Goal: Task Accomplishment & Management: Manage account settings

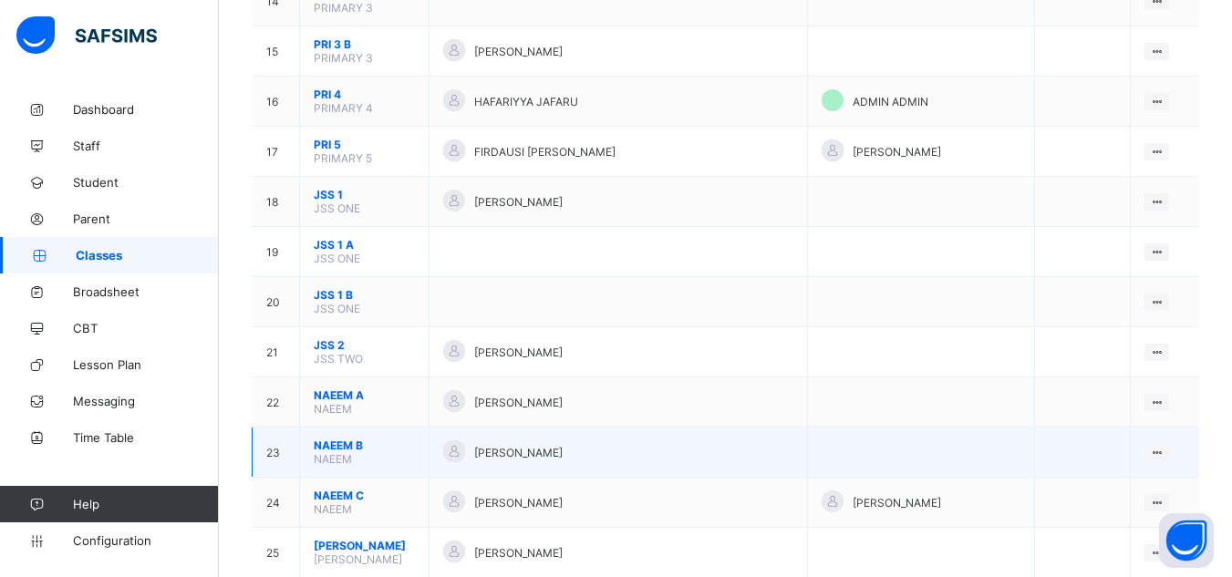
scroll to position [912, 0]
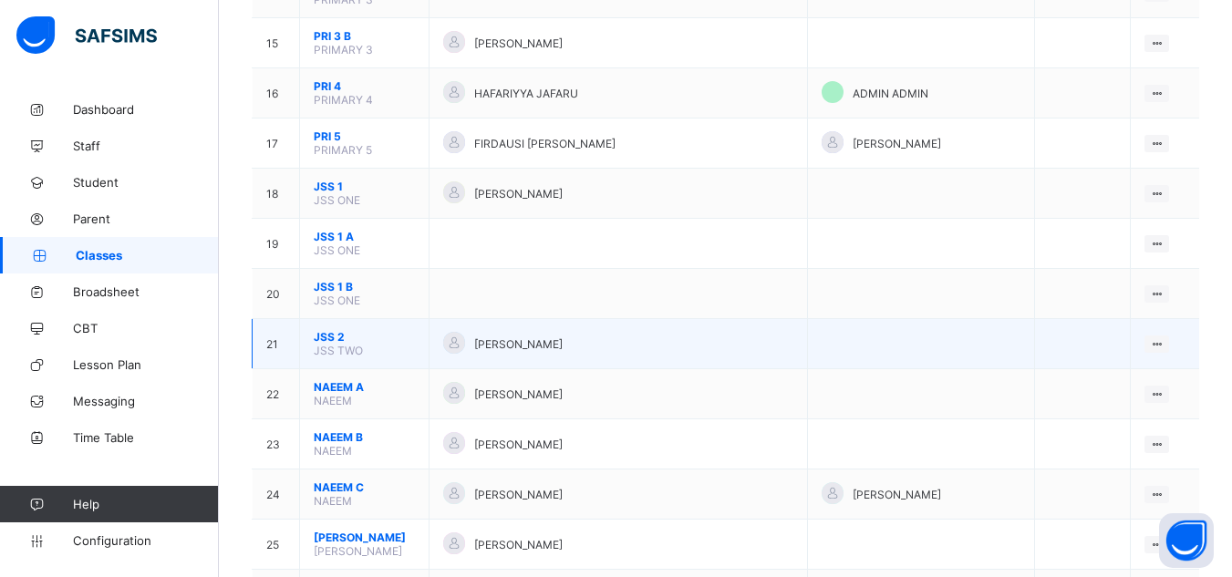
click at [366, 330] on span "JSS 2" at bounding box center [364, 337] width 101 height 14
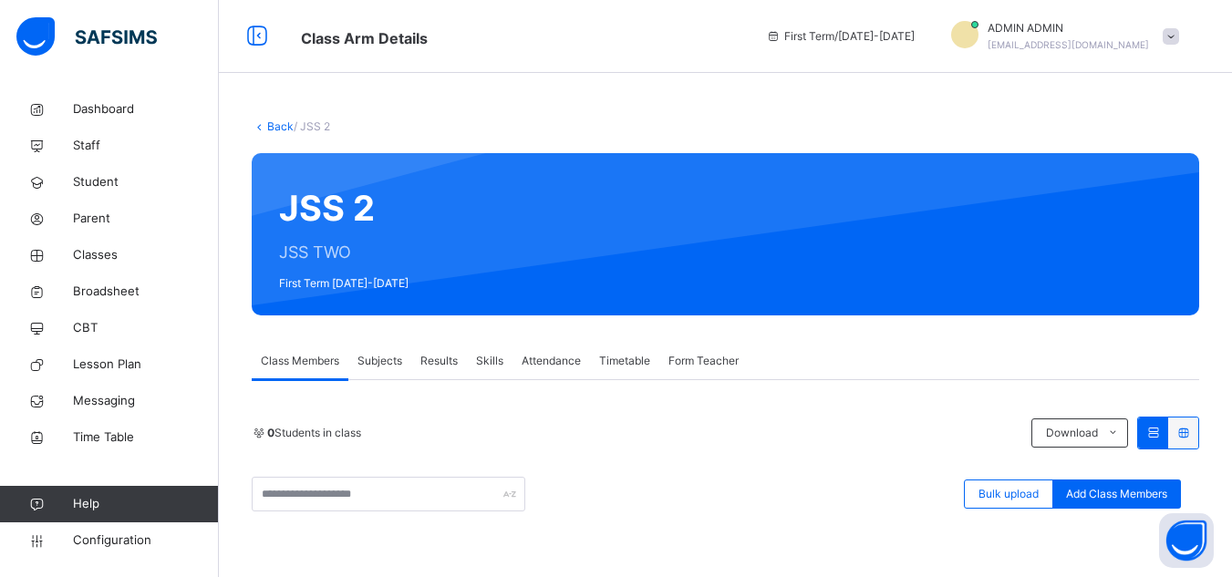
click at [275, 128] on link "Back" at bounding box center [280, 126] width 26 height 14
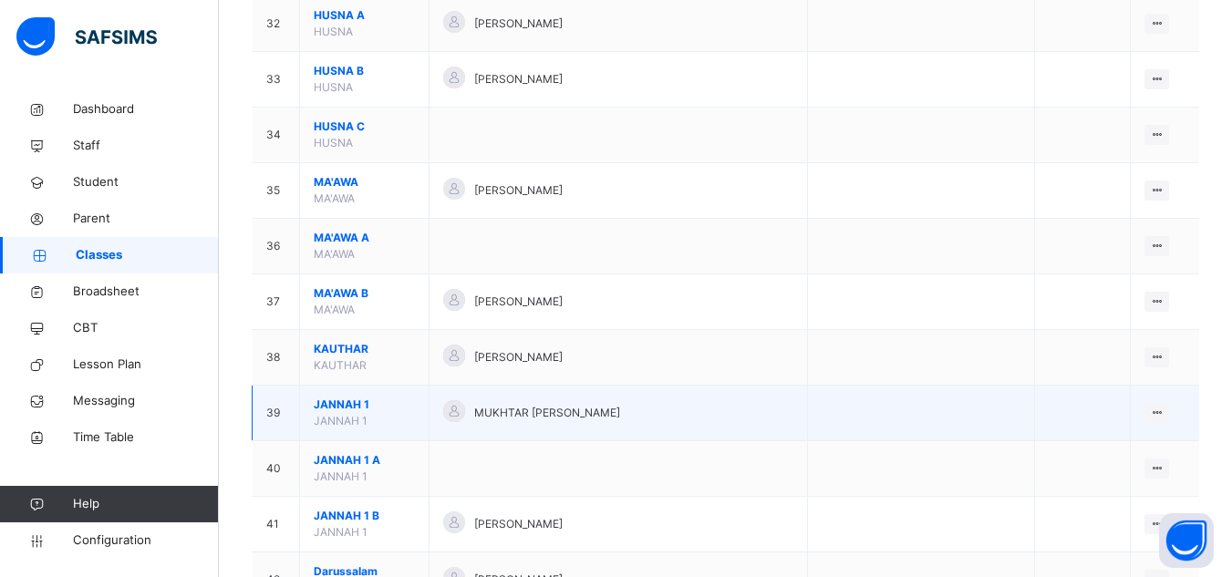
scroll to position [2021, 0]
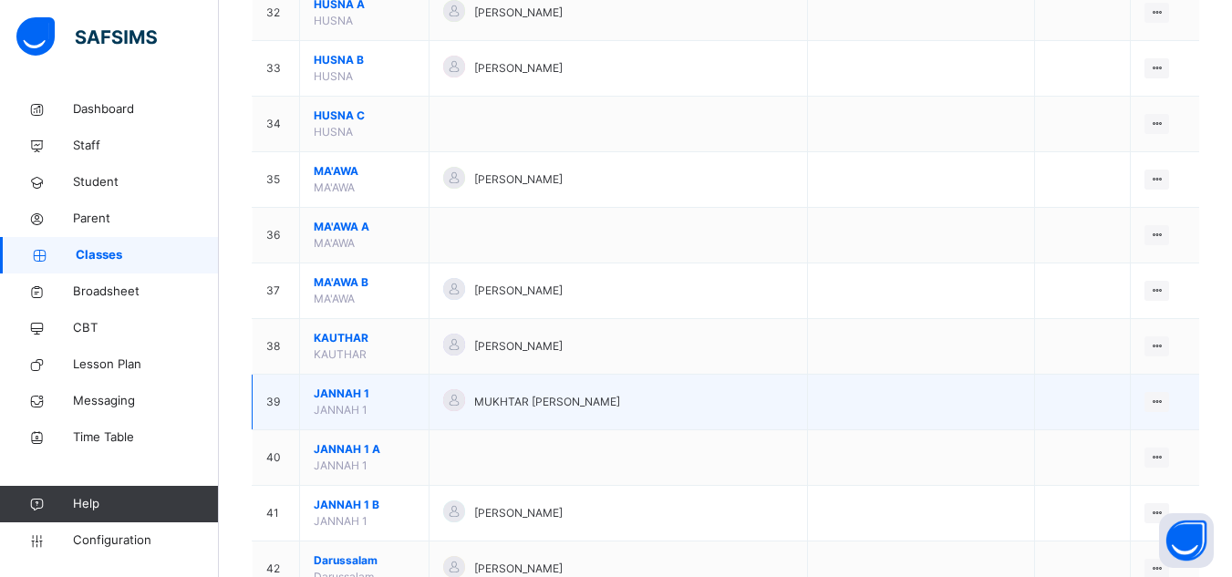
click at [354, 386] on span "JANNAH 1" at bounding box center [364, 394] width 101 height 16
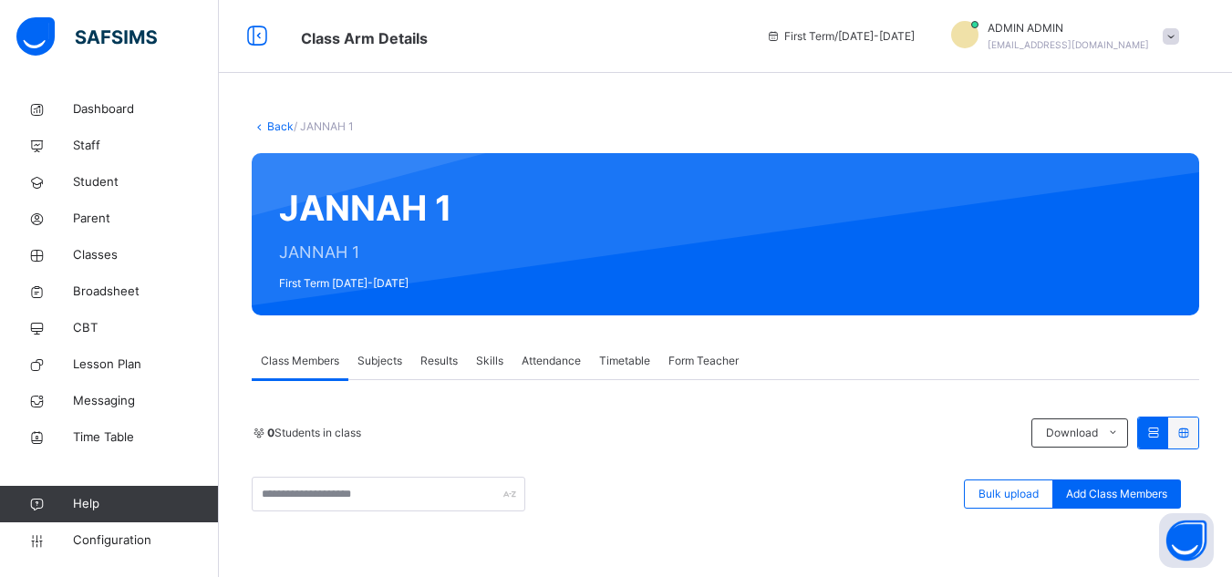
click at [277, 127] on link "Back" at bounding box center [280, 126] width 26 height 14
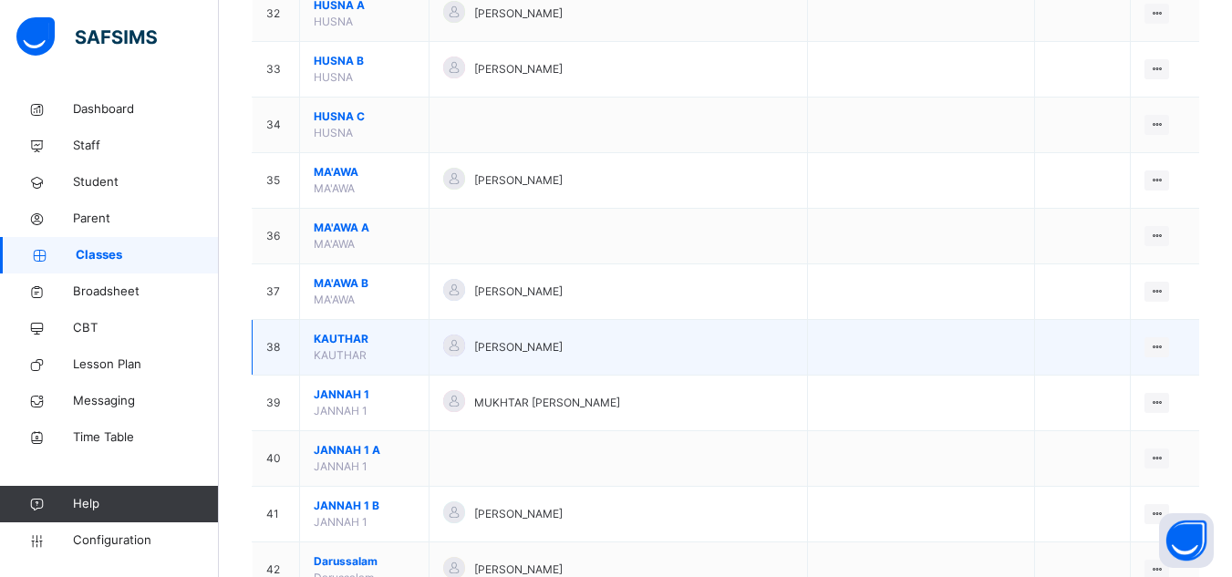
scroll to position [2021, 0]
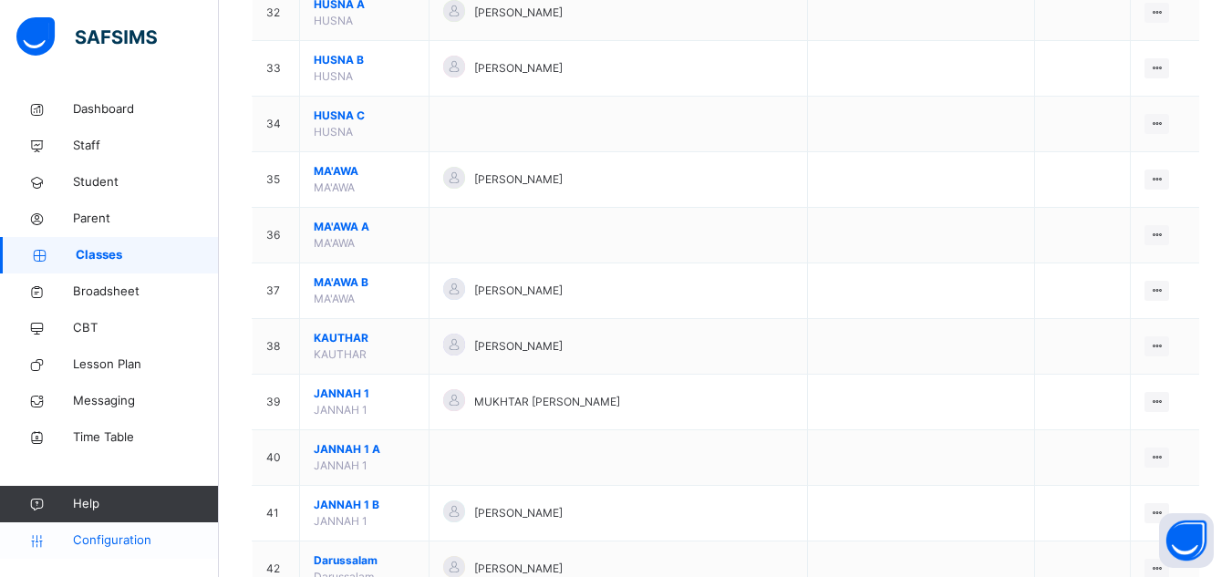
click at [136, 536] on span "Configuration" at bounding box center [145, 540] width 145 height 18
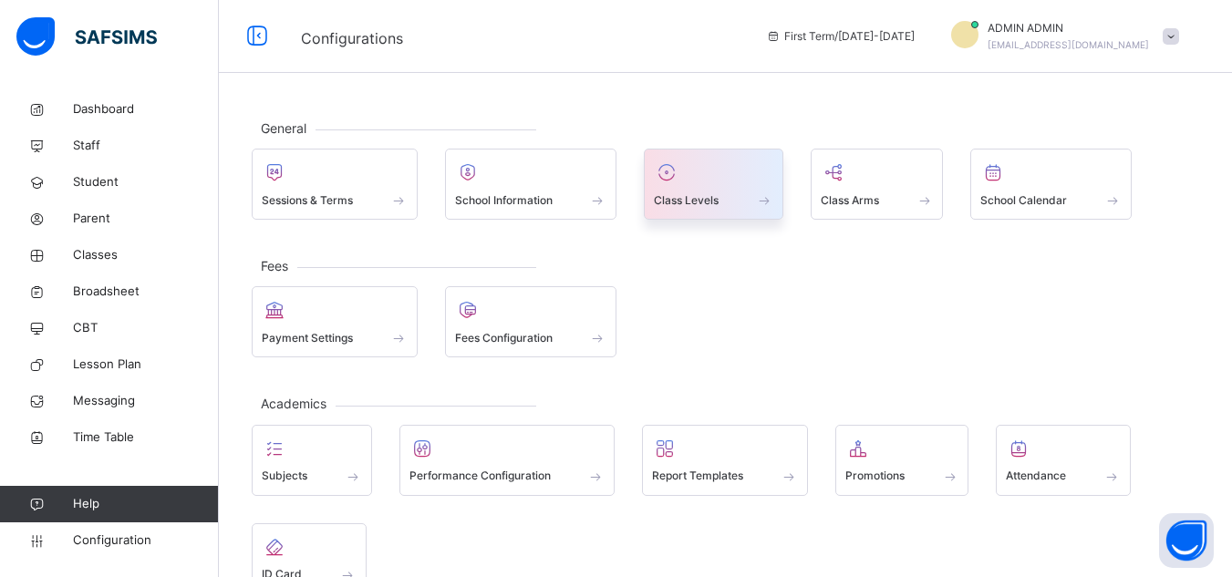
click at [737, 199] on div "Class Levels" at bounding box center [713, 200] width 119 height 19
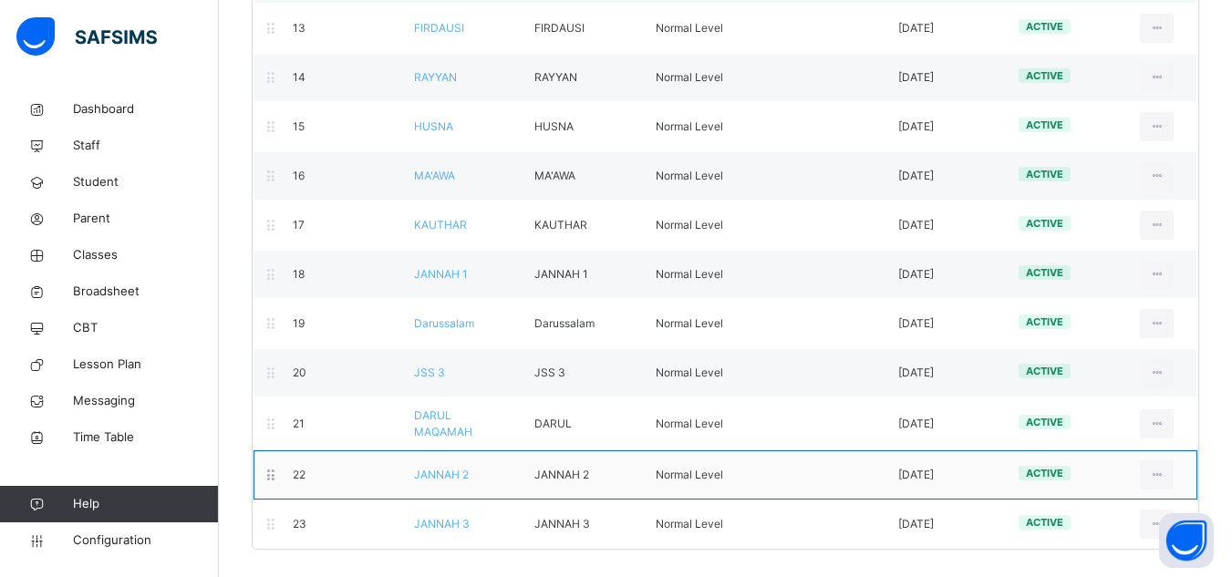
scroll to position [852, 0]
click at [434, 478] on span "JANNAH 2" at bounding box center [441, 475] width 55 height 14
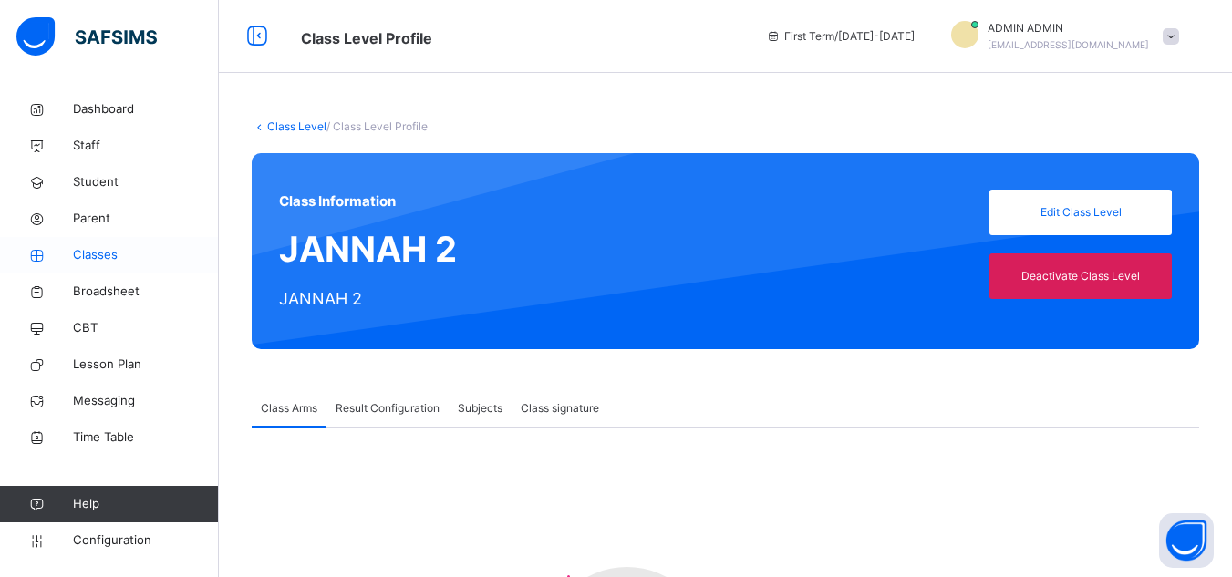
click at [93, 250] on span "Classes" at bounding box center [146, 255] width 146 height 18
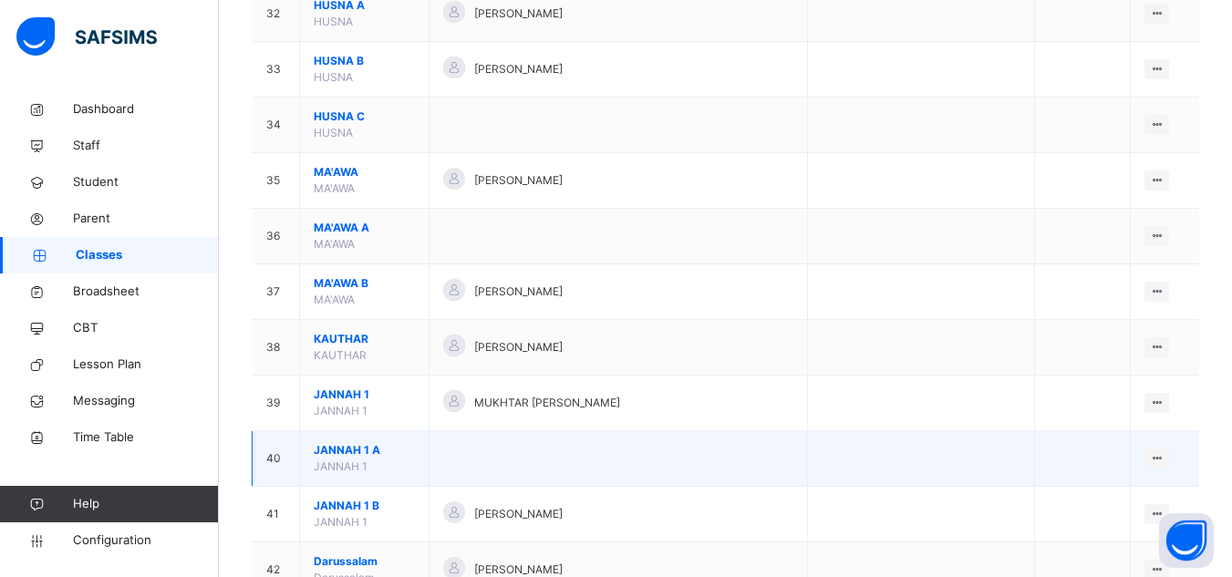
scroll to position [2021, 0]
click at [342, 441] on span "JANNAH 1 A" at bounding box center [364, 449] width 101 height 16
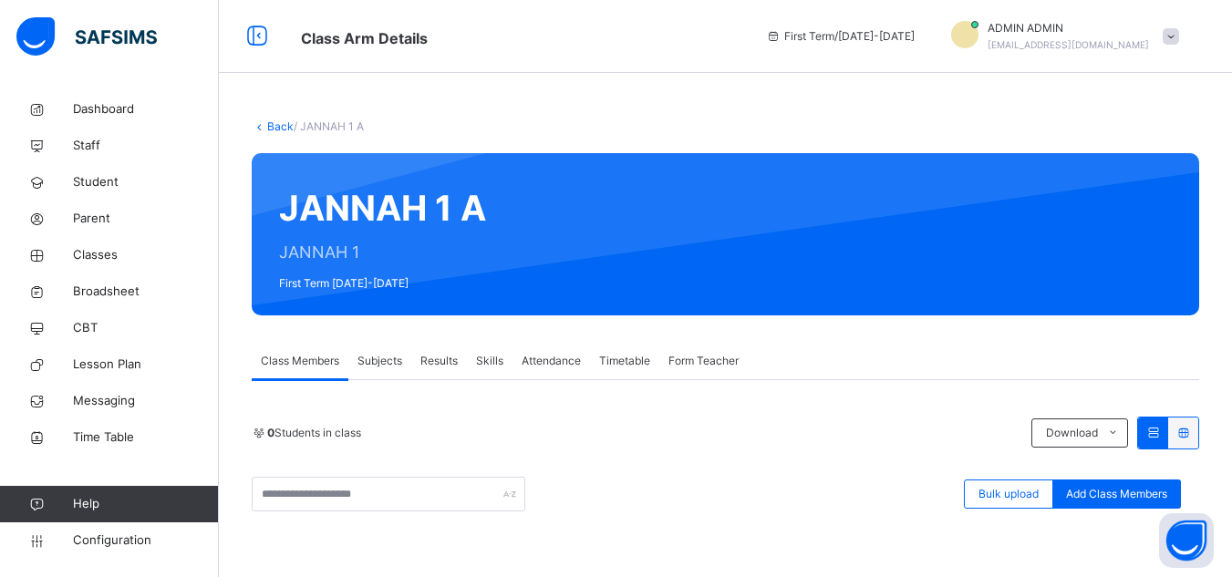
click at [280, 117] on div "Back / JANNAH 1 A JANNAH 1 A JANNAH 1 First Term [DATE]-[DATE] Class Members Su…" at bounding box center [725, 499] width 1013 height 816
click at [278, 128] on link "Back" at bounding box center [280, 126] width 26 height 14
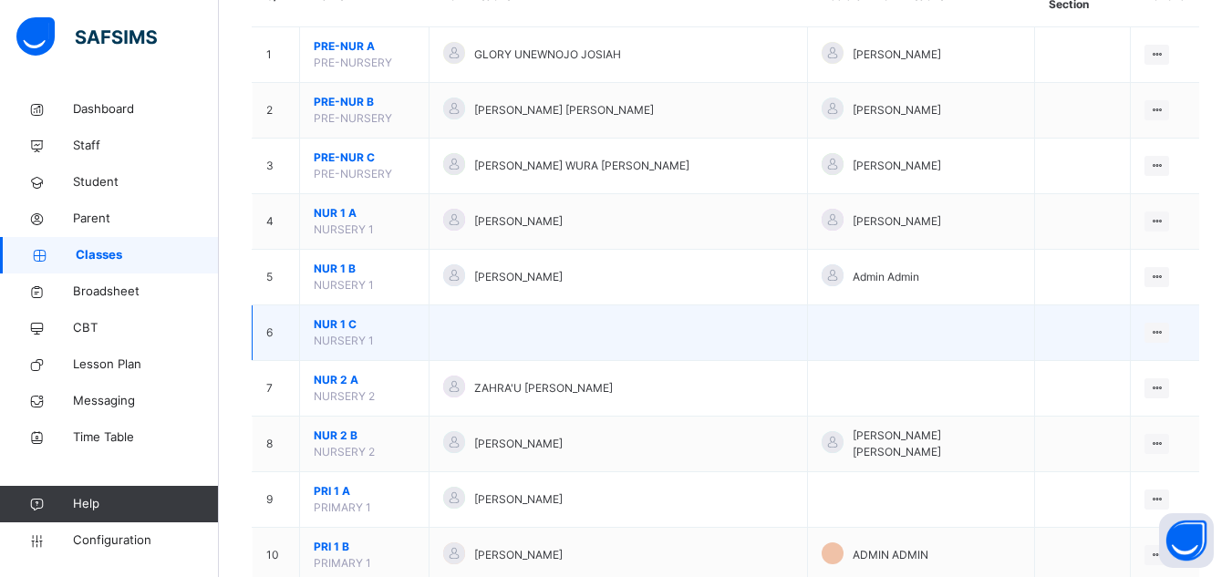
scroll to position [198, 0]
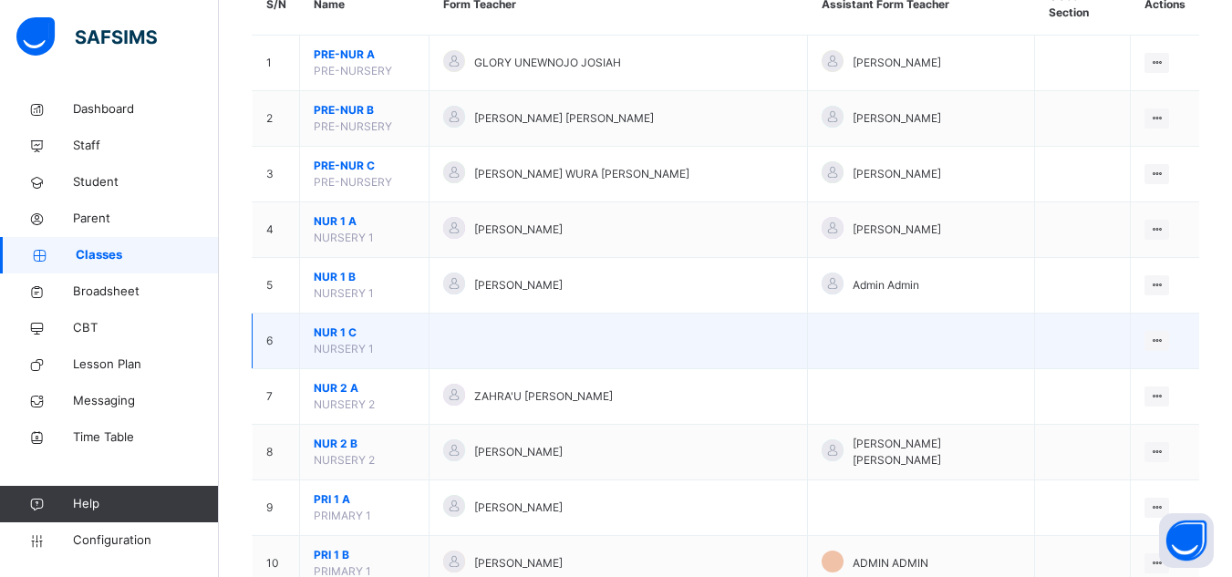
click at [337, 325] on span "NUR 1 C" at bounding box center [364, 333] width 101 height 16
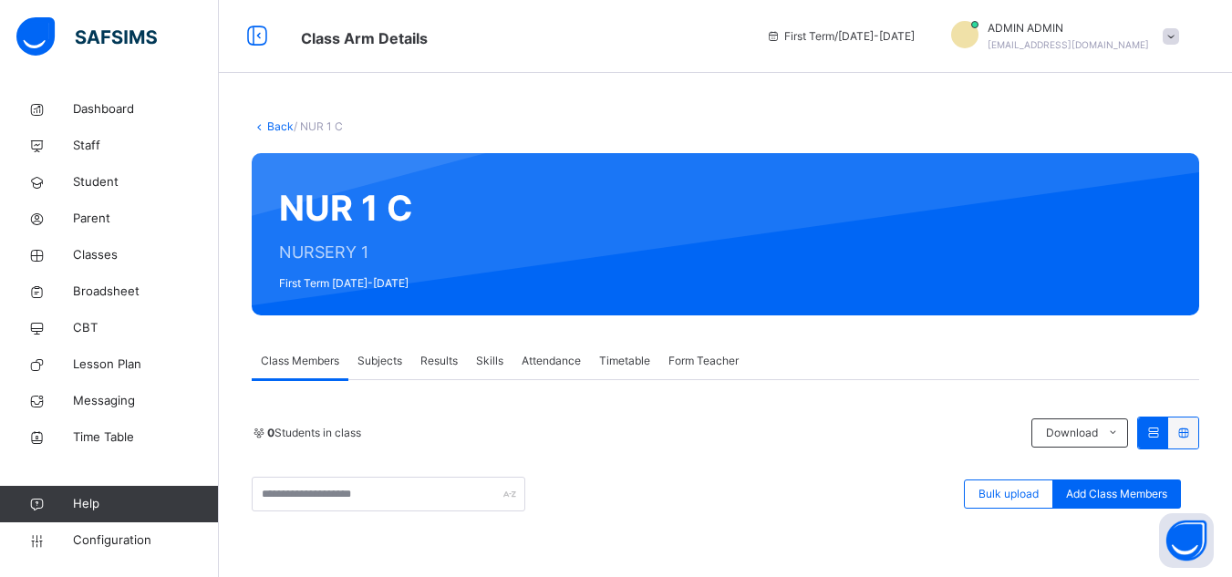
click at [270, 123] on link "Back" at bounding box center [280, 126] width 26 height 14
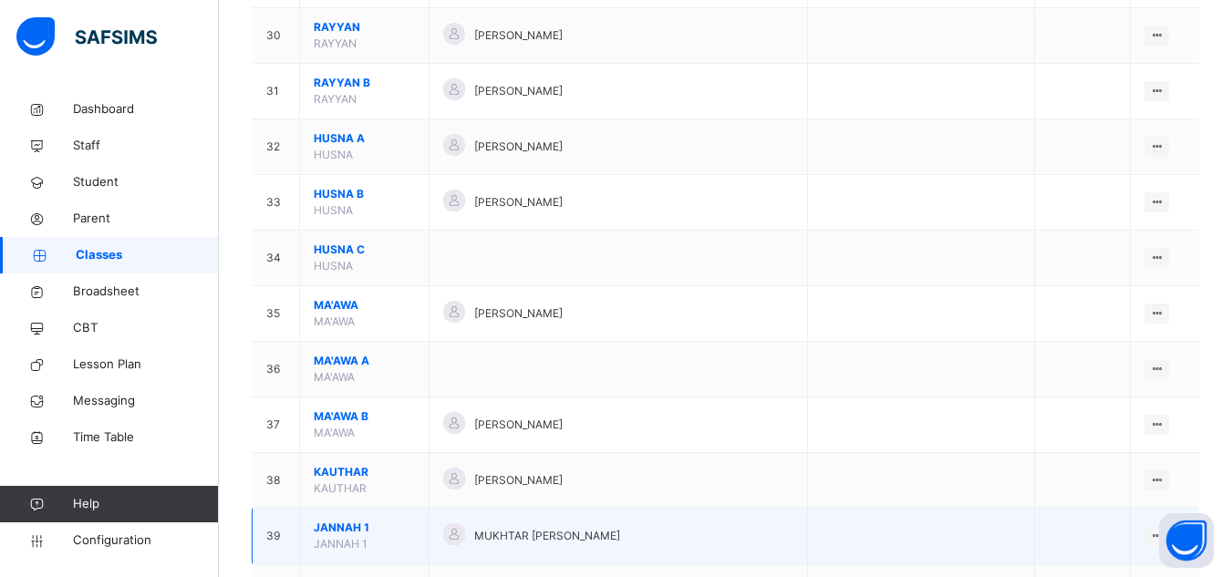
scroll to position [2021, 0]
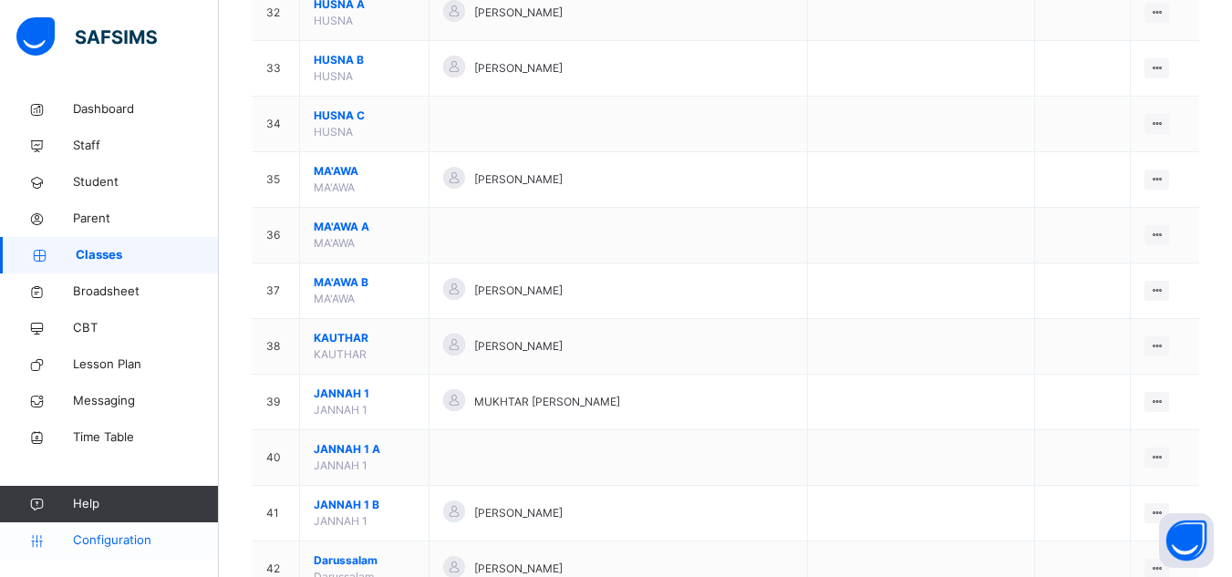
click at [122, 532] on span "Configuration" at bounding box center [145, 540] width 145 height 18
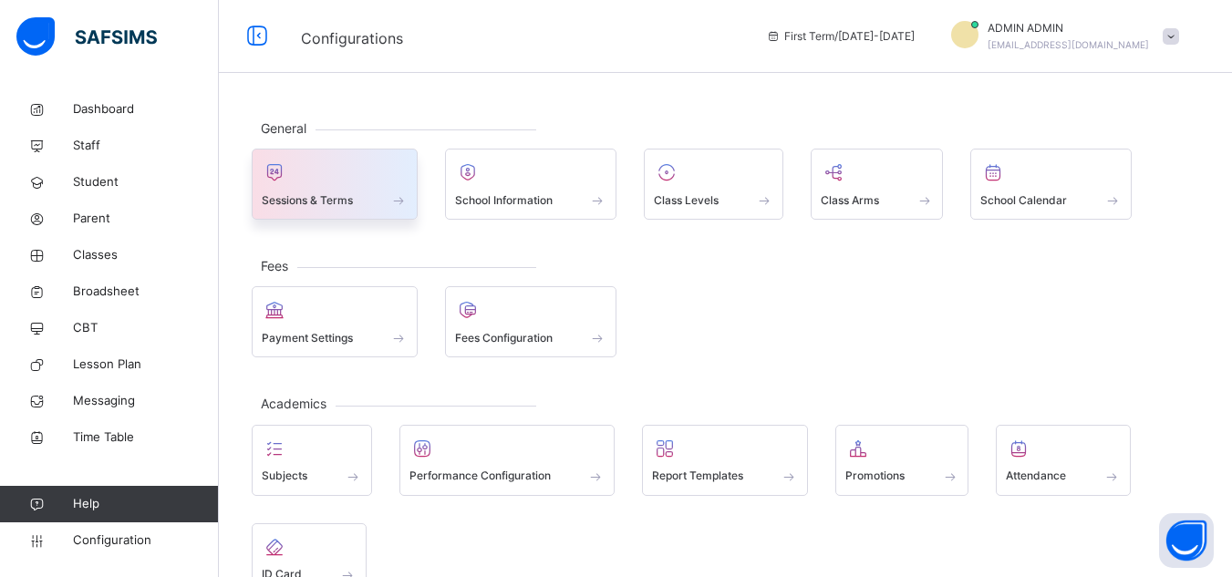
click at [335, 201] on span "Sessions & Terms" at bounding box center [307, 200] width 91 height 16
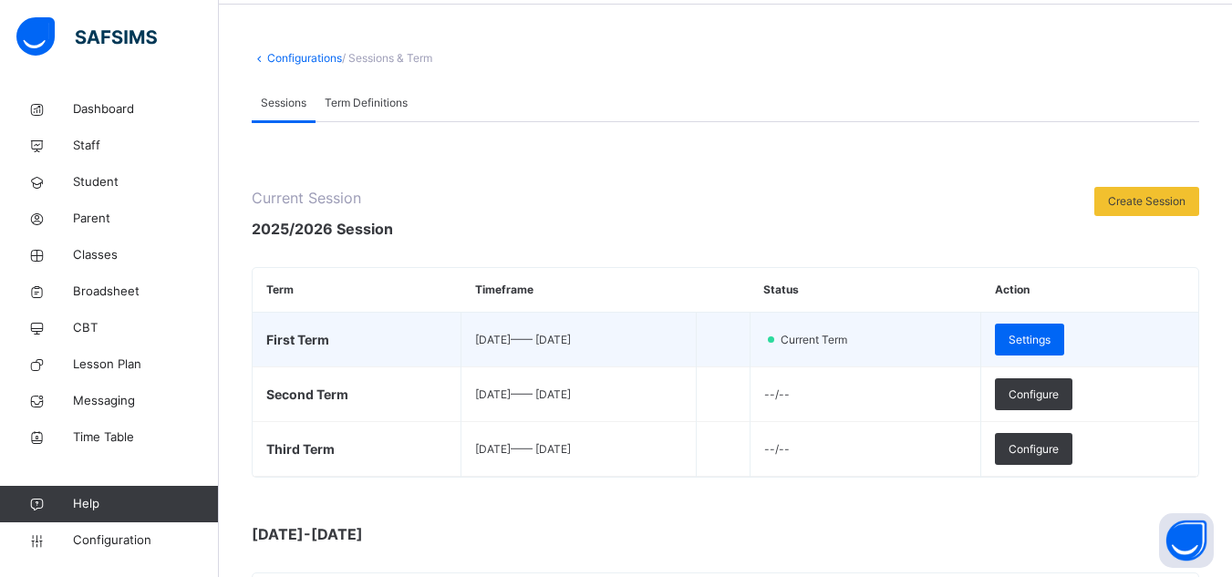
scroll to position [182, 0]
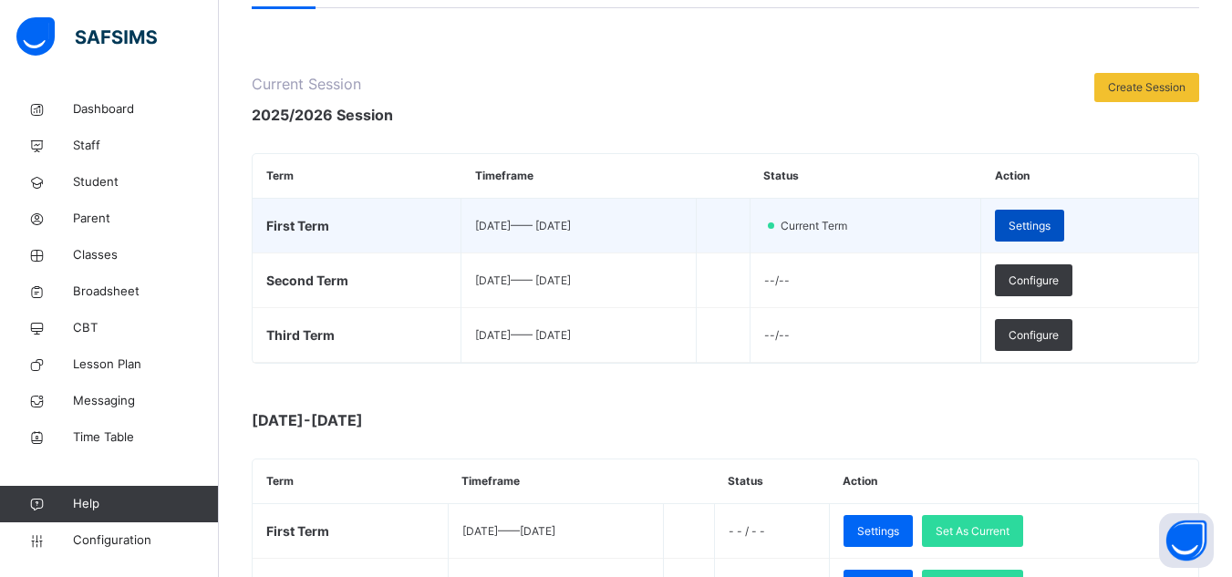
click at [1049, 232] on span "Settings" at bounding box center [1029, 226] width 42 height 16
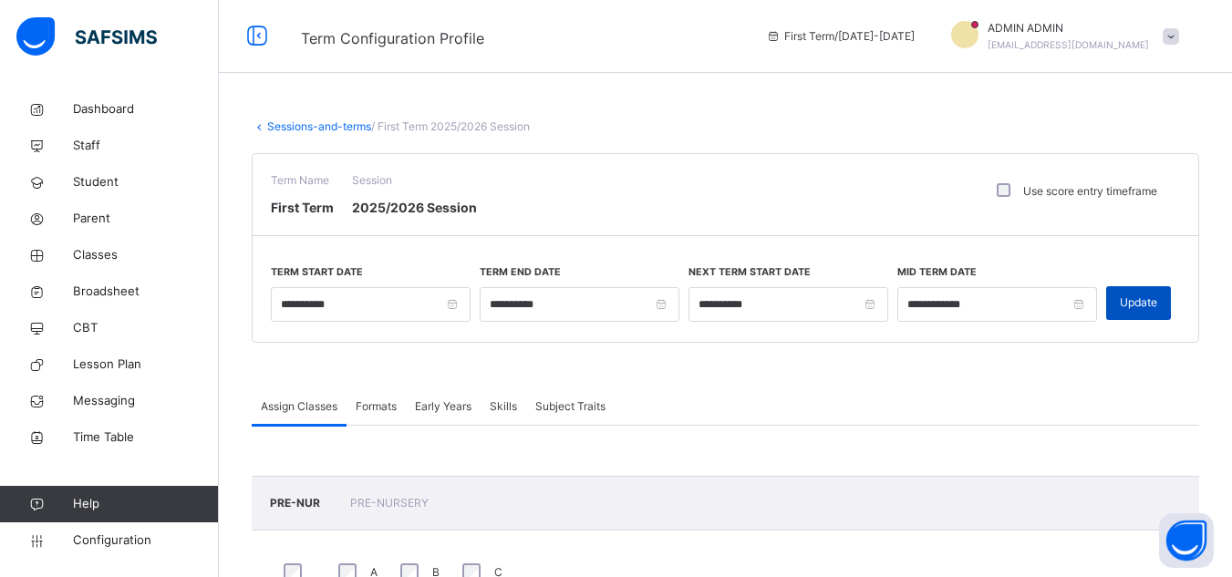
click at [1153, 308] on span "Update" at bounding box center [1137, 302] width 37 height 16
click at [122, 258] on span "Classes" at bounding box center [146, 255] width 146 height 18
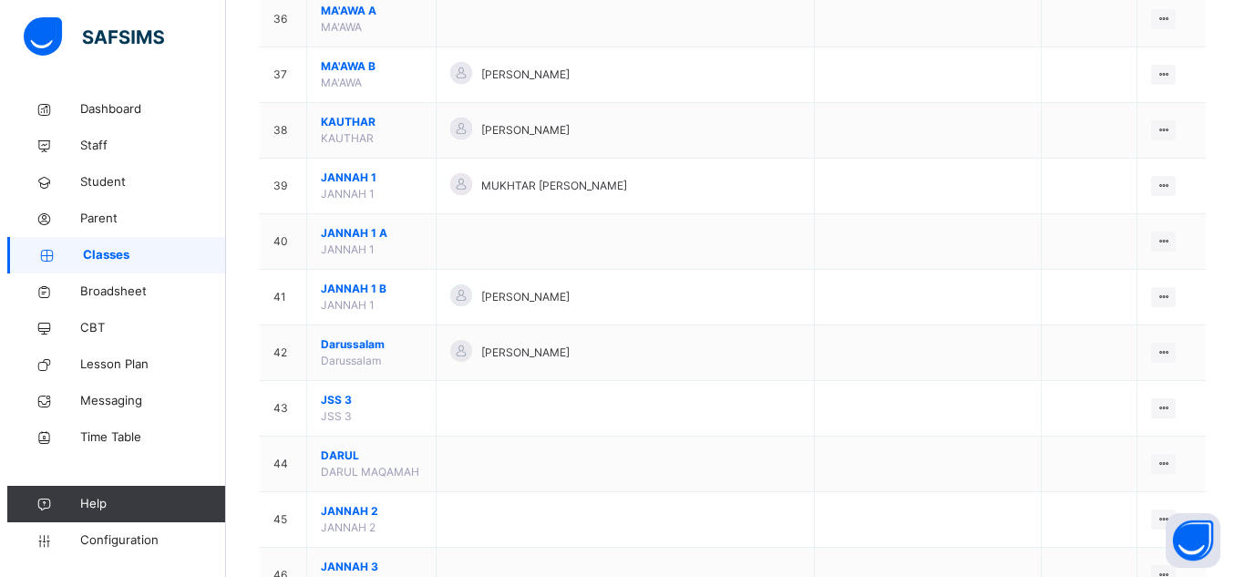
scroll to position [2243, 0]
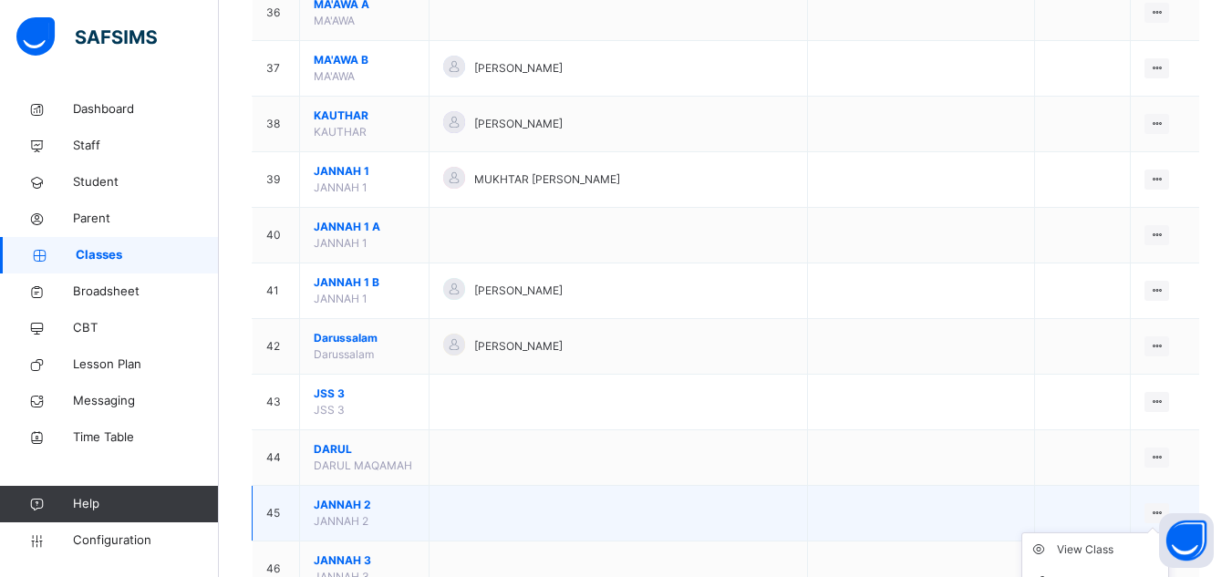
click at [1159, 506] on icon at bounding box center [1156, 513] width 15 height 14
click at [1089, 573] on div "Assign form Teacher" at bounding box center [1109, 582] width 104 height 18
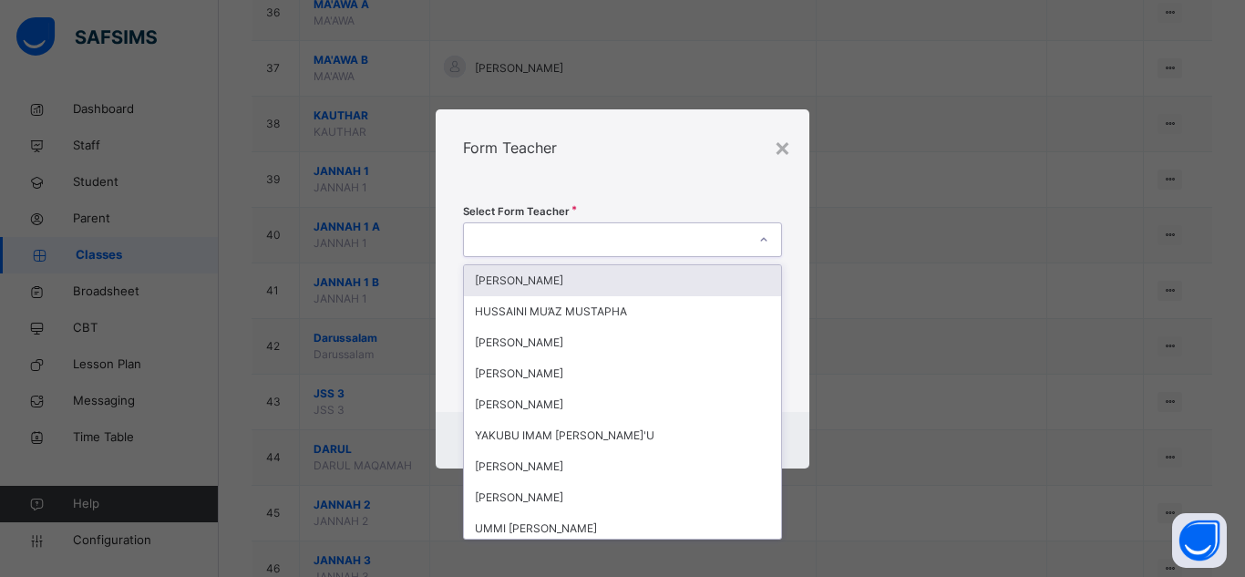
click at [668, 234] on div at bounding box center [605, 239] width 283 height 28
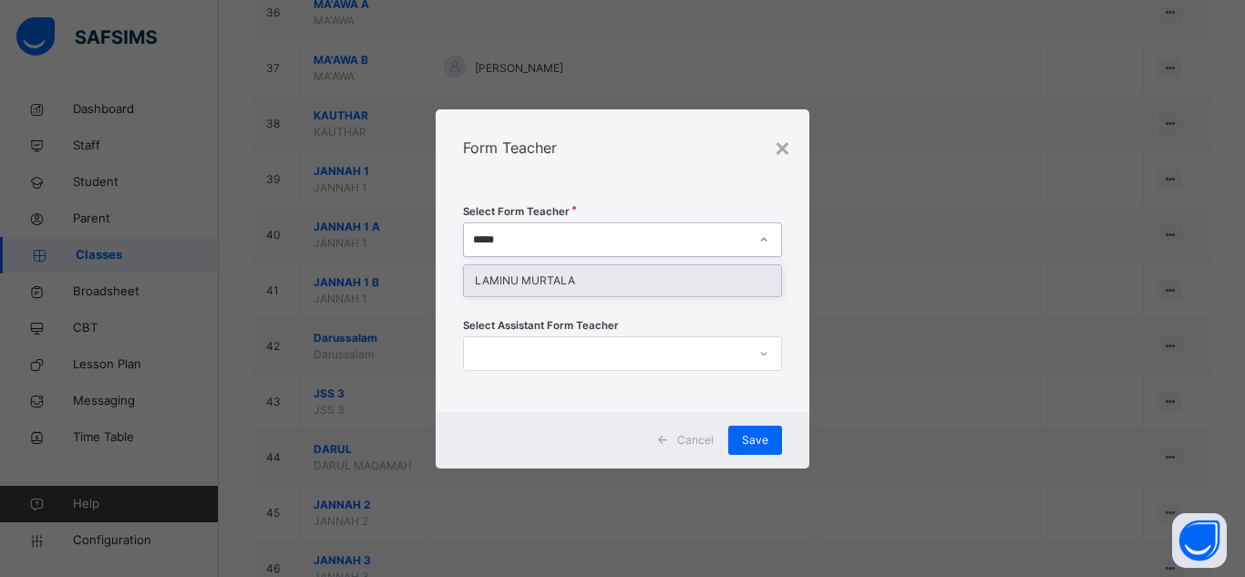
type input "******"
click at [585, 283] on div "LAMINU MURTALA" at bounding box center [622, 280] width 317 height 31
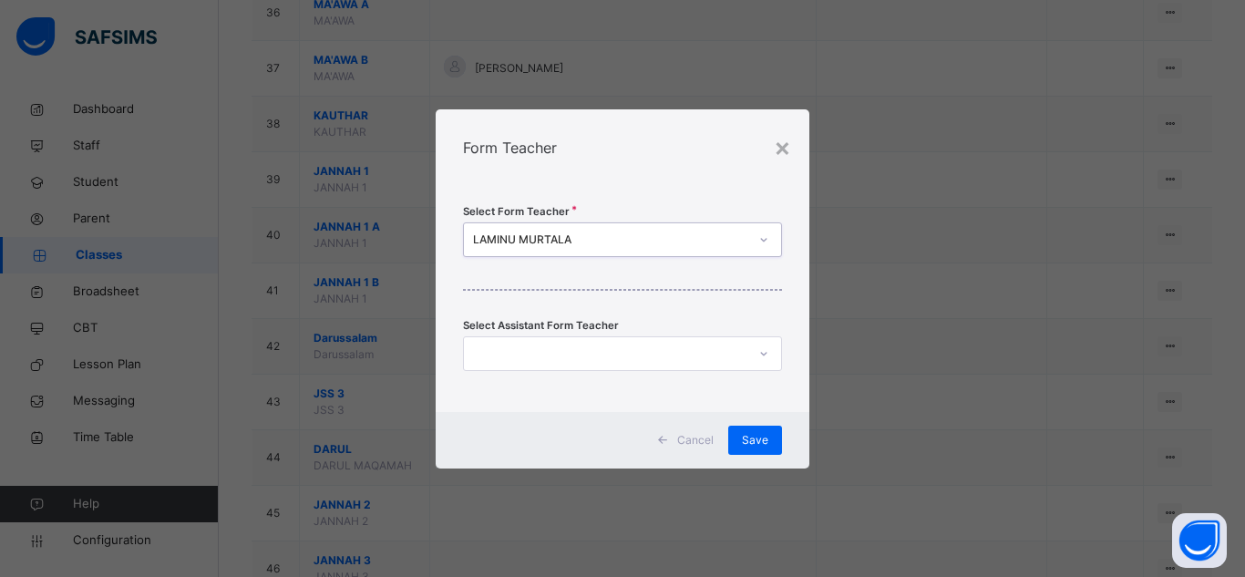
click at [716, 364] on div at bounding box center [605, 353] width 283 height 28
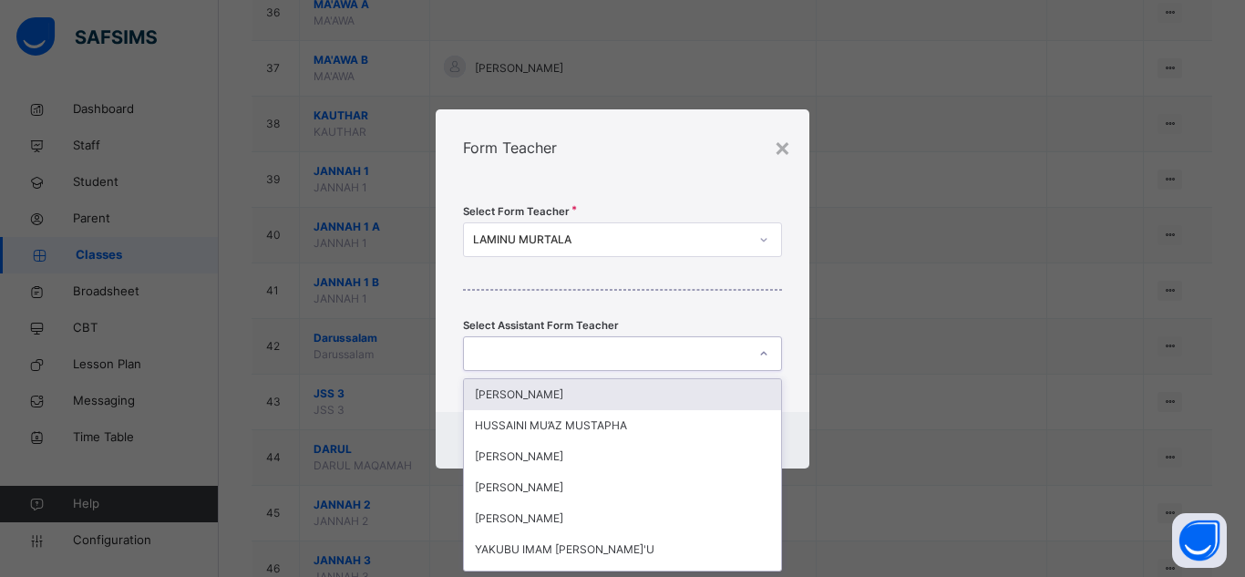
click at [730, 320] on div "Select Form Teacher [PERSON_NAME] Select Assistant Form Teacher option [PERSON_…" at bounding box center [623, 299] width 374 height 226
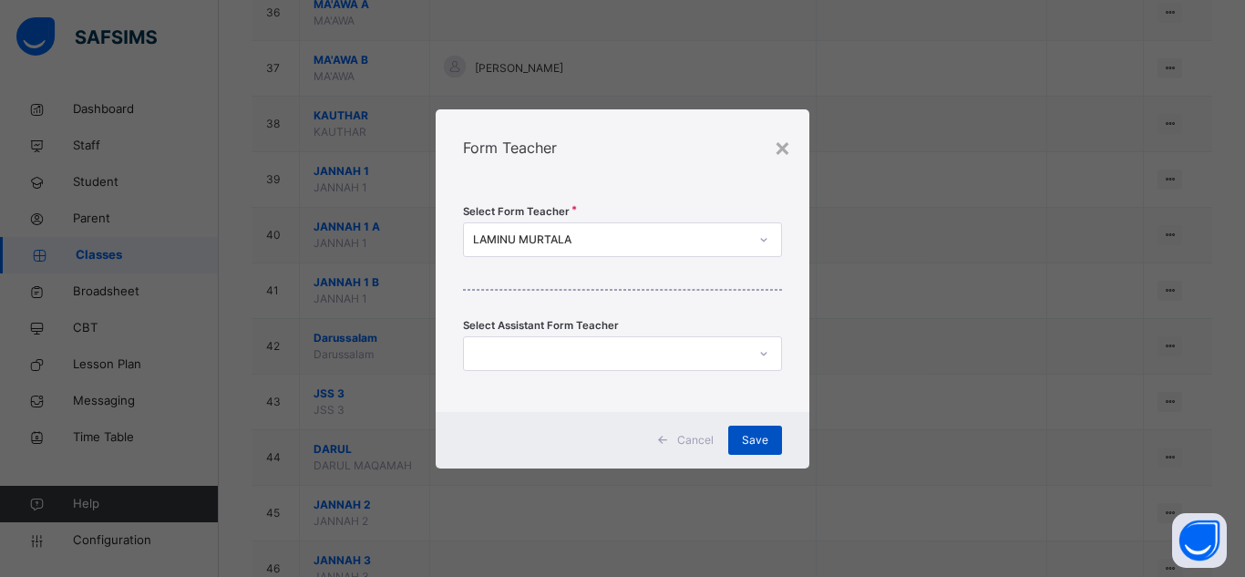
click at [757, 437] on span "Save" at bounding box center [755, 440] width 26 height 16
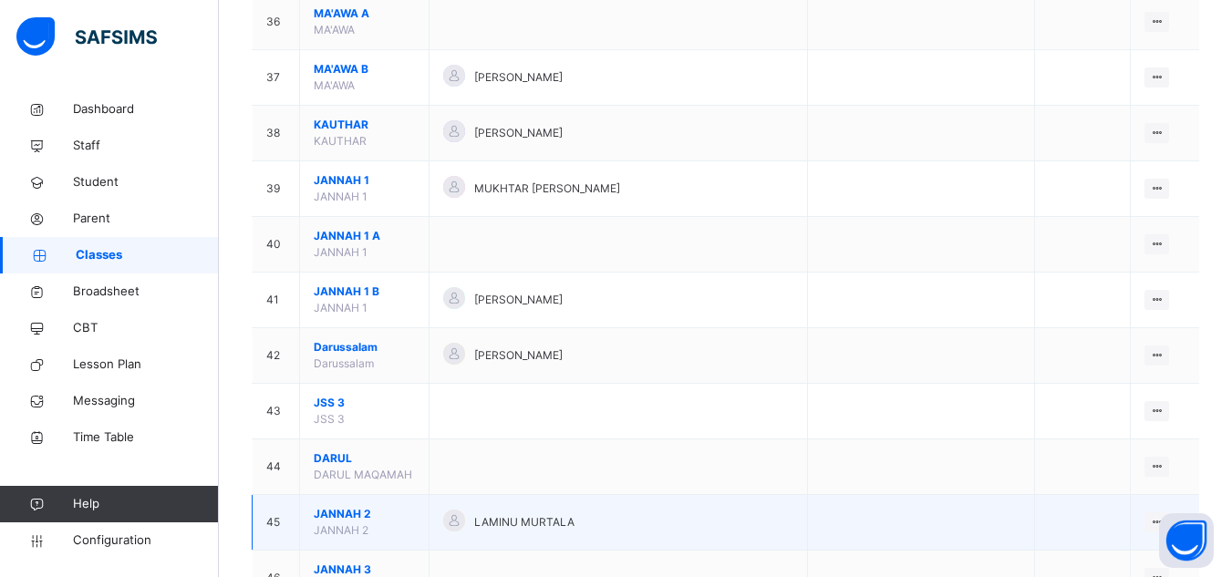
scroll to position [2243, 0]
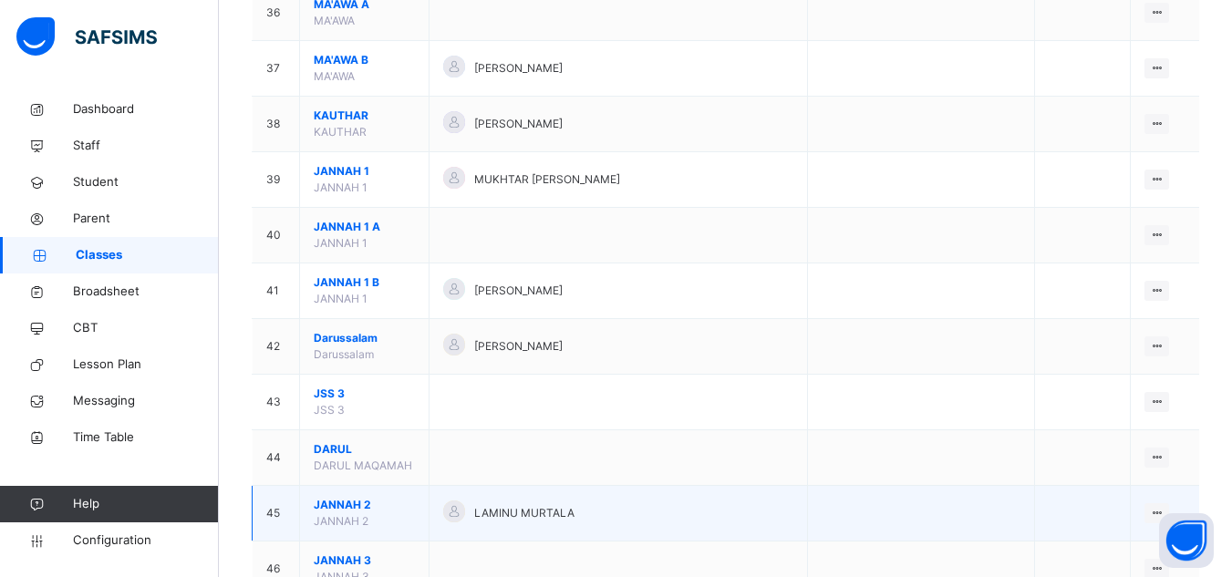
click at [355, 497] on span "JANNAH 2" at bounding box center [364, 505] width 101 height 16
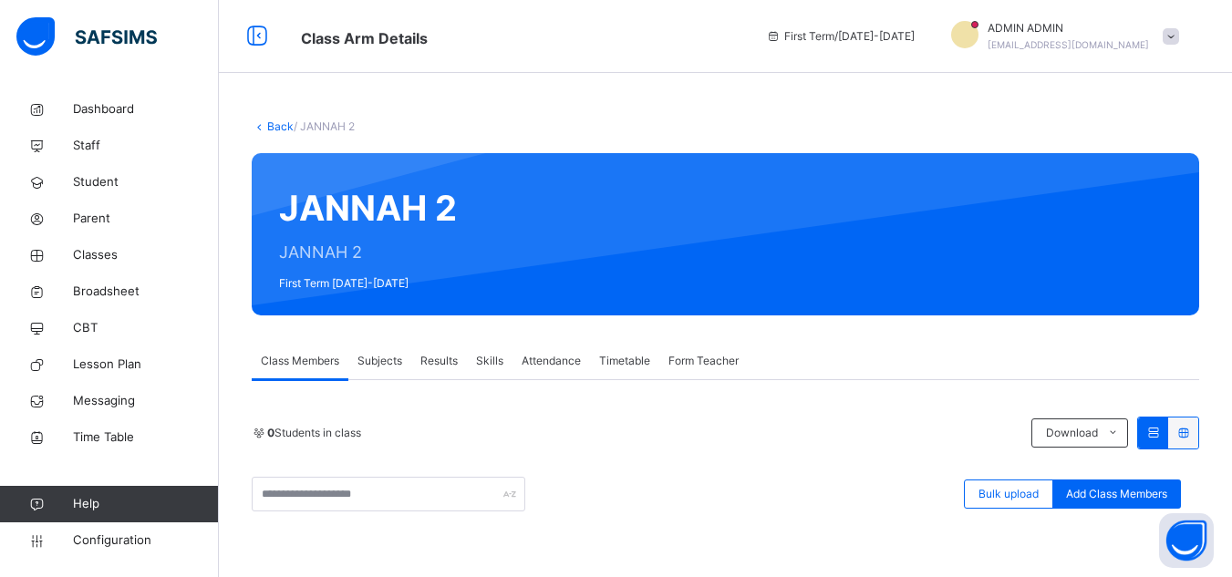
click at [389, 364] on span "Subjects" at bounding box center [379, 361] width 45 height 16
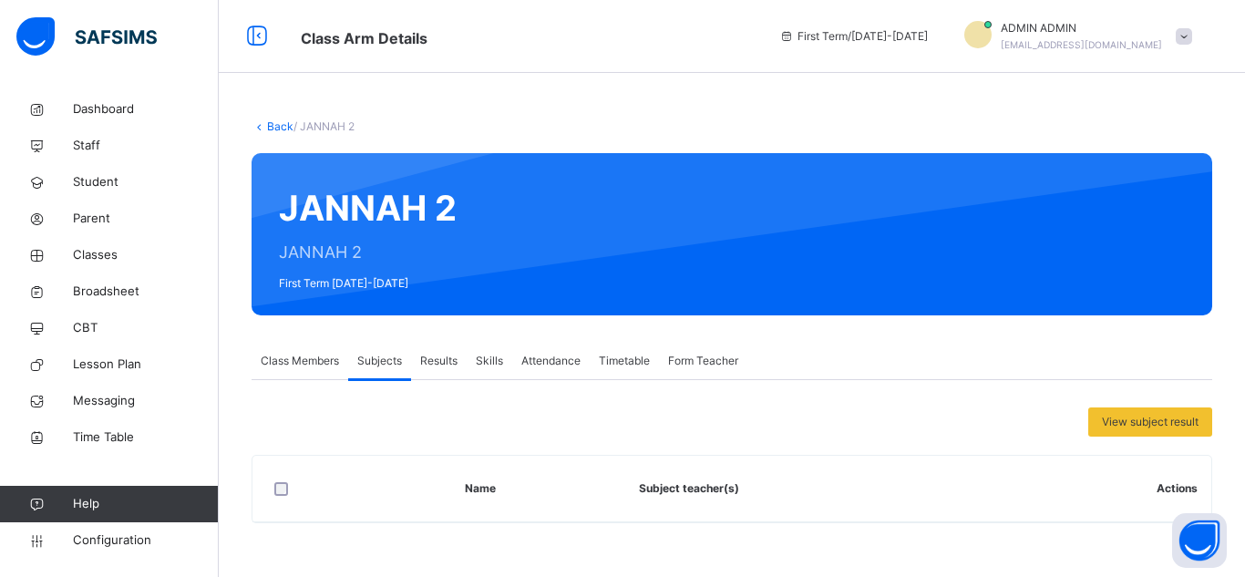
click at [308, 366] on span "Class Members" at bounding box center [300, 361] width 78 height 16
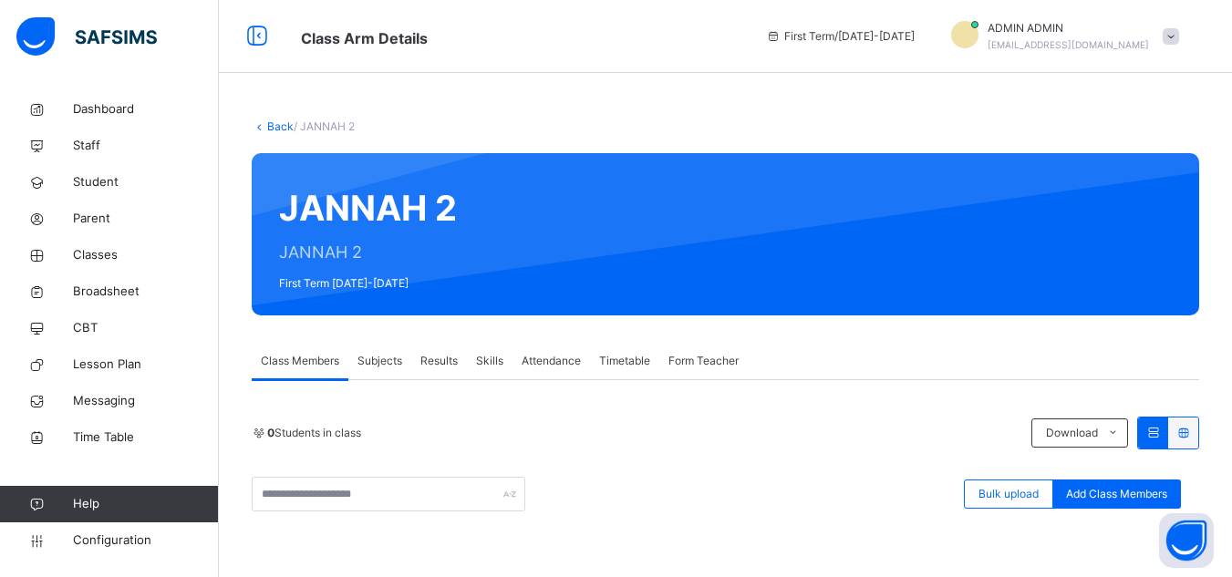
click at [393, 355] on span "Subjects" at bounding box center [379, 361] width 45 height 16
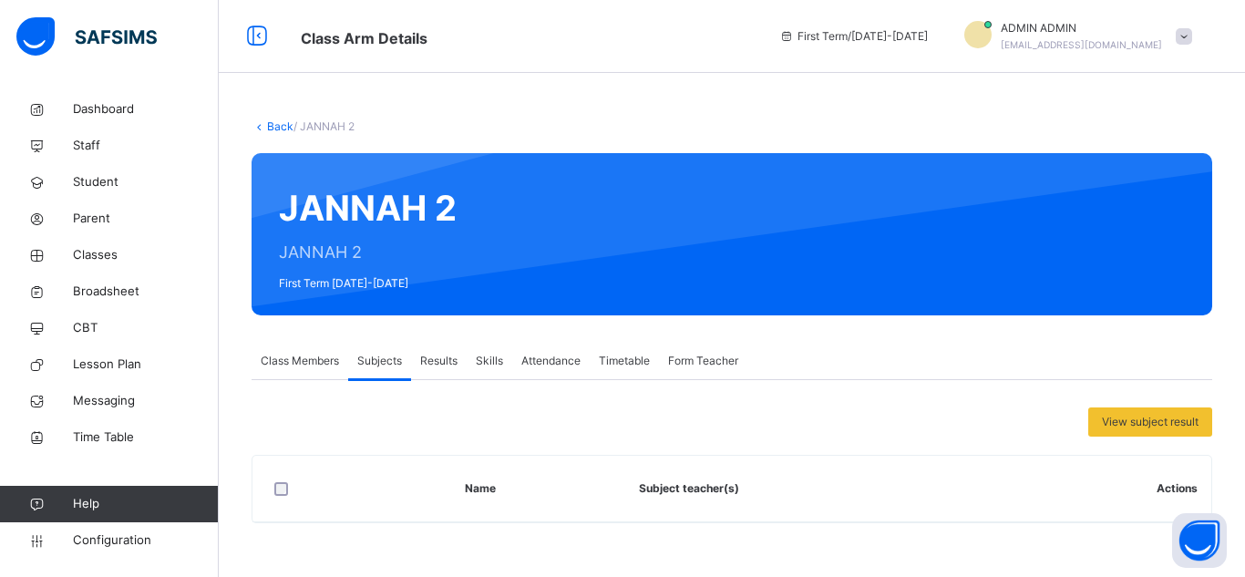
click at [282, 129] on link "Back" at bounding box center [280, 126] width 26 height 14
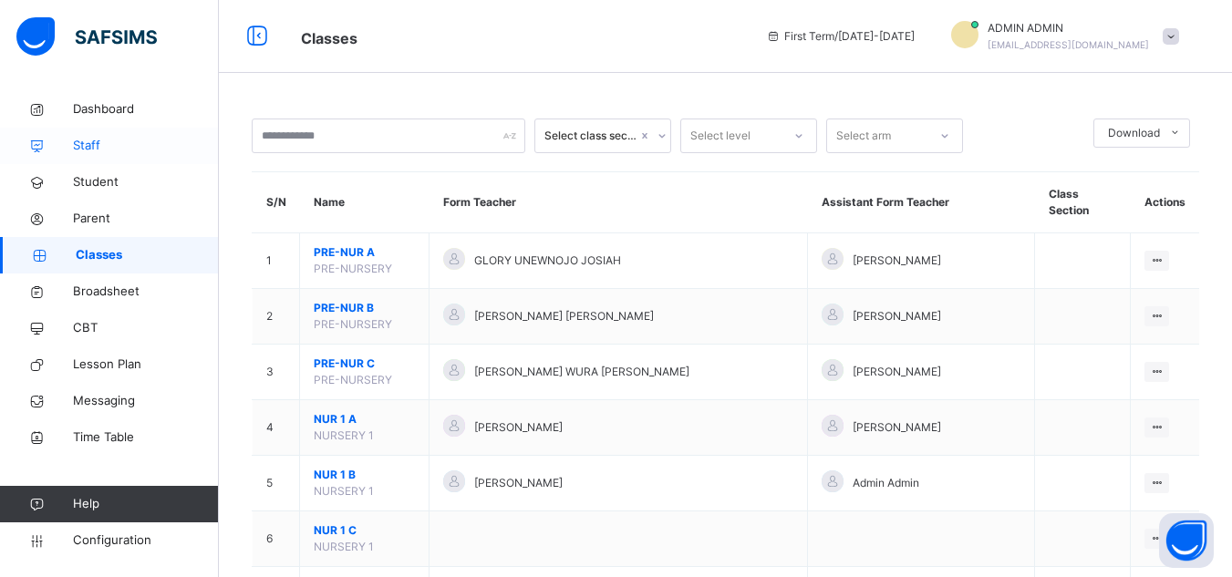
click at [98, 149] on span "Staff" at bounding box center [146, 146] width 146 height 18
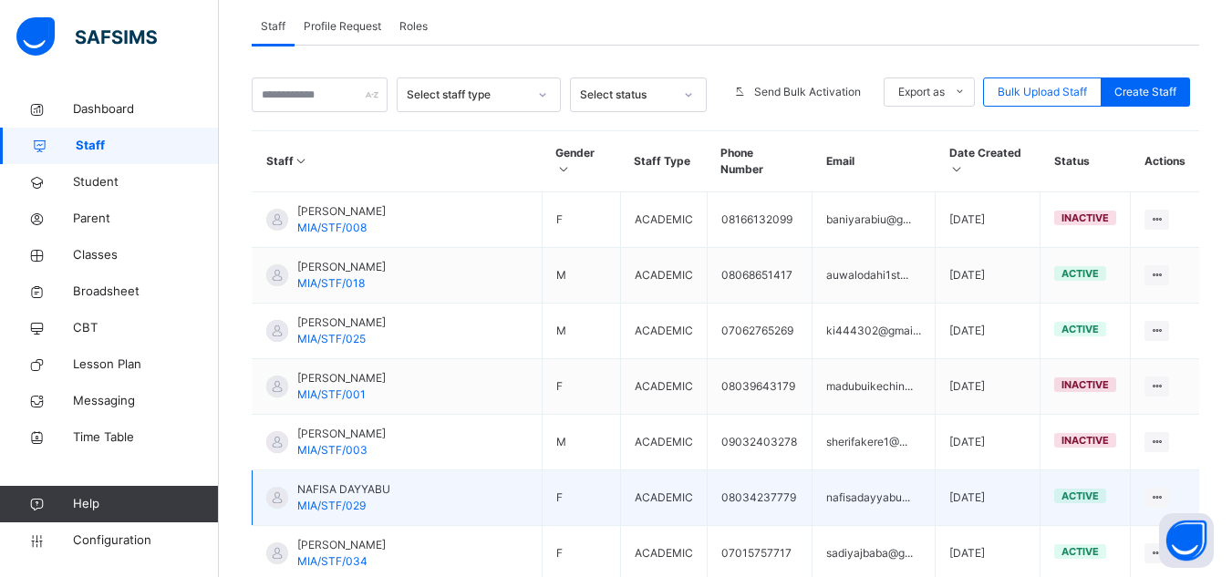
scroll to position [325, 0]
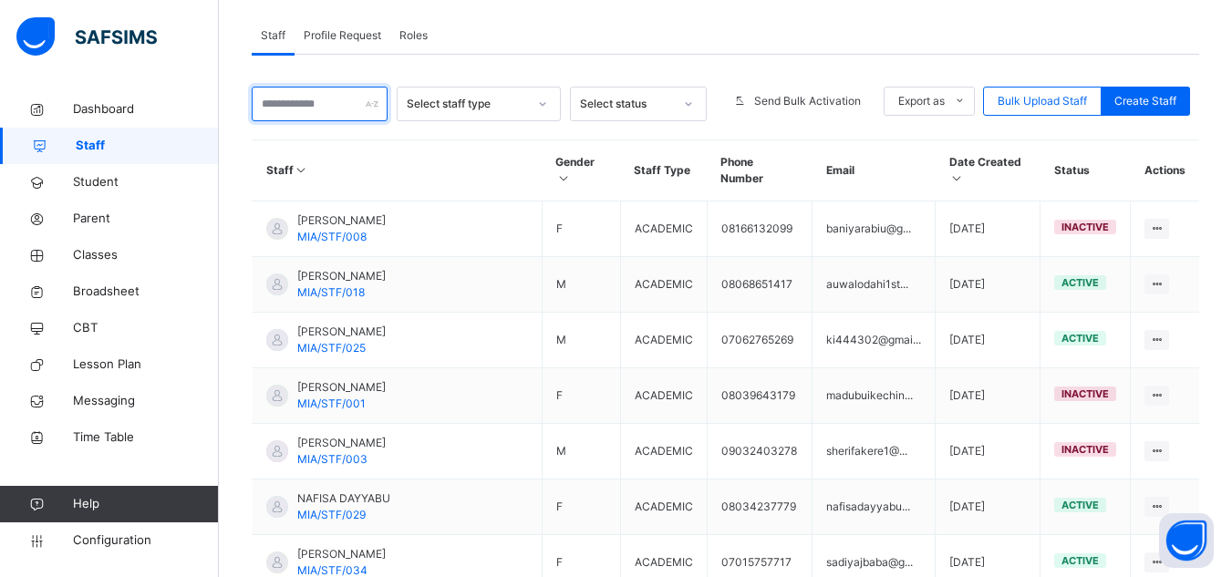
click at [316, 103] on input "text" at bounding box center [320, 104] width 136 height 35
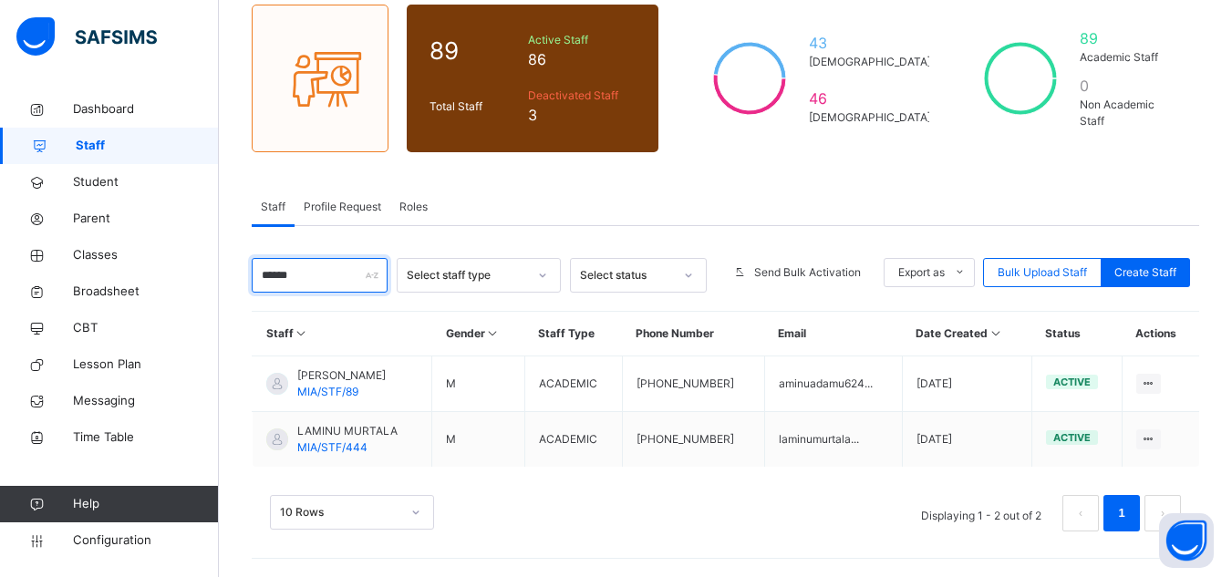
scroll to position [154, 0]
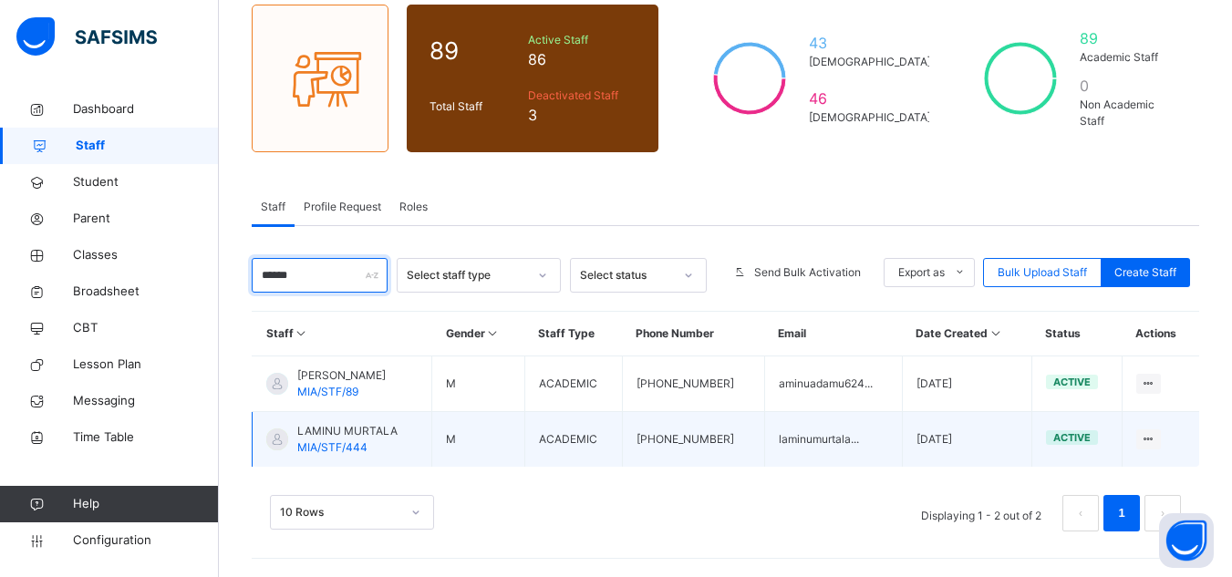
type input "******"
click at [399, 443] on td "LAMINU MURTALA MIA/STF/444" at bounding box center [343, 440] width 180 height 56
click at [346, 438] on span "LAMINU MURTALA" at bounding box center [347, 431] width 100 height 16
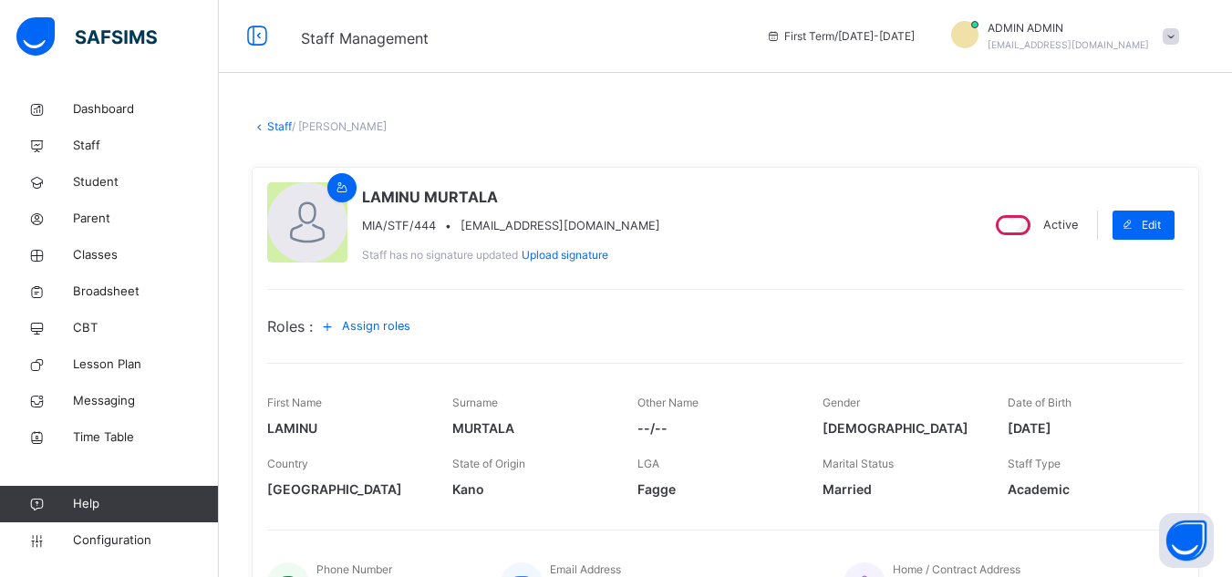
click at [273, 127] on link "Staff" at bounding box center [279, 126] width 25 height 14
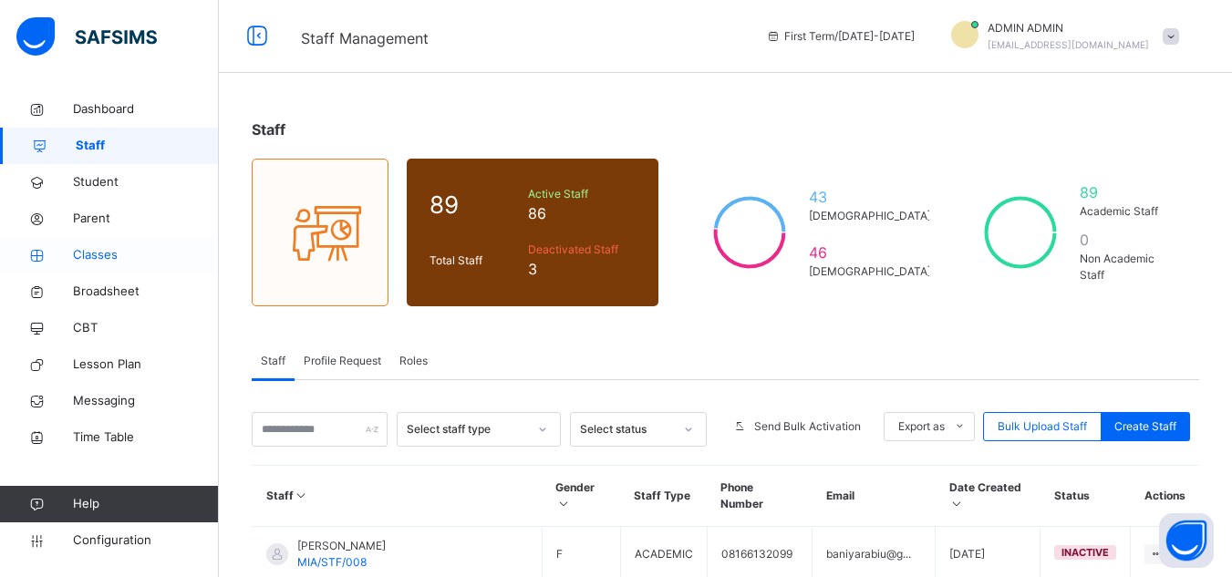
click at [109, 256] on span "Classes" at bounding box center [146, 255] width 146 height 18
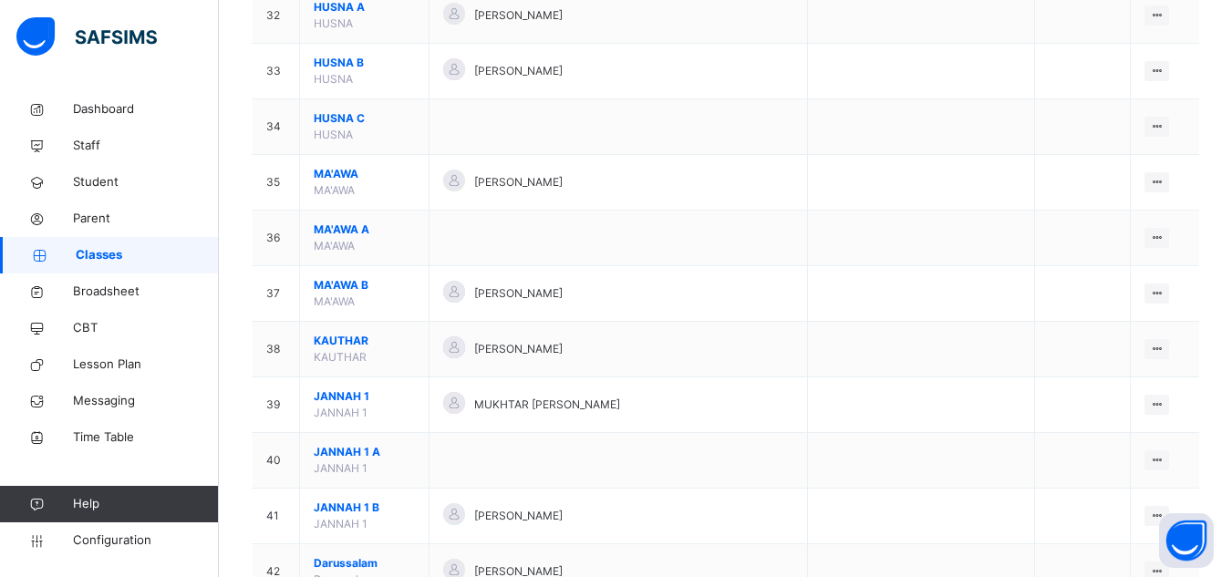
scroll to position [2243, 0]
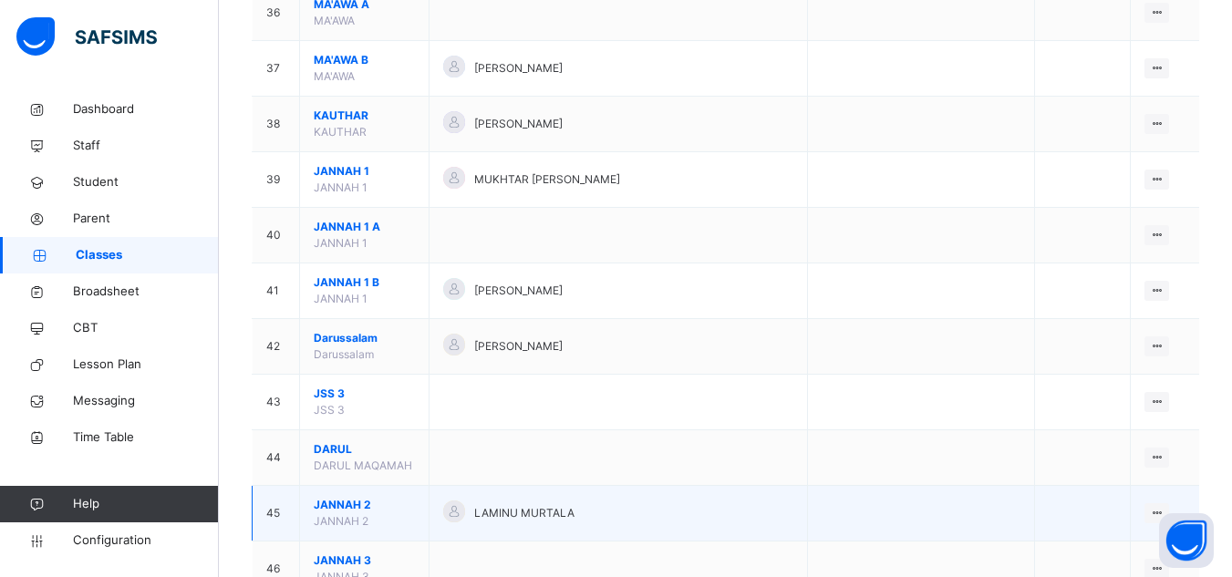
click at [355, 497] on span "JANNAH 2" at bounding box center [364, 505] width 101 height 16
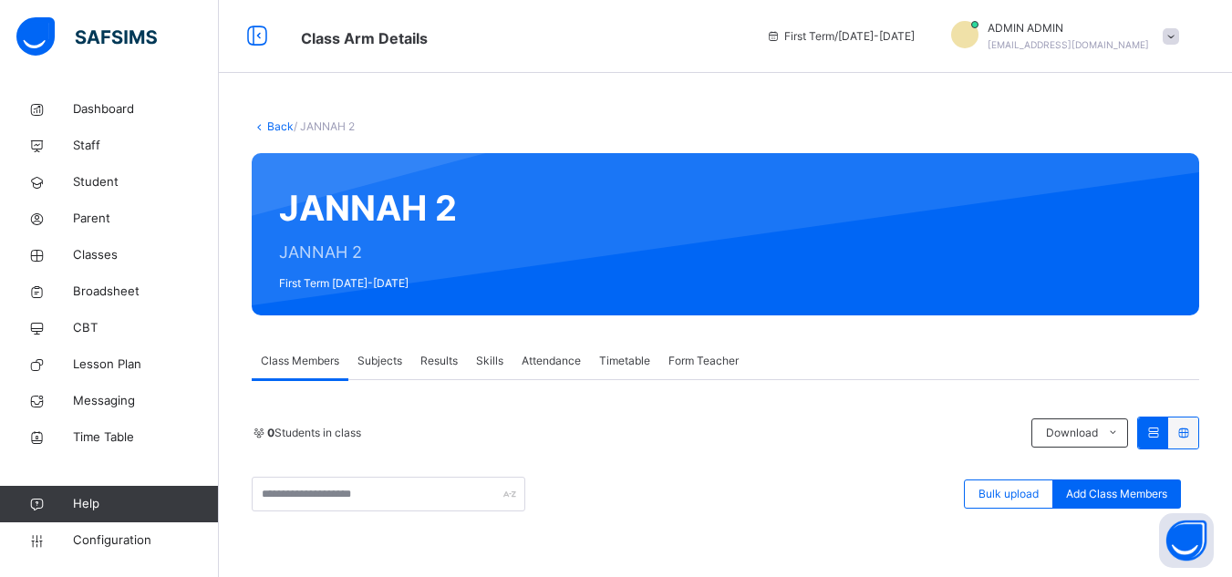
click at [687, 364] on span "Form Teacher" at bounding box center [703, 361] width 70 height 16
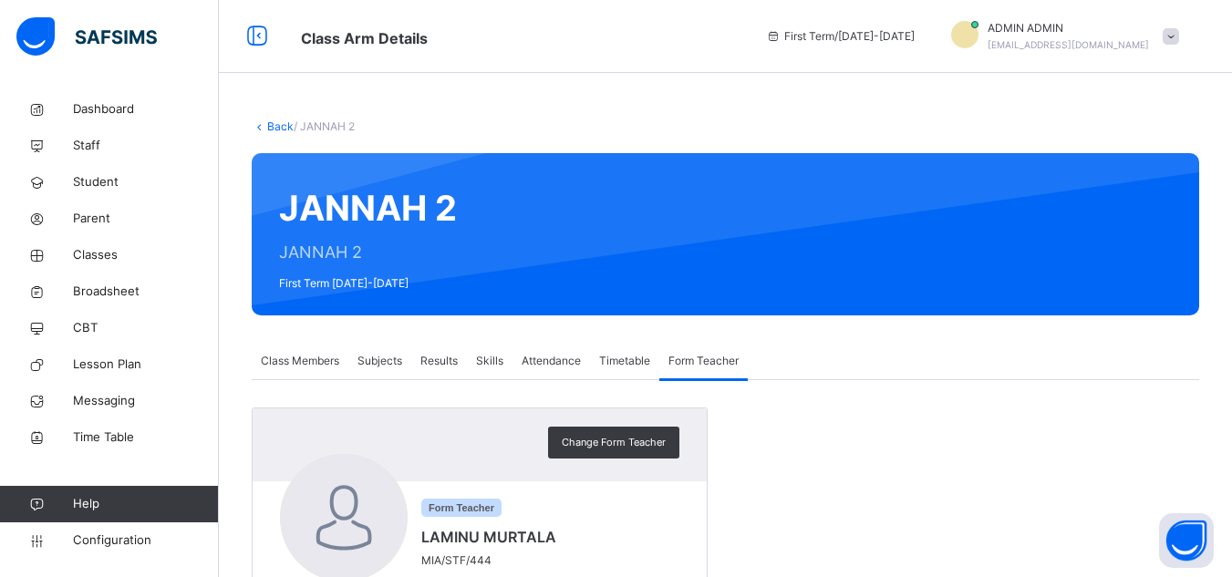
click at [611, 365] on span "Timetable" at bounding box center [624, 361] width 51 height 16
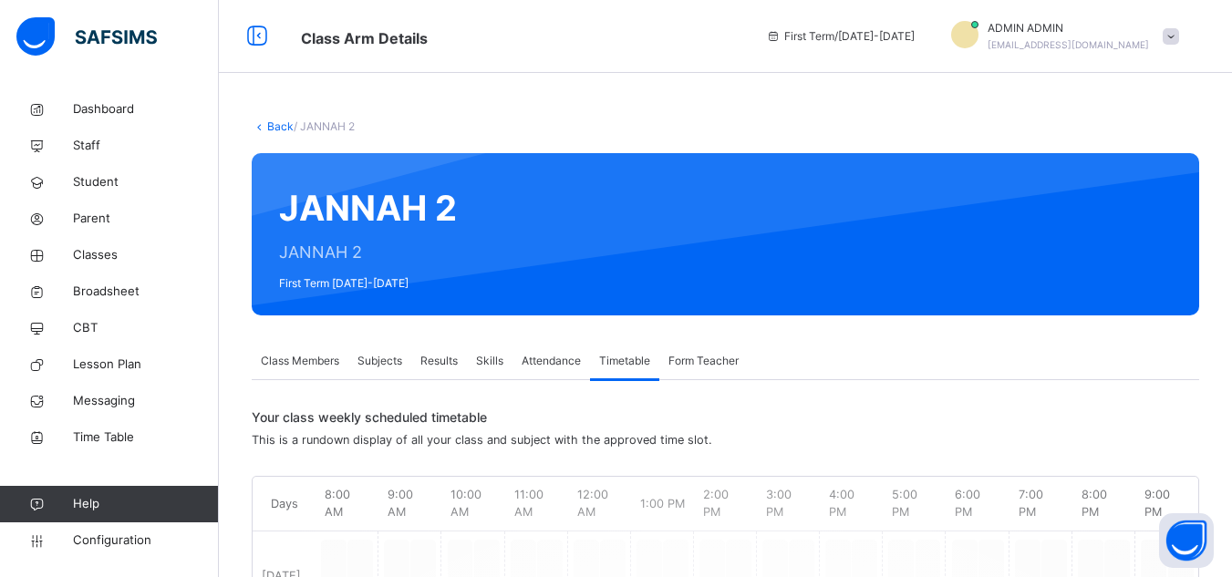
click at [545, 365] on span "Attendance" at bounding box center [550, 361] width 59 height 16
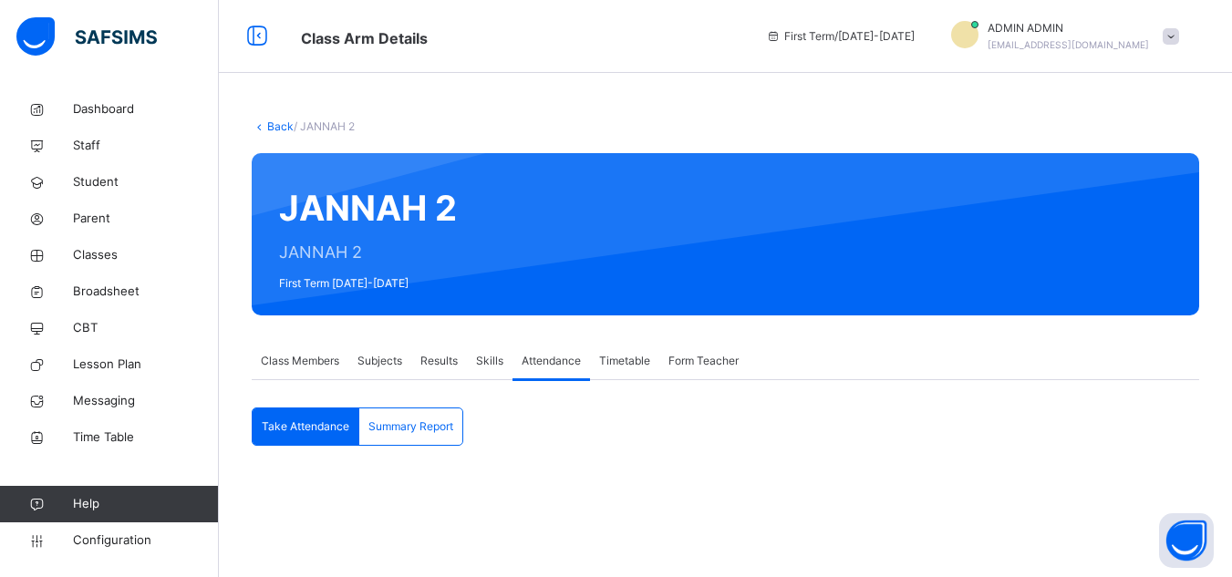
click at [485, 371] on div "Skills" at bounding box center [490, 361] width 46 height 36
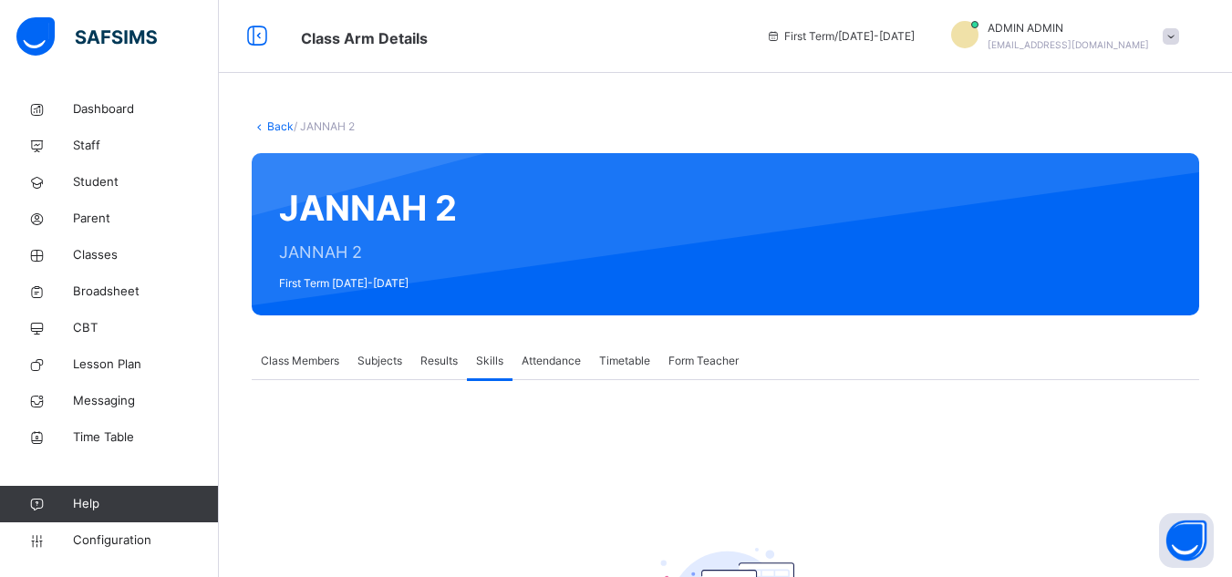
click at [453, 365] on span "Results" at bounding box center [438, 361] width 37 height 16
click at [383, 363] on span "Subjects" at bounding box center [379, 361] width 45 height 16
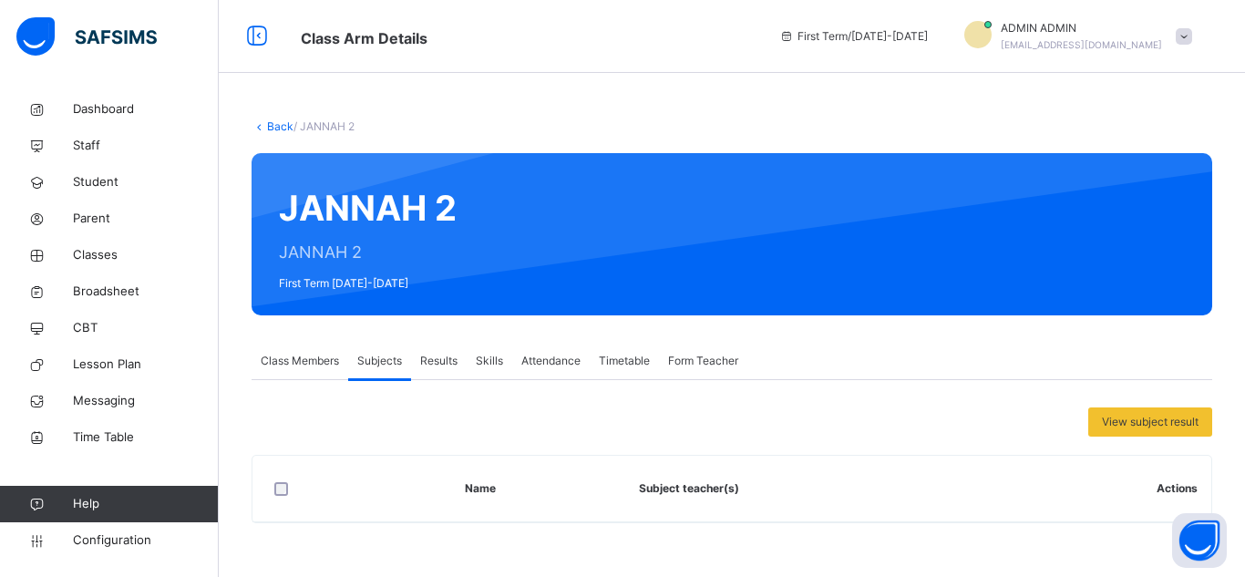
click at [324, 362] on span "Class Members" at bounding box center [300, 361] width 78 height 16
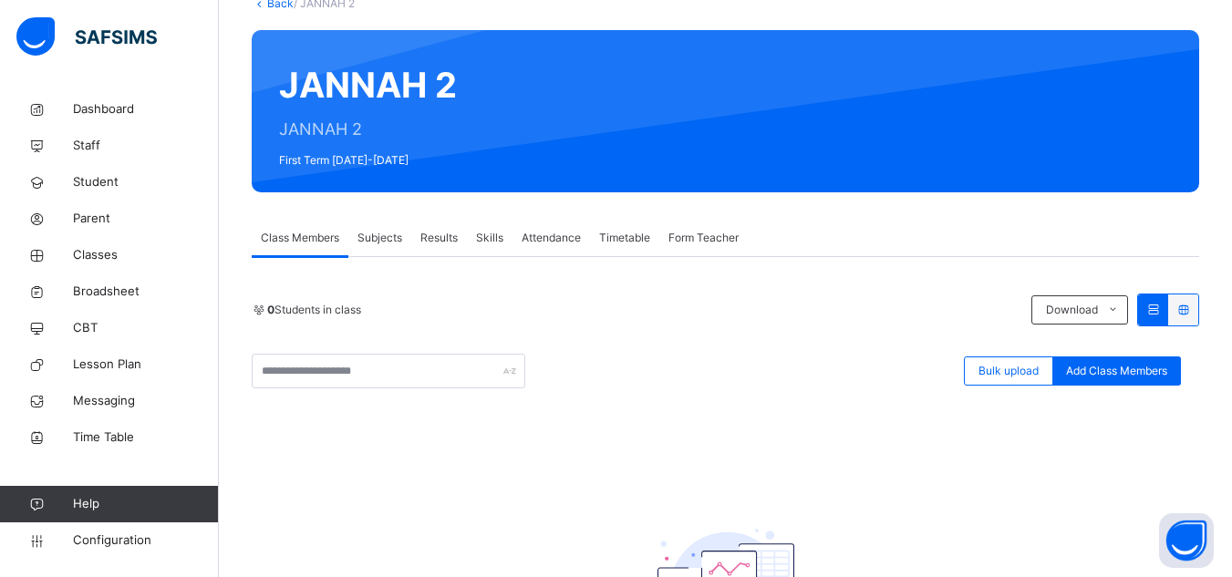
scroll to position [58, 0]
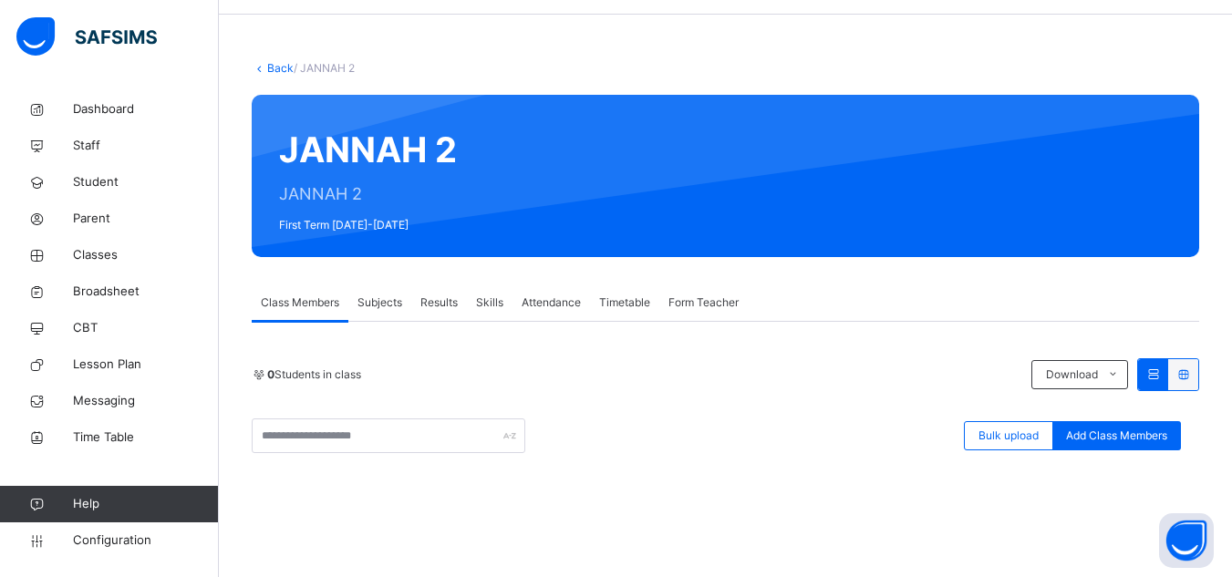
click at [386, 308] on span "Subjects" at bounding box center [379, 302] width 45 height 16
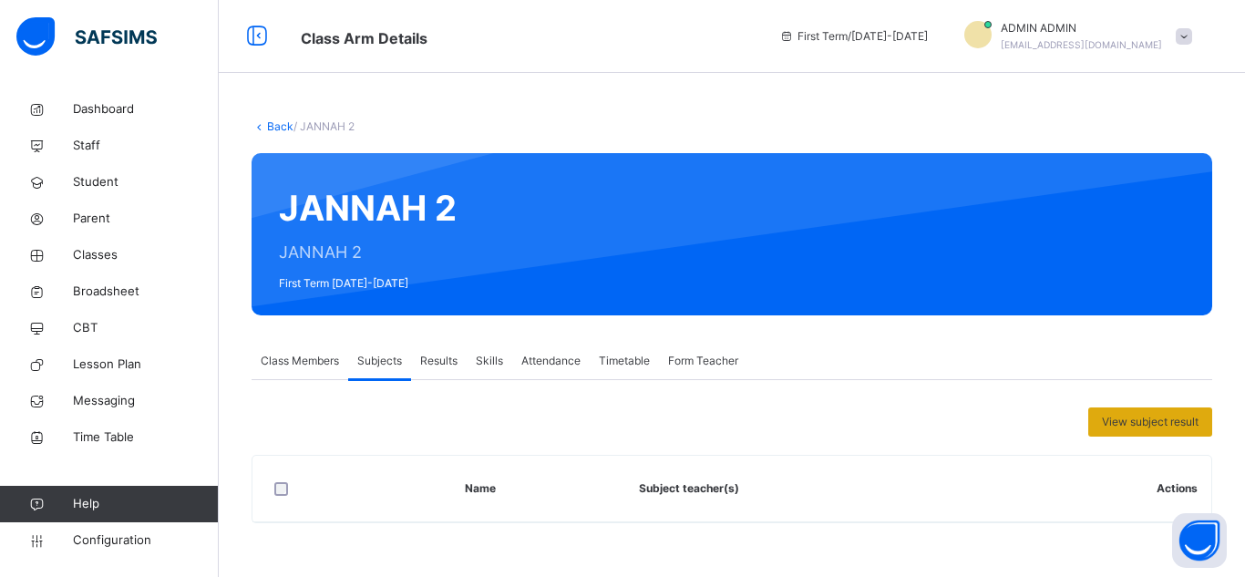
click at [1149, 414] on span "View subject result" at bounding box center [1150, 422] width 97 height 16
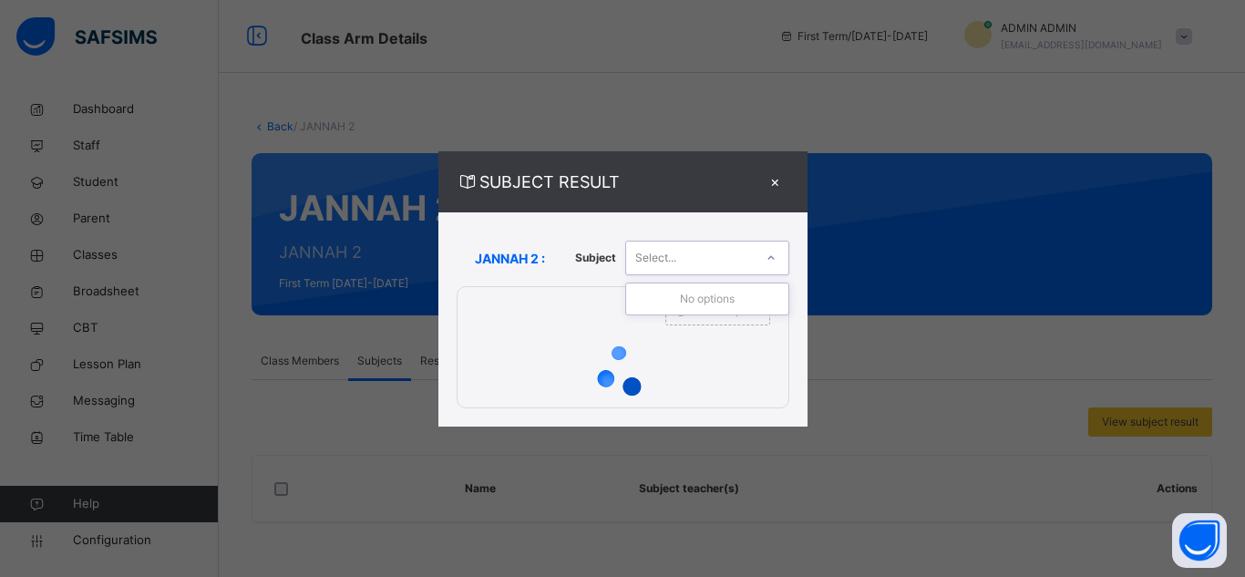
click at [768, 258] on icon at bounding box center [771, 258] width 11 height 18
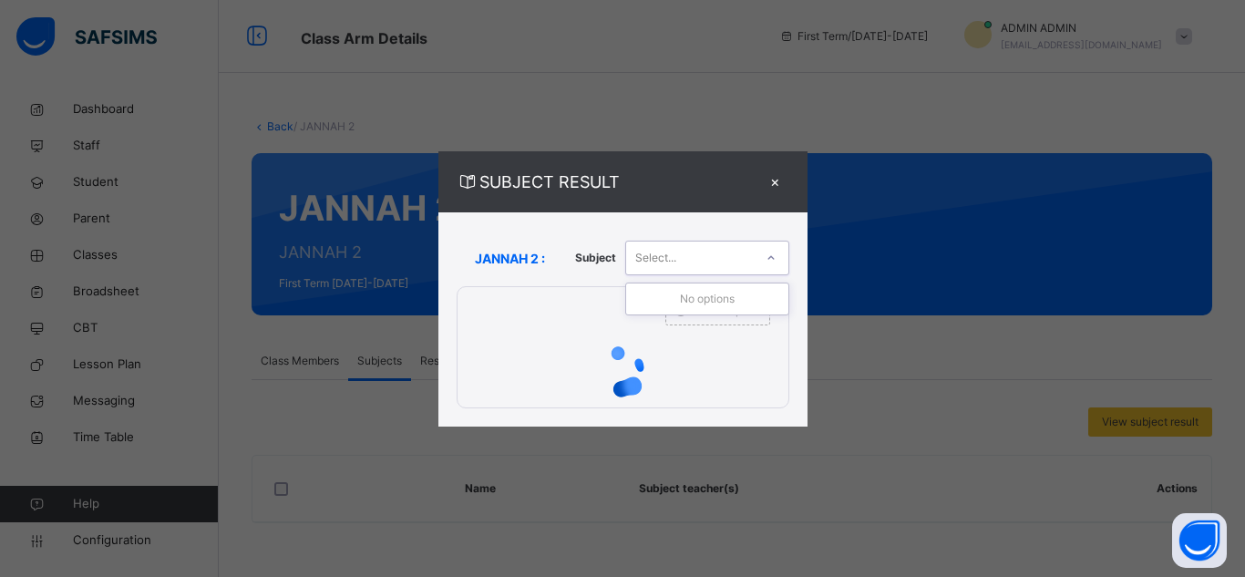
click at [768, 258] on icon at bounding box center [771, 258] width 11 height 18
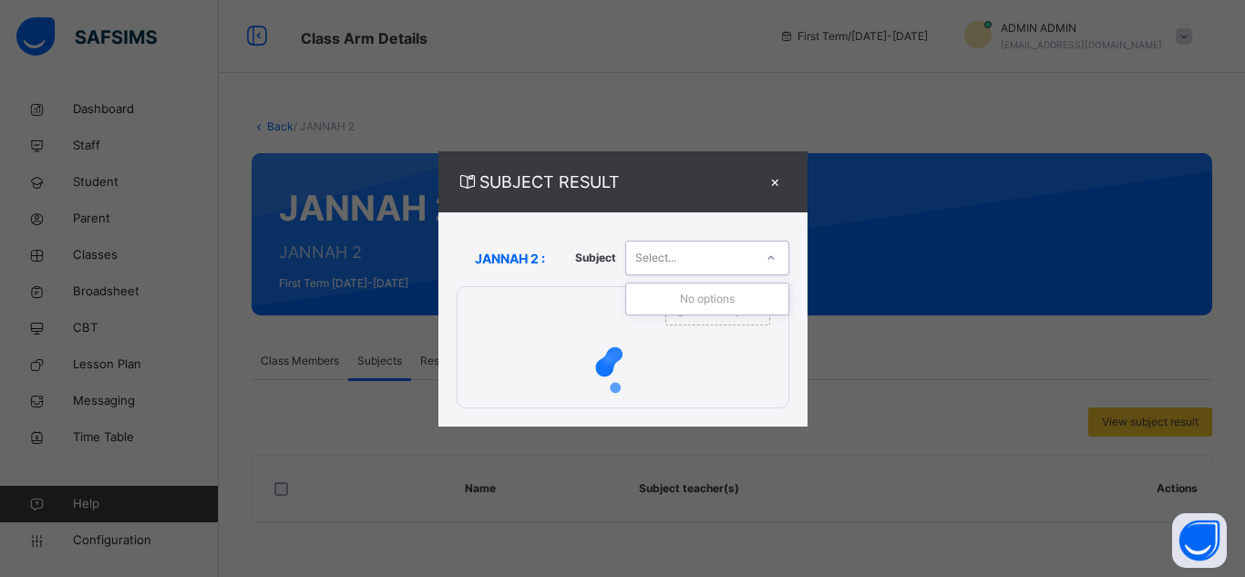
click at [768, 258] on icon at bounding box center [771, 258] width 11 height 18
click at [773, 259] on icon at bounding box center [771, 258] width 11 height 18
click at [604, 327] on div at bounding box center [548, 310] width 180 height 47
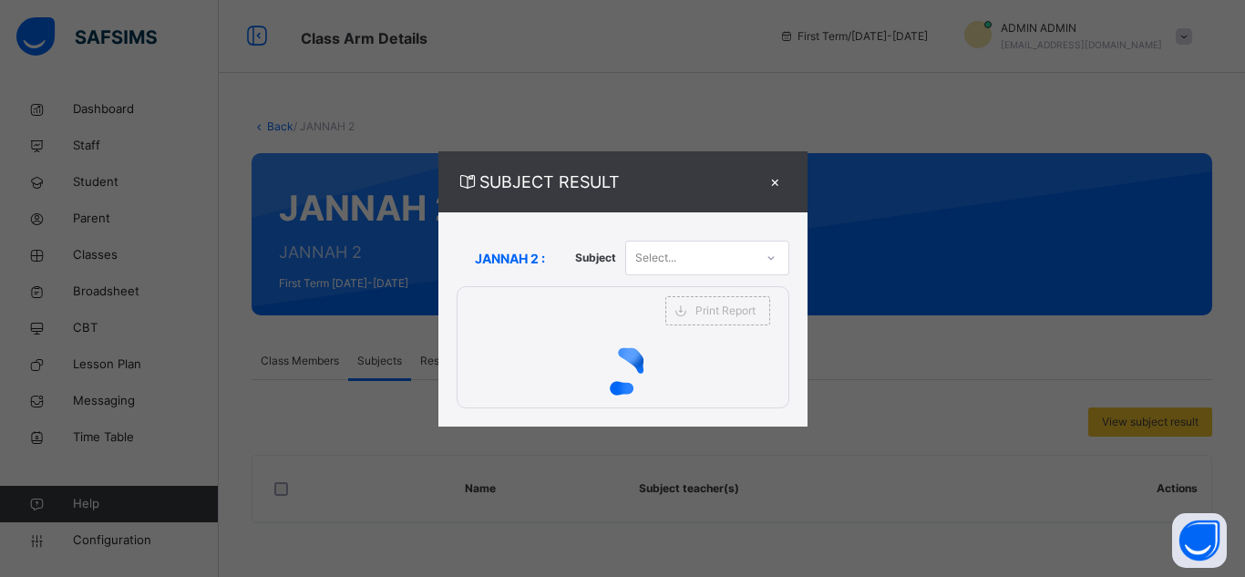
click at [695, 264] on div "Select..." at bounding box center [690, 258] width 128 height 28
click at [709, 278] on div "JANNAH 2 : Subject 0 results available. Select is focused ,type to refine list,…" at bounding box center [623, 259] width 333 height 56
click at [780, 181] on div "×" at bounding box center [775, 182] width 27 height 25
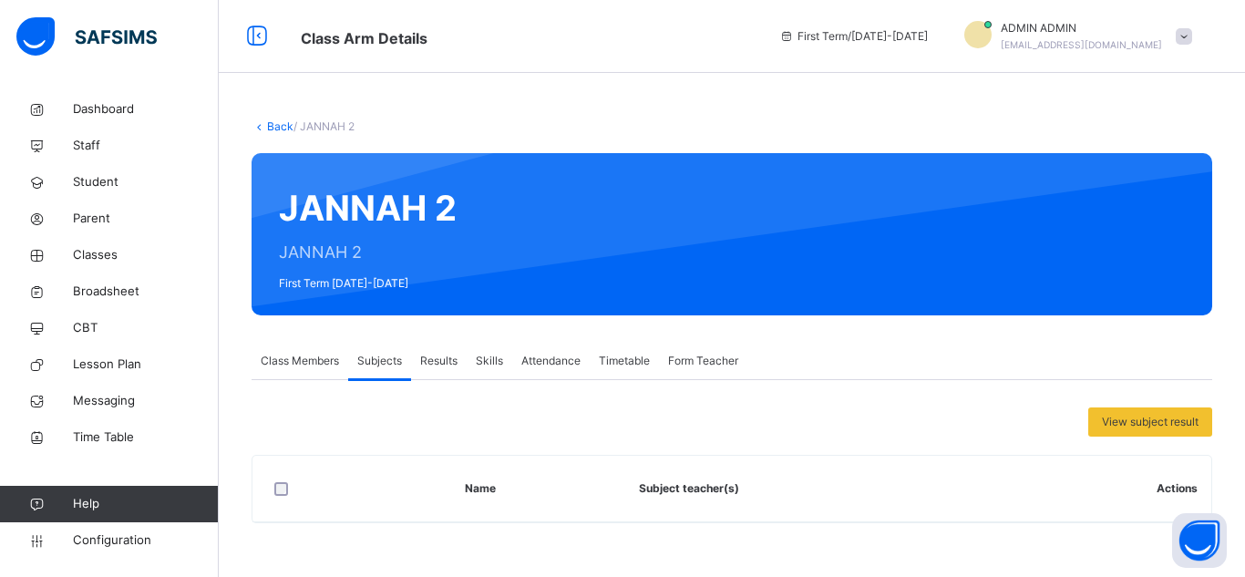
click at [301, 369] on div "Class Members" at bounding box center [300, 361] width 97 height 36
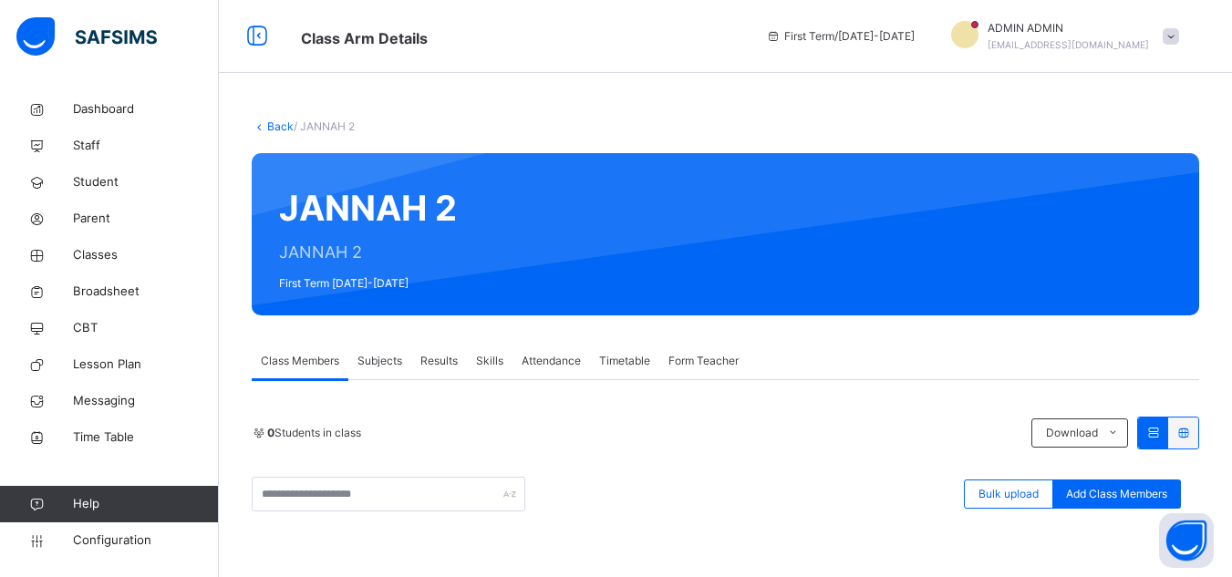
click at [376, 372] on div "Subjects" at bounding box center [379, 361] width 63 height 36
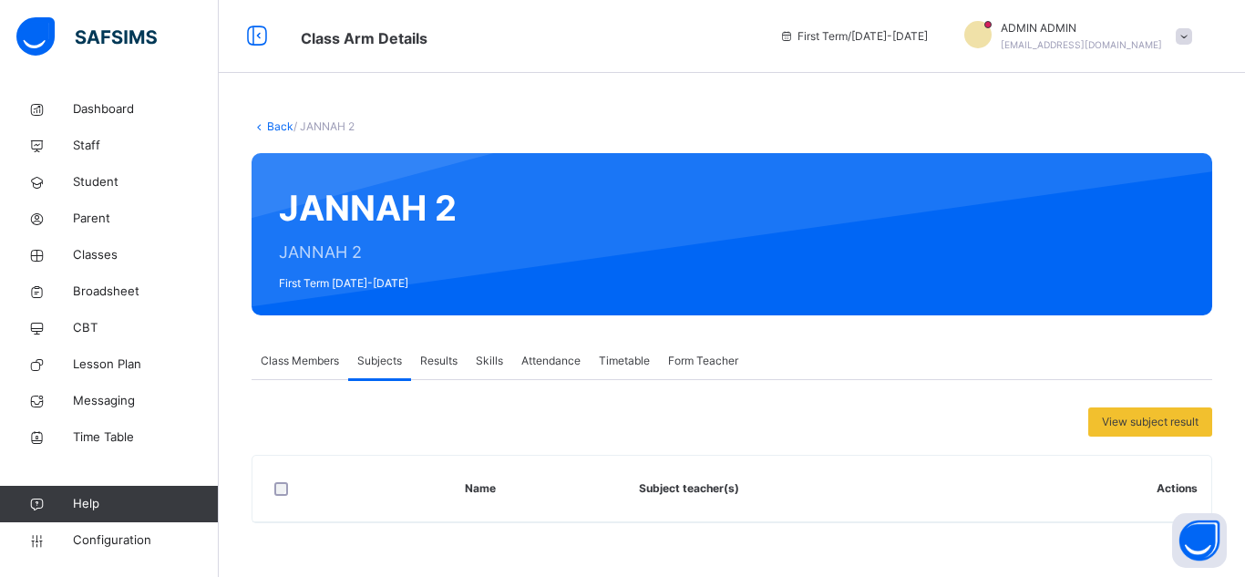
click at [314, 368] on span "Class Members" at bounding box center [300, 361] width 78 height 16
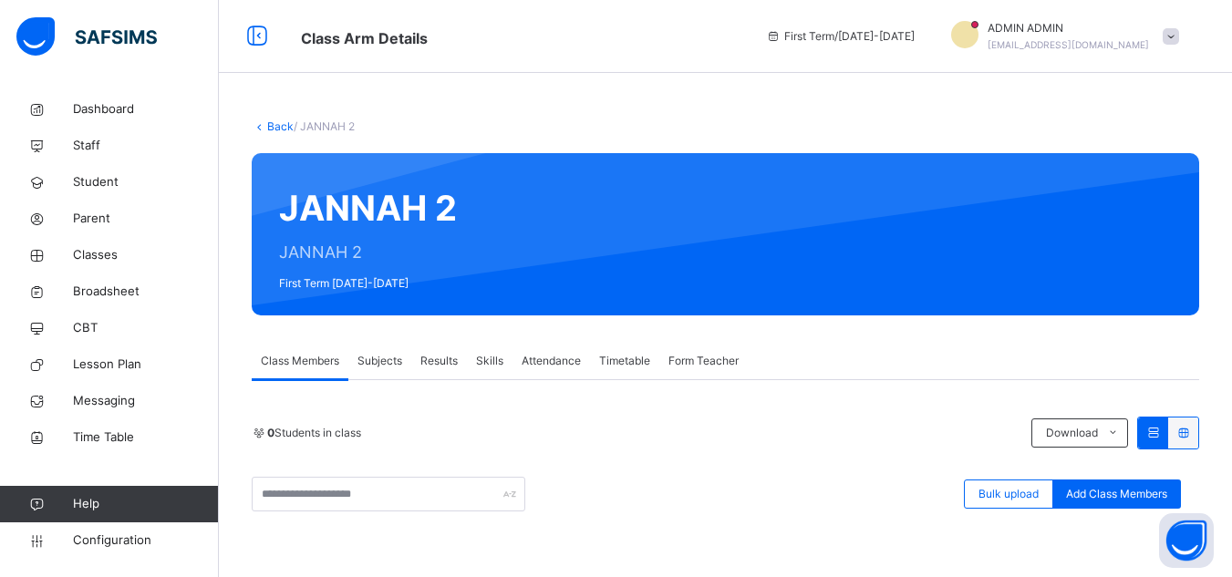
click at [279, 124] on link "Back" at bounding box center [280, 126] width 26 height 14
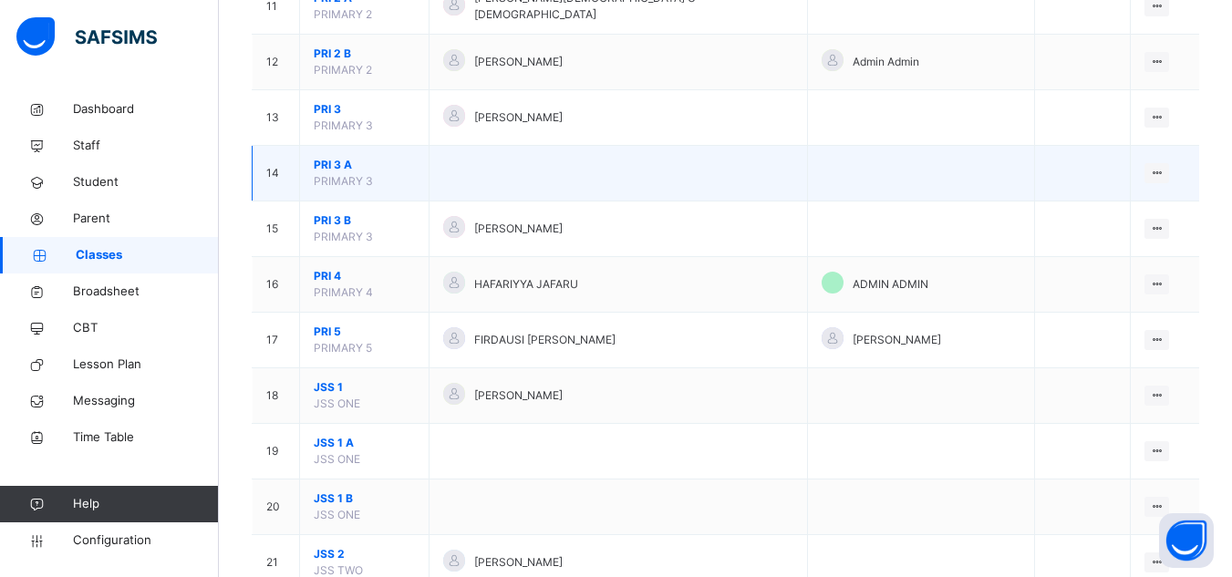
scroll to position [820, 0]
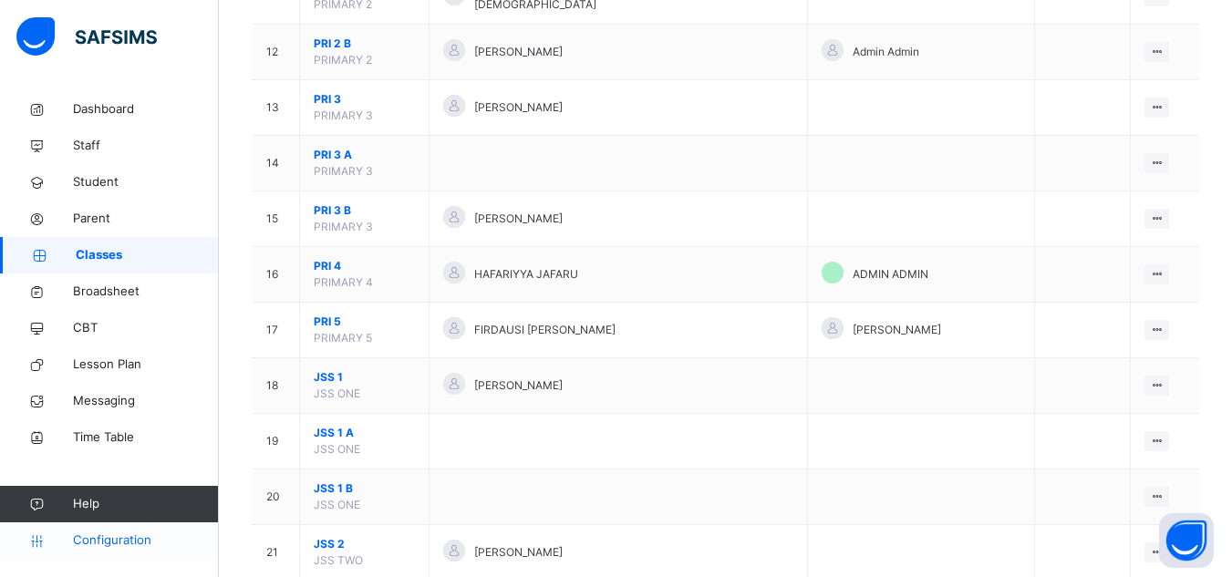
click at [113, 540] on span "Configuration" at bounding box center [145, 540] width 145 height 18
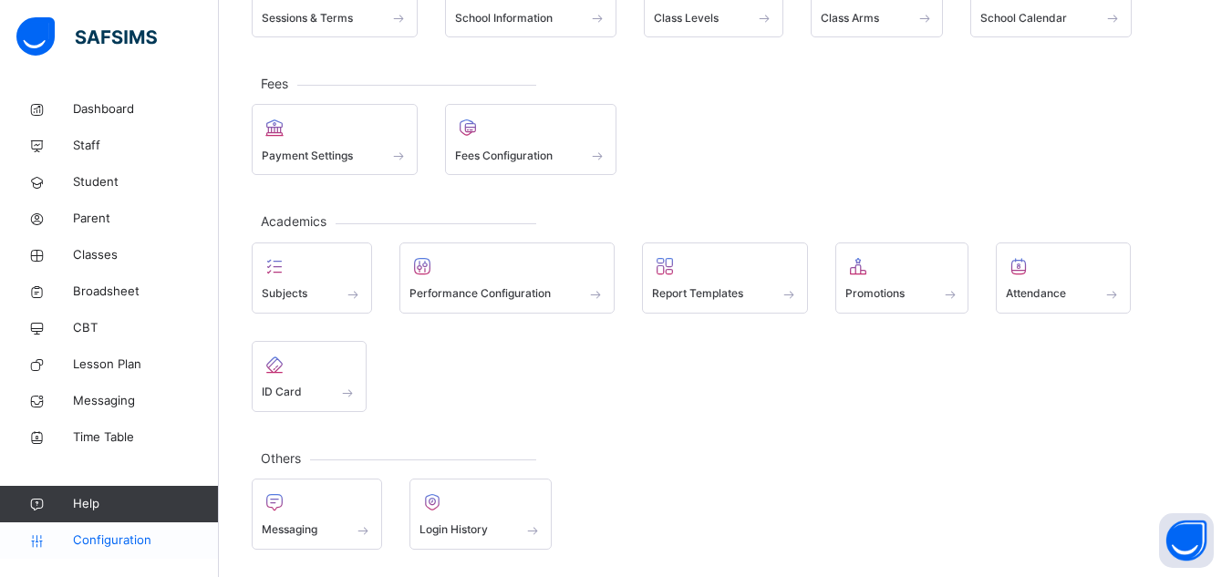
scroll to position [182, 0]
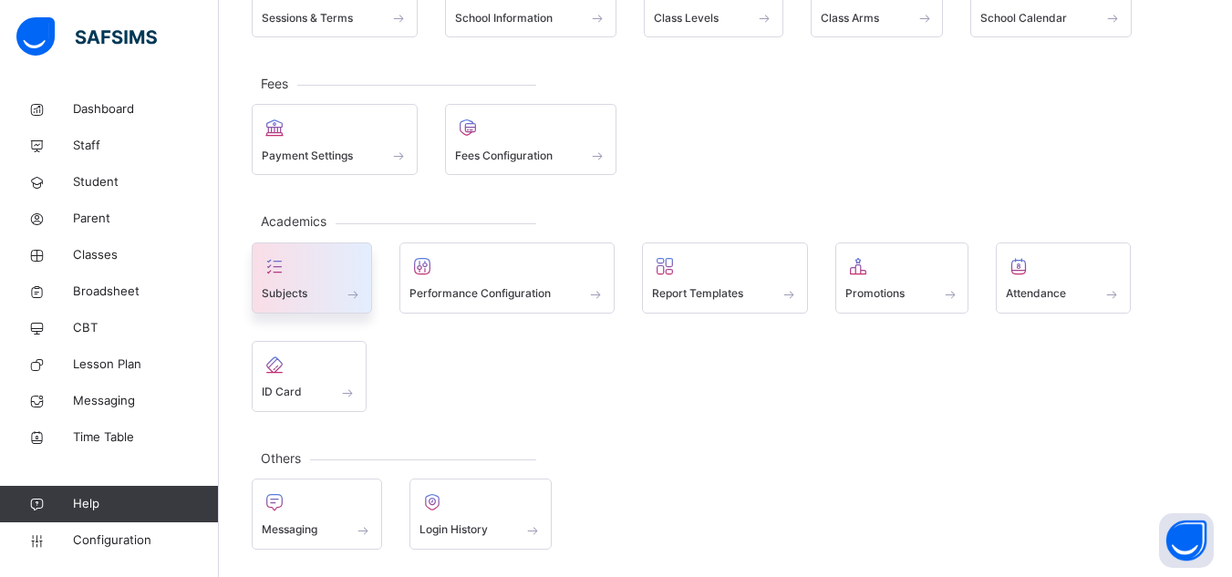
click at [334, 284] on div "Subjects" at bounding box center [312, 293] width 100 height 19
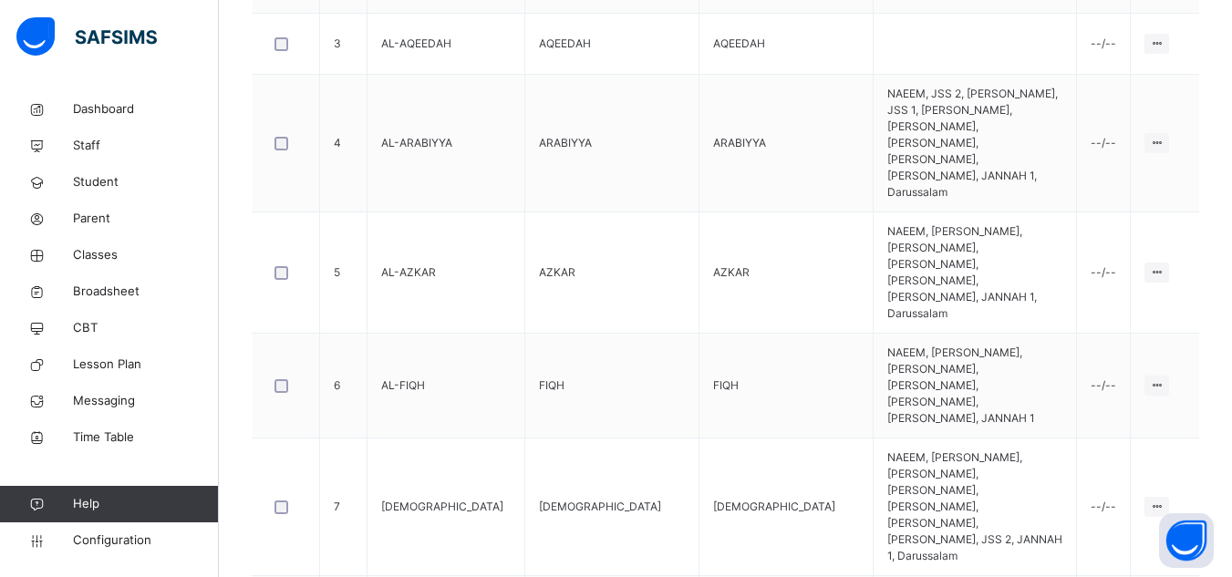
scroll to position [705, 0]
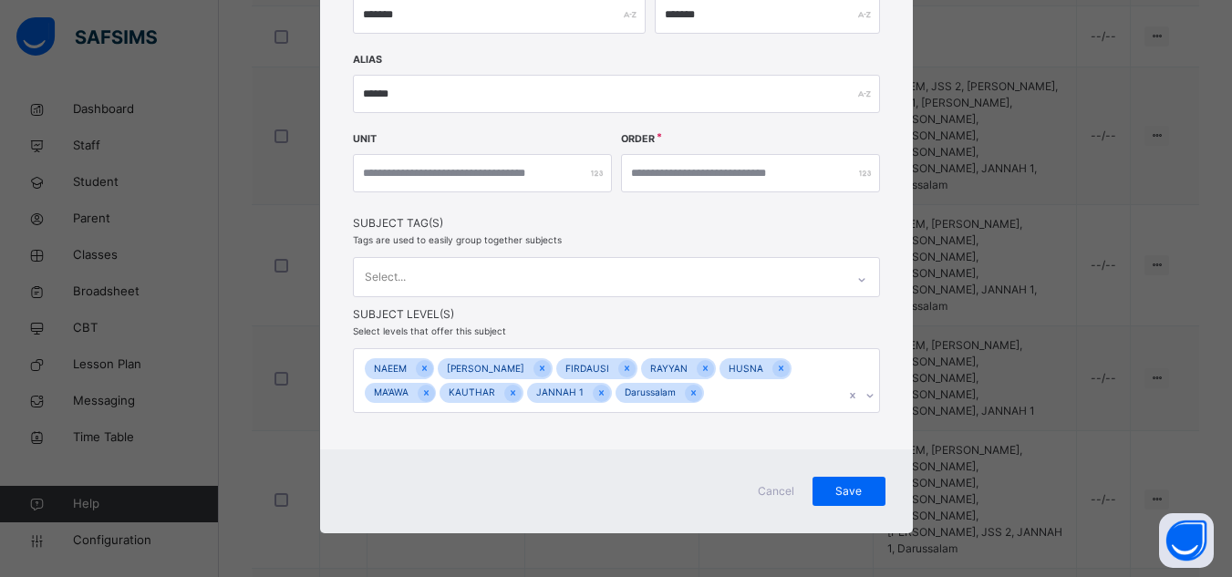
scroll to position [323, 0]
click at [770, 491] on span "Cancel" at bounding box center [776, 490] width 44 height 16
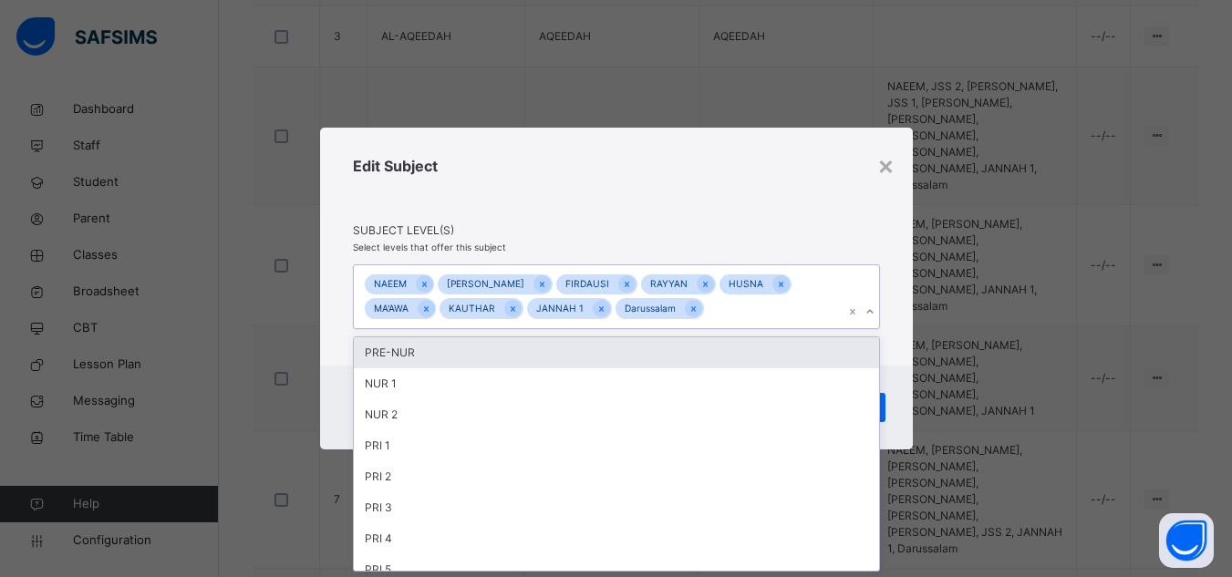
click at [669, 308] on div "[PERSON_NAME] [PERSON_NAME] HUSNA MA'AWA KAUTHAR JANNAH 1 Darussalam" at bounding box center [599, 296] width 490 height 63
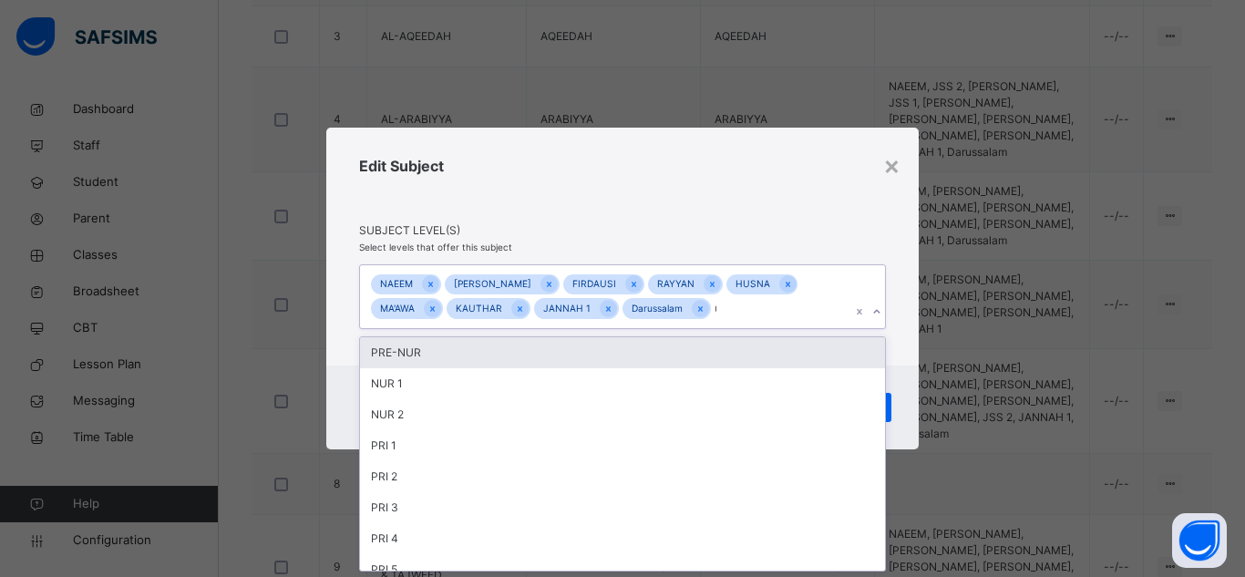
type input "**"
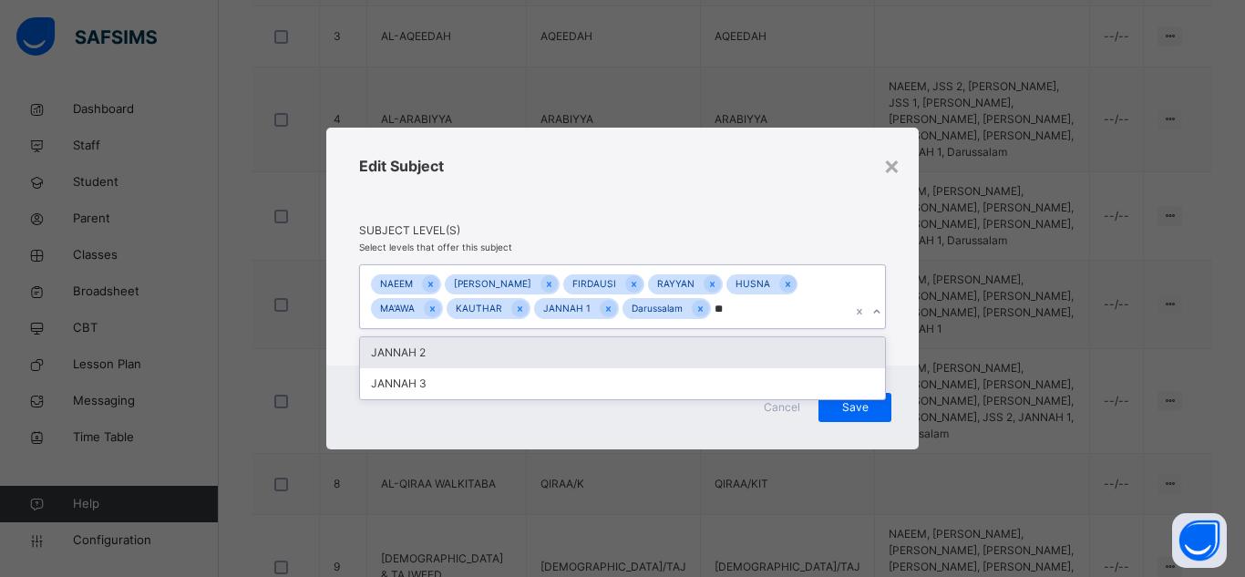
click at [409, 348] on div "JANNAH 2" at bounding box center [622, 352] width 525 height 31
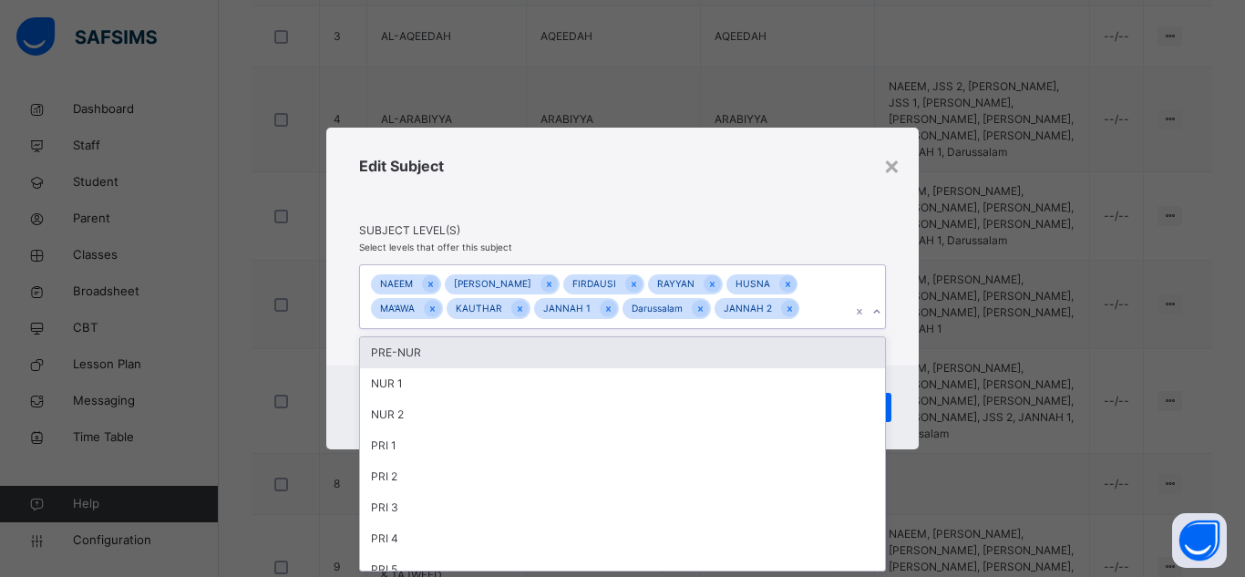
click at [710, 207] on div "Edit Subject" at bounding box center [622, 188] width 527 height 67
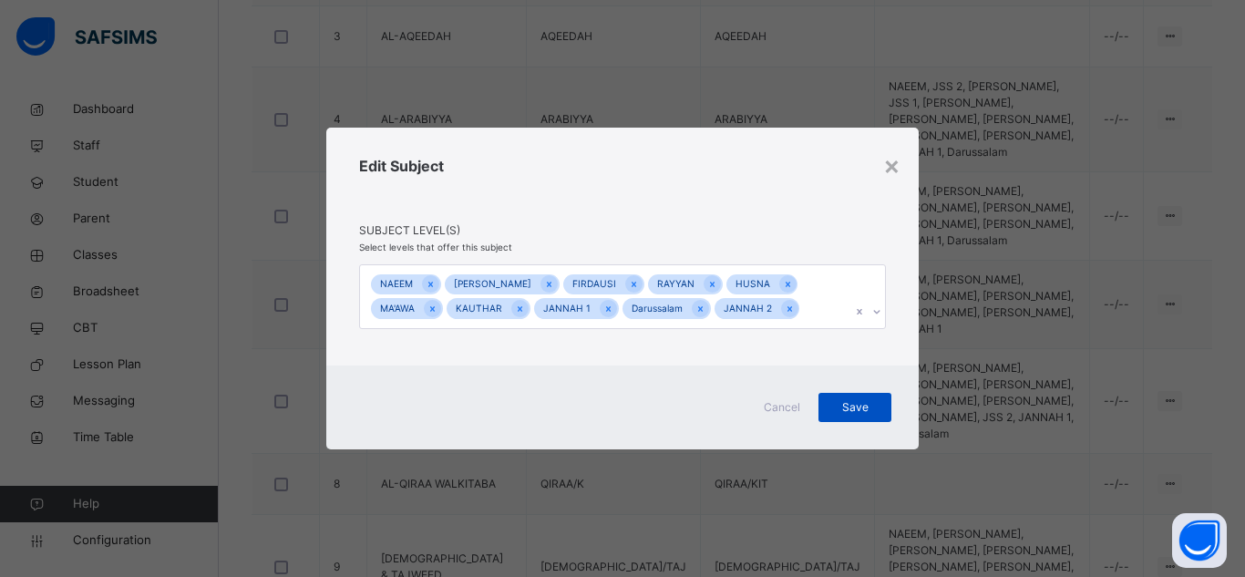
click at [865, 407] on span "Save" at bounding box center [855, 407] width 46 height 16
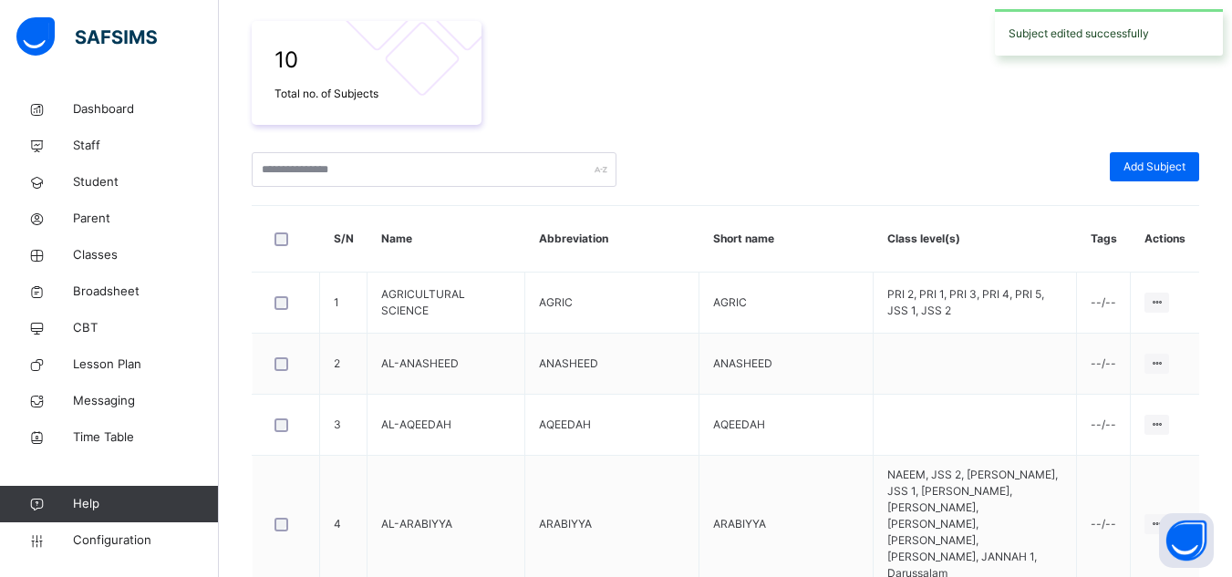
scroll to position [705, 0]
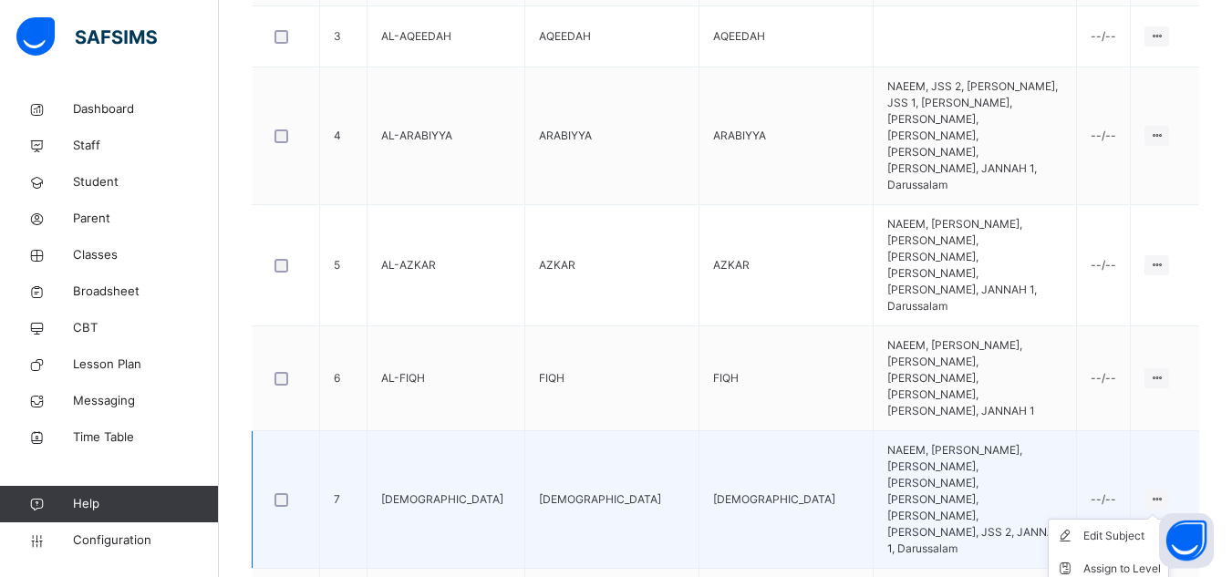
click at [1162, 492] on icon at bounding box center [1156, 499] width 15 height 14
click at [1154, 560] on div "Assign to Level" at bounding box center [1121, 569] width 77 height 18
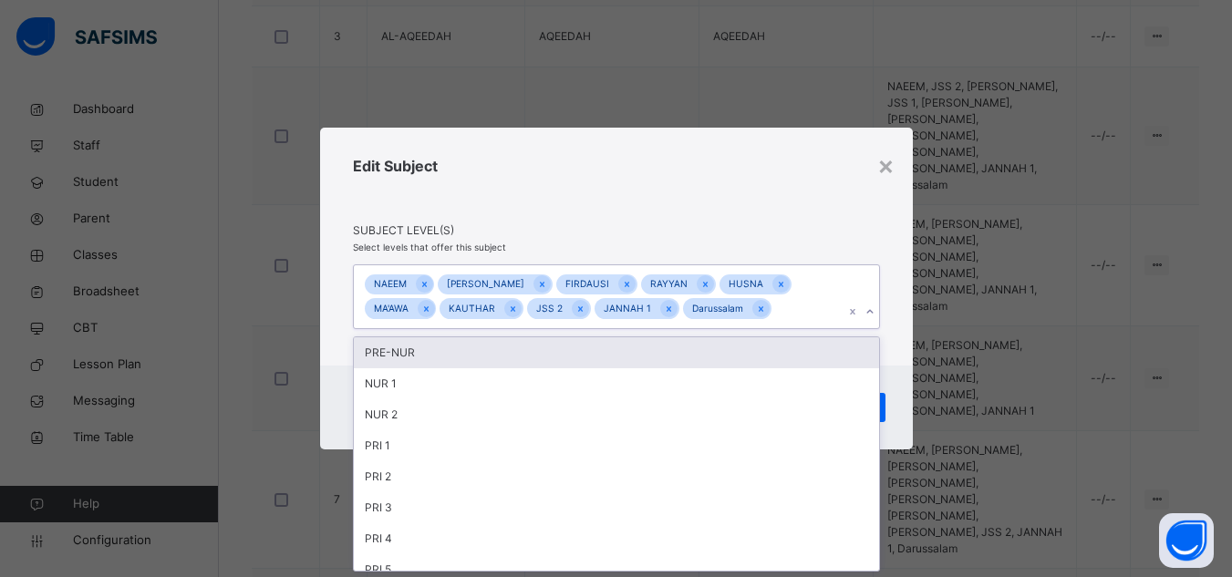
click at [794, 318] on div "[PERSON_NAME] [PERSON_NAME] HUSNA MA'AWA KAUTHAR JSS 2 JANNAH 1 Darussalam" at bounding box center [599, 296] width 490 height 63
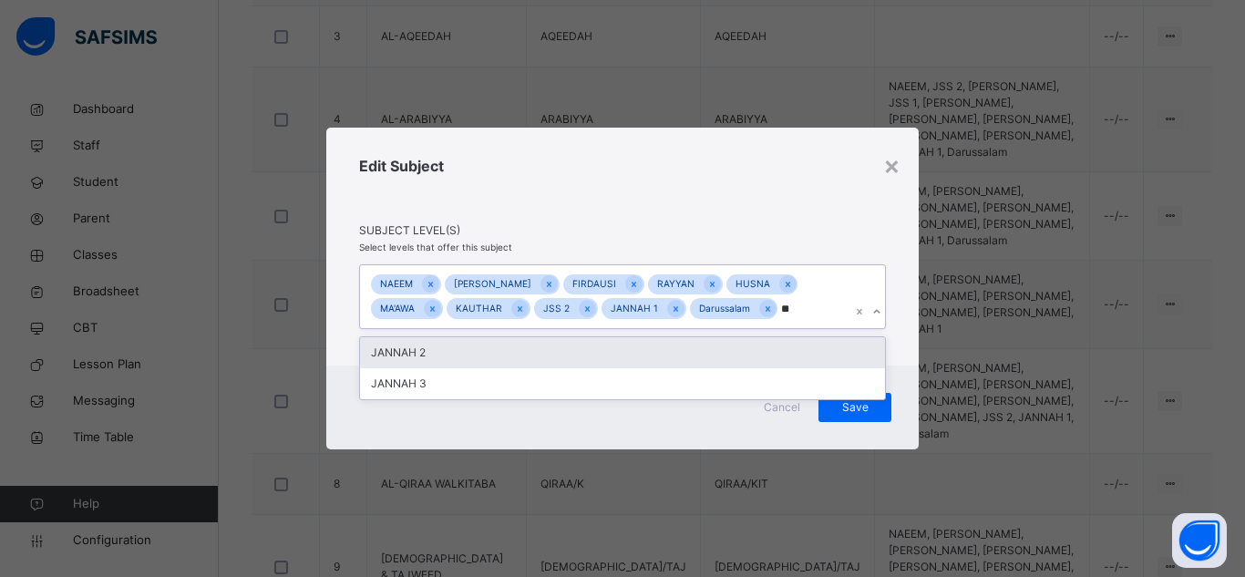
type input "***"
click at [554, 350] on div "JANNAH 2" at bounding box center [622, 352] width 525 height 31
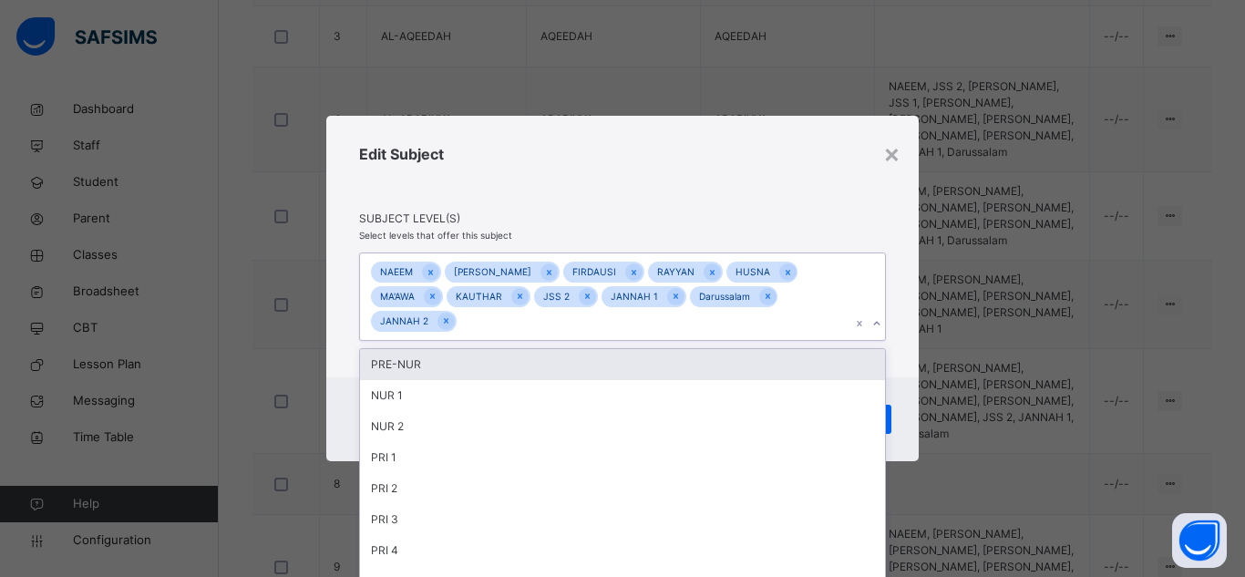
click at [904, 320] on div "Edit Subject Subject Level(s) Select levels that offer this subject option JANN…" at bounding box center [622, 247] width 593 height 263
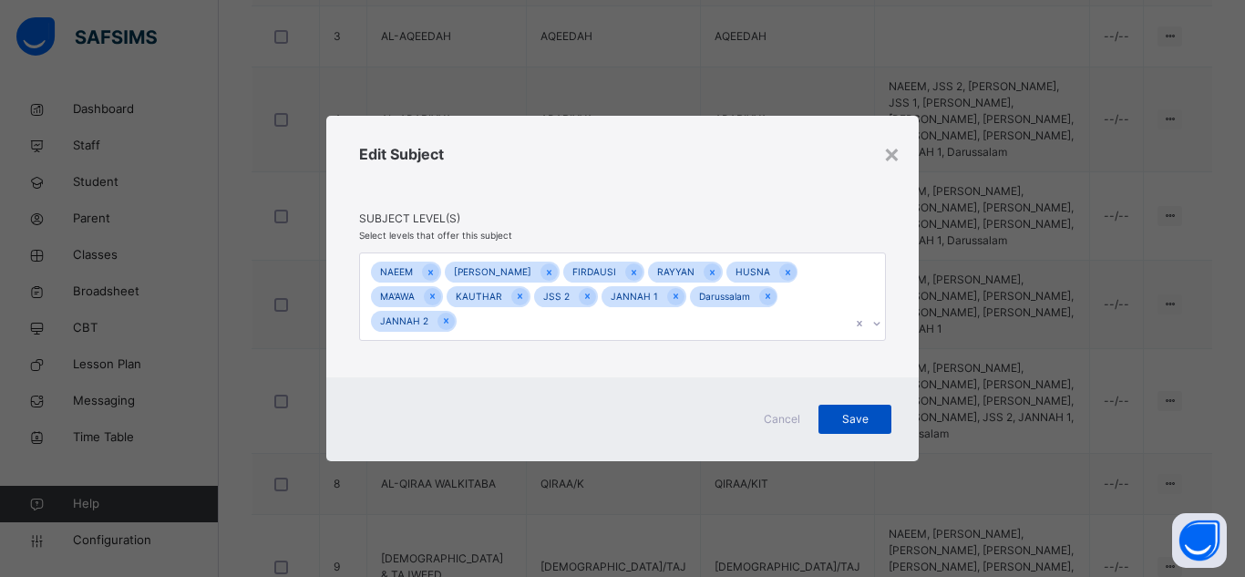
click at [853, 411] on span "Save" at bounding box center [855, 419] width 46 height 16
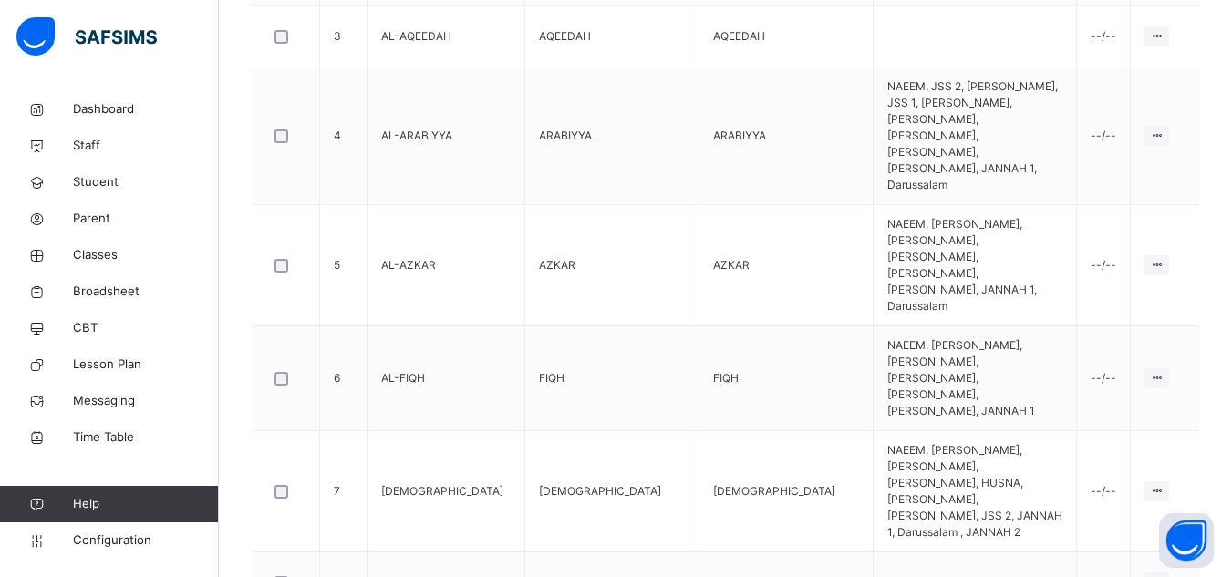
scroll to position [711, 0]
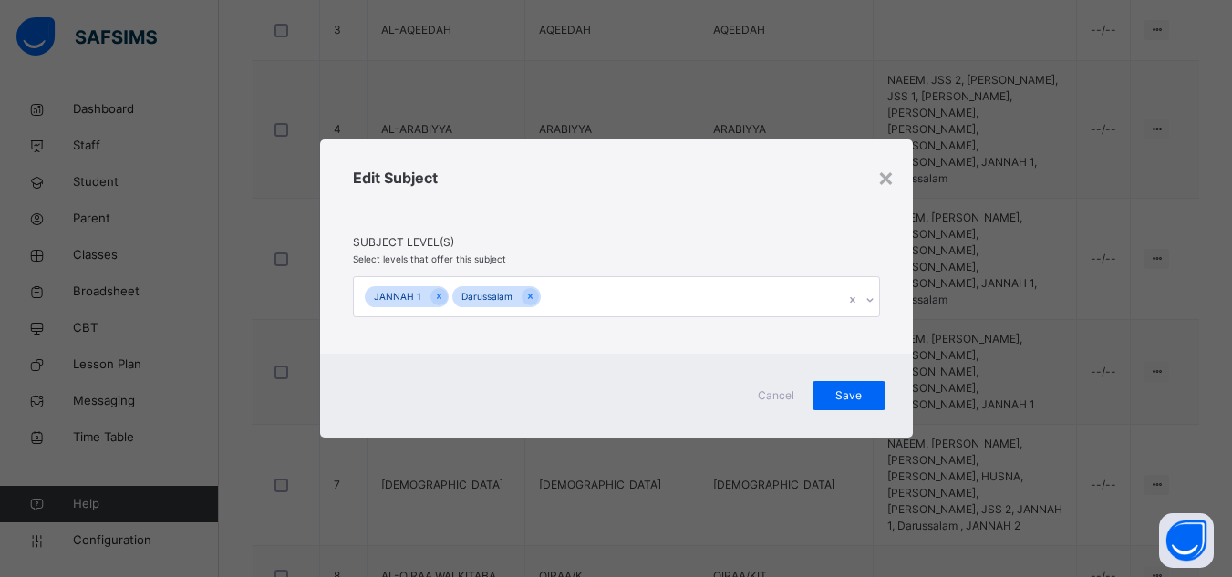
scroll to position [705, 0]
click at [688, 297] on div "JANNAH 1 Darussalam" at bounding box center [599, 296] width 490 height 38
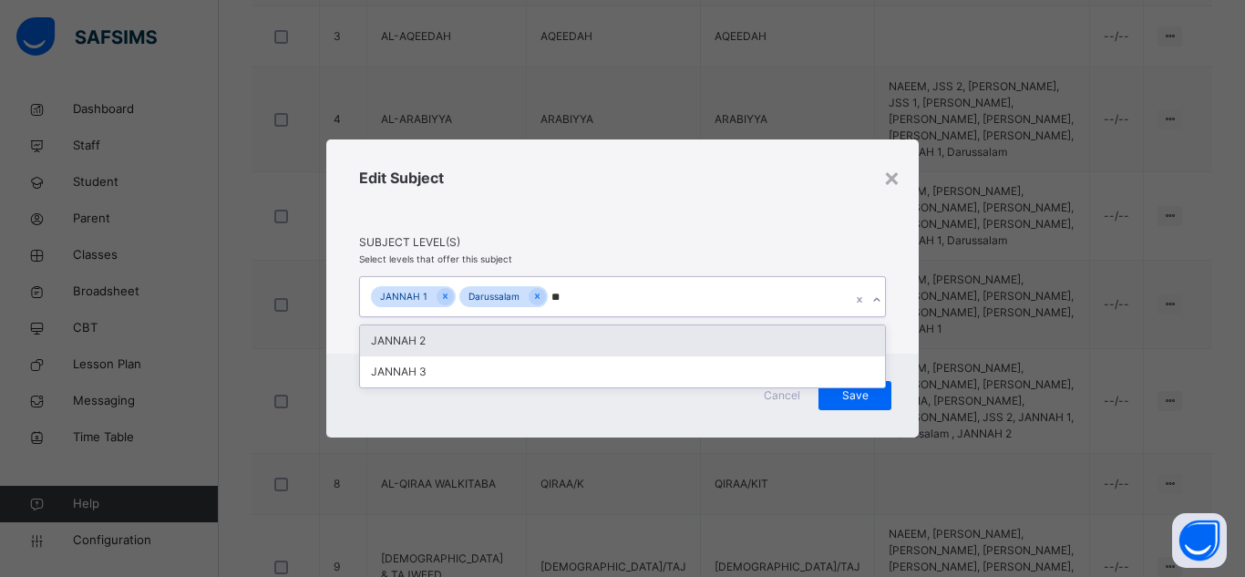
type input "***"
click at [560, 344] on div "JANNAH 2" at bounding box center [622, 340] width 525 height 31
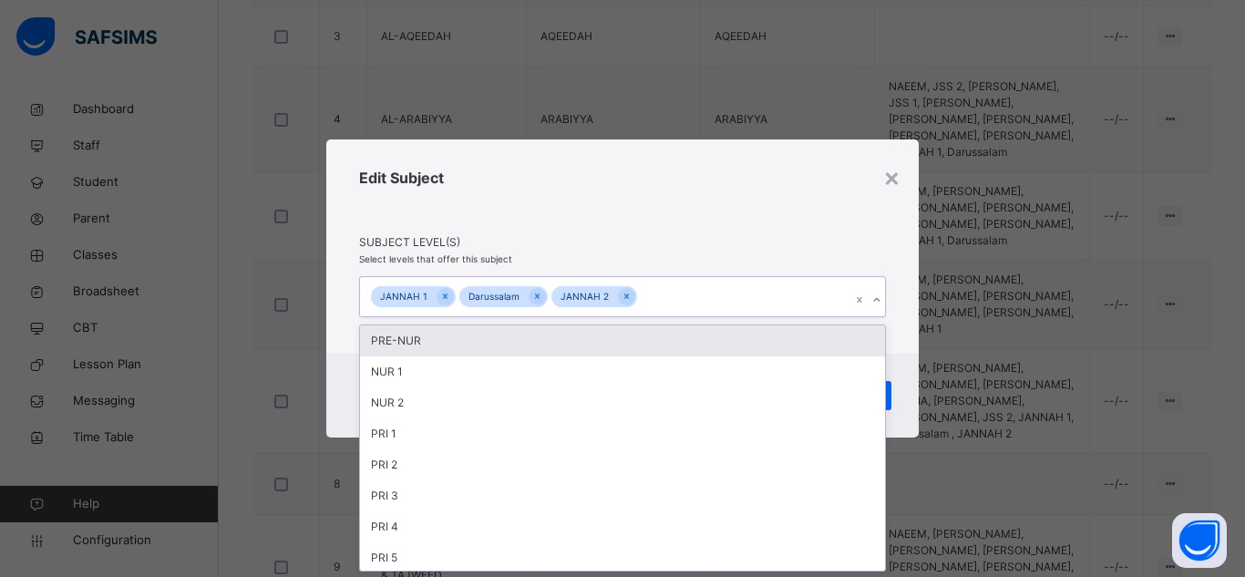
drag, startPoint x: 813, startPoint y: 247, endPoint x: 831, endPoint y: 259, distance: 21.7
click at [816, 249] on span "Subject Level(s)" at bounding box center [622, 242] width 527 height 16
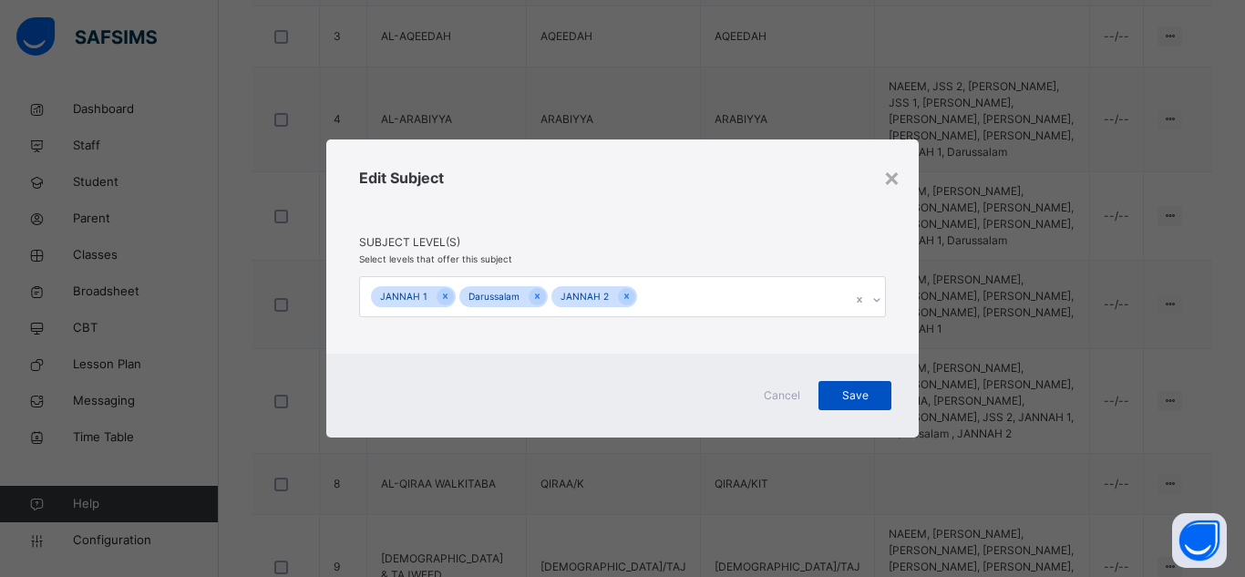
click at [845, 397] on span "Save" at bounding box center [855, 395] width 46 height 16
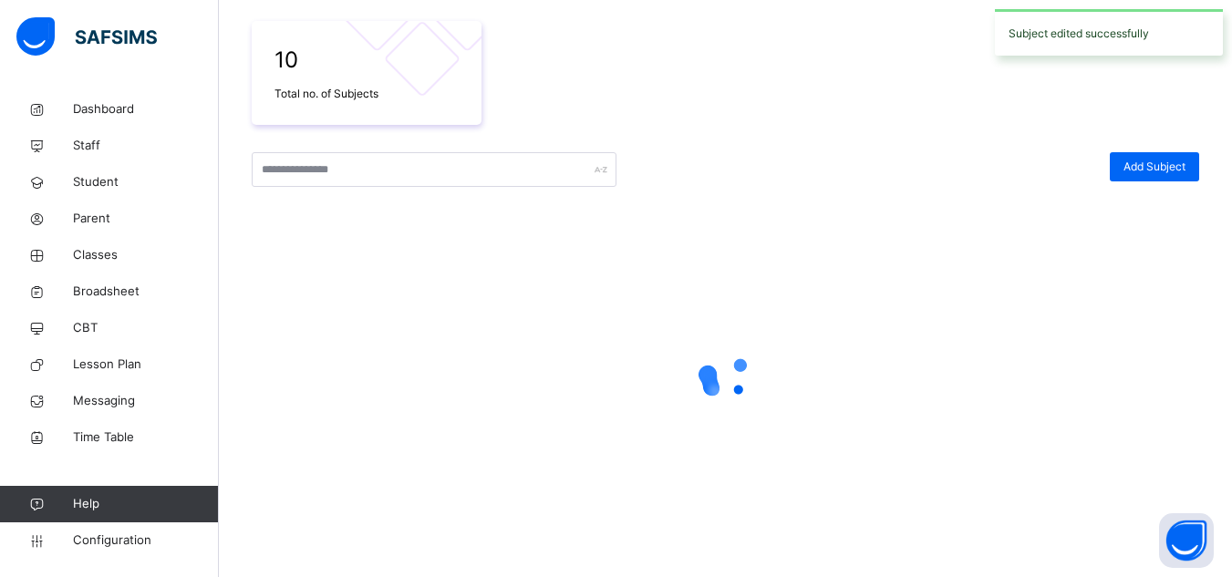
scroll to position [705, 0]
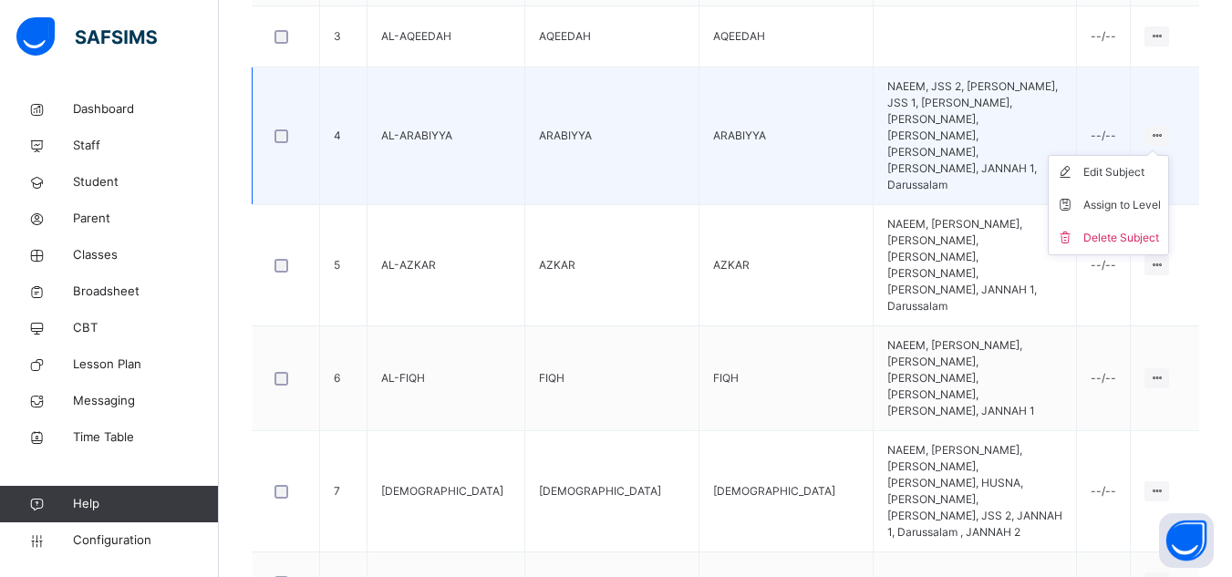
click at [1169, 126] on div at bounding box center [1156, 136] width 25 height 20
click at [1136, 196] on div "Assign to Level" at bounding box center [1121, 205] width 77 height 18
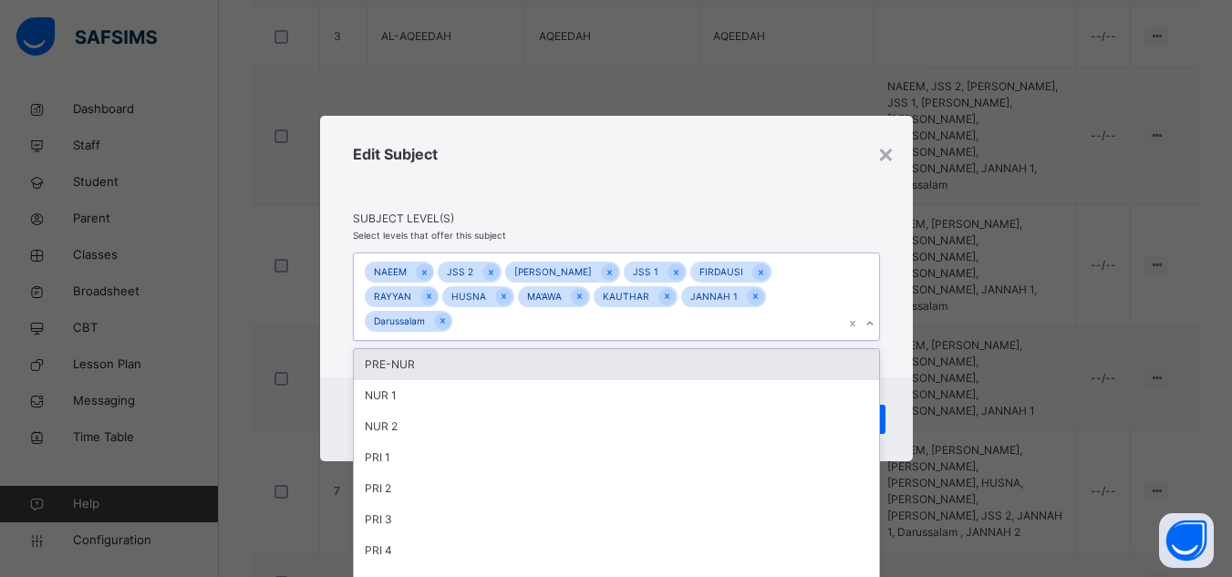
click at [799, 309] on div "NAEEM JSS 2 [PERSON_NAME] JSS 1 [PERSON_NAME] HUSNA MA'AWA KAUTHAR JANNAH 1 Dar…" at bounding box center [599, 297] width 490 height 88
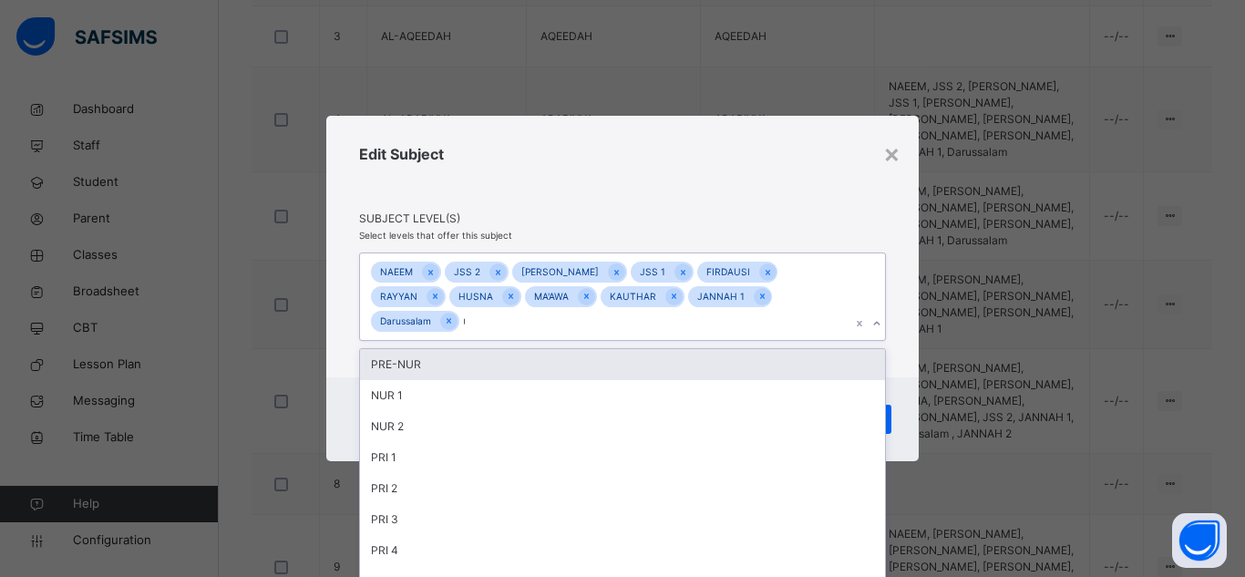
type input "**"
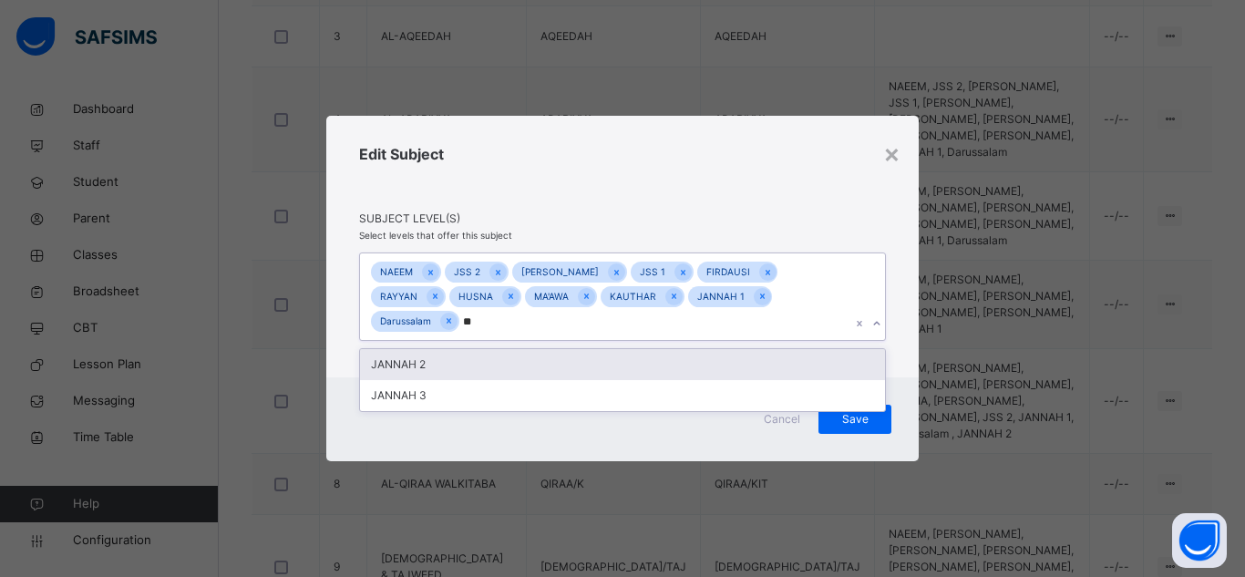
click at [566, 351] on div "JANNAH 2" at bounding box center [622, 364] width 525 height 31
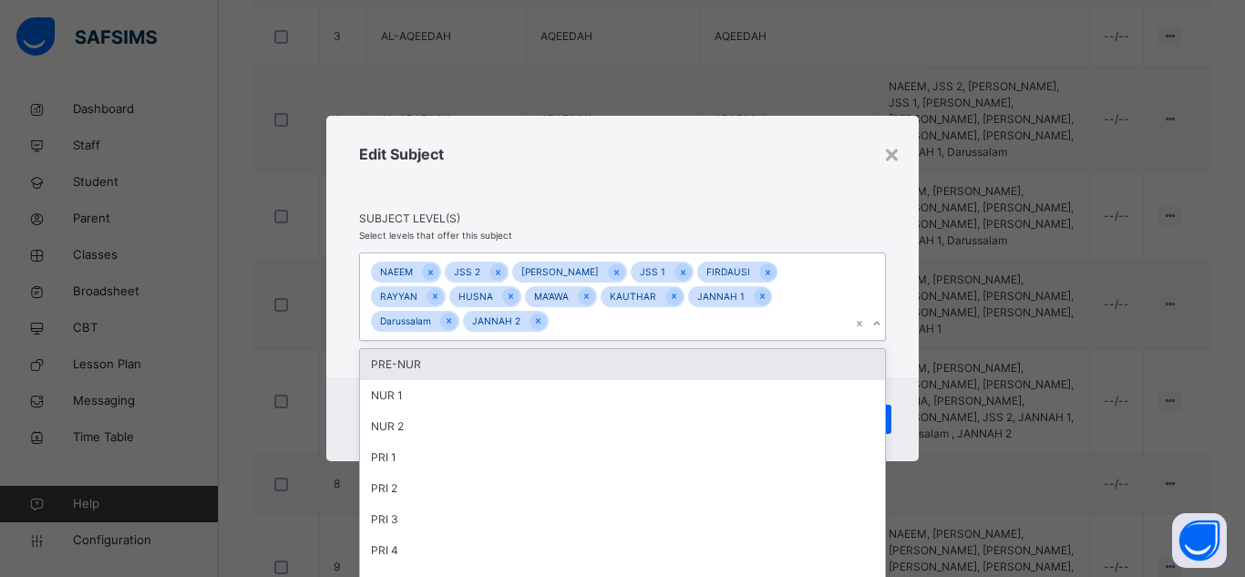
click at [884, 248] on div "Edit Subject Subject Level(s) Select levels that offer this subject option JANN…" at bounding box center [622, 247] width 593 height 263
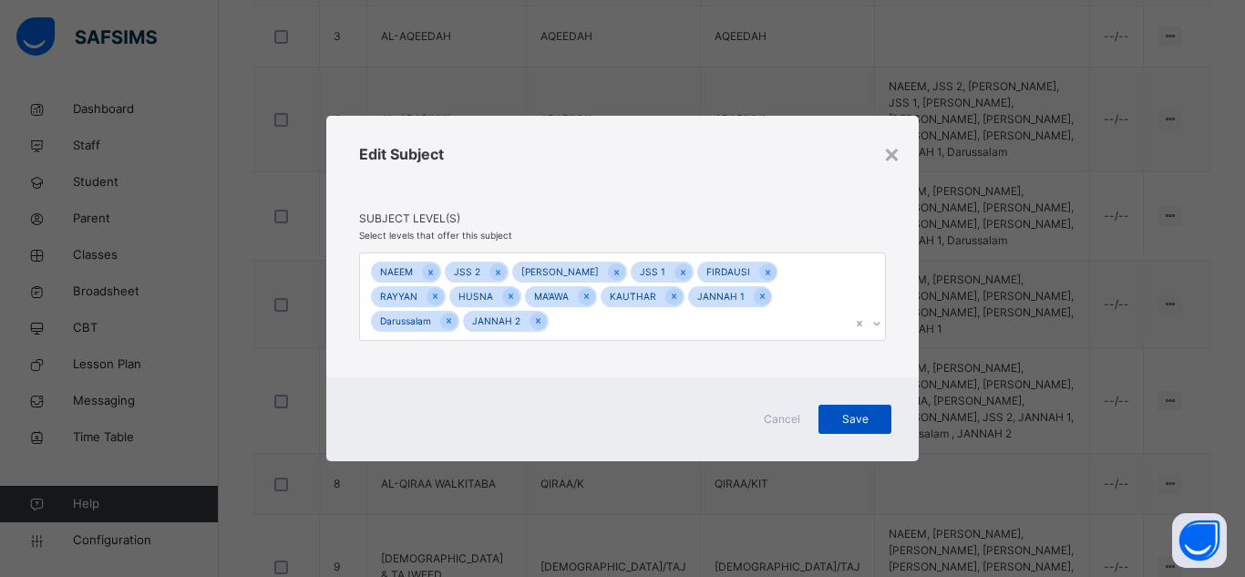
click at [838, 417] on span "Save" at bounding box center [855, 419] width 46 height 16
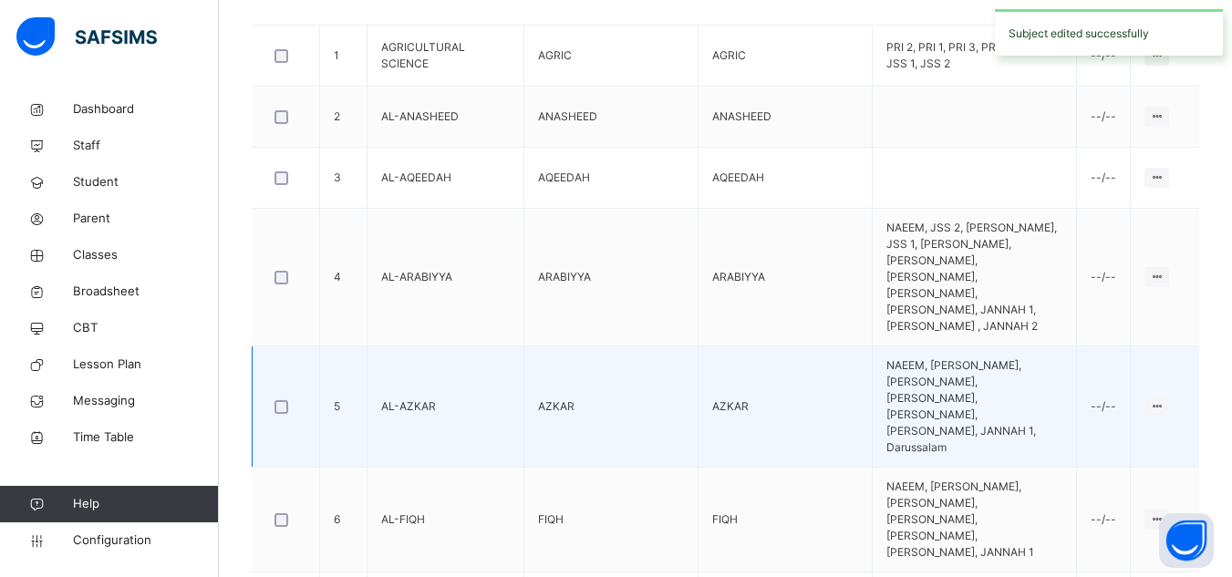
scroll to position [522, 0]
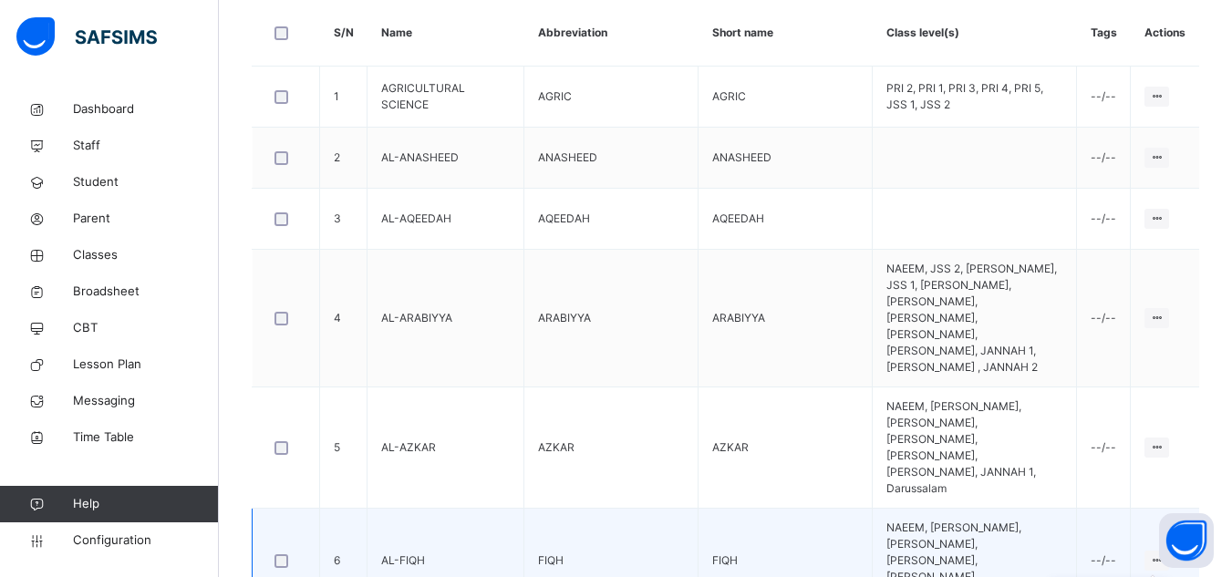
click at [1164, 553] on icon at bounding box center [1156, 560] width 15 height 14
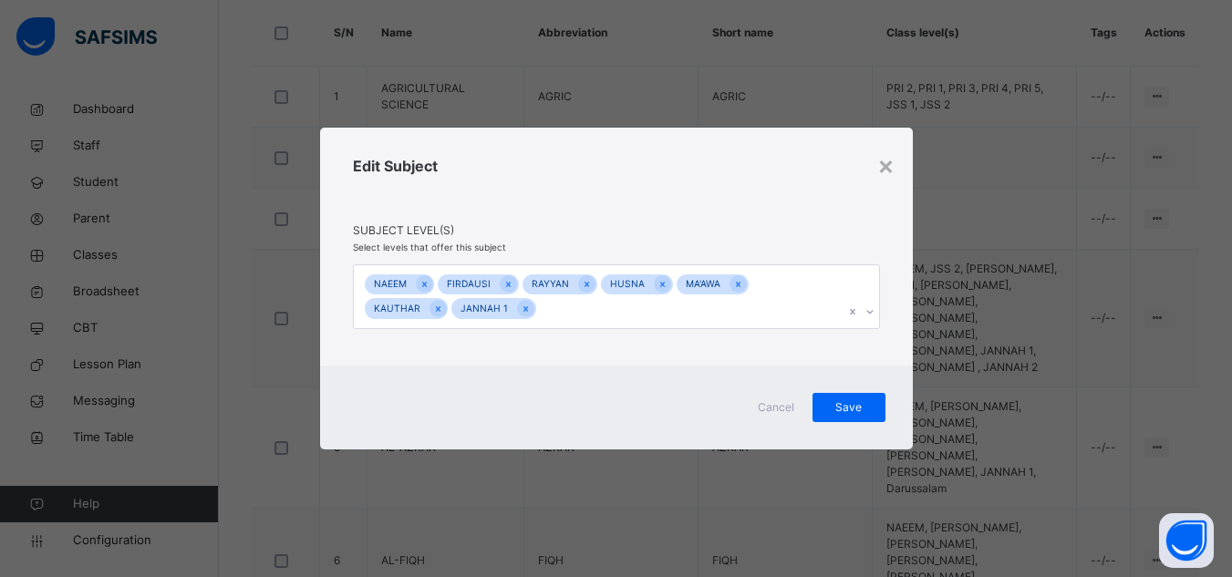
click at [609, 330] on div "Edit Subject Subject Level(s) Select levels that offer this subject [PERSON_NAM…" at bounding box center [616, 247] width 593 height 238
click at [632, 313] on div "[PERSON_NAME] JANNAH 1" at bounding box center [599, 296] width 490 height 63
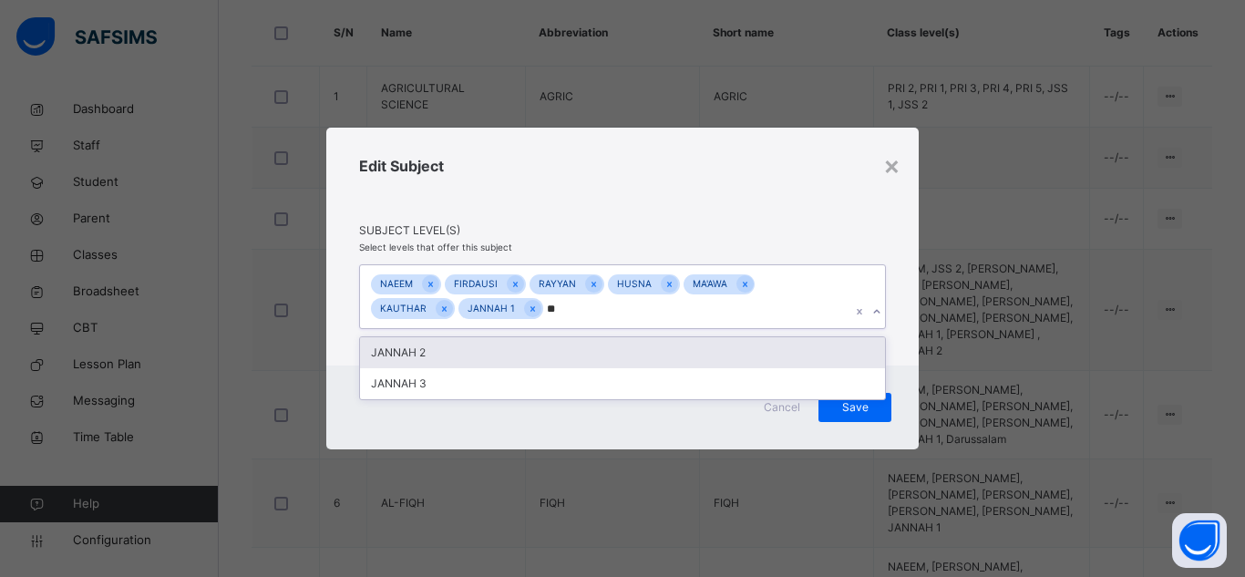
type input "***"
click at [403, 345] on div "JANNAH 2" at bounding box center [622, 352] width 525 height 31
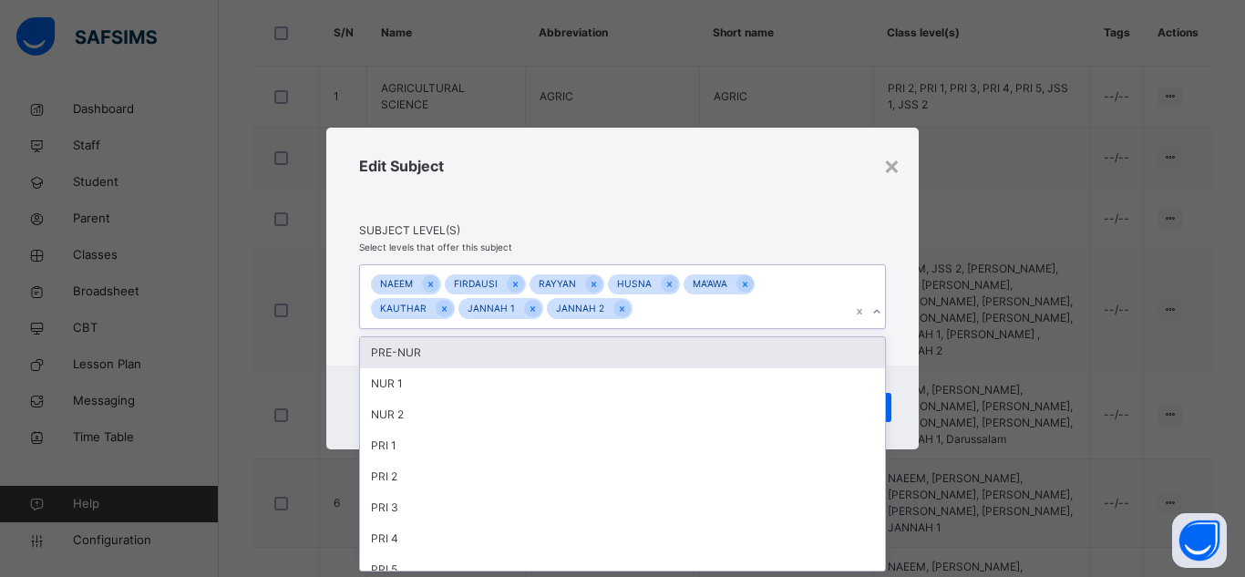
drag, startPoint x: 737, startPoint y: 209, endPoint x: 797, endPoint y: 328, distance: 133.7
click at [742, 213] on div "Edit Subject" at bounding box center [622, 188] width 527 height 67
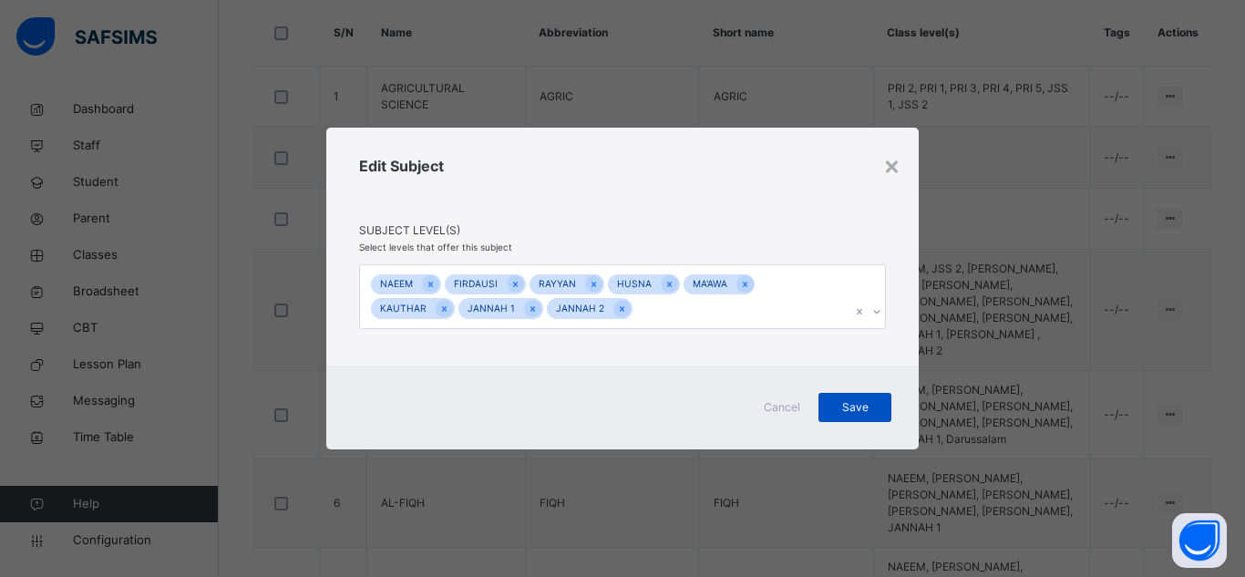
click at [857, 397] on div "Save" at bounding box center [855, 407] width 73 height 29
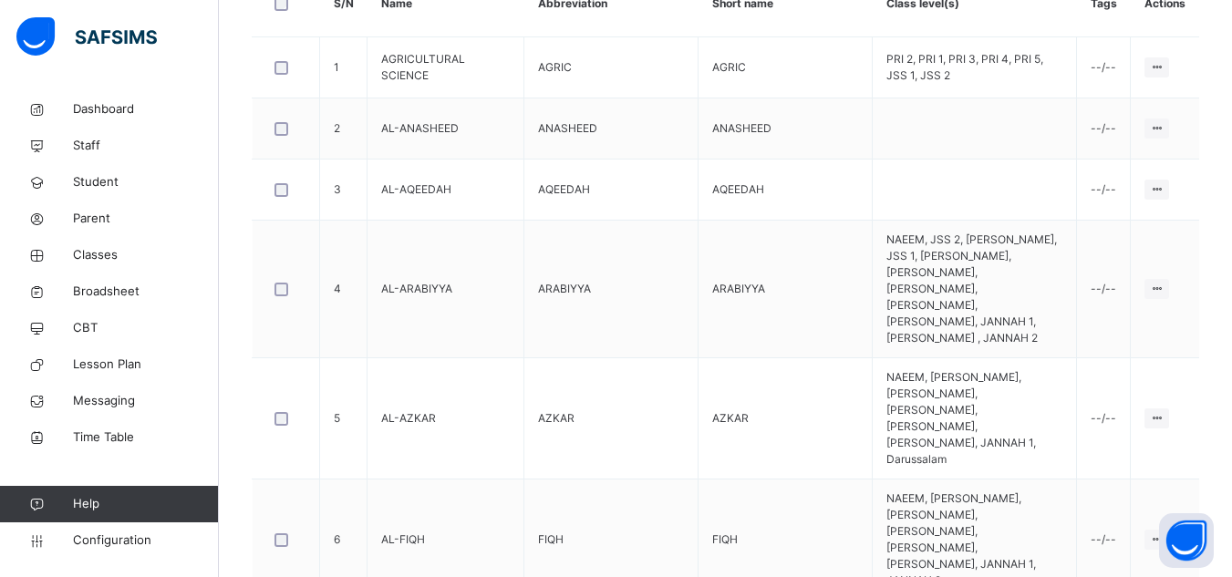
scroll to position [705, 0]
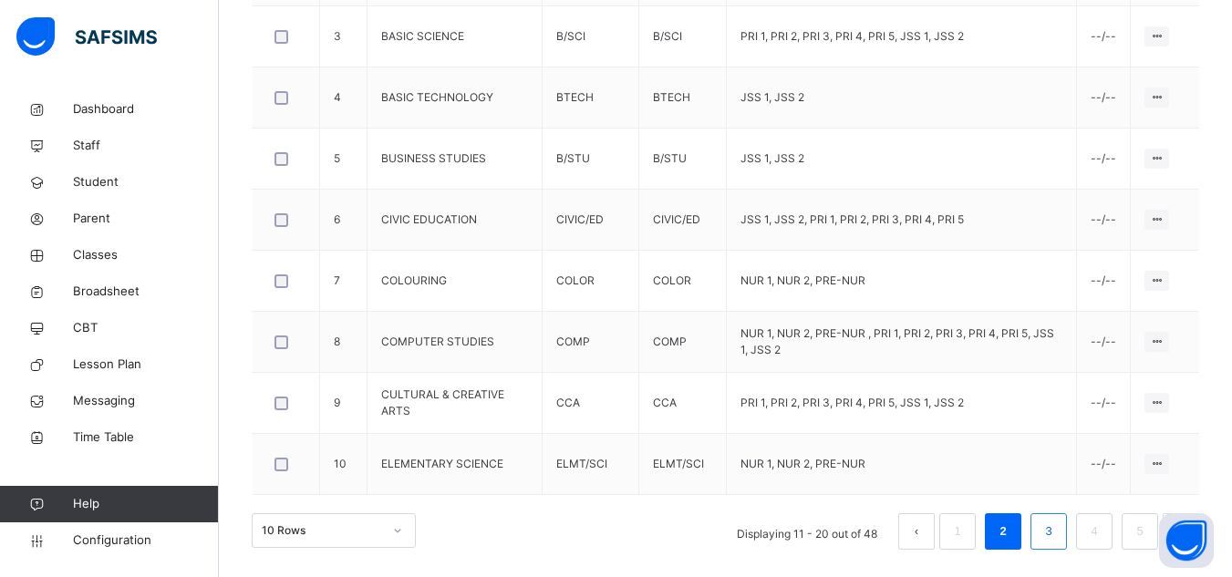
click at [1057, 532] on link "3" at bounding box center [1047, 532] width 17 height 24
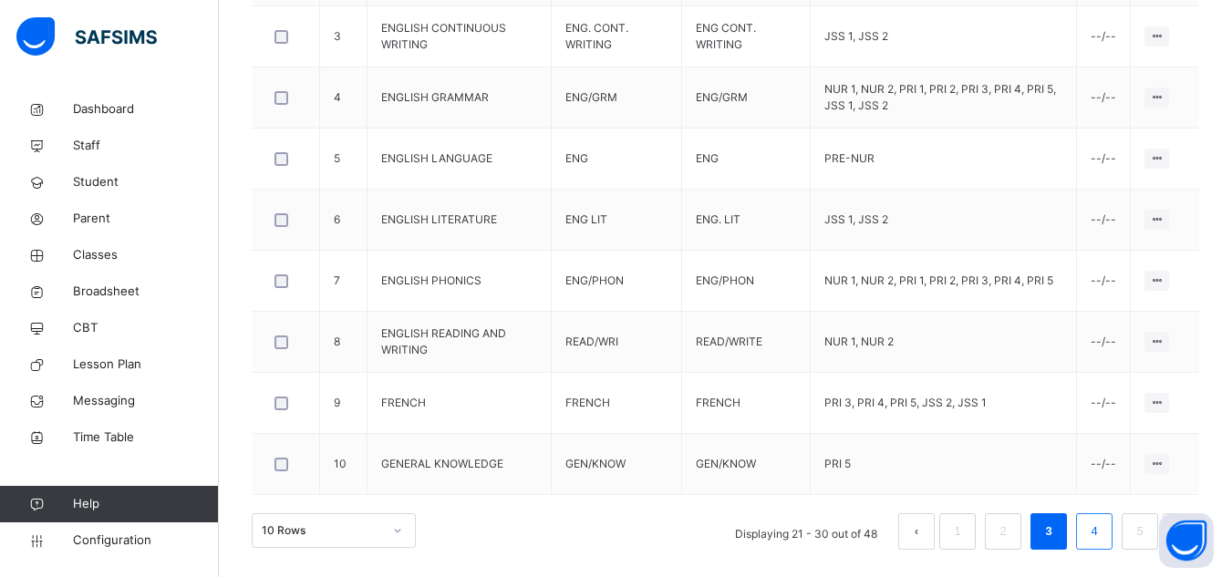
click at [1099, 529] on link "4" at bounding box center [1093, 532] width 17 height 24
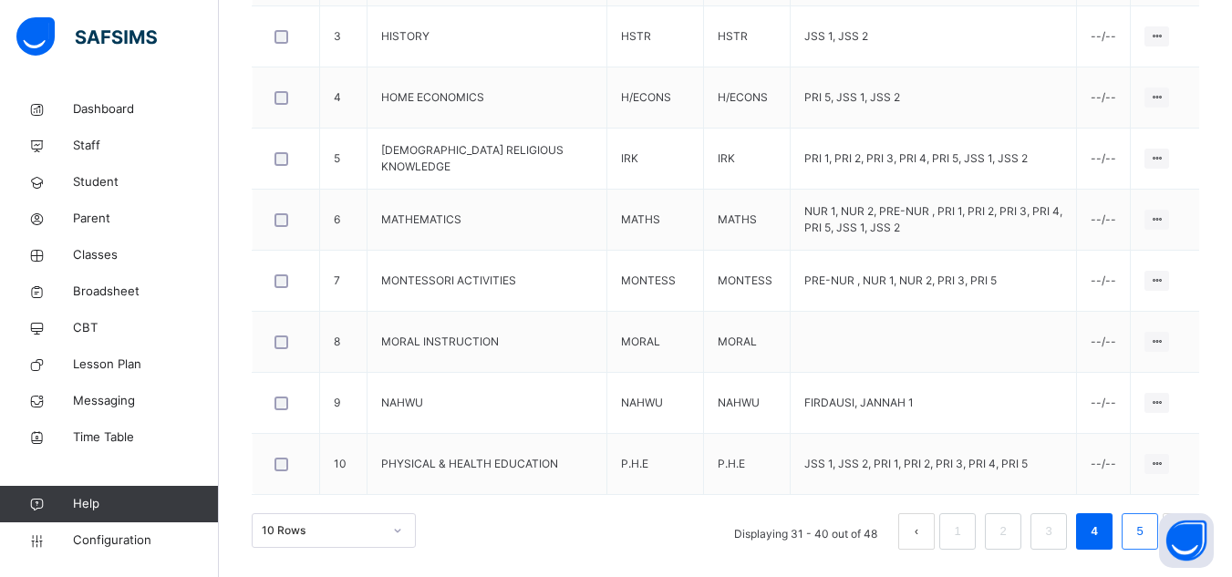
click at [1148, 526] on link "5" at bounding box center [1138, 532] width 17 height 24
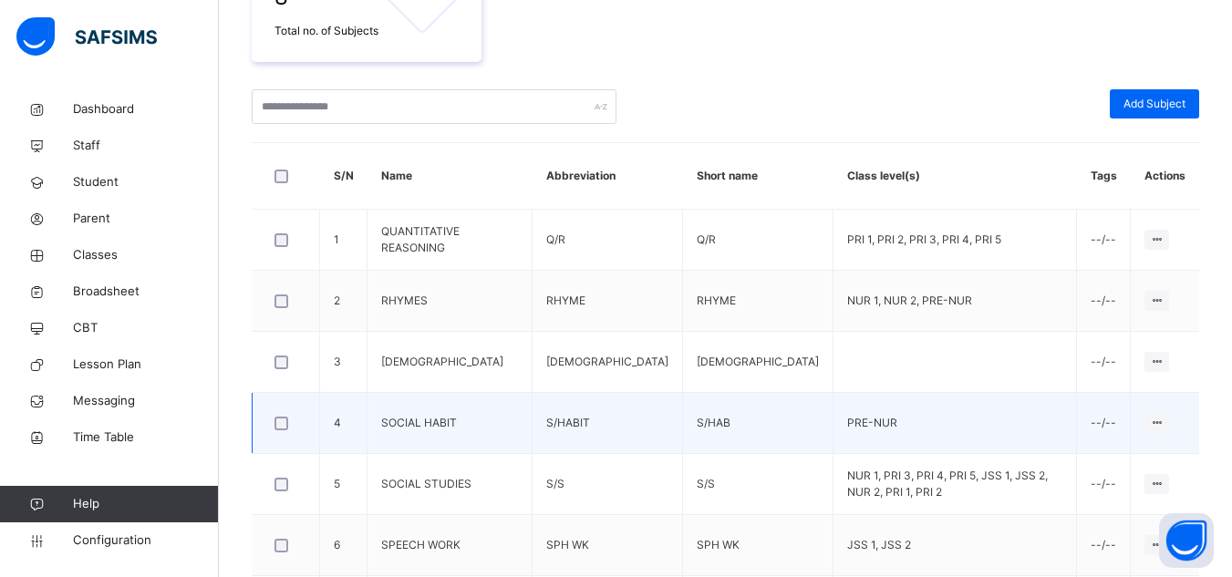
scroll to position [583, 0]
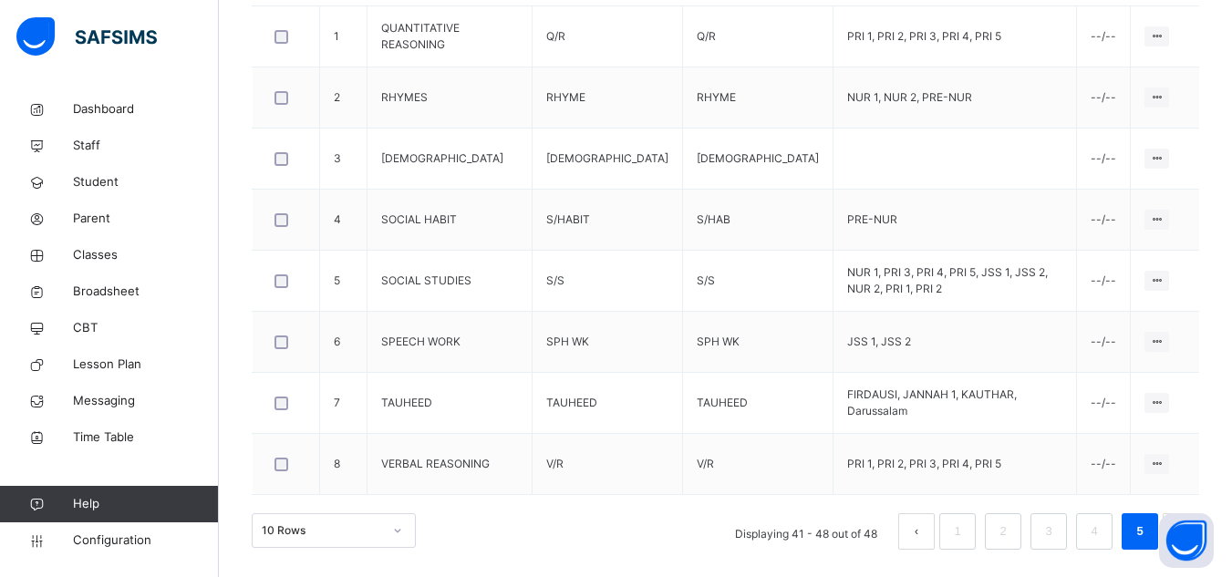
click at [934, 523] on button "prev page" at bounding box center [916, 531] width 36 height 36
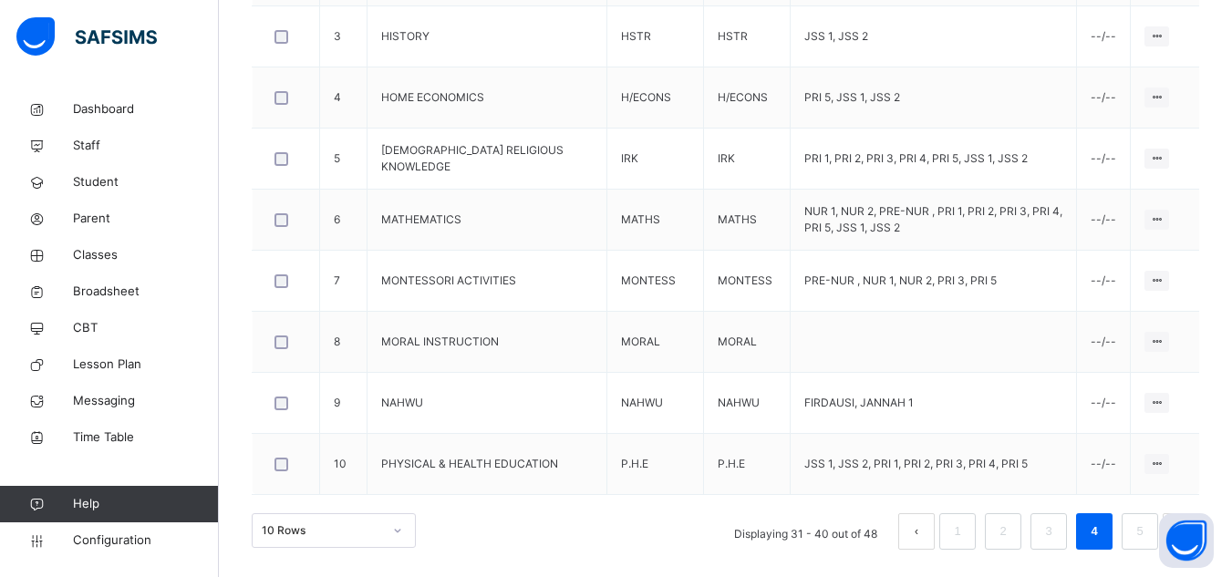
click at [930, 531] on button "prev page" at bounding box center [916, 531] width 36 height 36
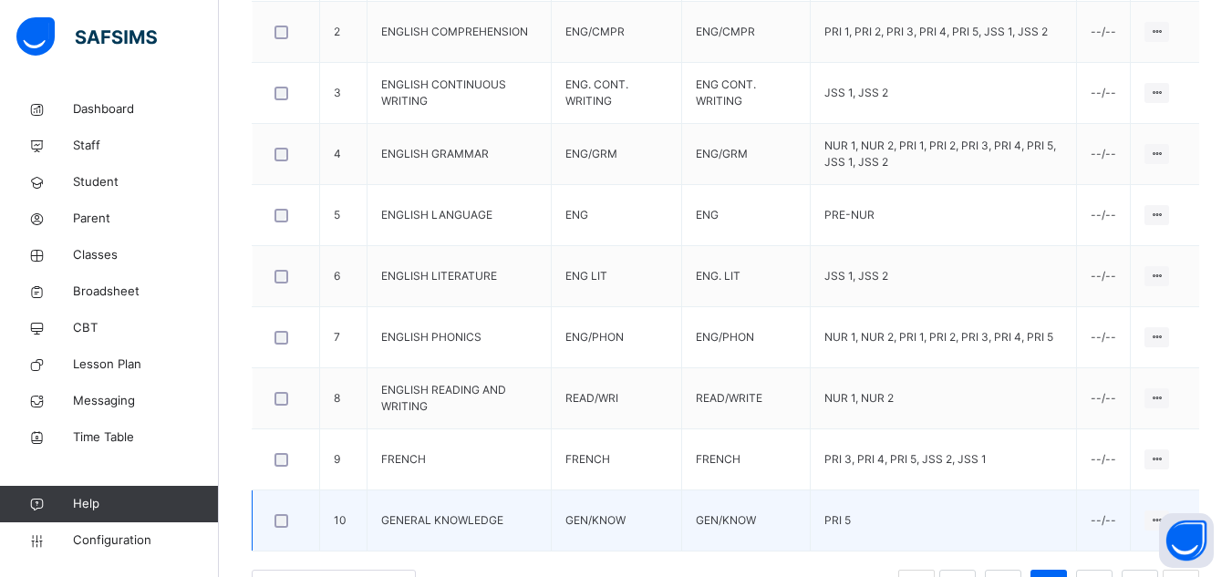
scroll to position [705, 0]
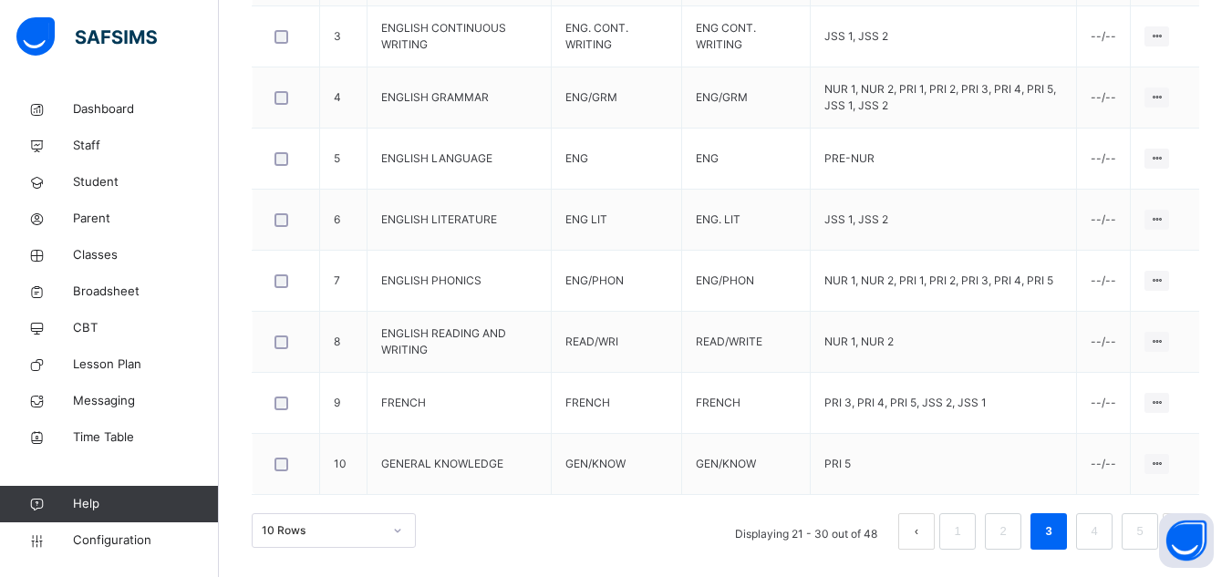
click at [925, 527] on button "prev page" at bounding box center [916, 531] width 36 height 36
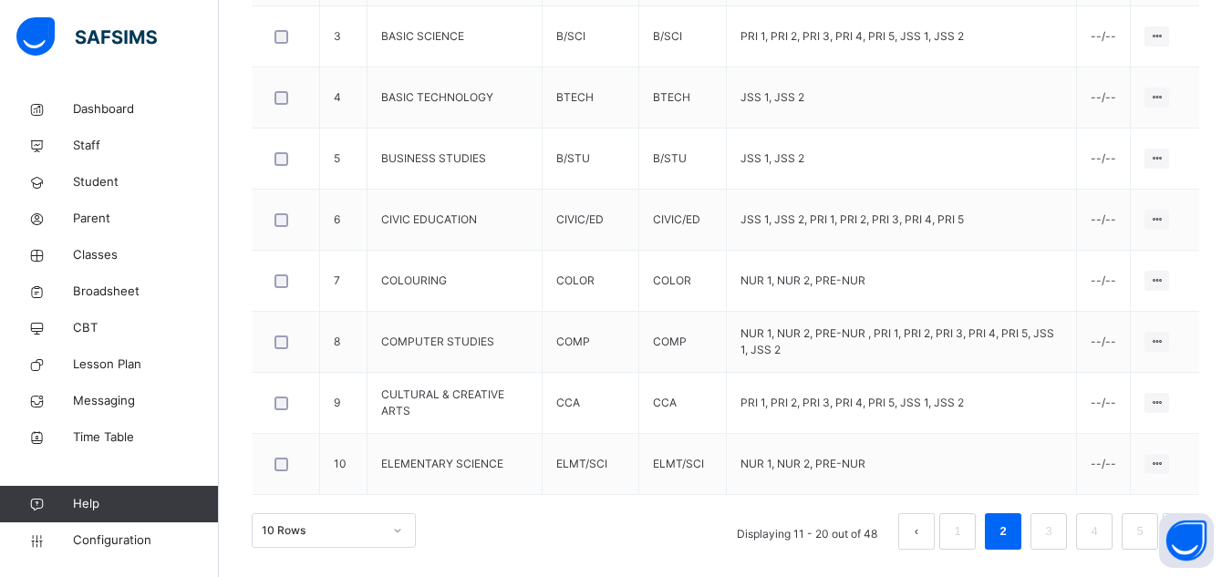
click at [933, 533] on button "prev page" at bounding box center [916, 531] width 36 height 36
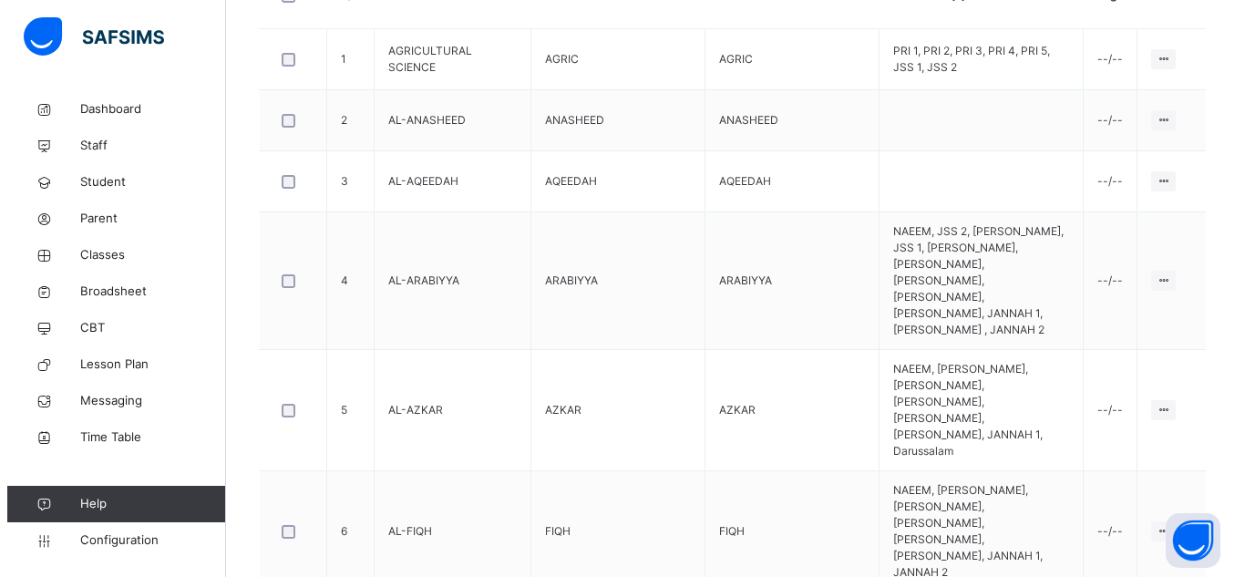
scroll to position [431, 0]
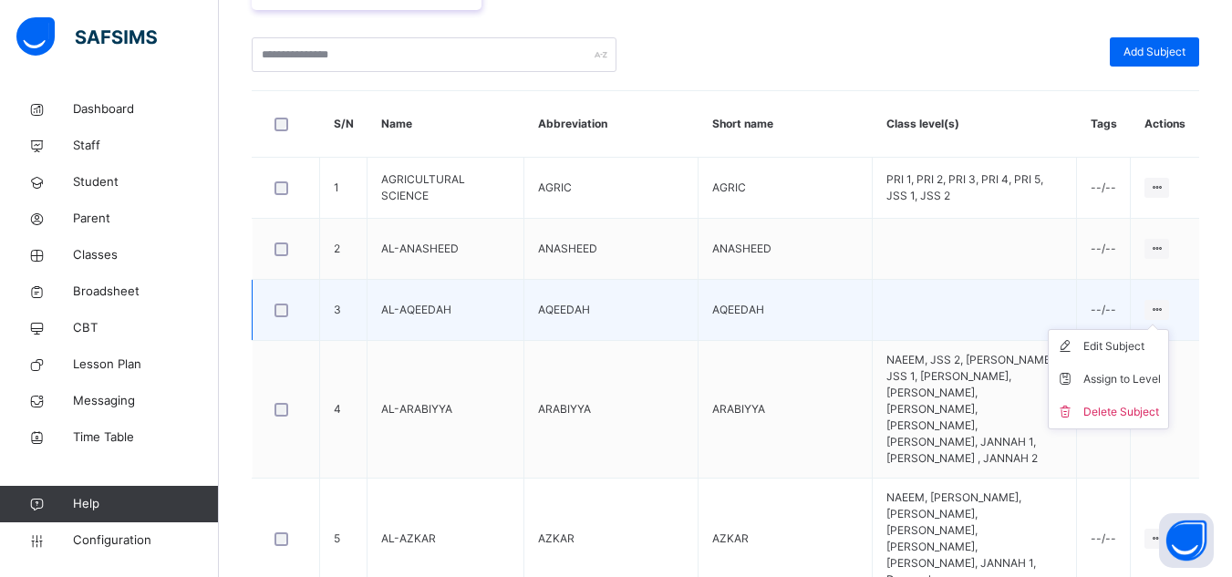
click at [1169, 329] on ul "Edit Subject Assign to Level Delete Subject" at bounding box center [1107, 379] width 121 height 100
click at [1123, 345] on div "Edit Subject" at bounding box center [1121, 346] width 77 height 18
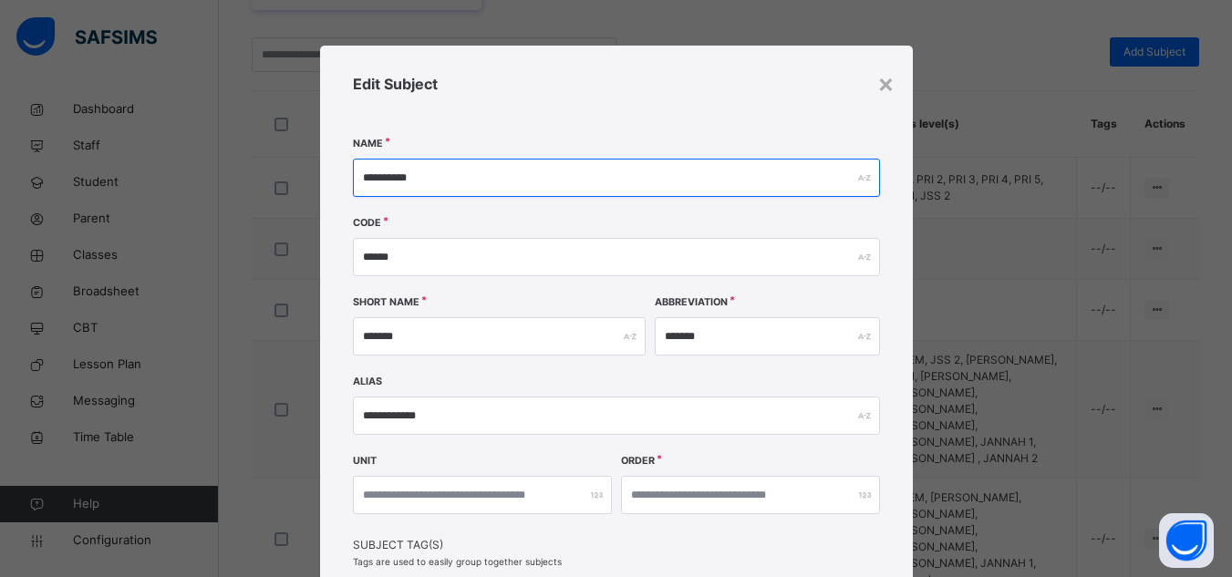
click at [483, 183] on input "**********" at bounding box center [616, 178] width 527 height 38
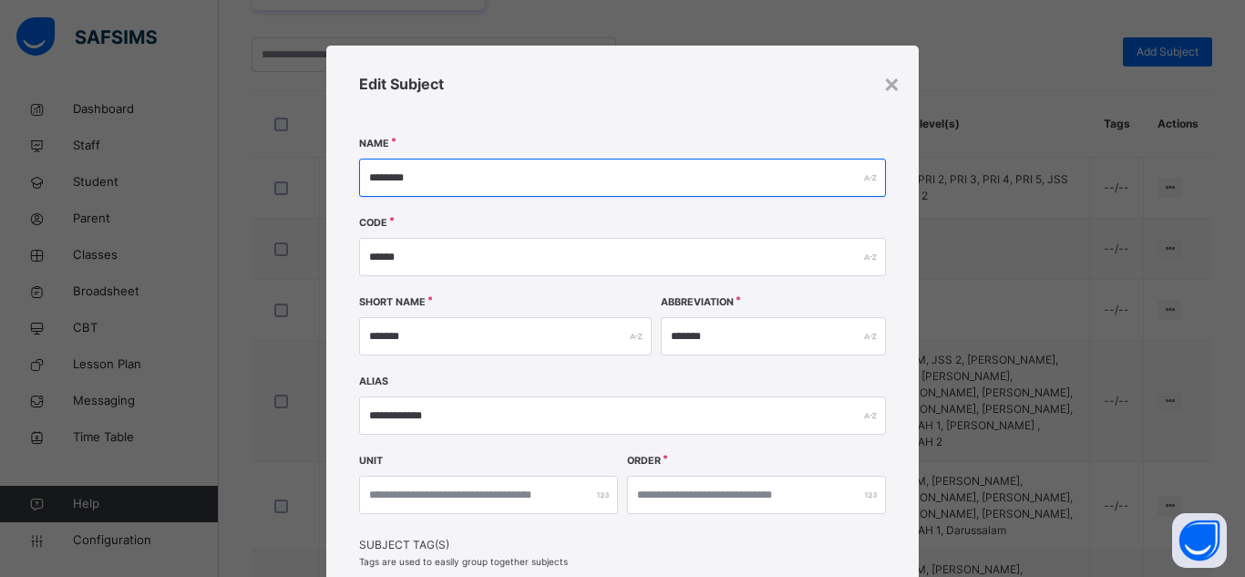
type input "********"
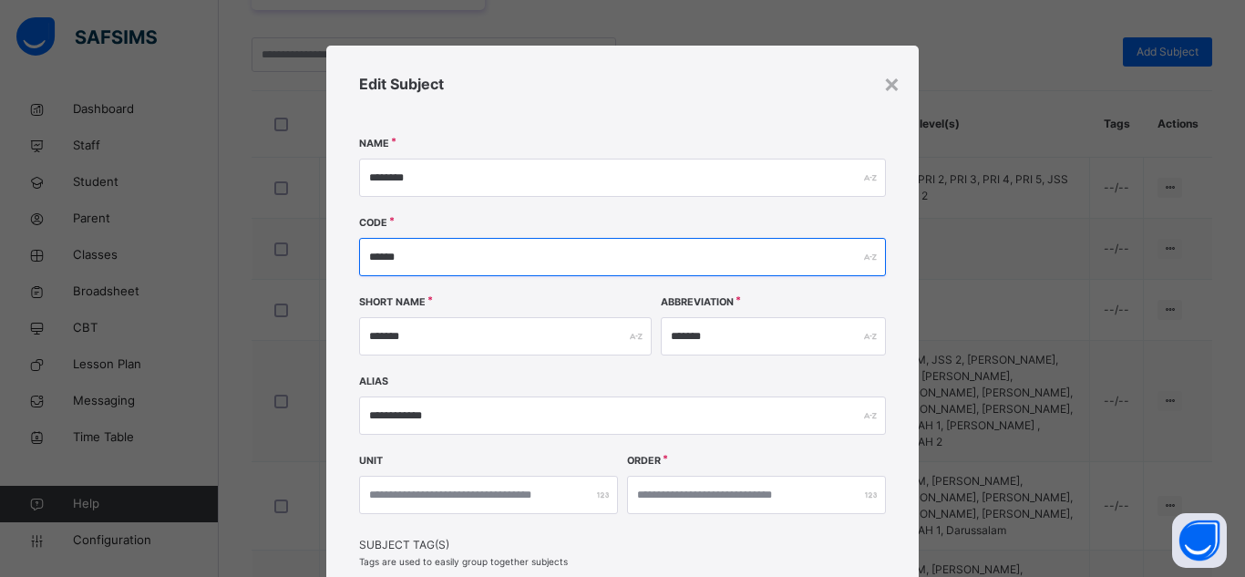
click at [436, 253] on input "******" at bounding box center [622, 257] width 527 height 38
type input "*"
type input "*****"
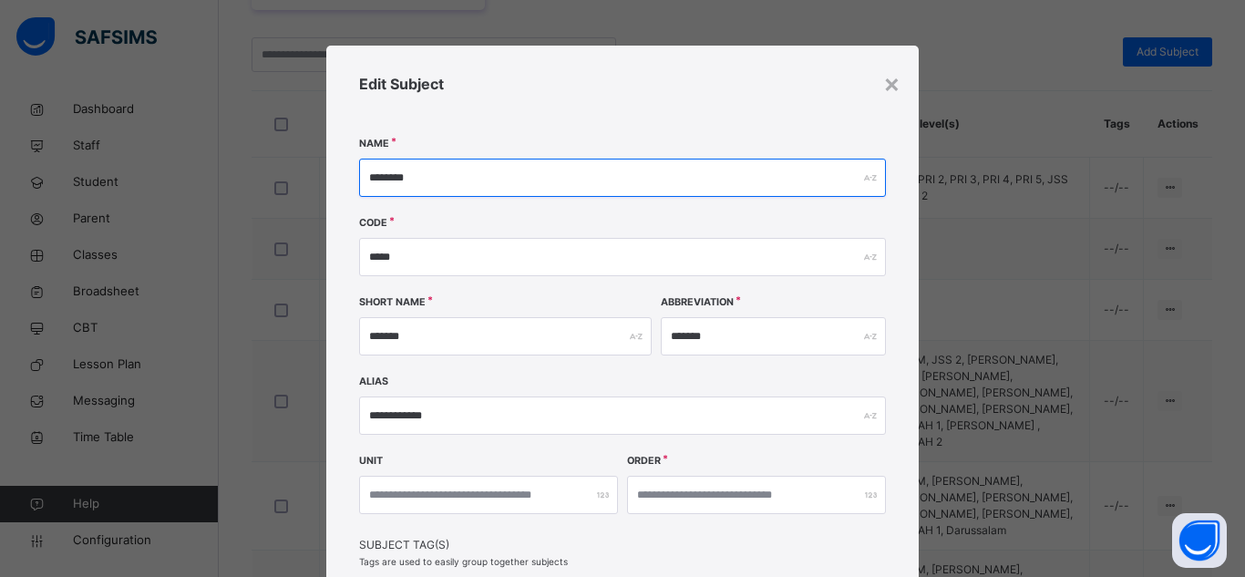
click at [440, 175] on input "********" at bounding box center [622, 178] width 527 height 38
type input "*******"
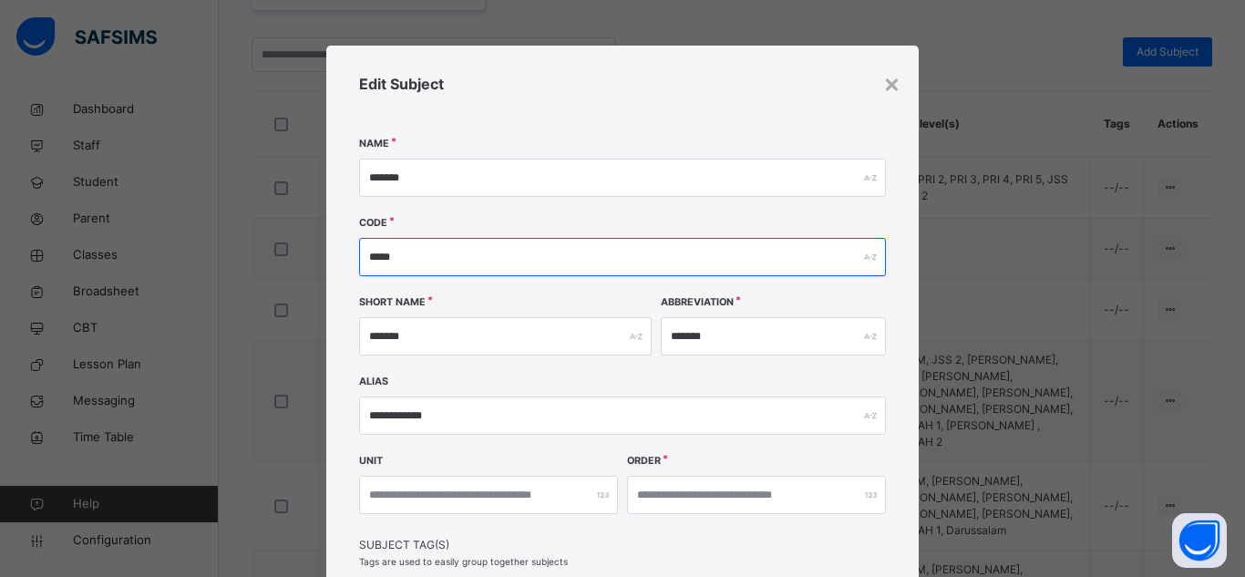
click at [409, 258] on input "*****" at bounding box center [622, 257] width 527 height 38
type input "****"
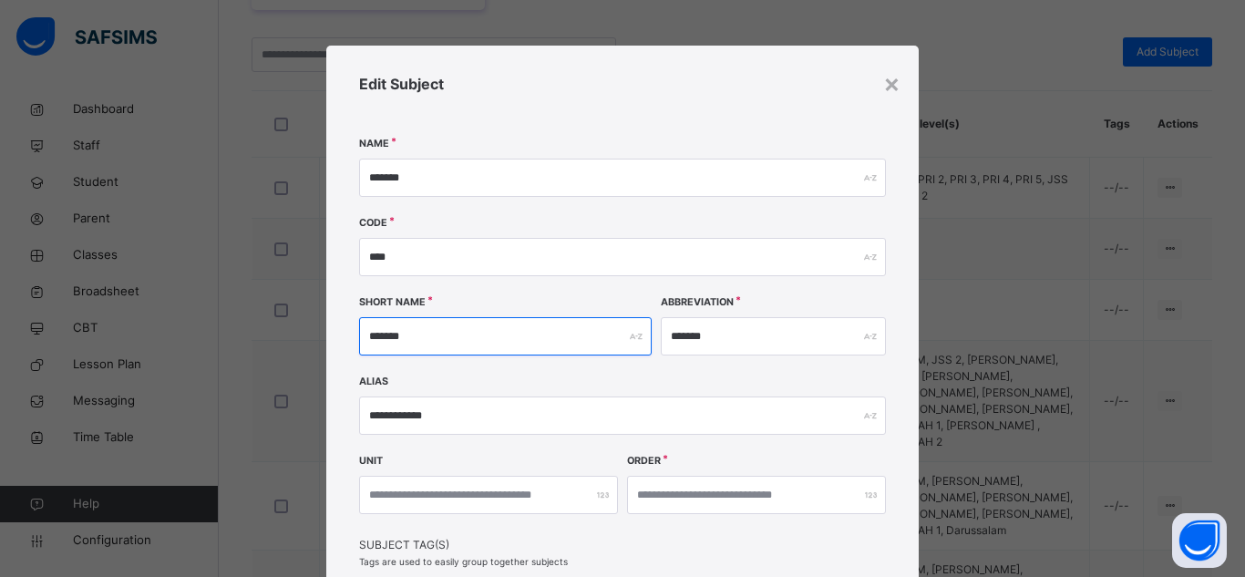
click at [442, 333] on input "*******" at bounding box center [505, 336] width 293 height 38
type input "*"
type input "****"
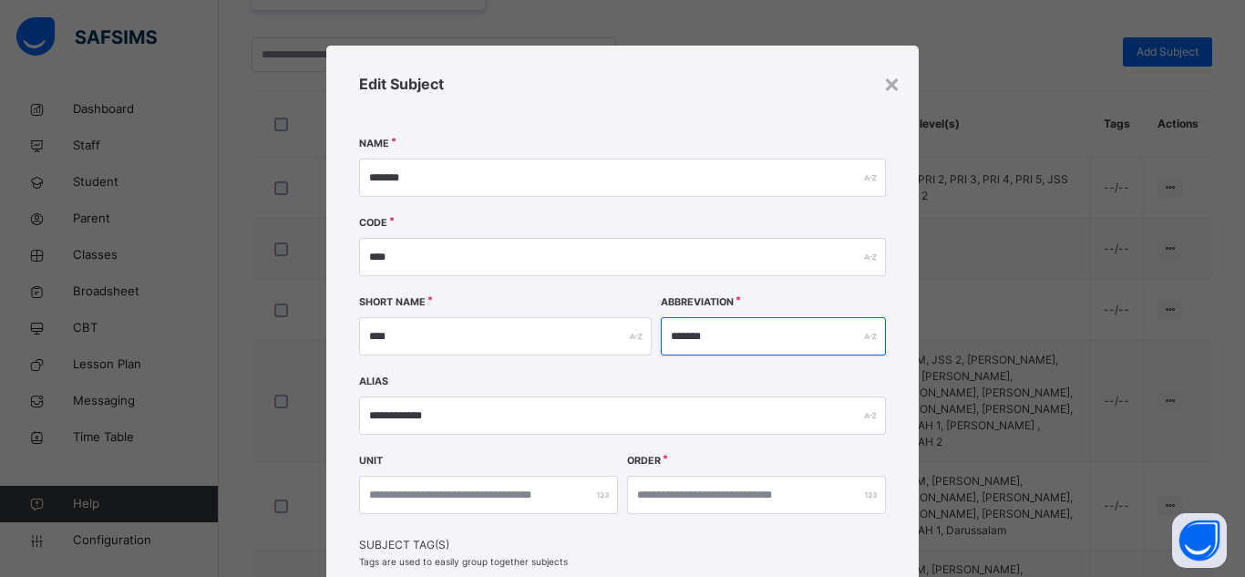
click at [759, 341] on input "*******" at bounding box center [773, 336] width 225 height 38
type input "*"
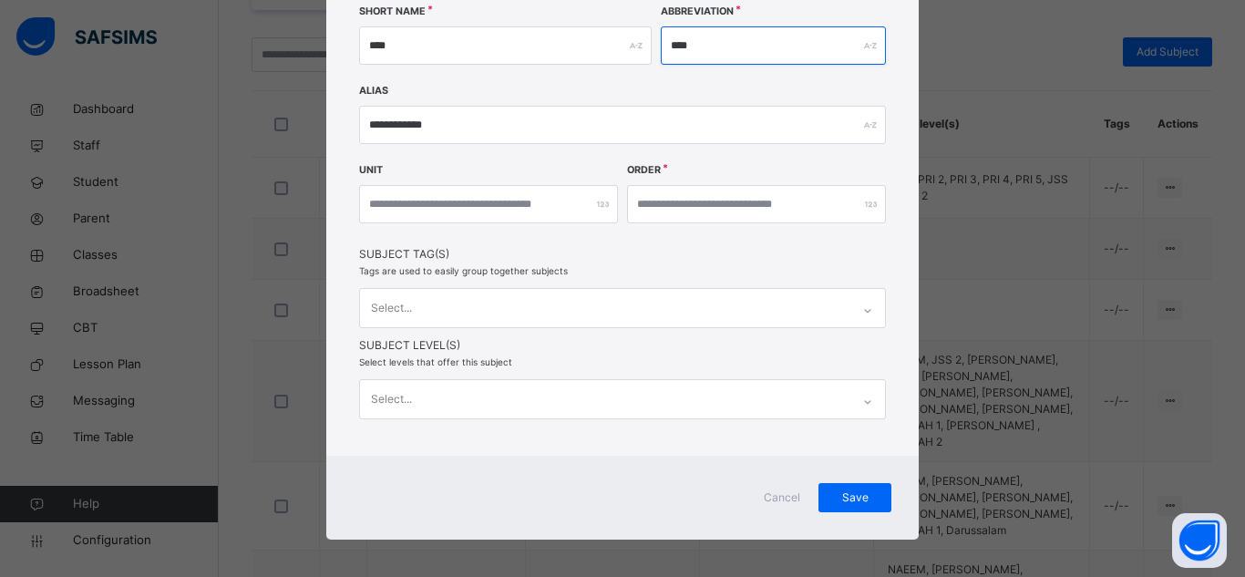
scroll to position [297, 0]
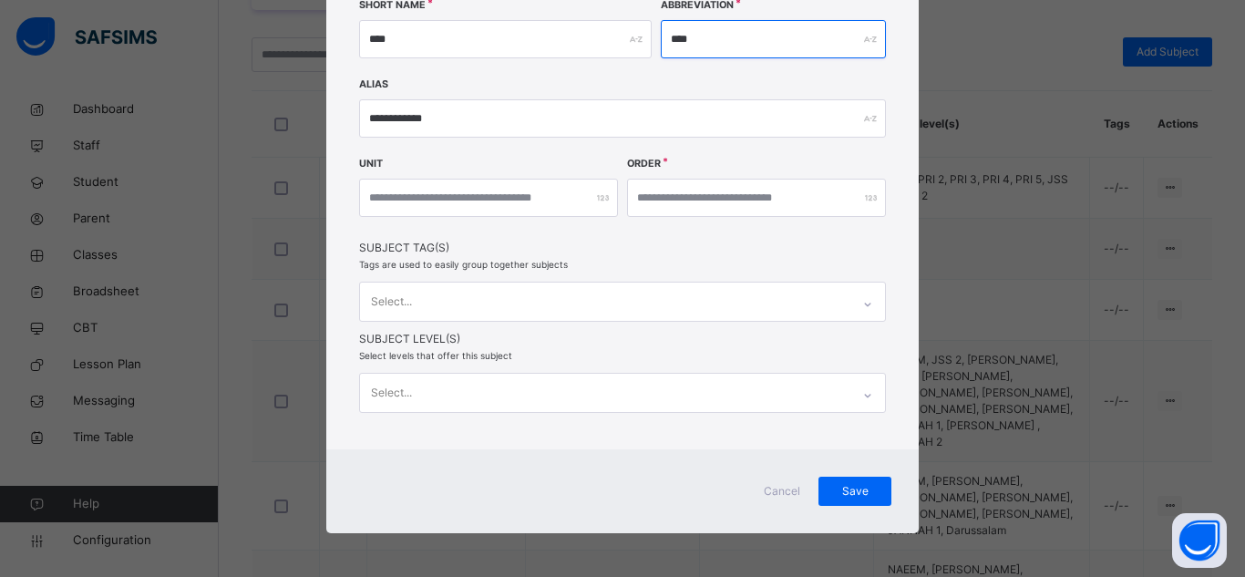
type input "****"
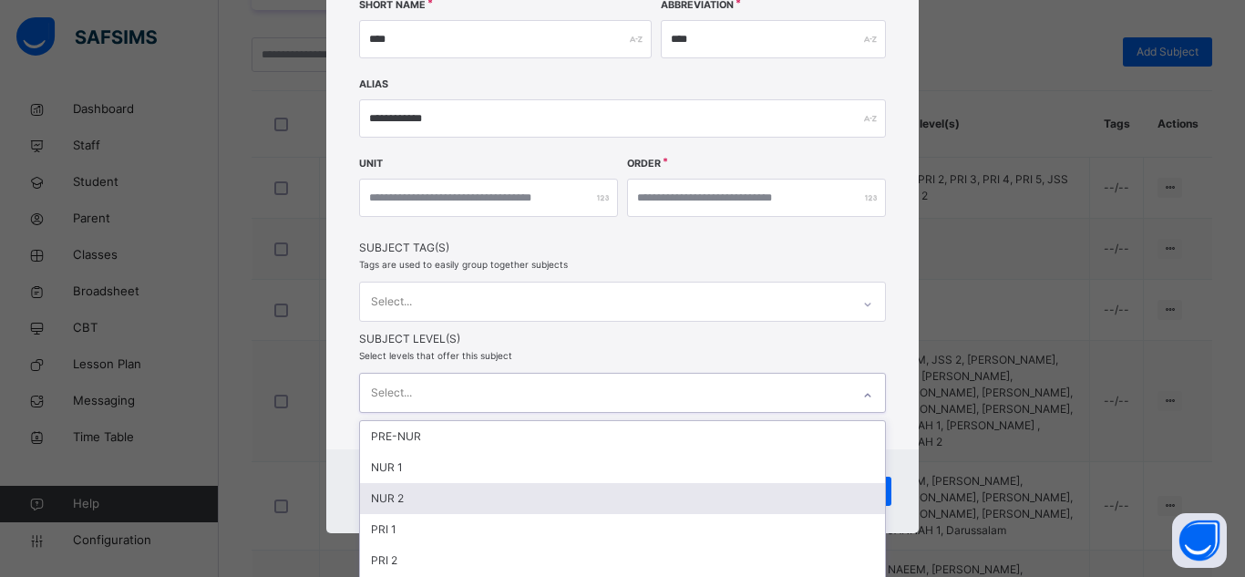
click at [689, 388] on div "option NUR 2 focused, 3 of 23. 23 results available. Use Up and Down to choose …" at bounding box center [622, 393] width 527 height 40
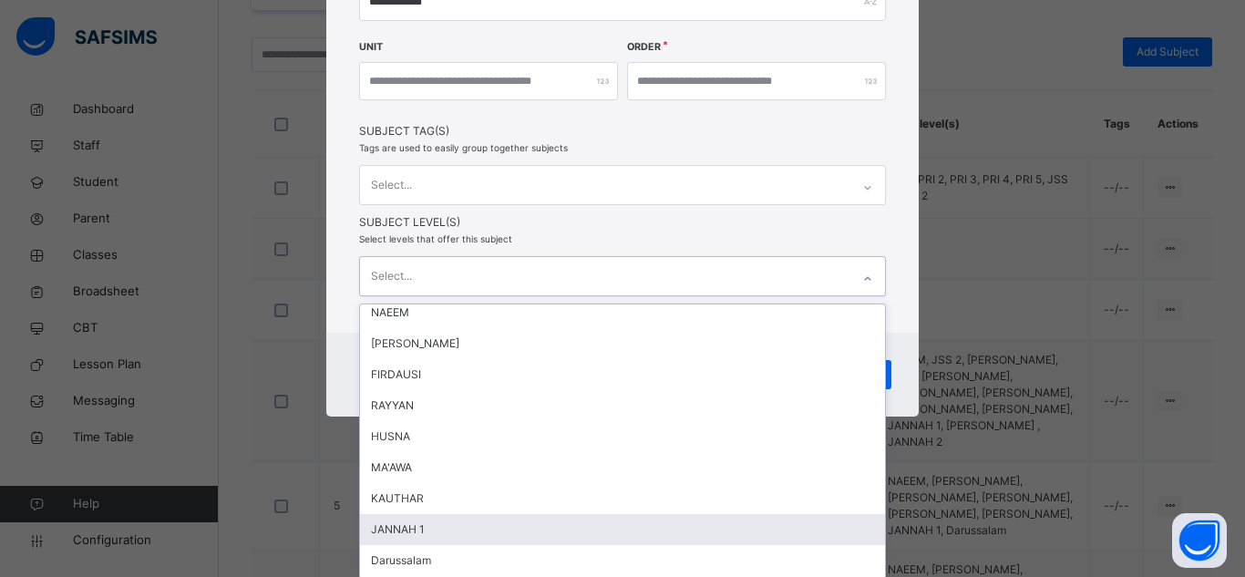
scroll to position [439, 0]
click at [459, 531] on div "JANNAH 2" at bounding box center [622, 531] width 525 height 31
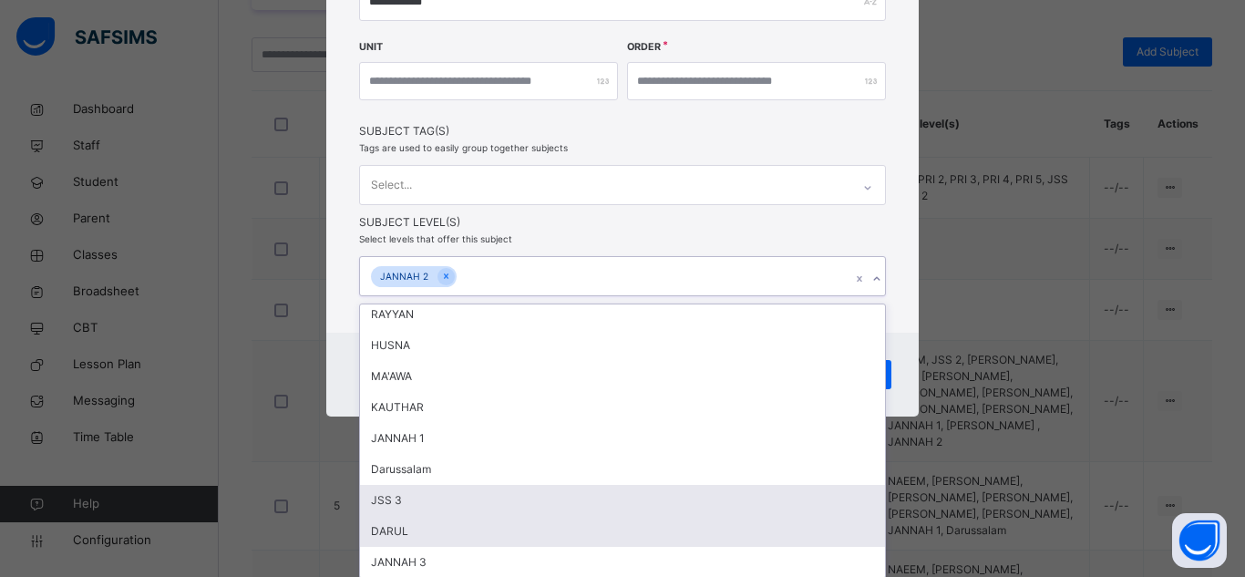
scroll to position [408, 0]
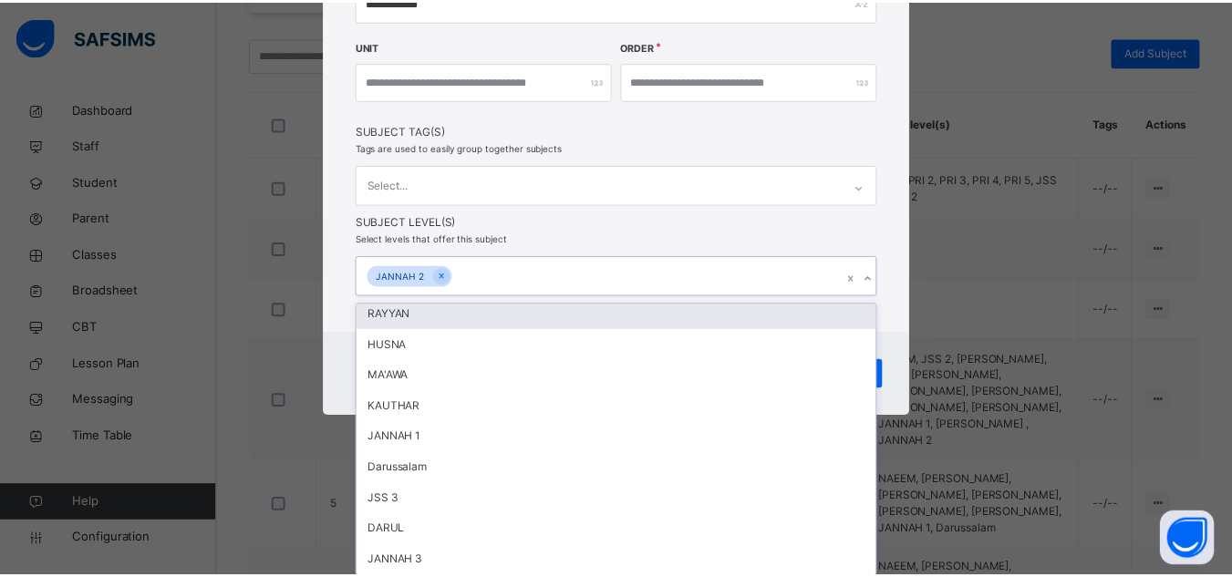
scroll to position [298, 0]
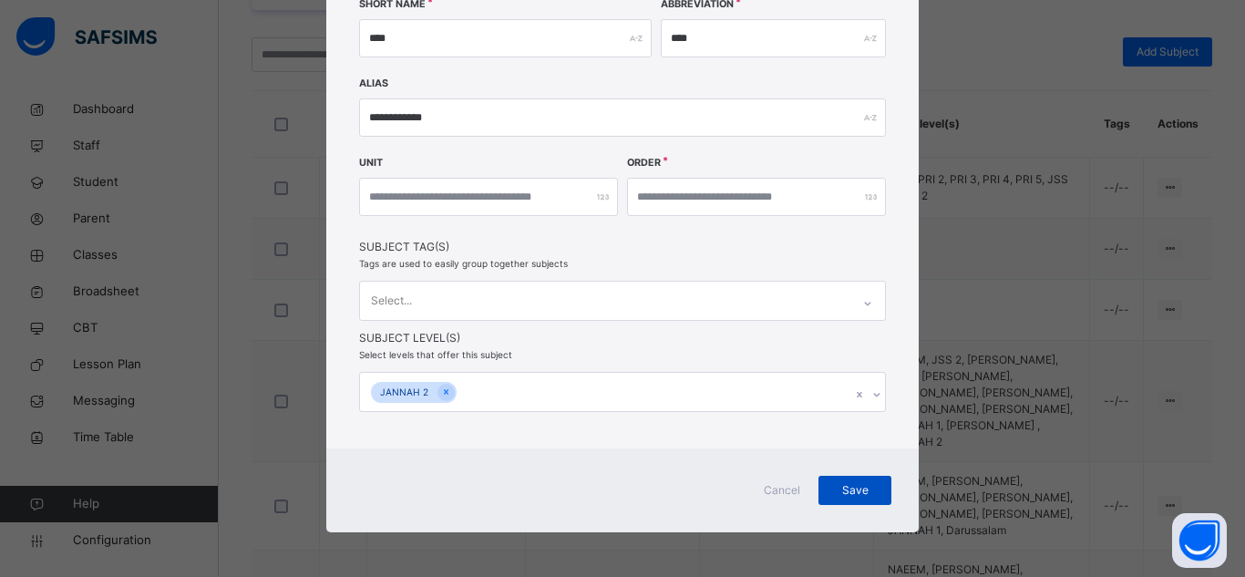
click at [845, 479] on div "Save" at bounding box center [855, 490] width 73 height 29
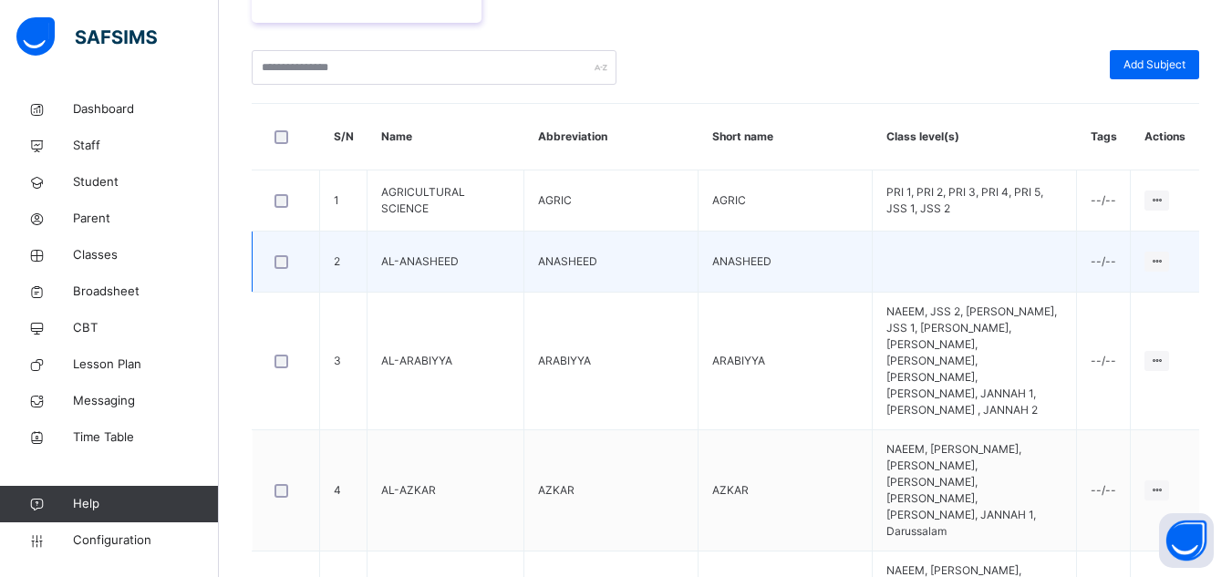
scroll to position [340, 0]
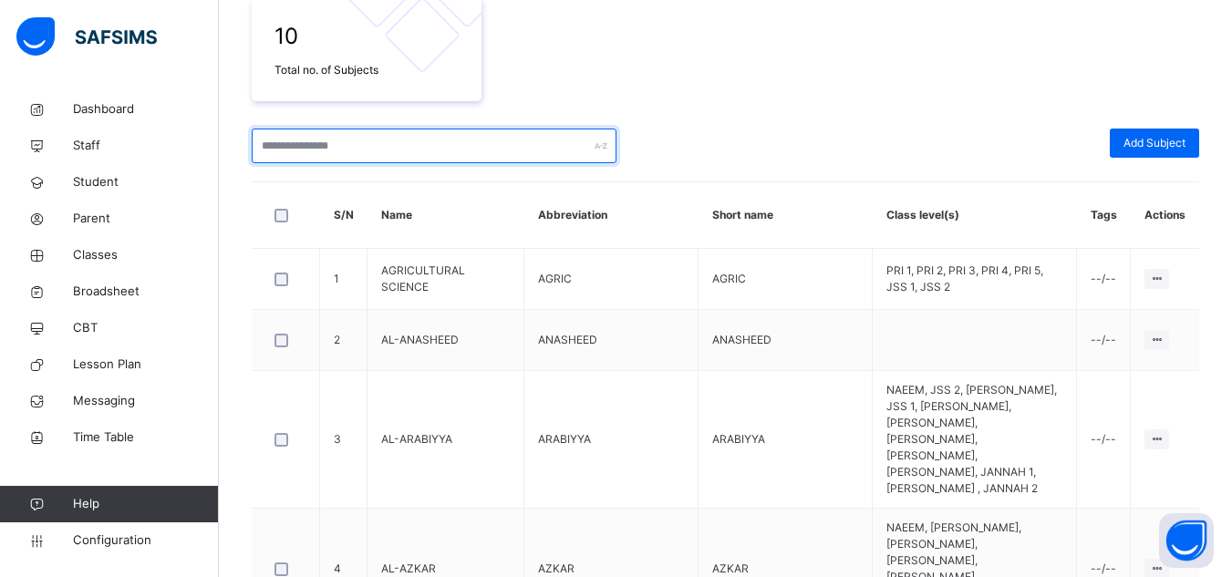
click at [508, 140] on input "text" at bounding box center [434, 146] width 365 height 35
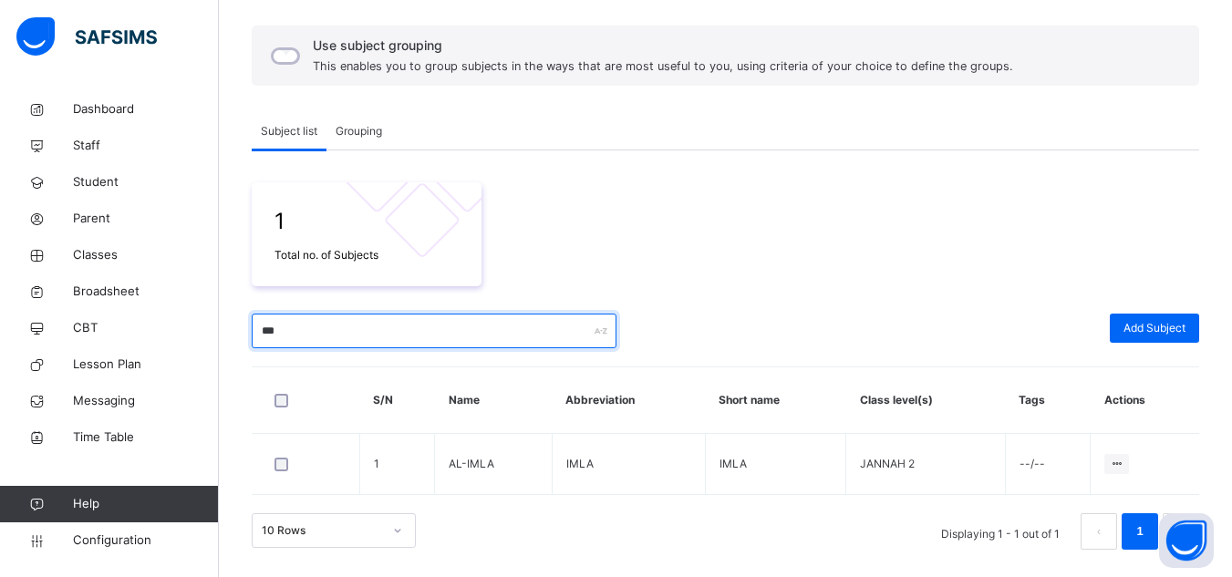
scroll to position [155, 0]
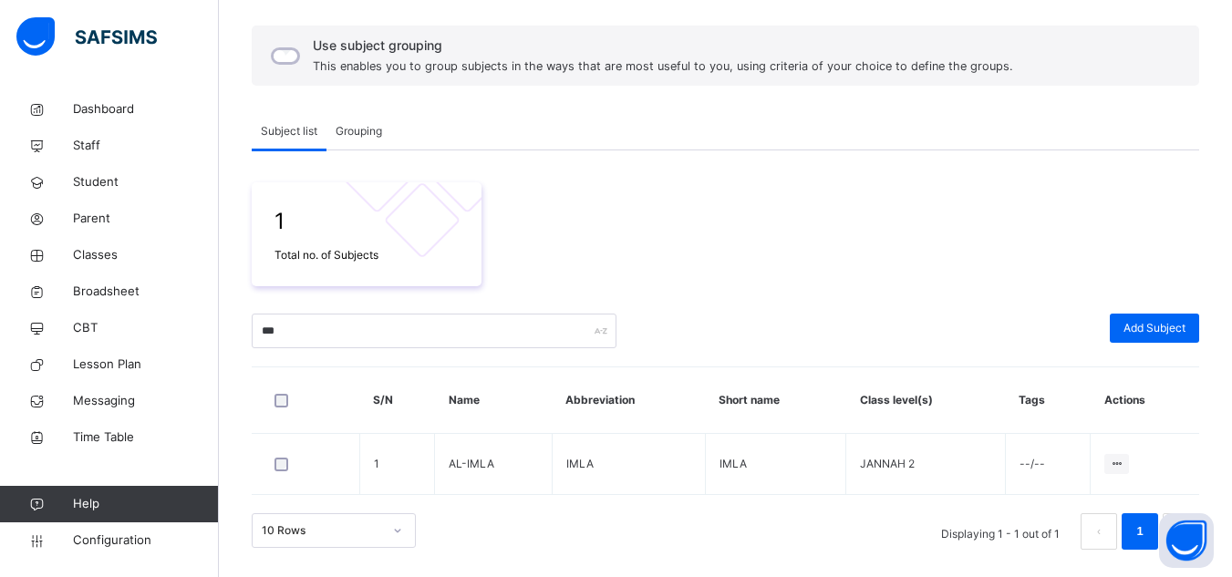
click at [966, 247] on div "1 Total no. of Subjects" at bounding box center [725, 234] width 947 height 104
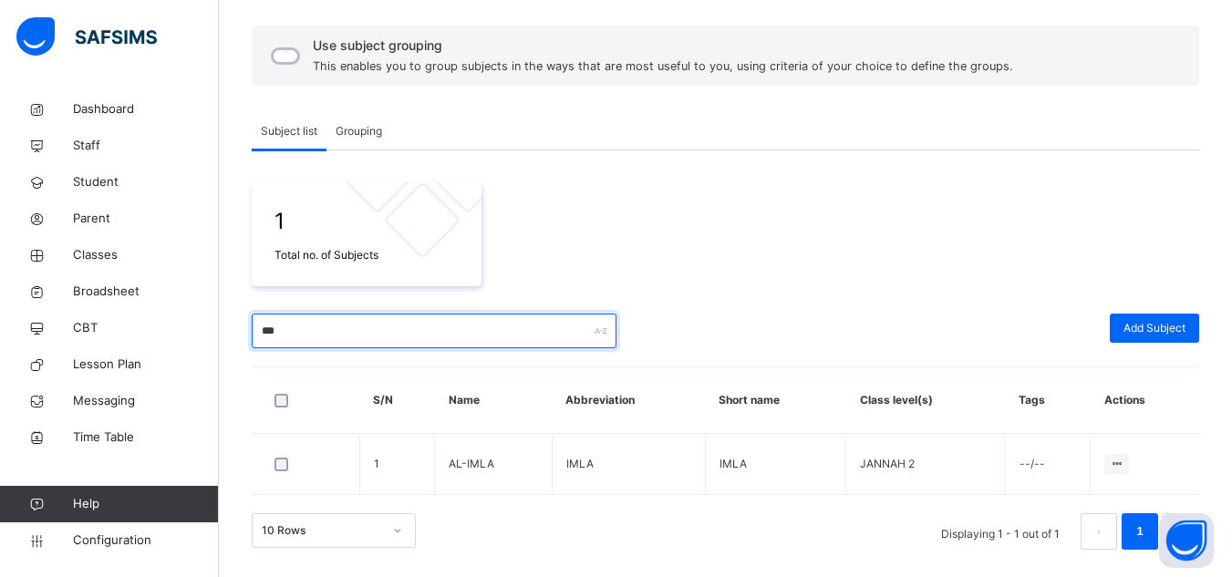
click at [345, 331] on input "***" at bounding box center [434, 331] width 365 height 35
type input "*"
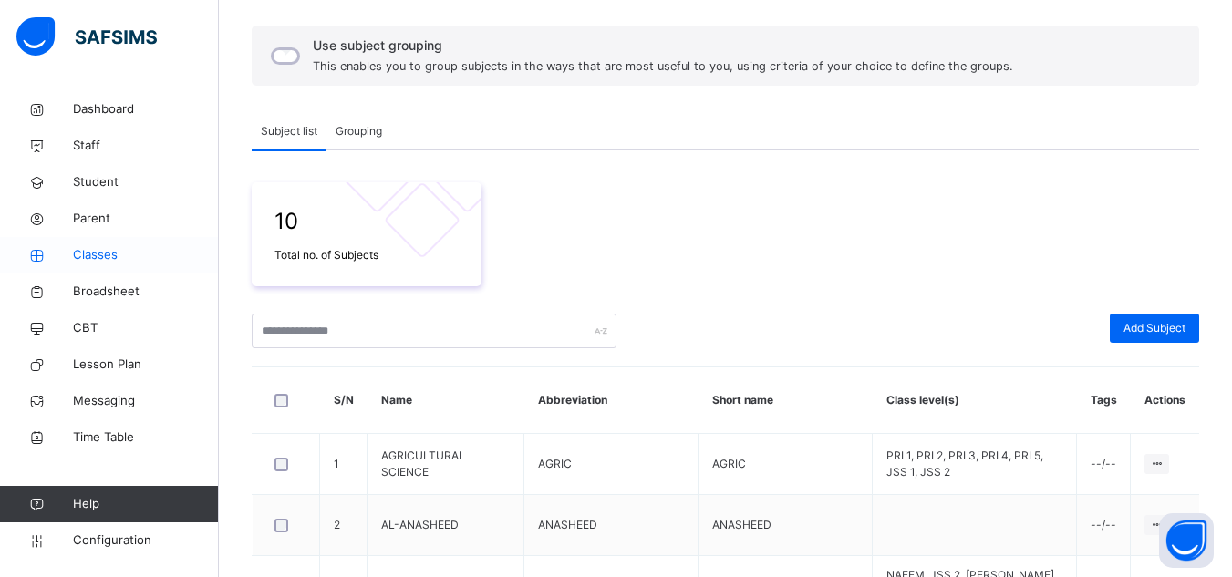
click at [99, 252] on span "Classes" at bounding box center [146, 255] width 146 height 18
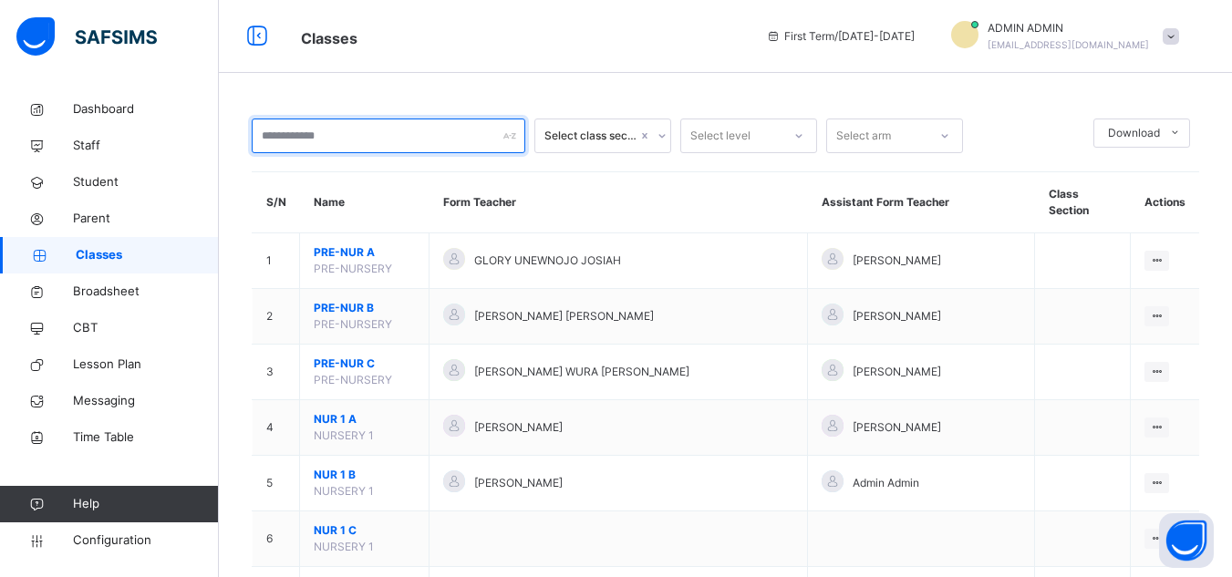
click at [435, 126] on input "text" at bounding box center [388, 136] width 273 height 35
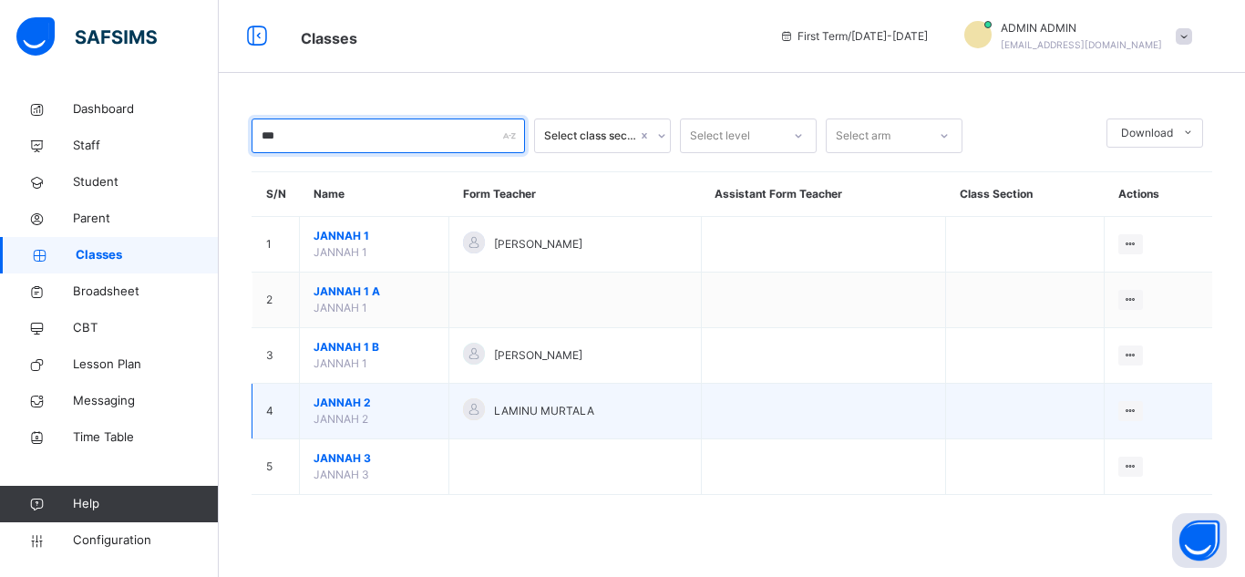
type input "***"
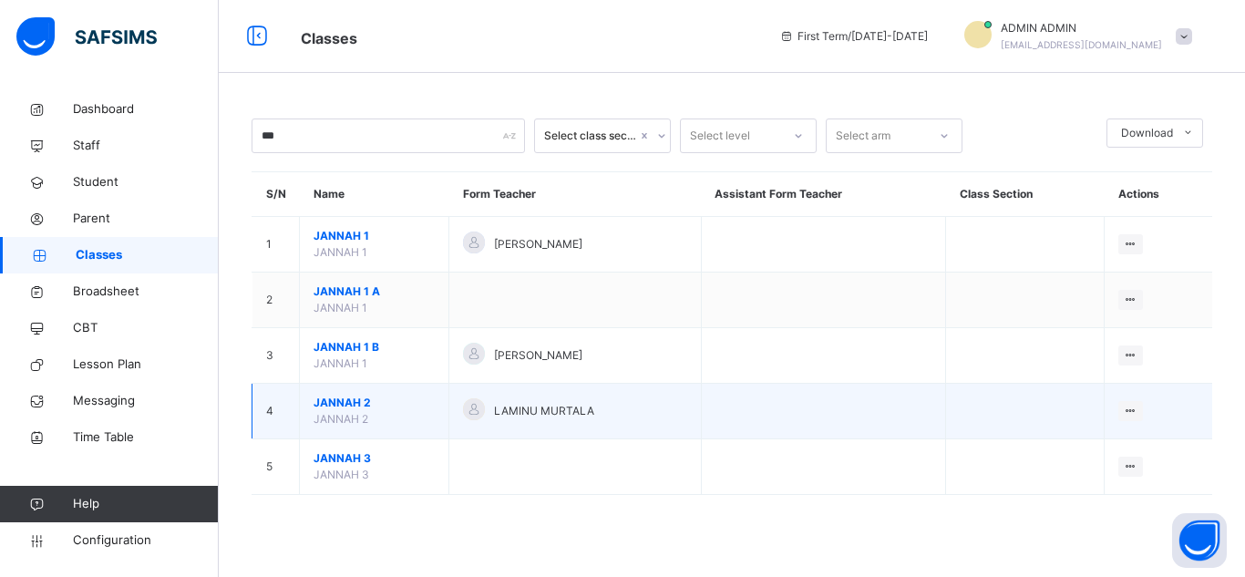
drag, startPoint x: 369, startPoint y: 385, endPoint x: 366, endPoint y: 397, distance: 12.4
click at [368, 389] on td "JANNAH 2 JANNAH 2" at bounding box center [374, 412] width 149 height 56
click at [382, 402] on span "JANNAH 2" at bounding box center [374, 403] width 121 height 16
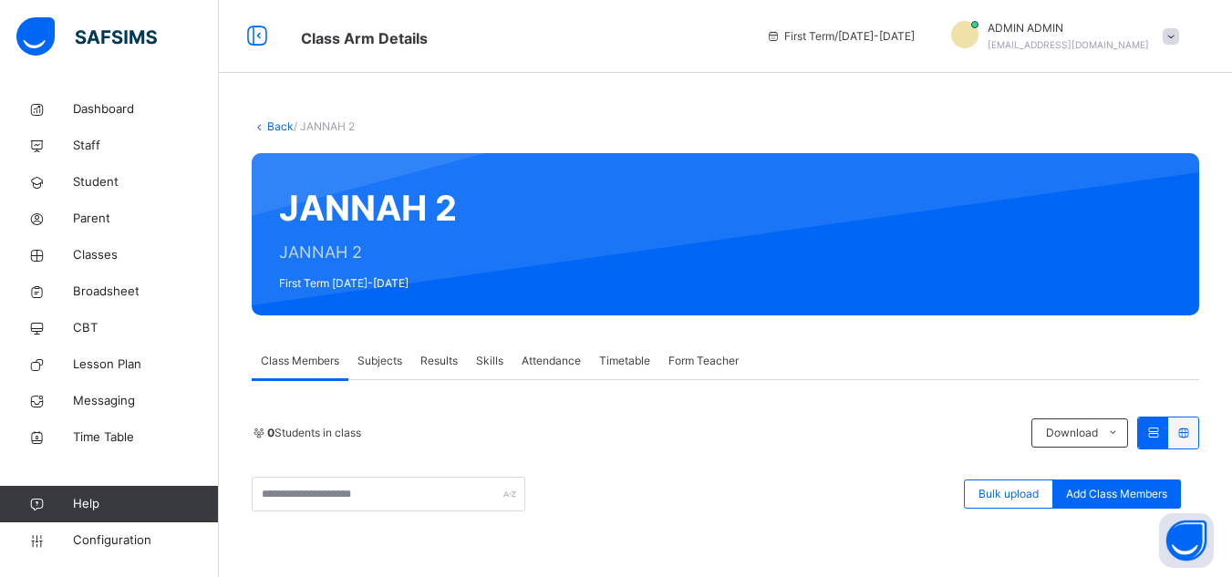
click at [395, 351] on div "Subjects" at bounding box center [379, 361] width 63 height 36
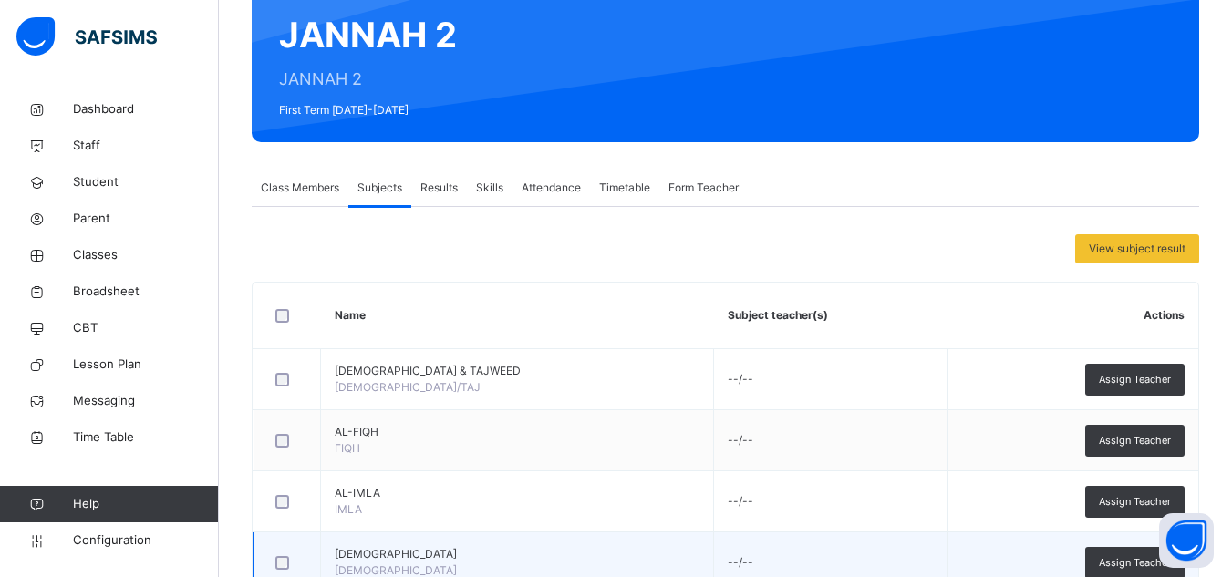
scroll to position [357, 0]
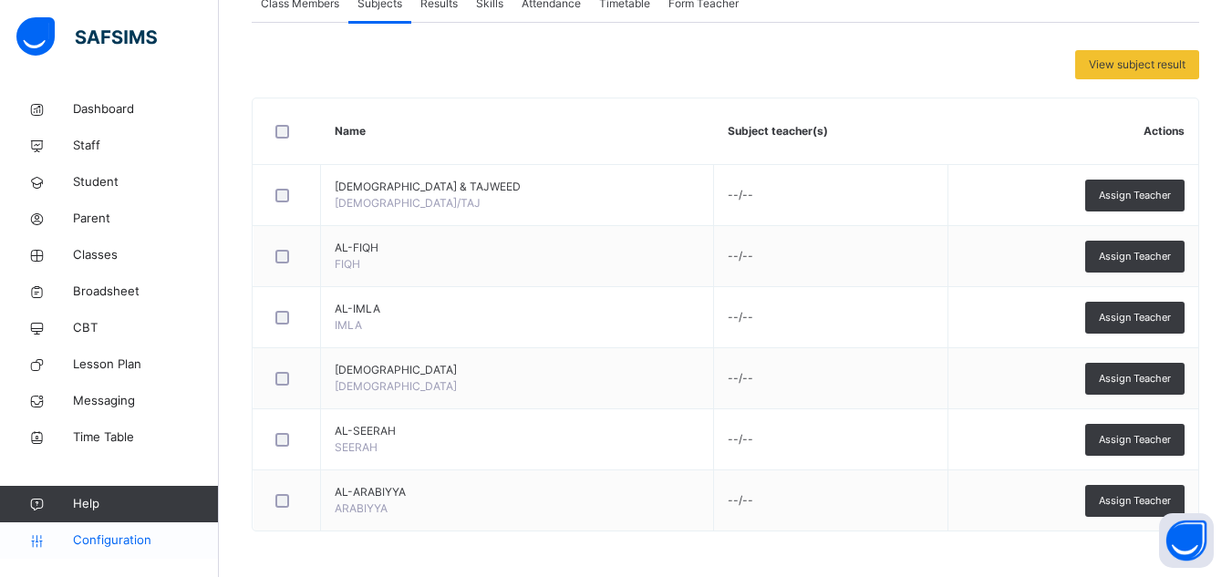
drag, startPoint x: 115, startPoint y: 537, endPoint x: 123, endPoint y: 531, distance: 10.4
click at [119, 537] on span "Configuration" at bounding box center [145, 540] width 145 height 18
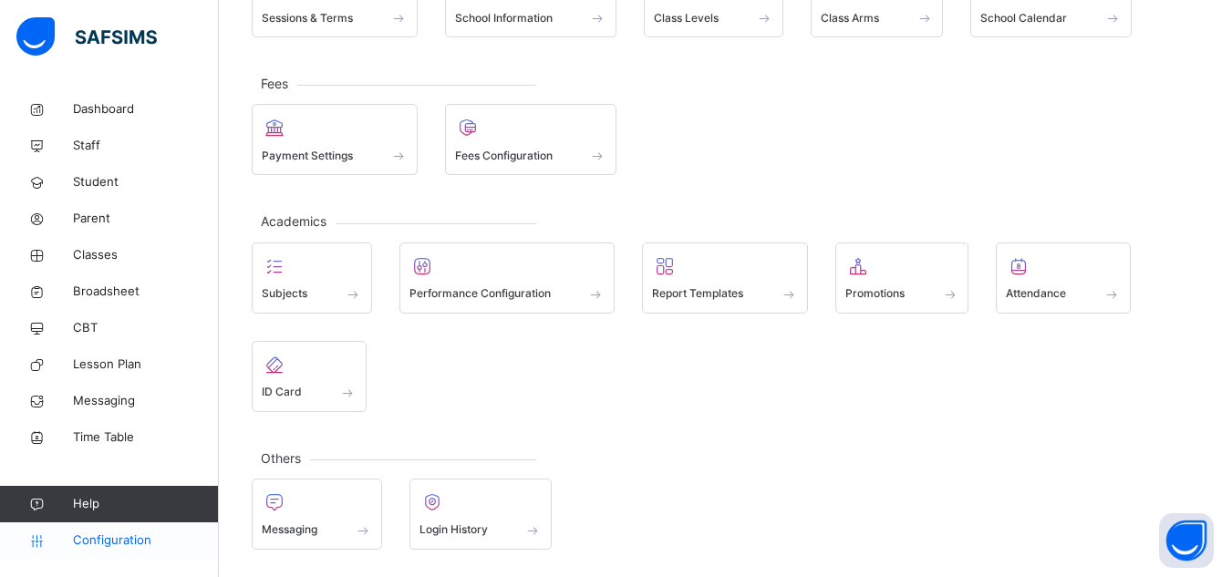
scroll to position [182, 0]
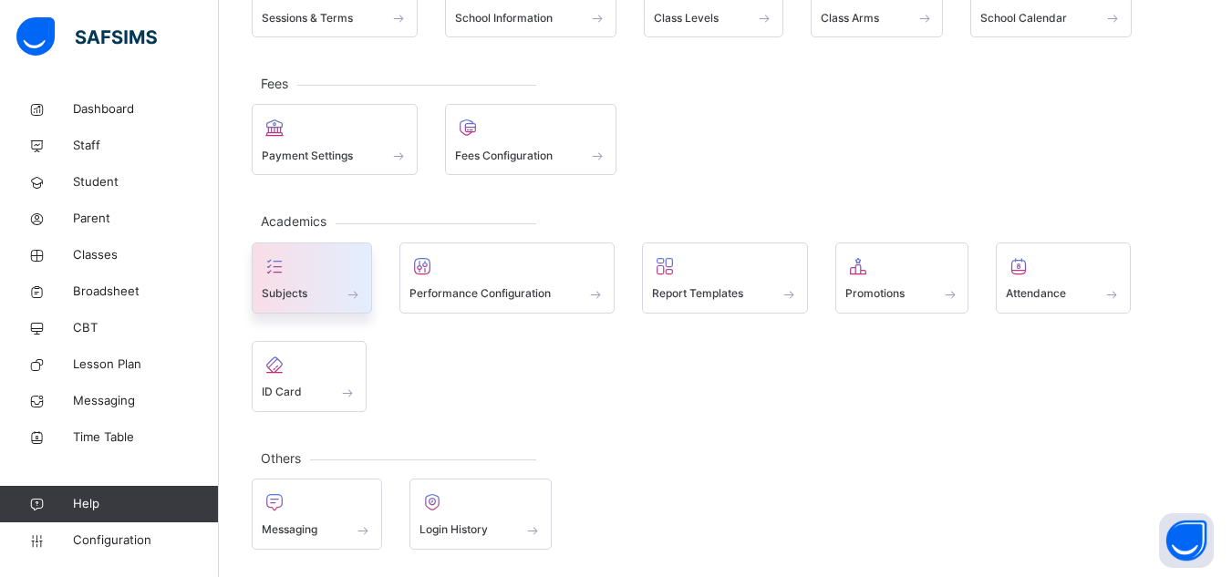
click at [306, 283] on span at bounding box center [312, 282] width 100 height 5
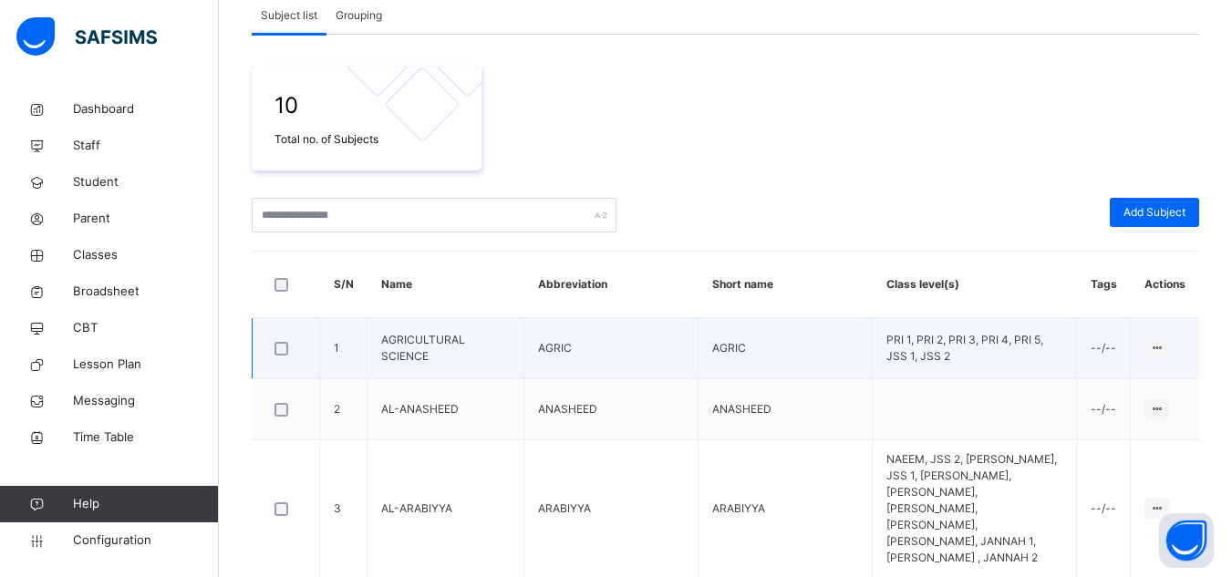
scroll to position [249, 0]
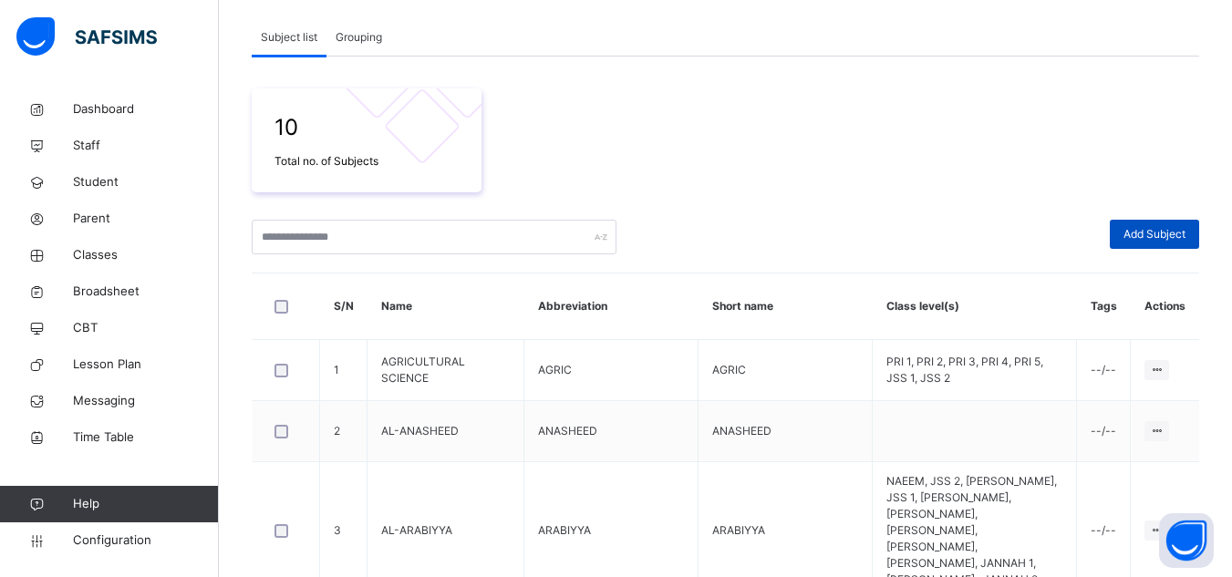
click at [1159, 222] on div "Add Subject" at bounding box center [1153, 234] width 89 height 29
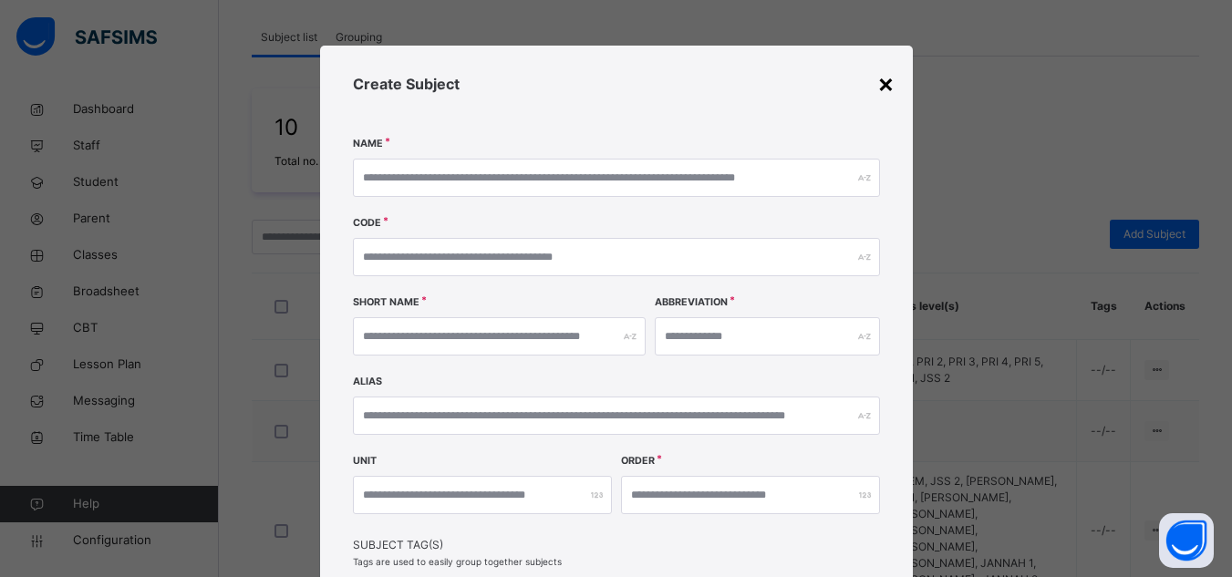
click at [880, 88] on div "×" at bounding box center [885, 83] width 17 height 38
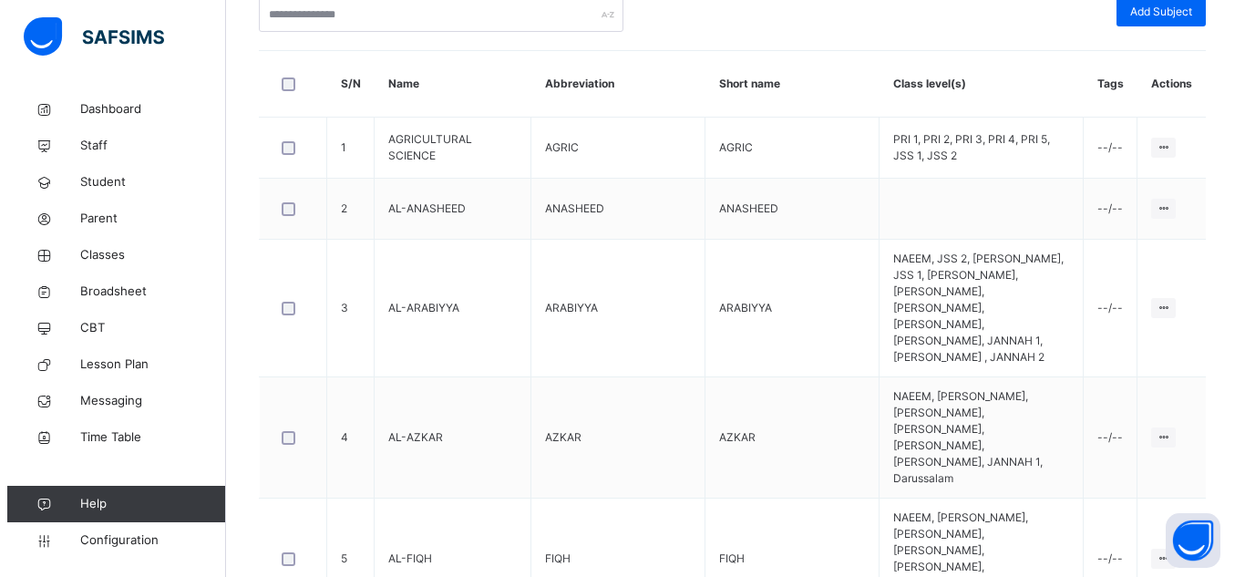
scroll to position [705, 0]
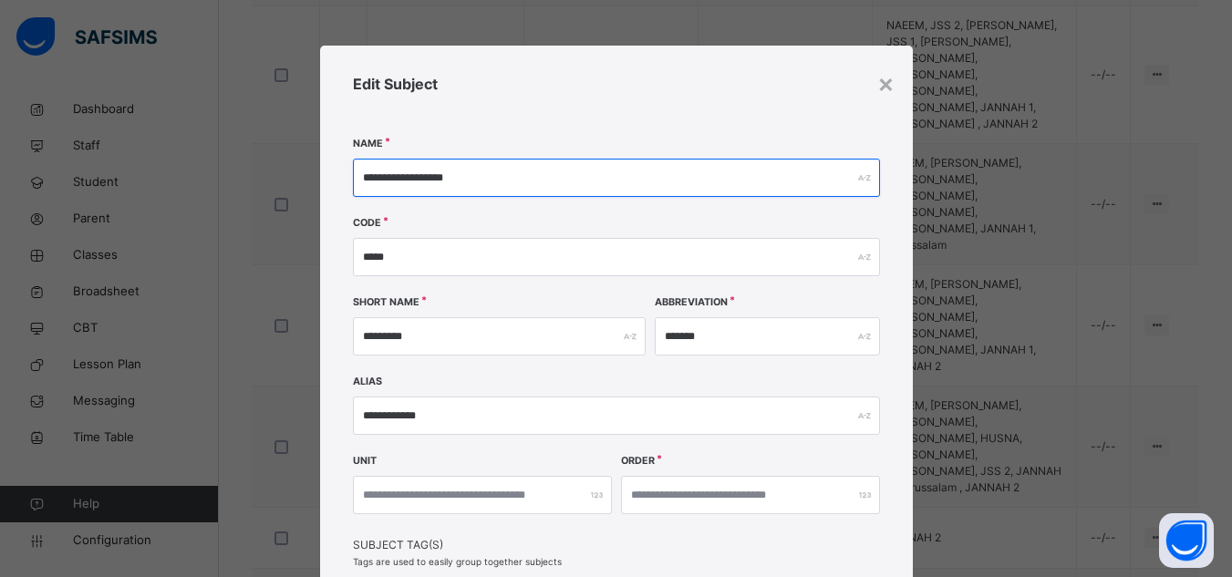
click at [505, 174] on input "**********" at bounding box center [616, 178] width 527 height 38
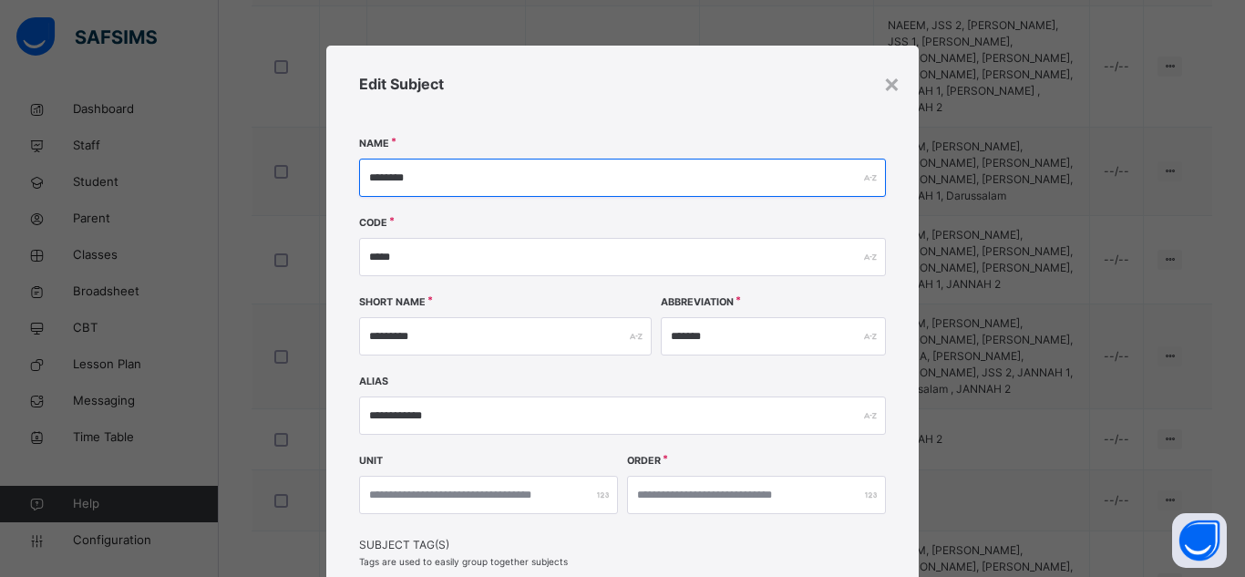
type input "********"
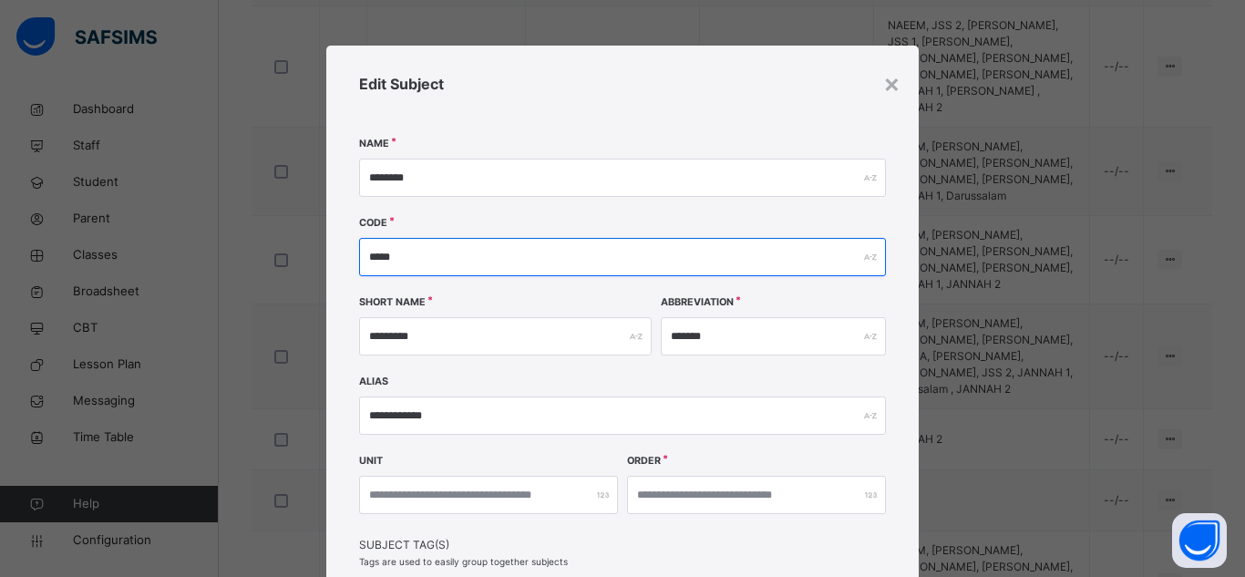
click at [418, 253] on input "*****" at bounding box center [622, 257] width 527 height 38
type input "*"
type input "*****"
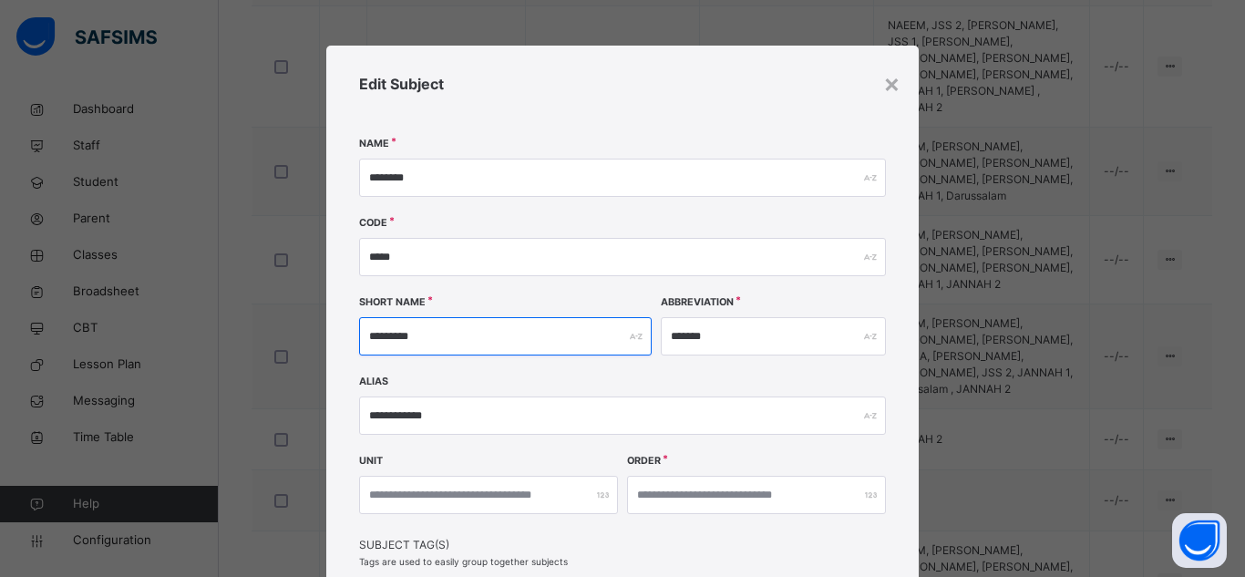
click at [515, 338] on input "*********" at bounding box center [505, 336] width 293 height 38
type input "*"
type input "*****"
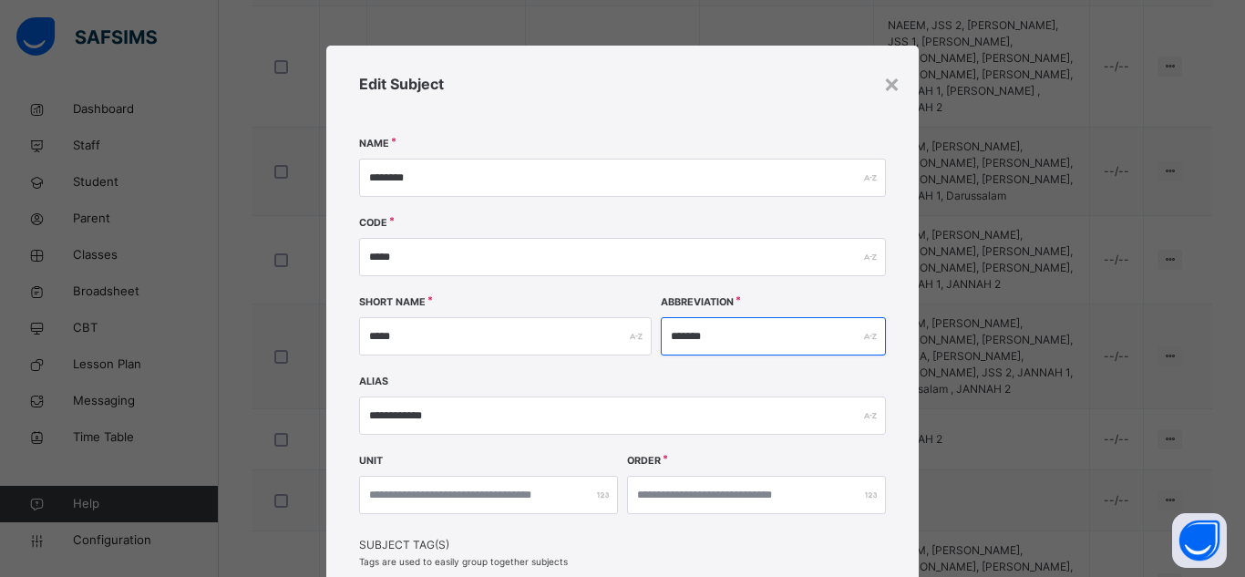
click at [744, 342] on input "*******" at bounding box center [773, 336] width 225 height 38
type input "*"
type input "*****"
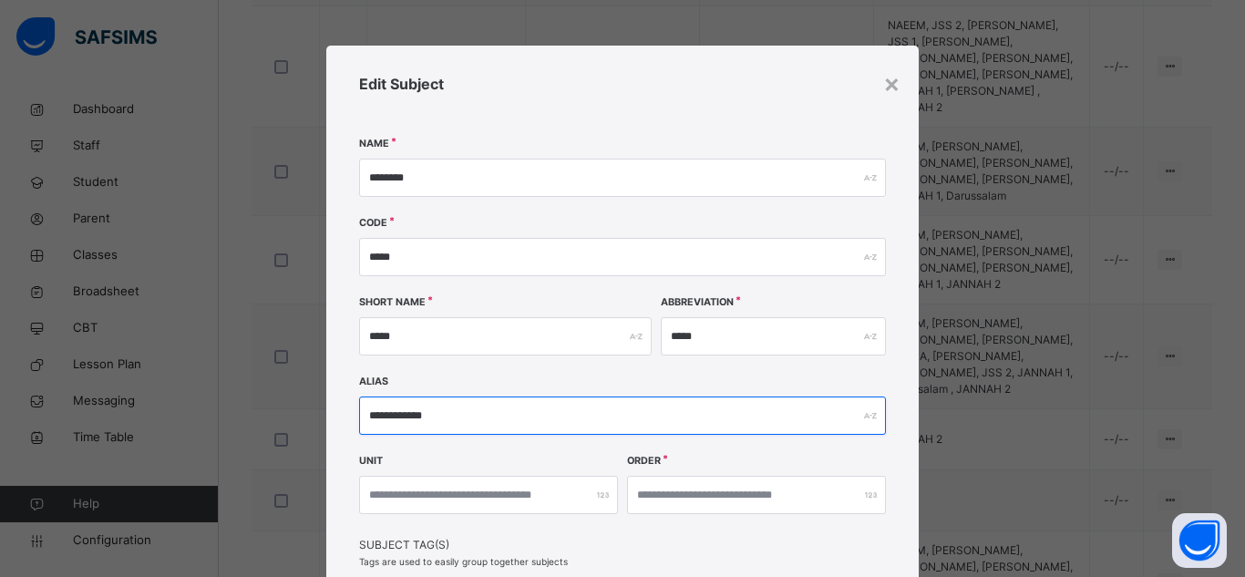
click at [510, 418] on input "**********" at bounding box center [622, 416] width 527 height 38
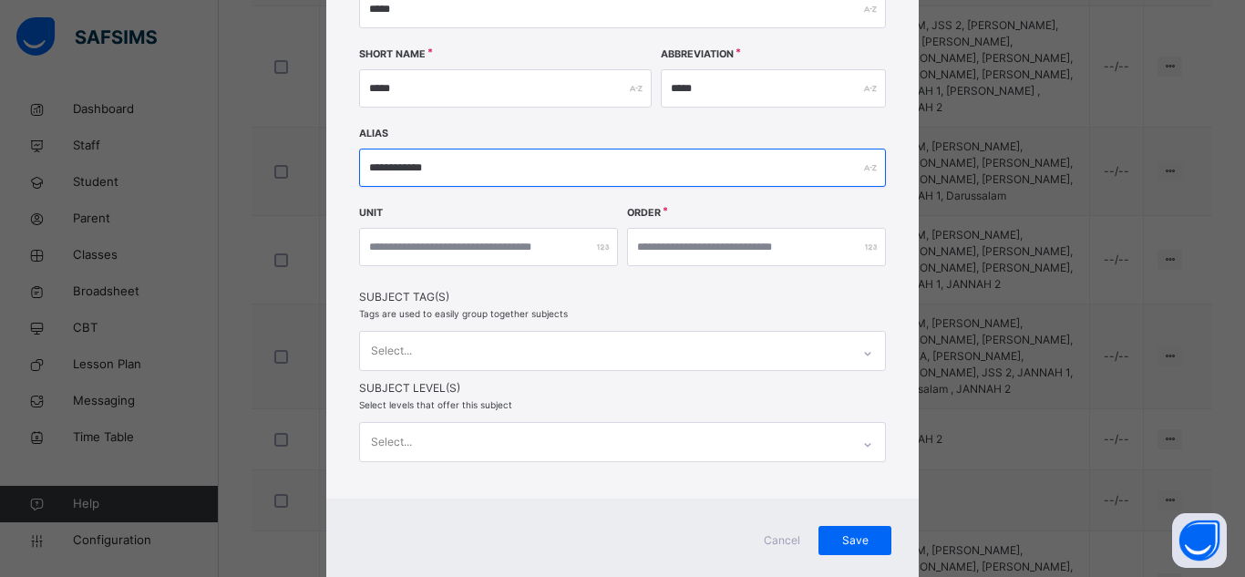
scroll to position [273, 0]
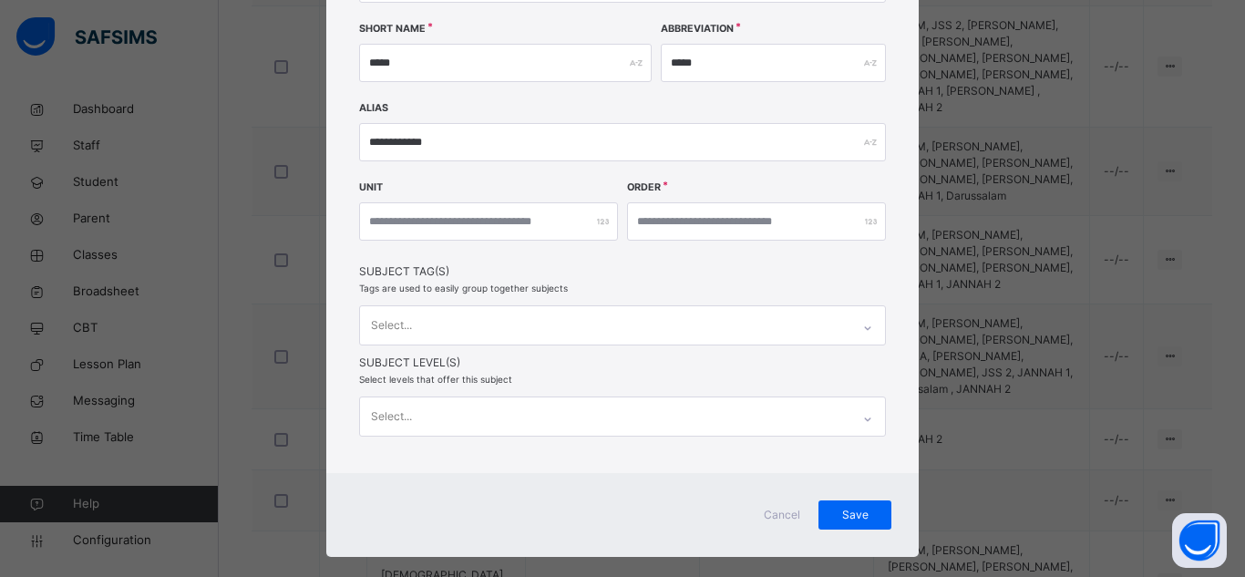
click at [582, 422] on div "Select..." at bounding box center [622, 417] width 527 height 40
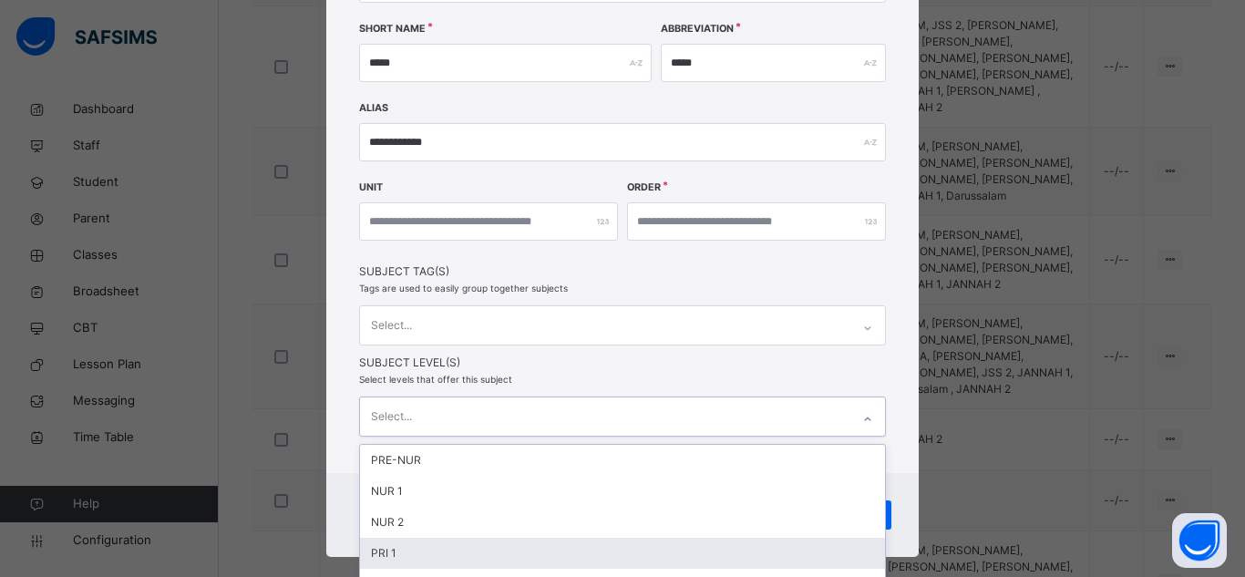
scroll to position [414, 0]
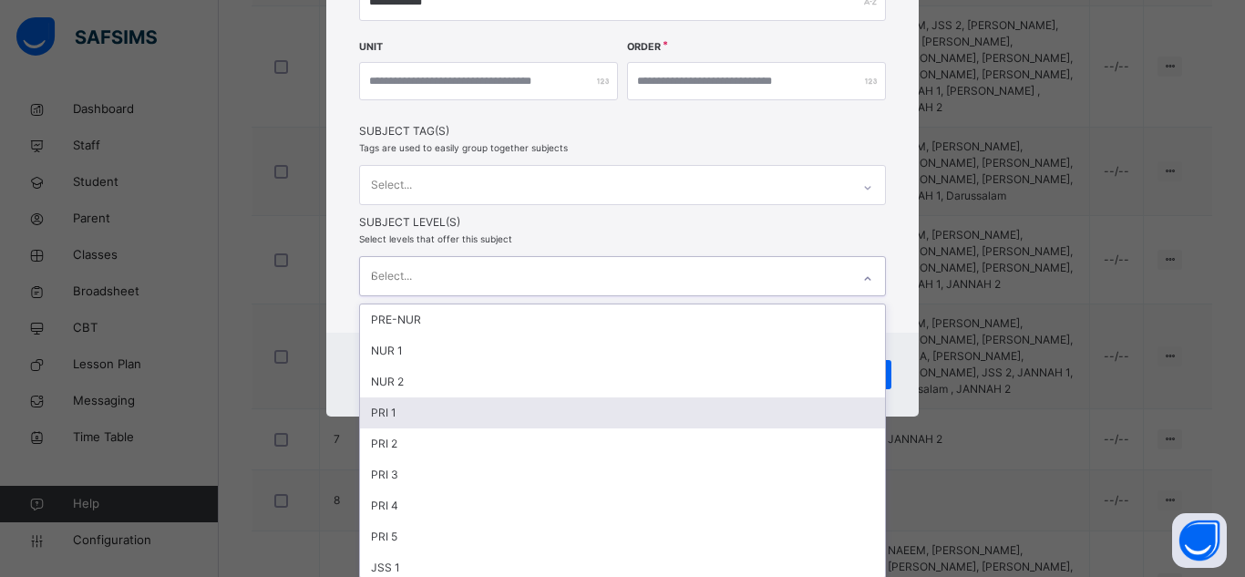
type input "**"
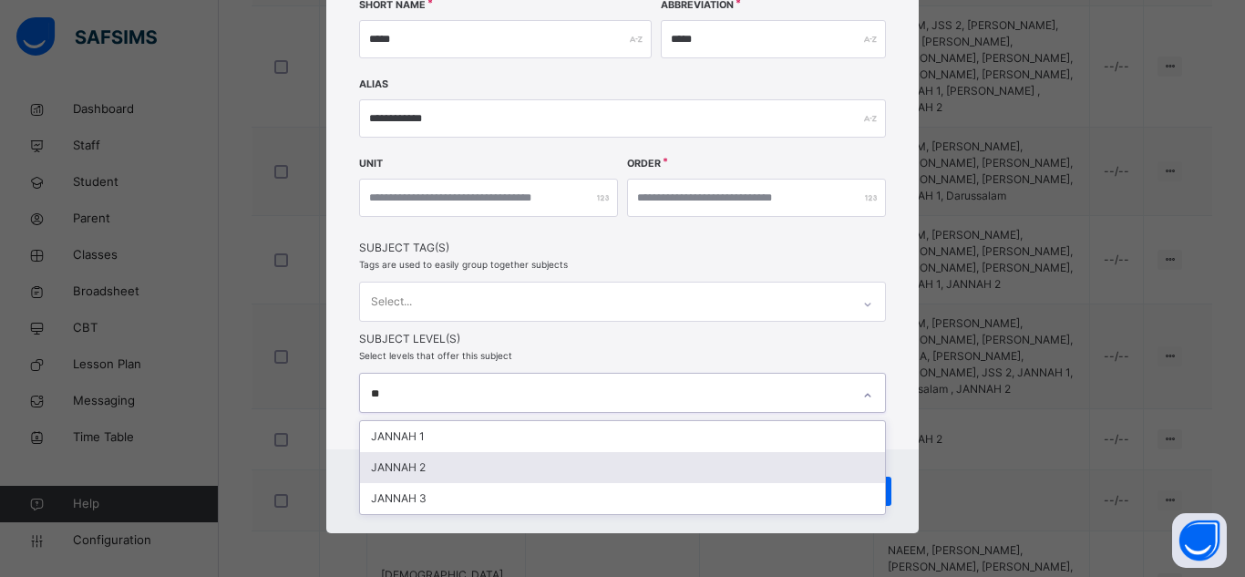
click at [432, 463] on div "JANNAH 2" at bounding box center [622, 467] width 525 height 31
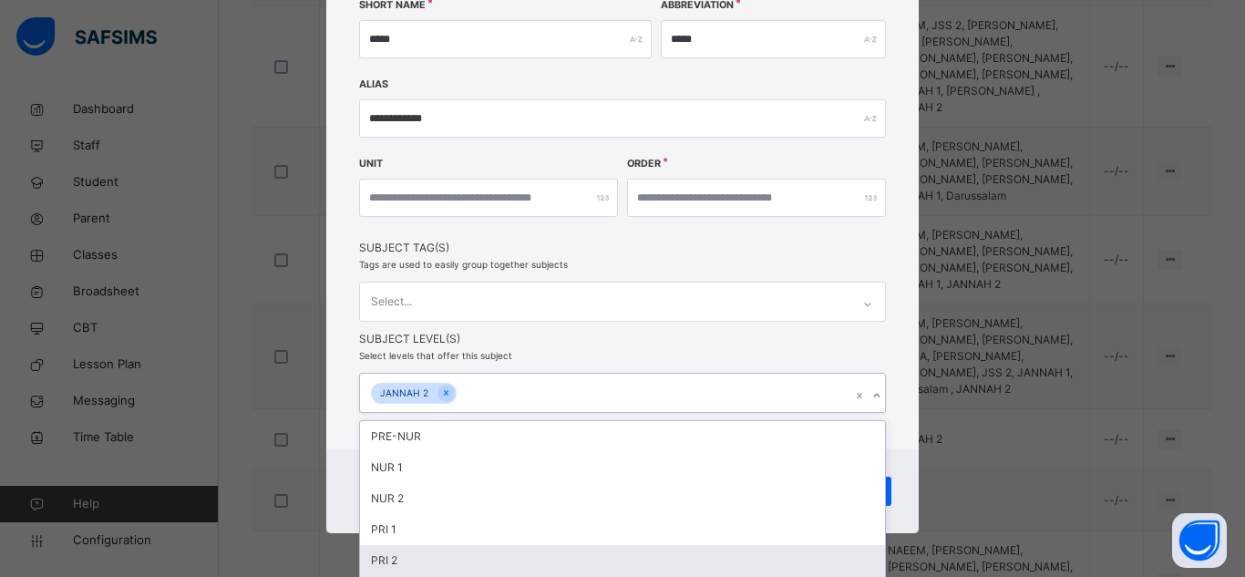
scroll to position [414, 0]
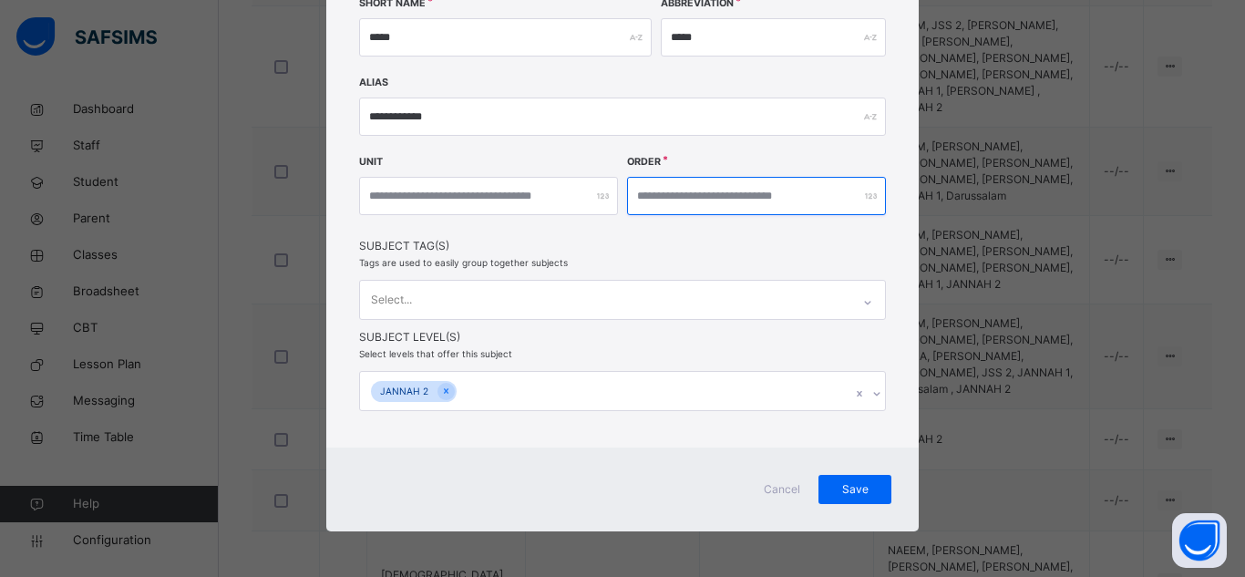
click at [864, 222] on div "**********" at bounding box center [622, 97] width 593 height 701
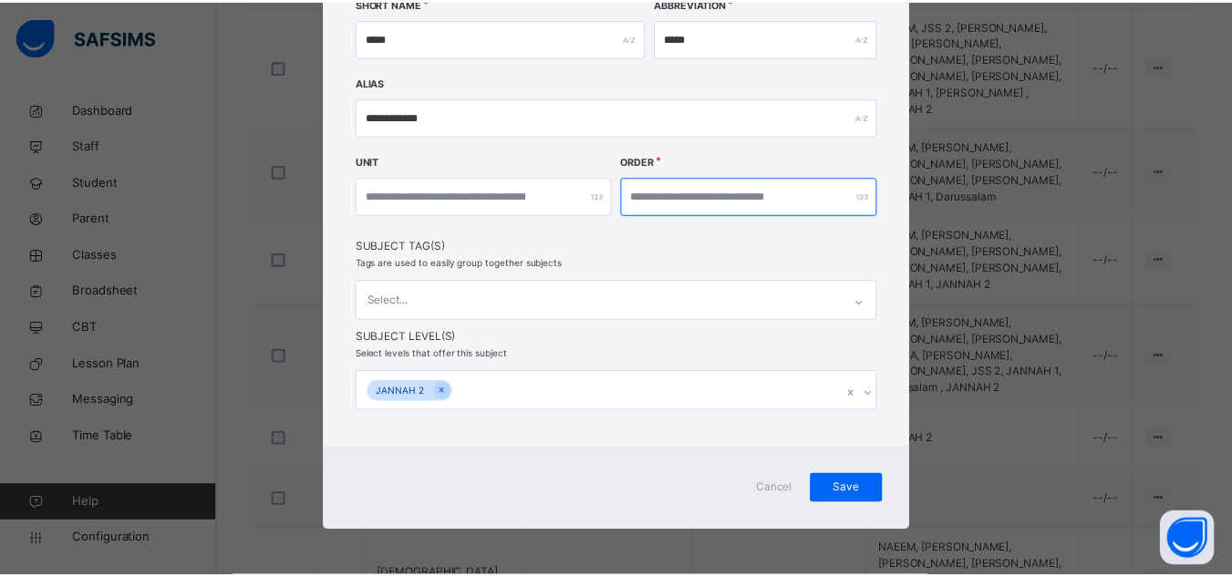
scroll to position [298, 0]
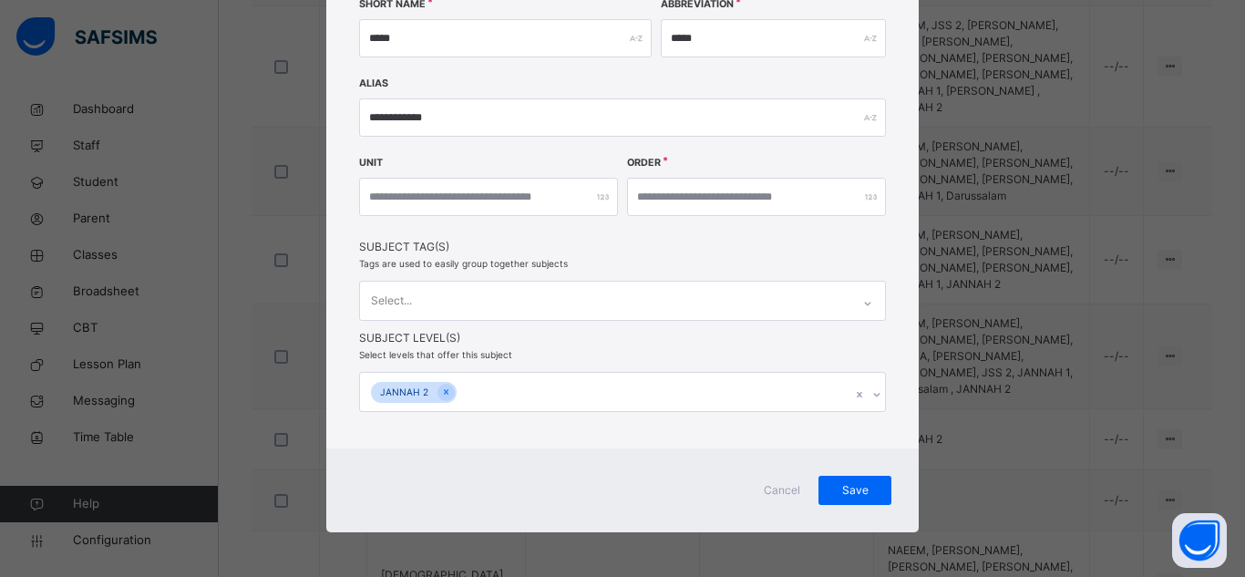
drag, startPoint x: 848, startPoint y: 486, endPoint x: 838, endPoint y: 415, distance: 71.8
click at [848, 485] on span "Save" at bounding box center [855, 490] width 46 height 16
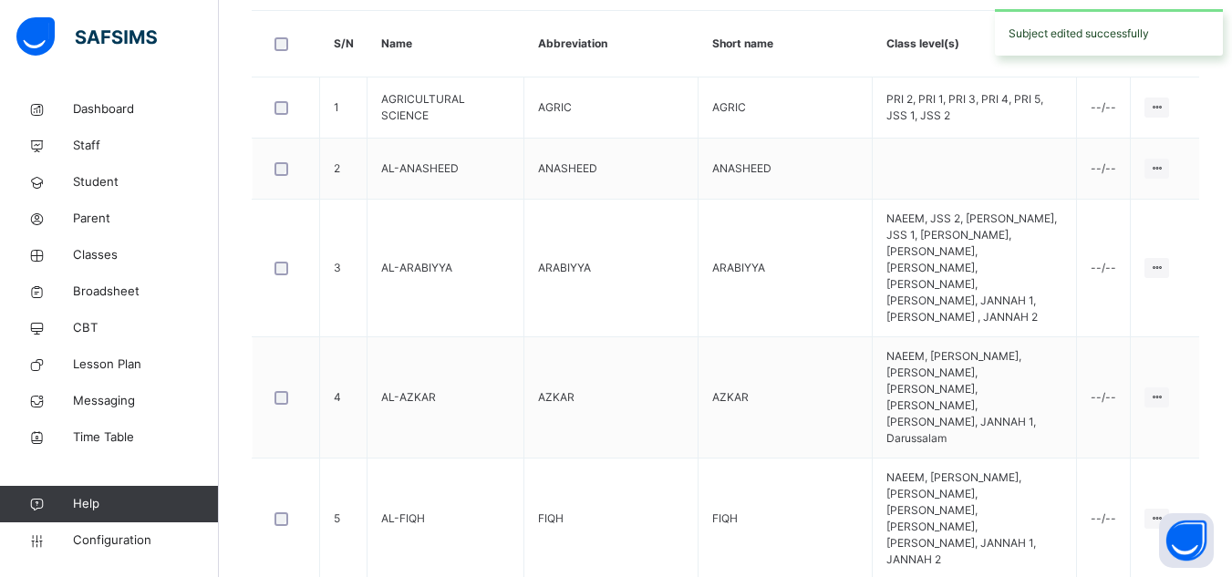
scroll to position [705, 0]
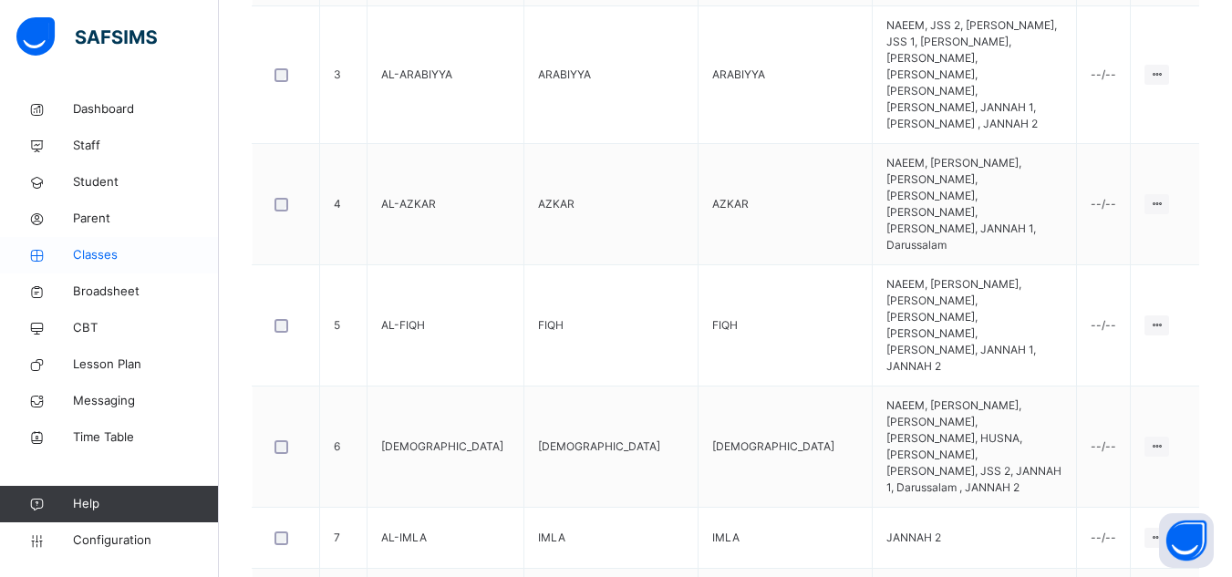
click at [103, 263] on span "Classes" at bounding box center [146, 255] width 146 height 18
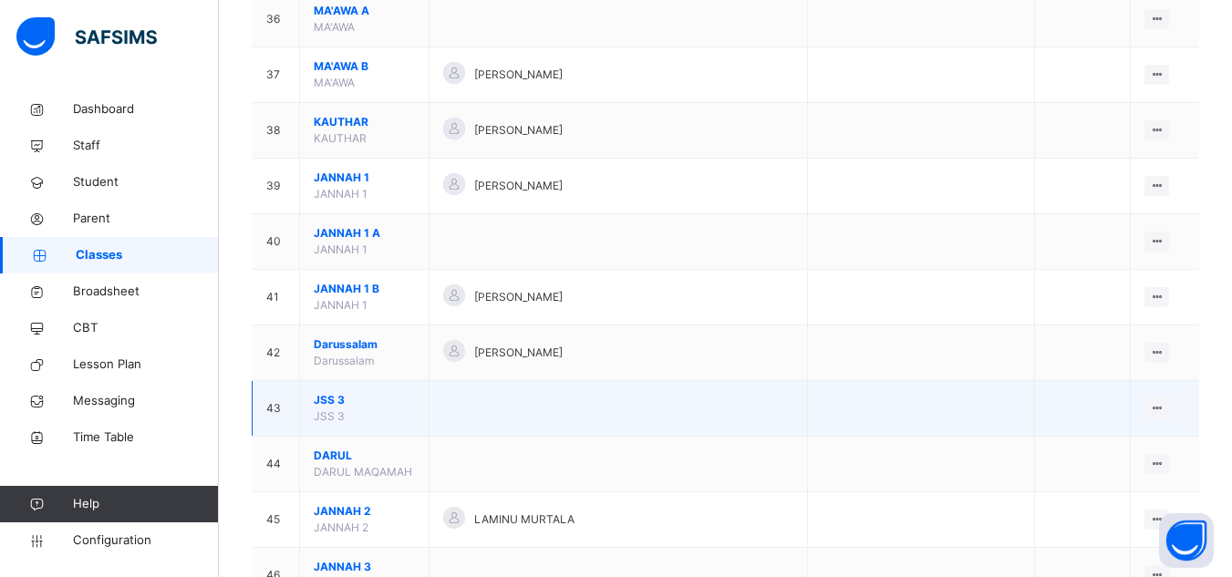
scroll to position [2243, 0]
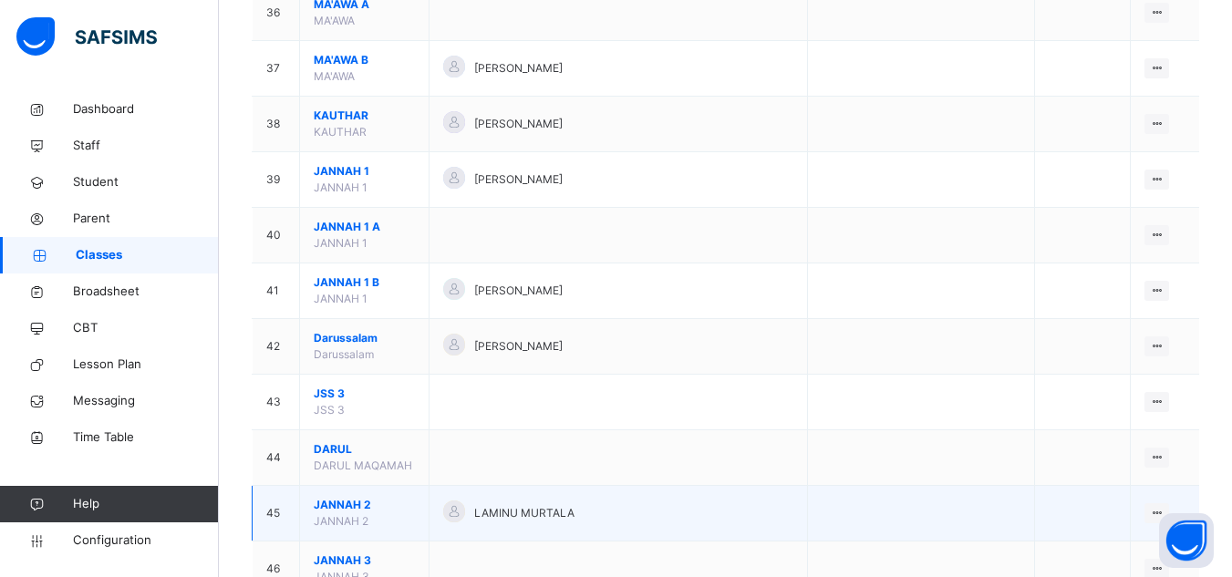
click at [366, 497] on span "JANNAH 2" at bounding box center [364, 505] width 101 height 16
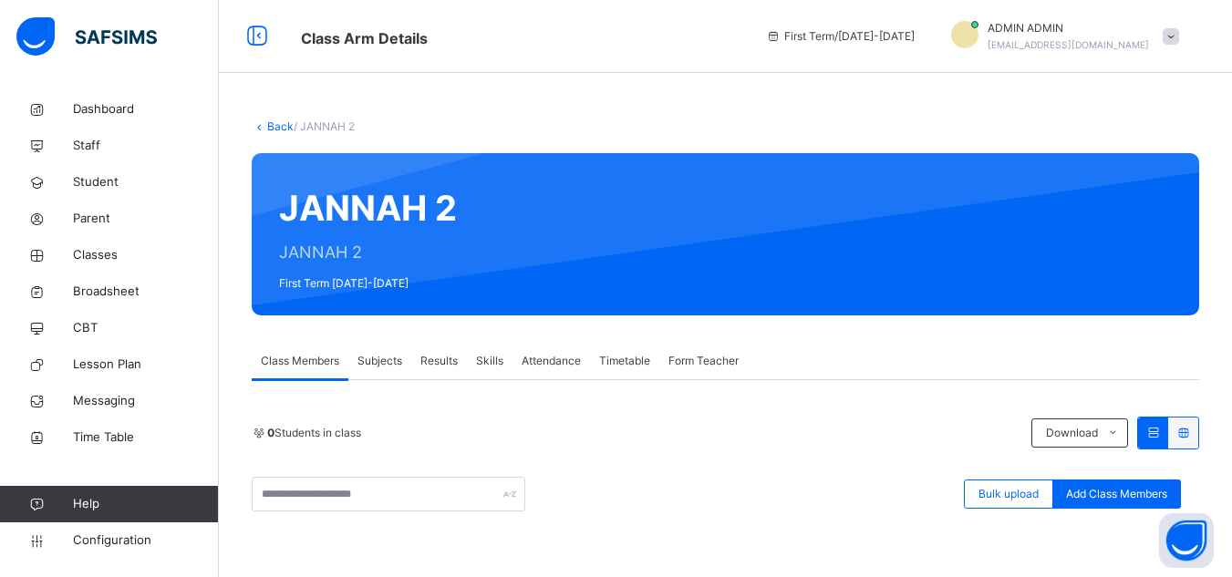
click at [387, 364] on span "Subjects" at bounding box center [379, 361] width 45 height 16
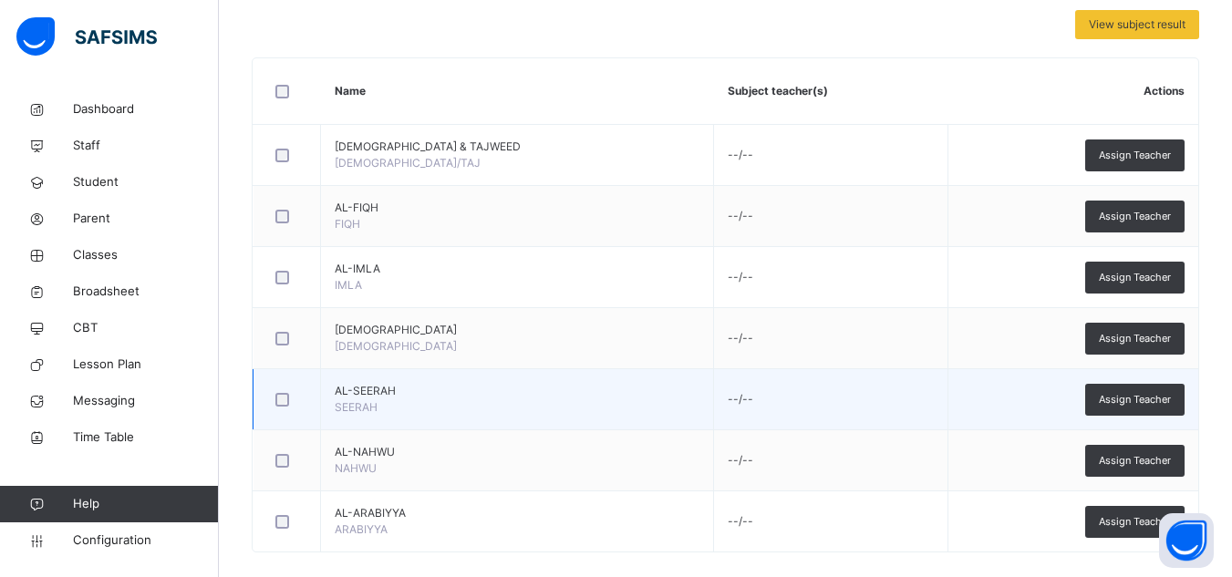
scroll to position [418, 0]
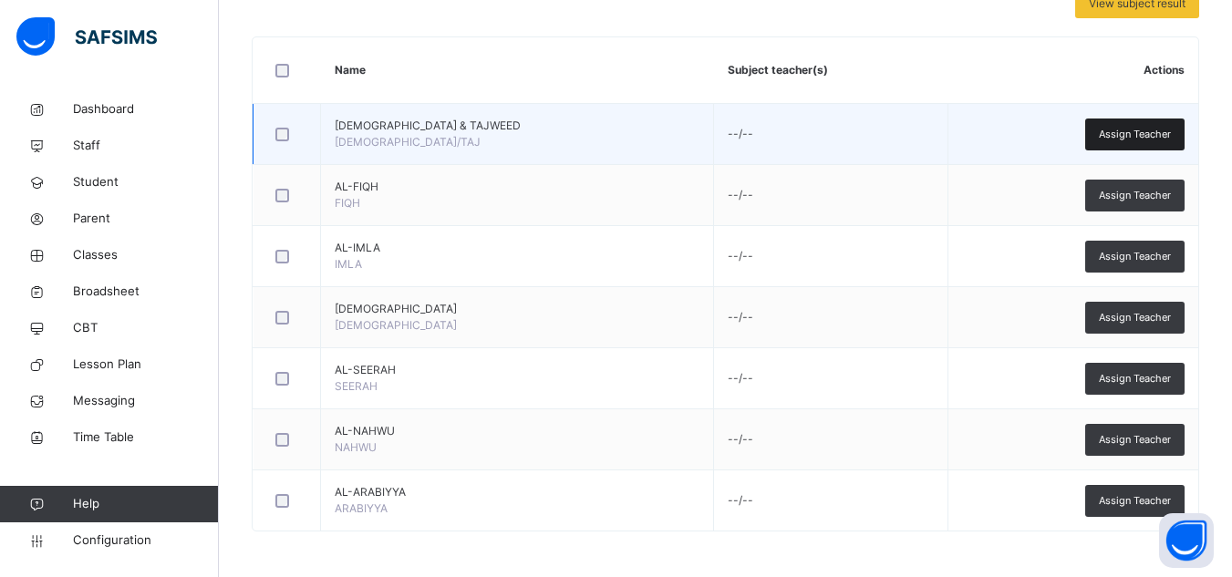
click at [1154, 144] on div "Assign Teacher" at bounding box center [1134, 135] width 99 height 32
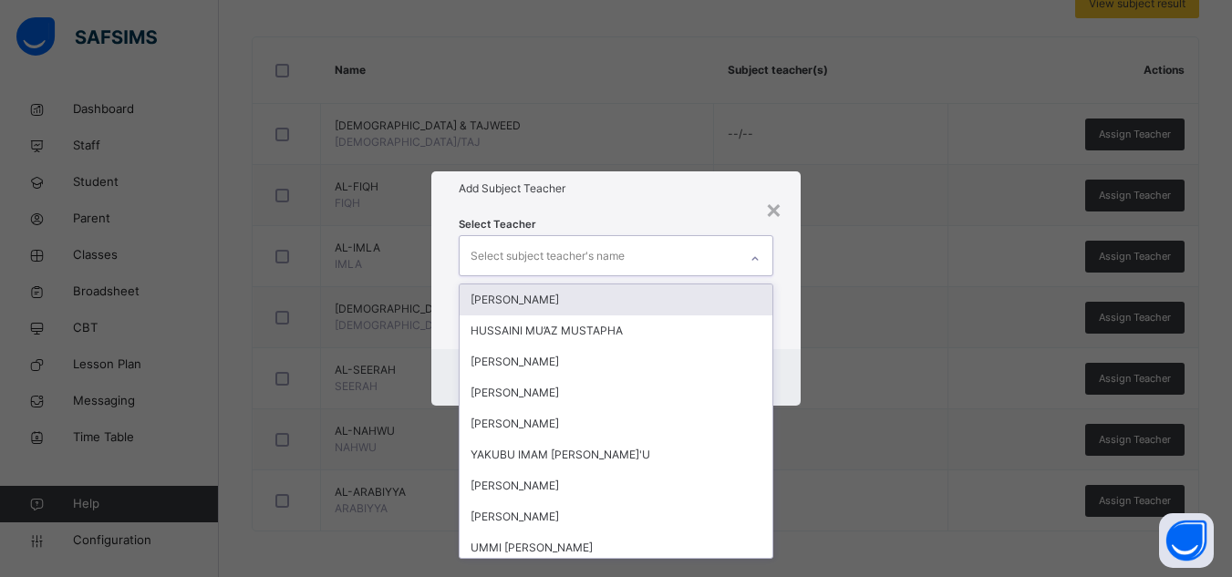
click at [677, 253] on div "Select subject teacher's name" at bounding box center [598, 255] width 278 height 38
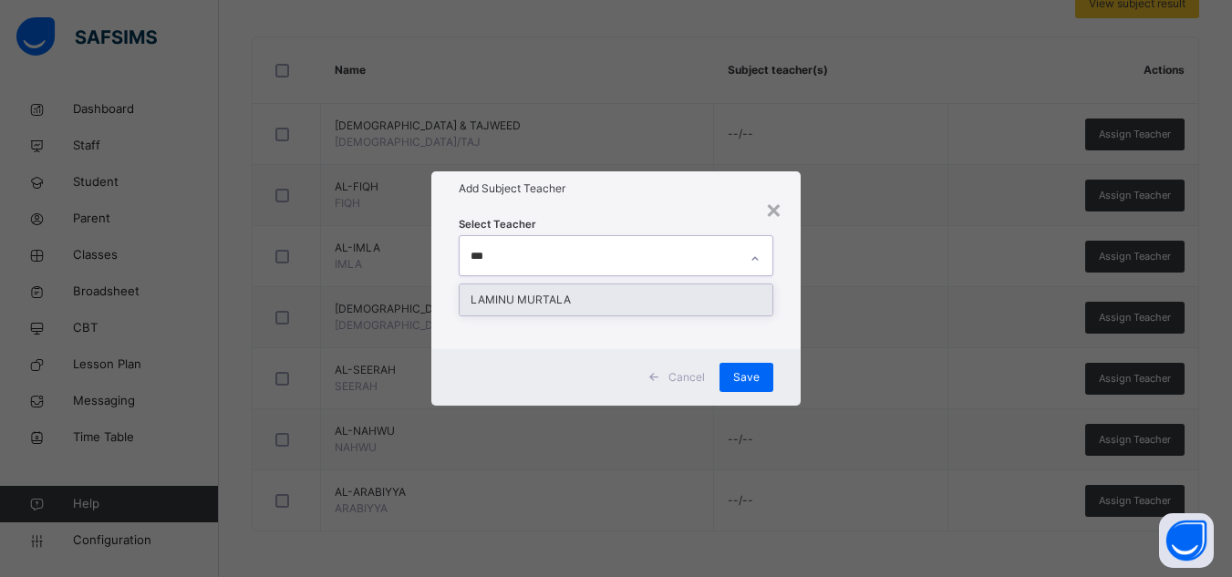
type input "****"
click at [559, 300] on div "LAMINU MURTALA" at bounding box center [615, 299] width 313 height 31
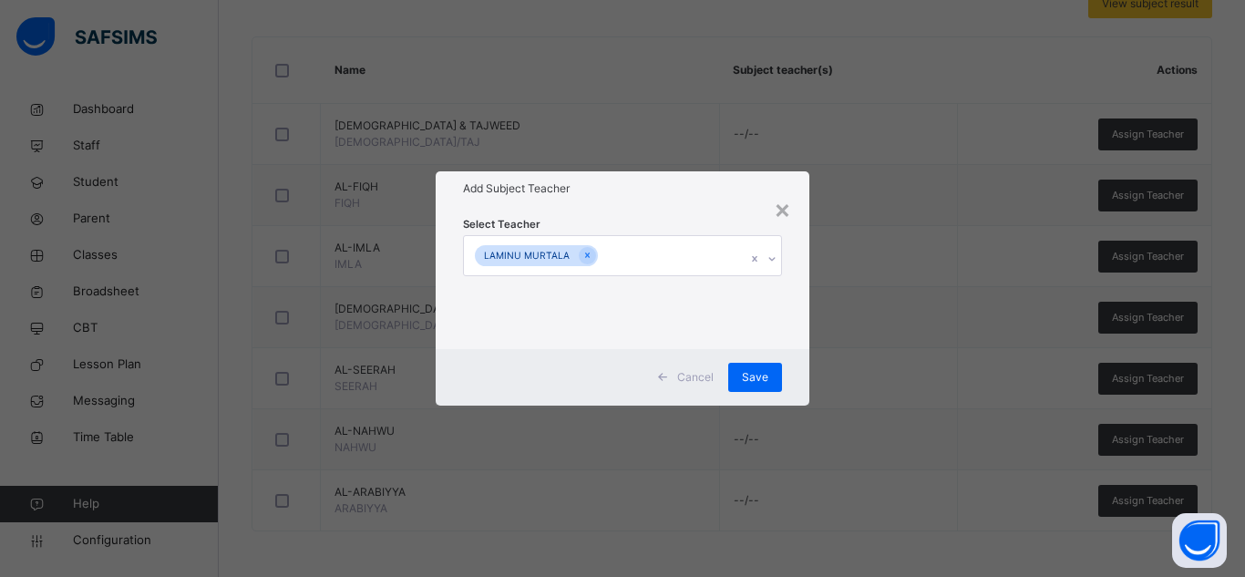
click at [804, 320] on div "Select Teacher [PERSON_NAME]" at bounding box center [623, 277] width 374 height 142
drag, startPoint x: 755, startPoint y: 373, endPoint x: 768, endPoint y: 373, distance: 13.7
click at [756, 373] on span "Save" at bounding box center [755, 377] width 26 height 16
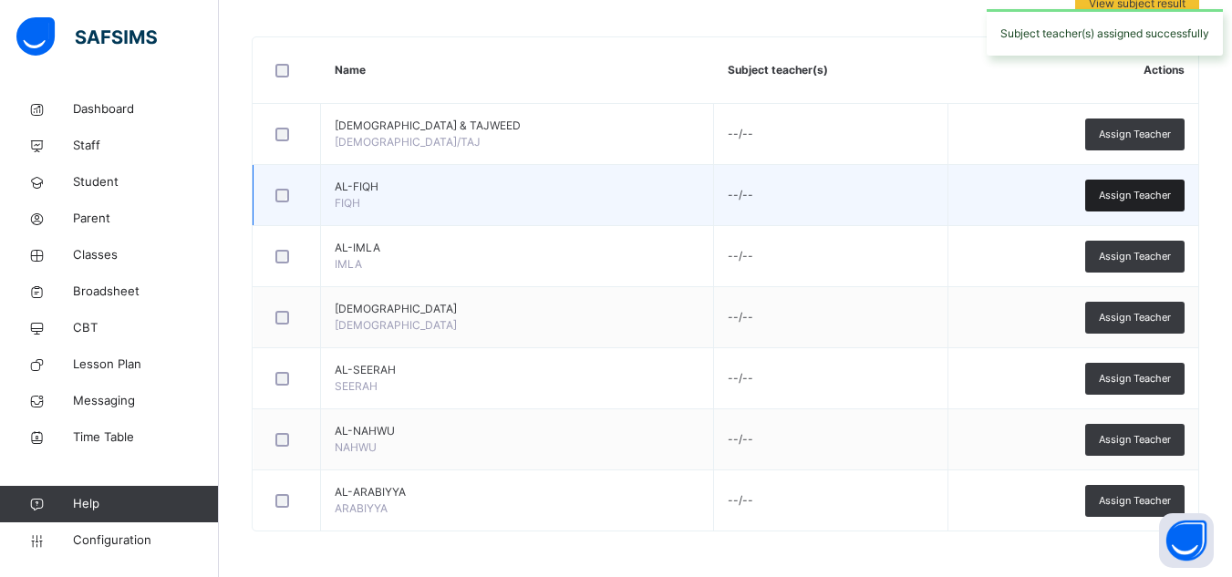
click at [1150, 199] on span "Assign Teacher" at bounding box center [1134, 195] width 72 height 15
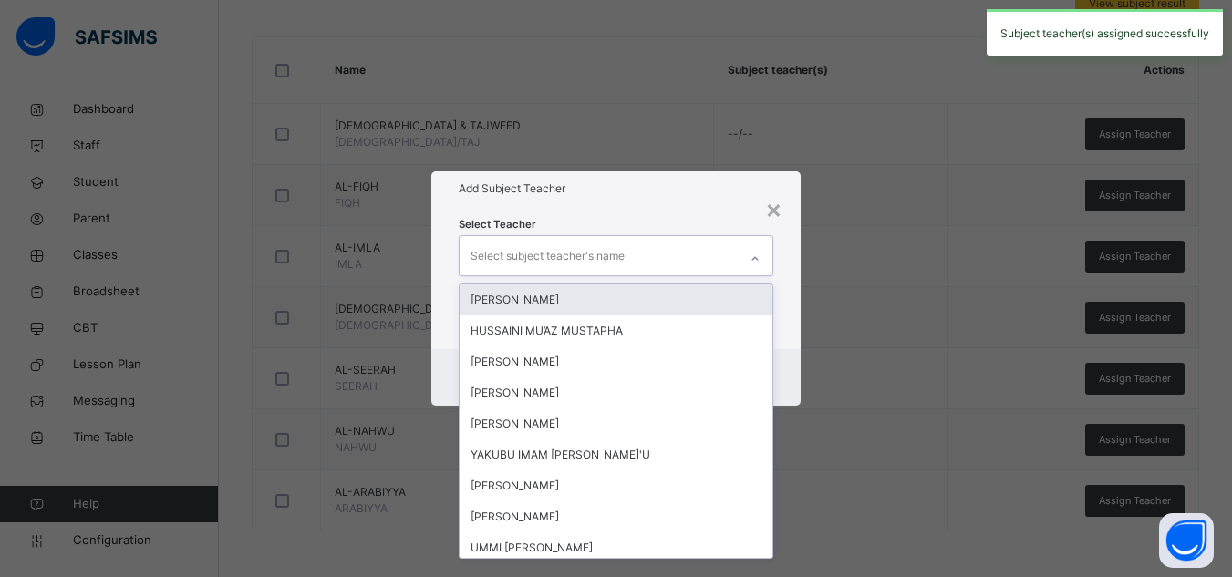
click at [665, 256] on div "Select subject teacher's name" at bounding box center [598, 255] width 278 height 38
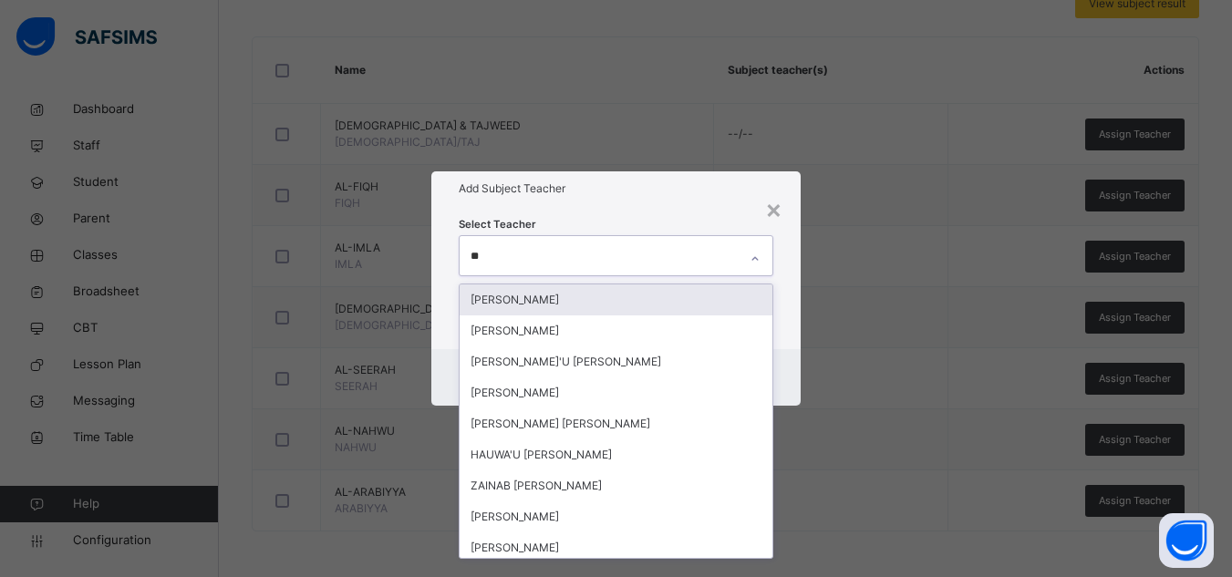
type input "***"
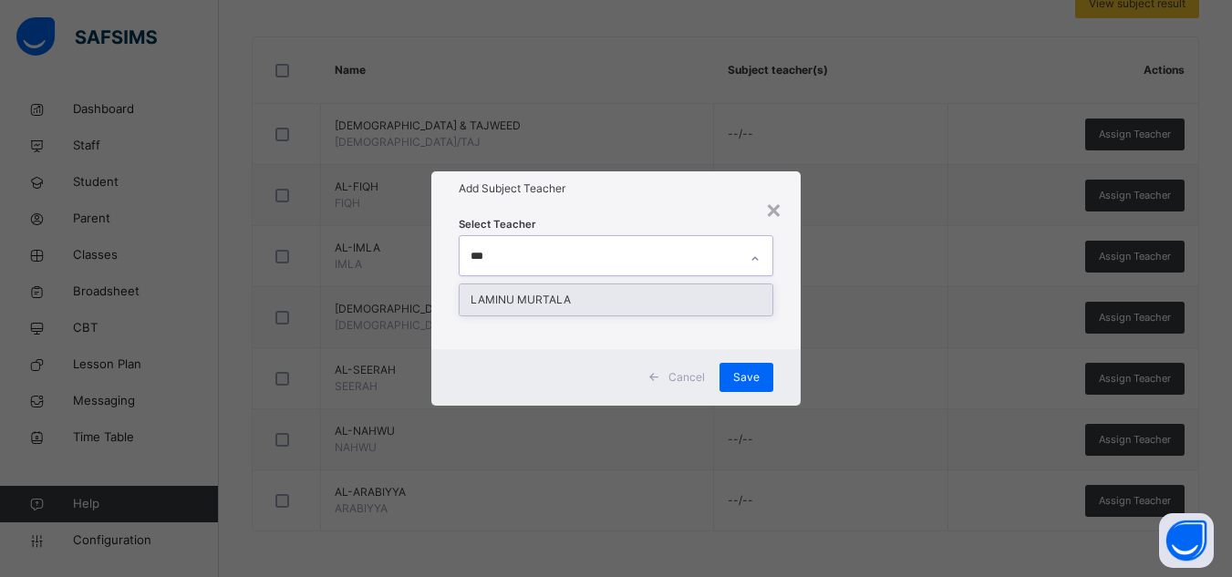
click at [562, 303] on div "LAMINU MURTALA" at bounding box center [615, 299] width 313 height 31
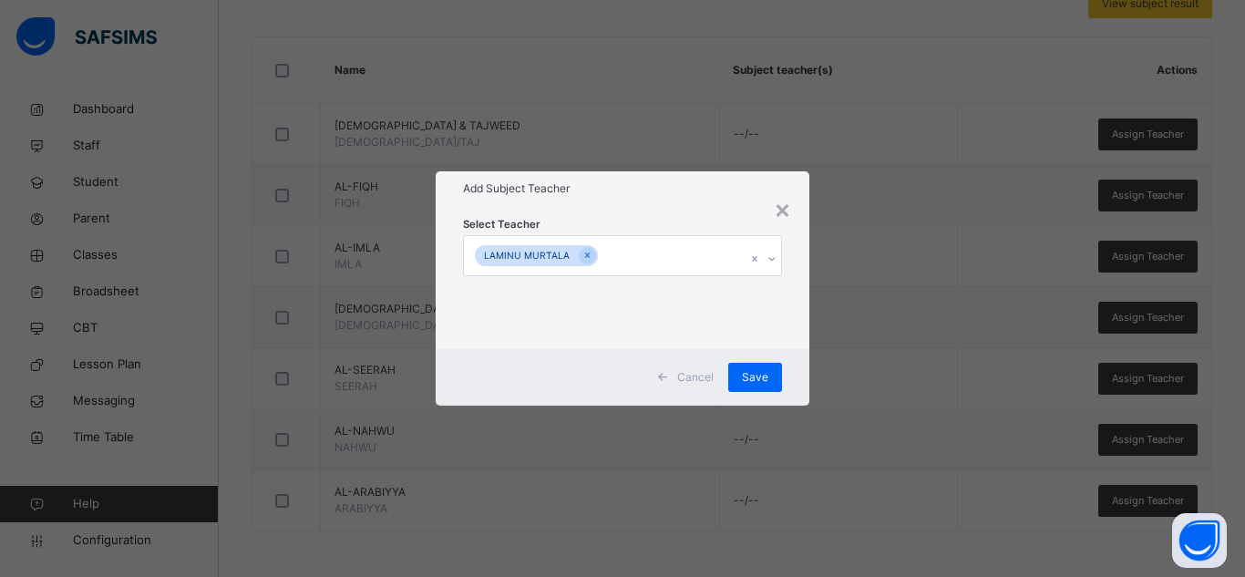
click at [694, 186] on h1 "Add Subject Teacher" at bounding box center [622, 188] width 319 height 16
click at [765, 369] on span "Save" at bounding box center [755, 377] width 26 height 16
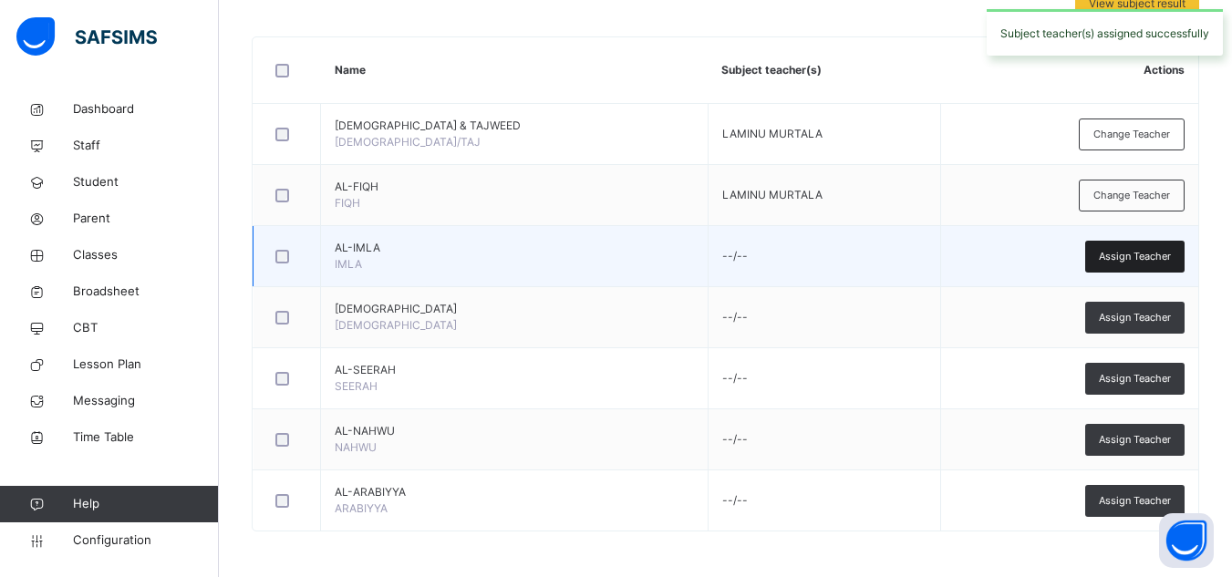
click at [1150, 260] on span "Assign Teacher" at bounding box center [1134, 256] width 72 height 15
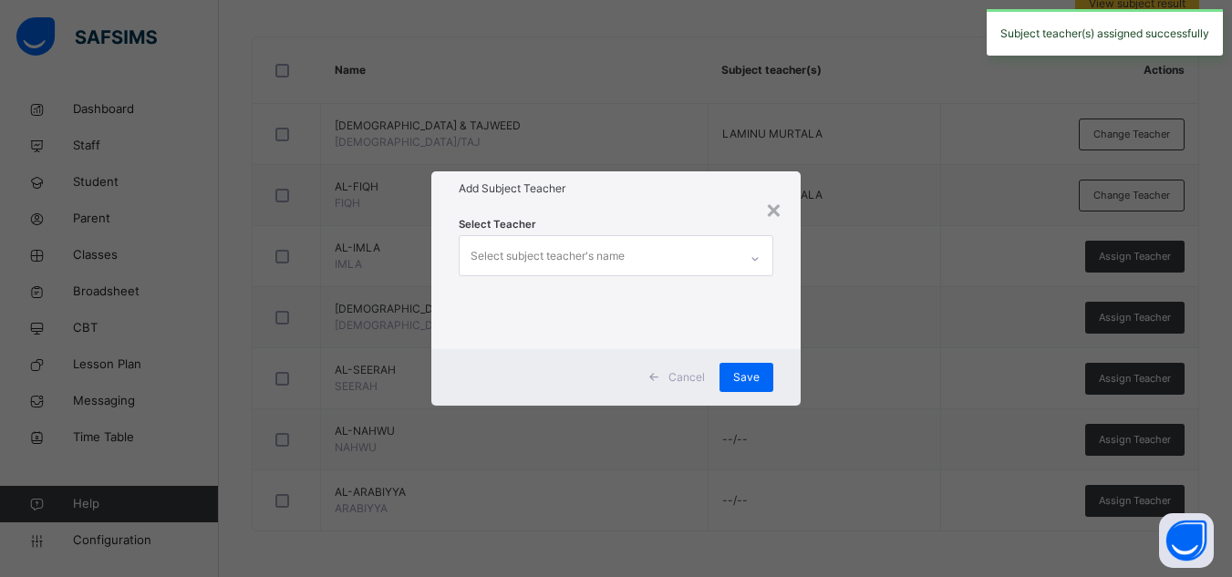
click at [704, 262] on div "Select subject teacher's name" at bounding box center [598, 255] width 278 height 38
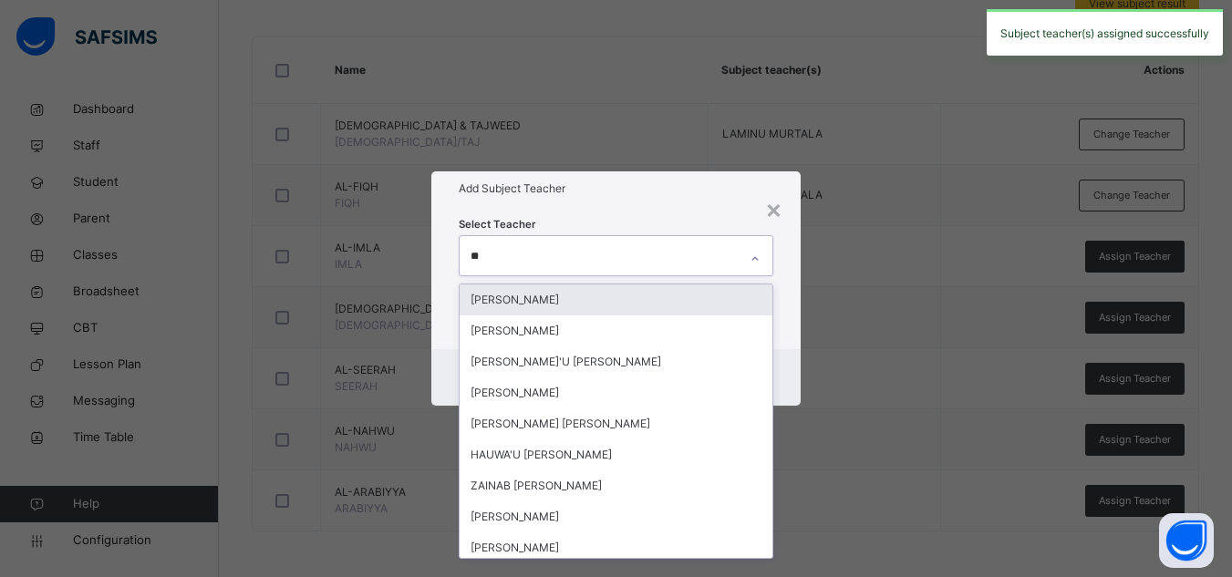
type input "***"
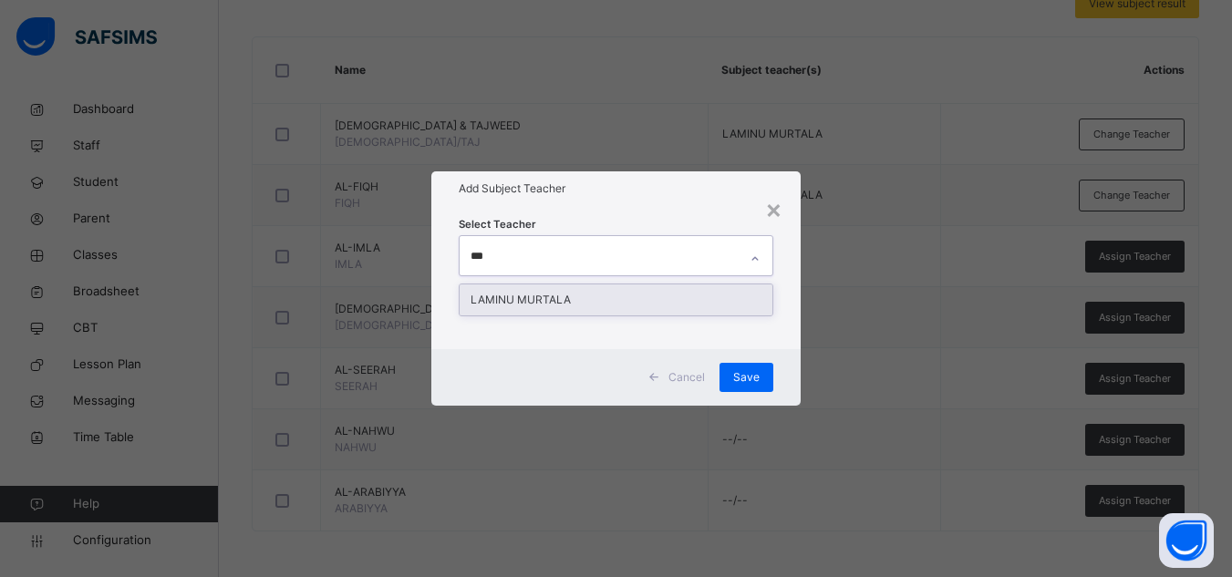
click at [629, 286] on div "LAMINU MURTALA" at bounding box center [615, 299] width 313 height 31
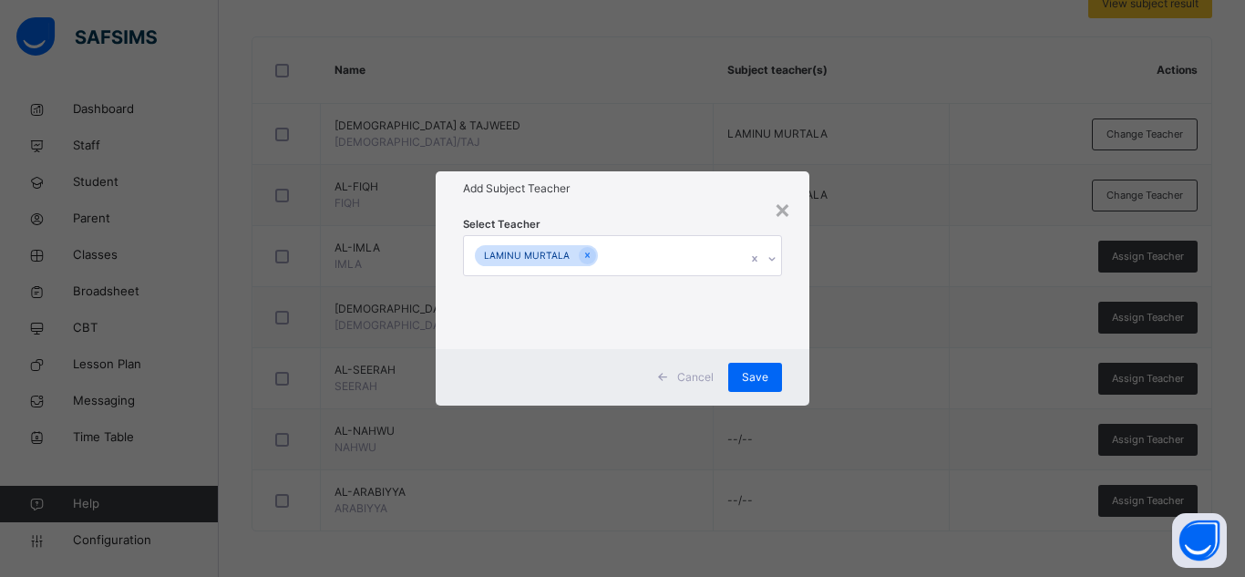
click at [793, 336] on div "Select Teacher [PERSON_NAME]" at bounding box center [623, 277] width 374 height 142
click at [770, 363] on div "Save" at bounding box center [755, 377] width 54 height 29
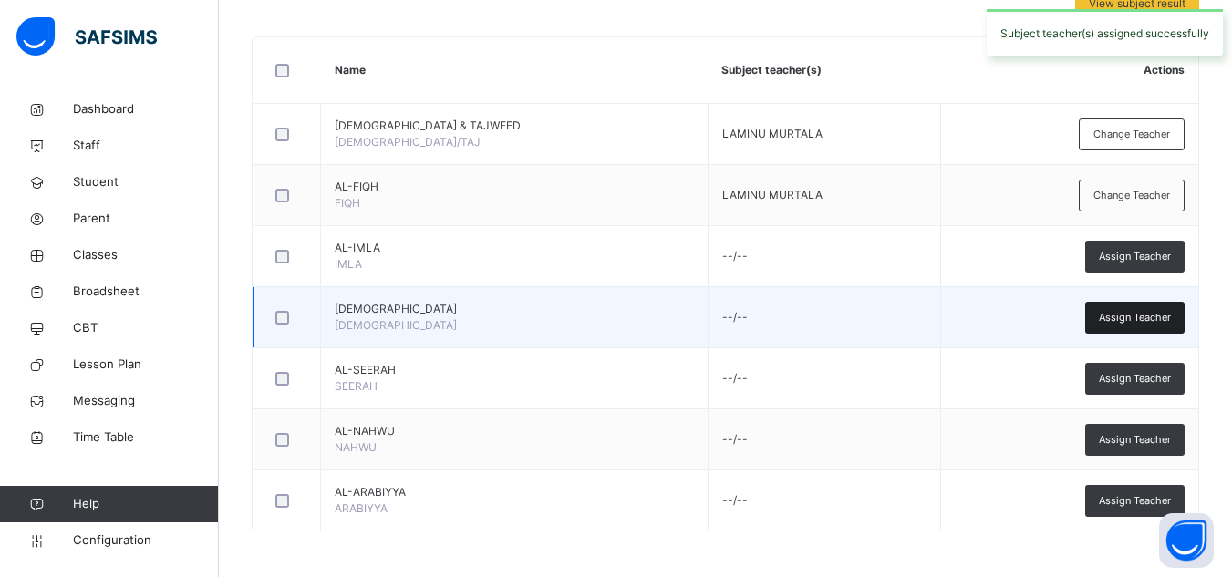
click at [1135, 312] on span "Assign Teacher" at bounding box center [1134, 317] width 72 height 15
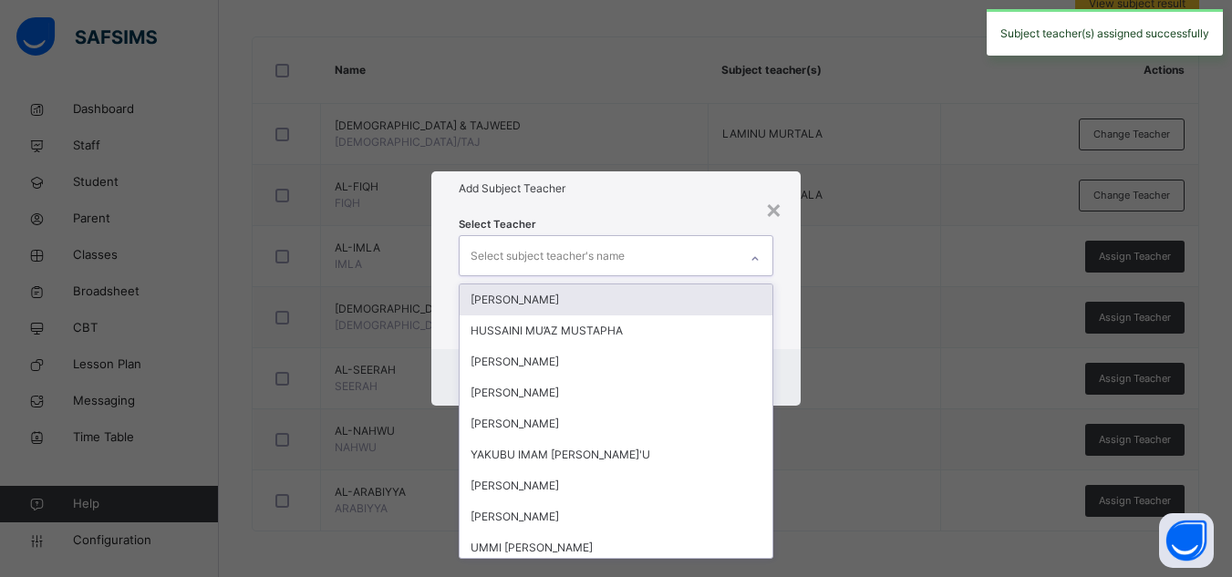
click at [675, 261] on div "Select subject teacher's name" at bounding box center [598, 255] width 278 height 38
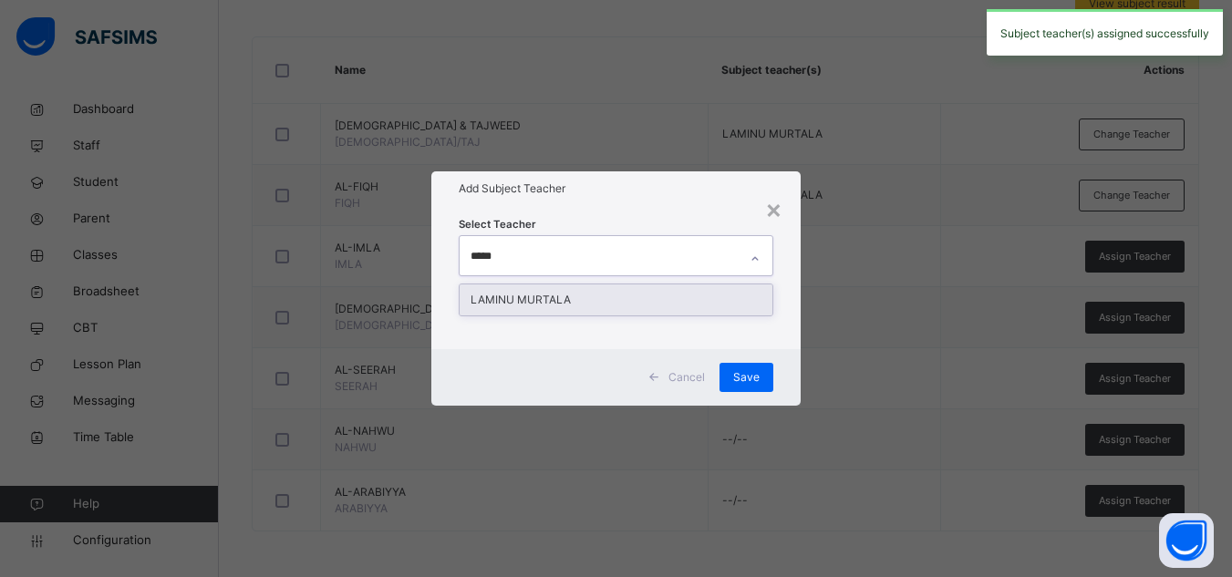
type input "******"
click at [619, 307] on div "LAMINU MURTALA" at bounding box center [615, 299] width 313 height 31
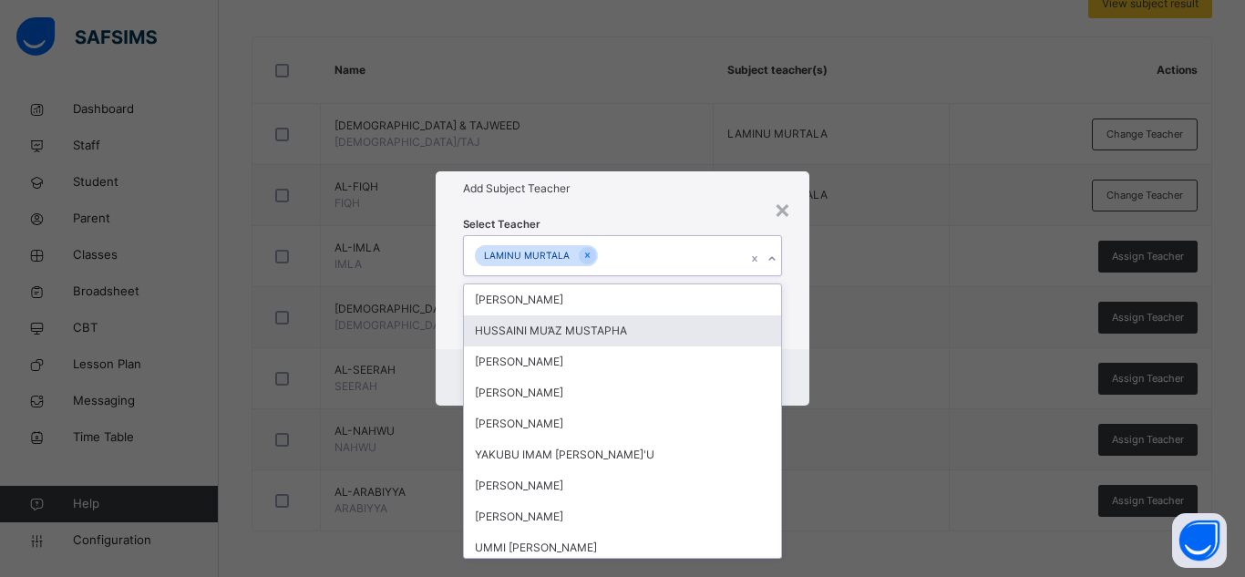
click at [794, 265] on div "Select Teacher option [PERSON_NAME], selected. option HUSSAINI MU’AZ MUSTAPHA f…" at bounding box center [623, 277] width 374 height 142
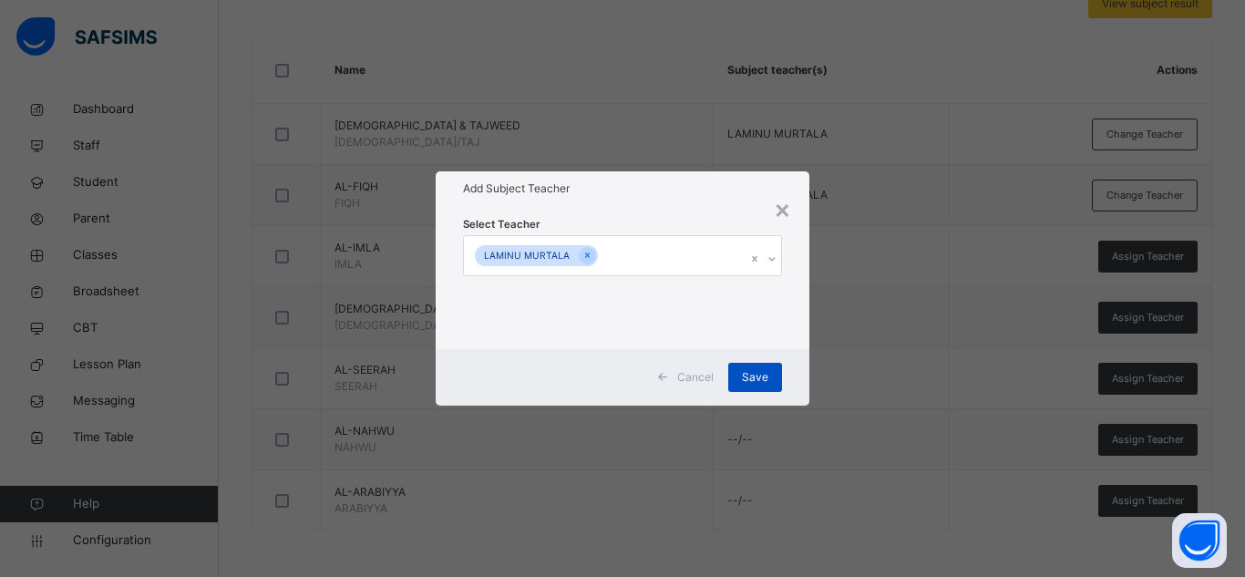
click at [758, 369] on span "Save" at bounding box center [755, 377] width 26 height 16
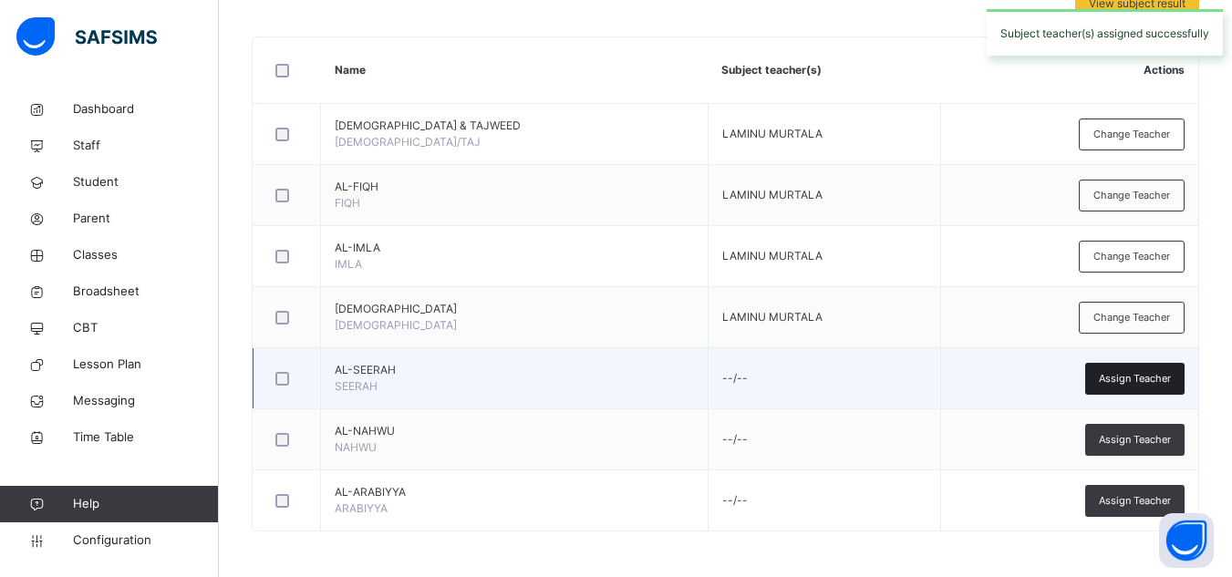
click at [1150, 369] on div "Assign Teacher" at bounding box center [1134, 379] width 99 height 32
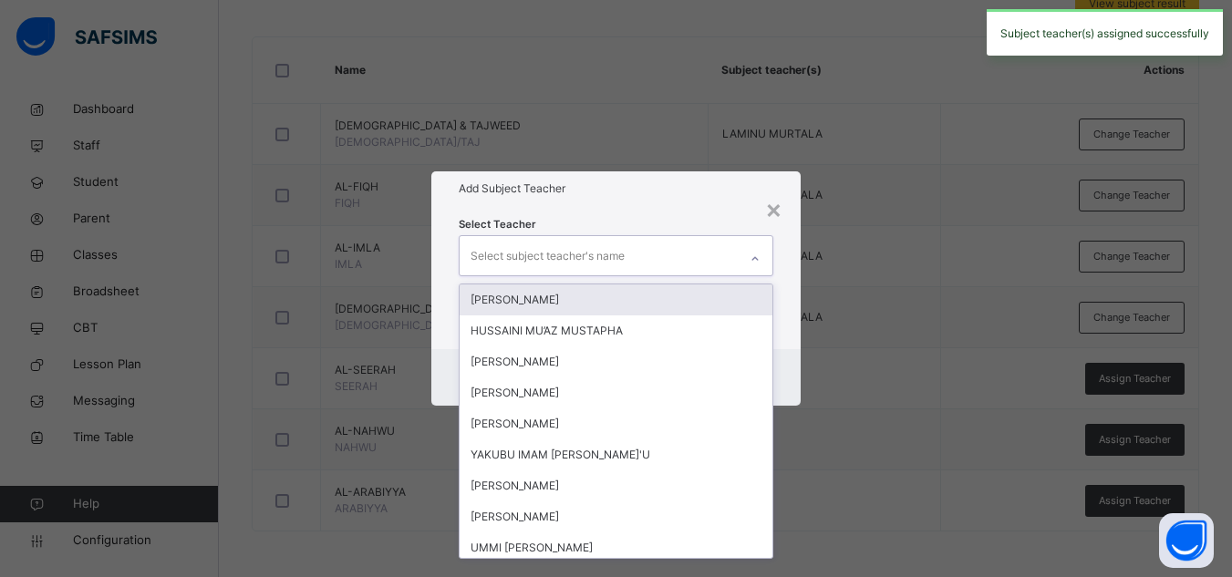
click at [593, 263] on div "Select subject teacher's name" at bounding box center [547, 256] width 154 height 35
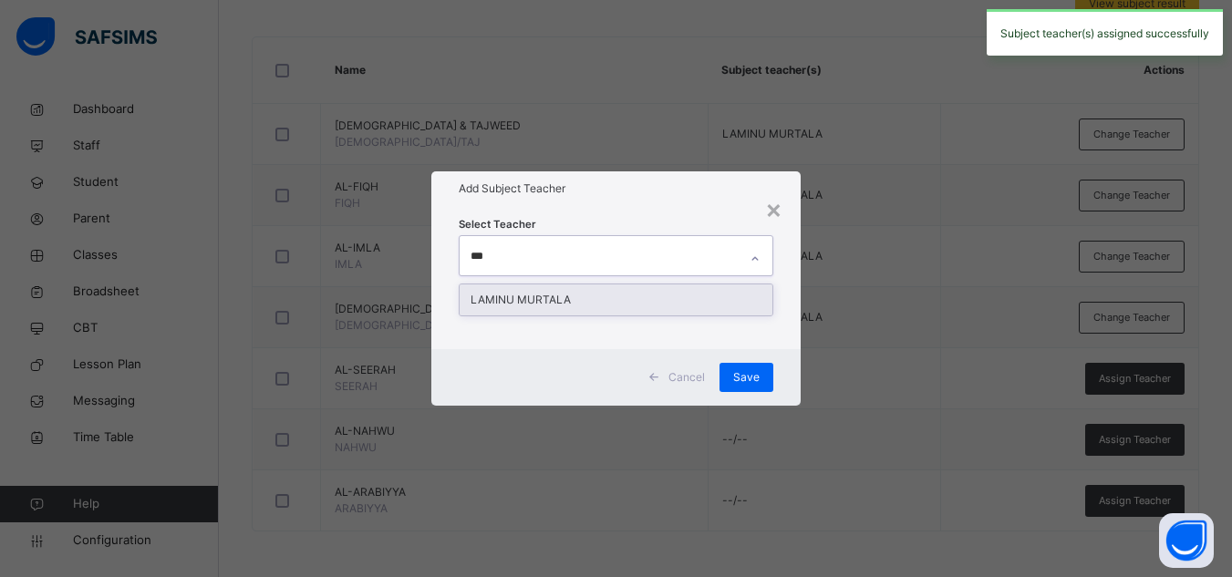
type input "****"
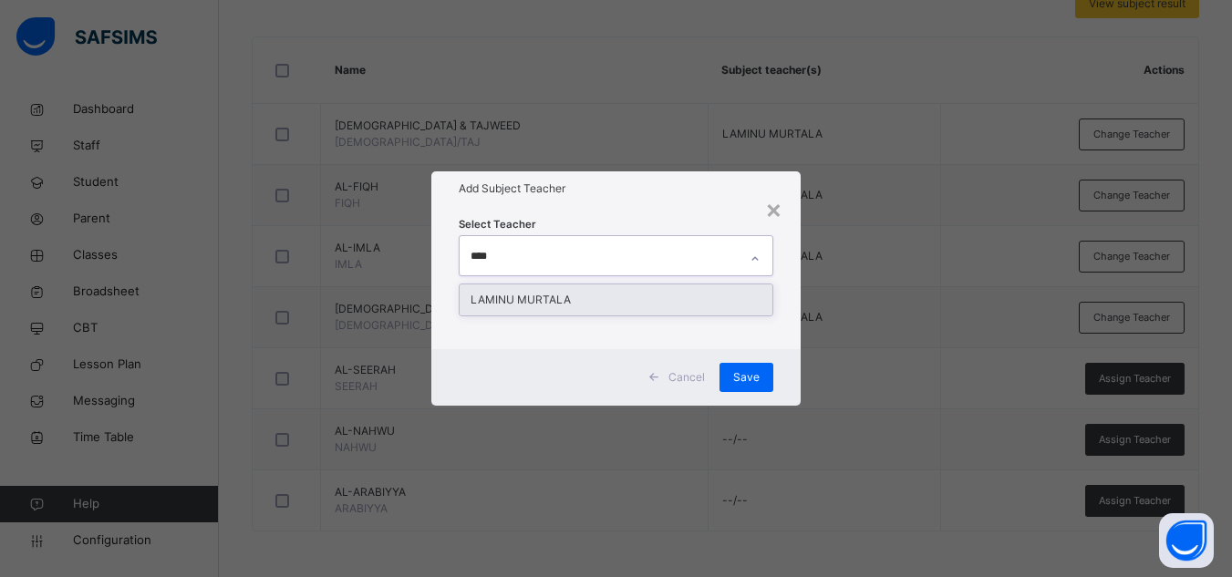
click at [515, 304] on div "LAMINU MURTALA" at bounding box center [615, 299] width 313 height 31
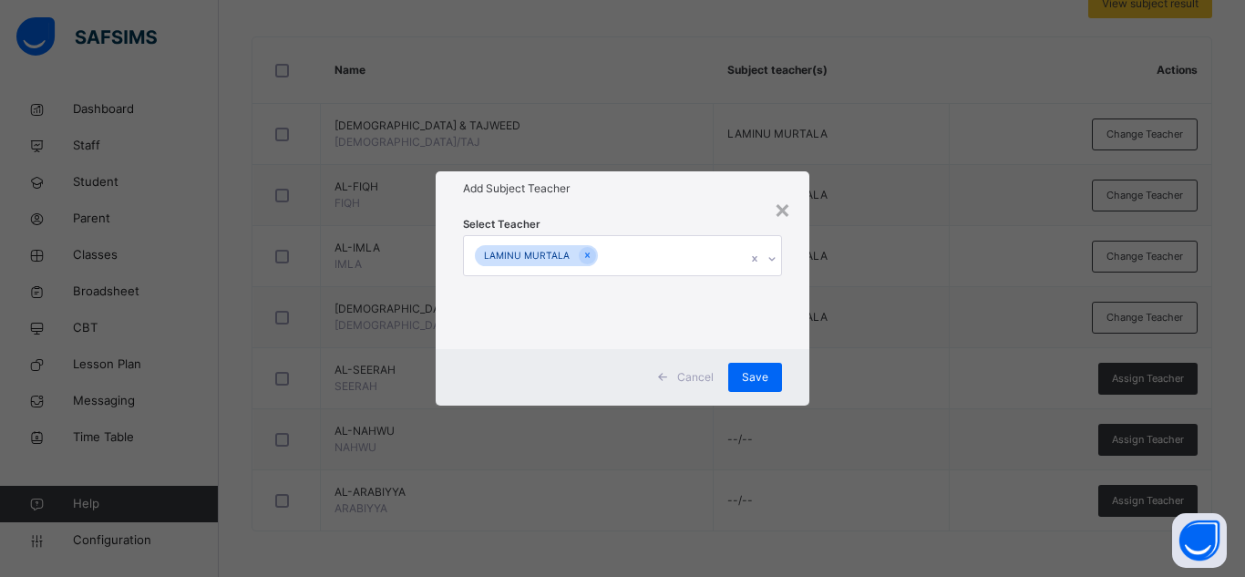
click at [625, 202] on div "Add Subject Teacher" at bounding box center [623, 188] width 374 height 35
click at [752, 369] on span "Save" at bounding box center [755, 377] width 26 height 16
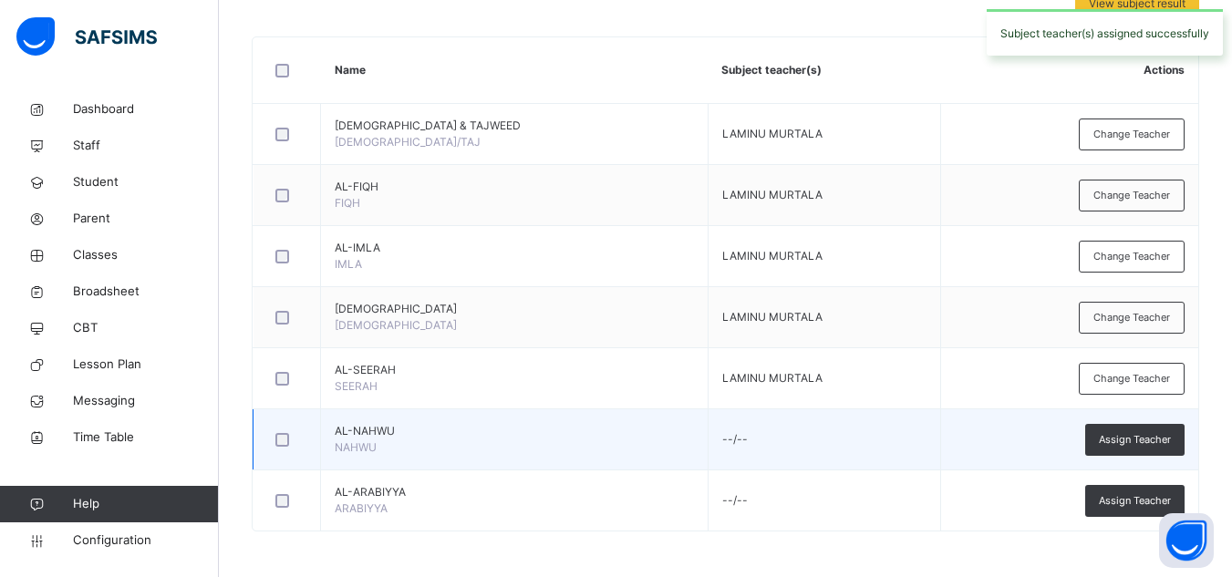
click at [1139, 412] on td "Assign Teacher" at bounding box center [1069, 439] width 258 height 61
click at [1131, 435] on span "Assign Teacher" at bounding box center [1134, 439] width 72 height 15
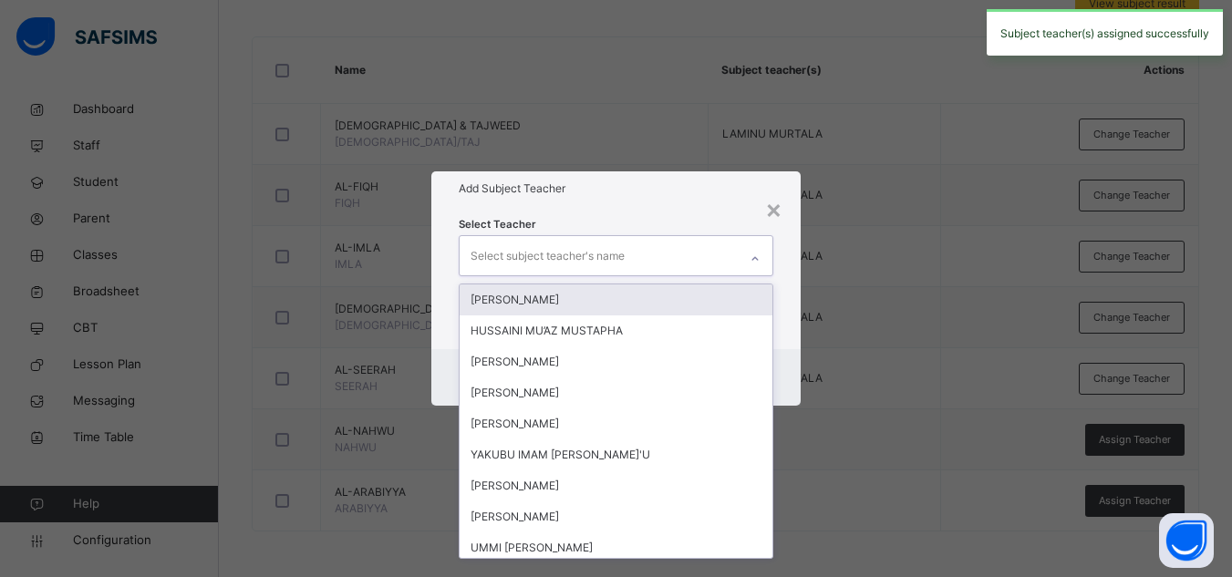
click at [634, 258] on div "Select subject teacher's name" at bounding box center [598, 255] width 278 height 38
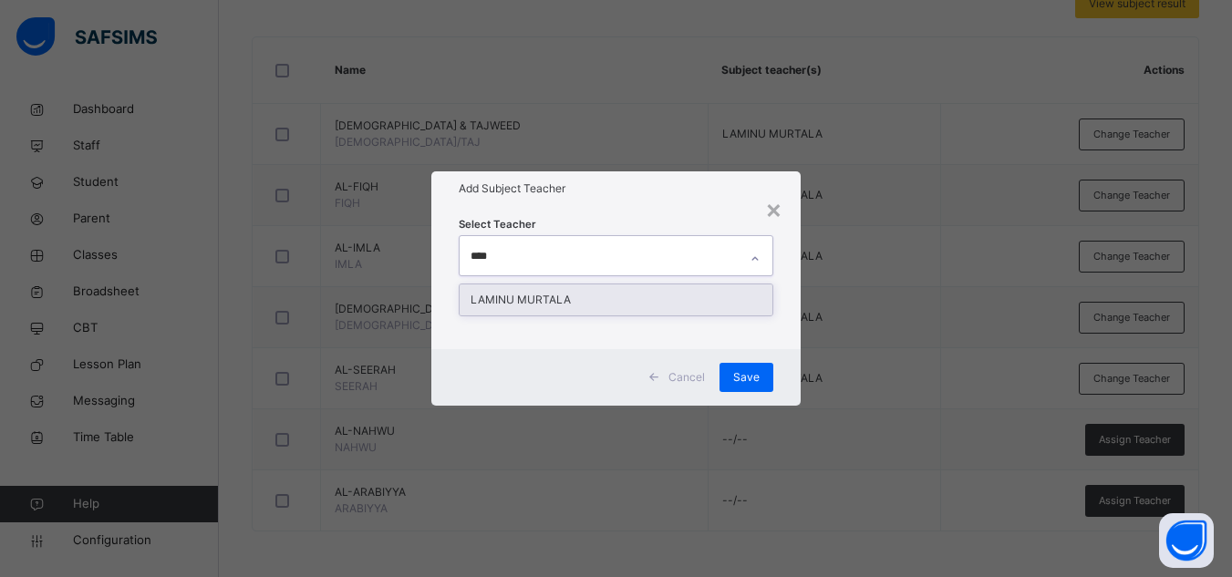
type input "*****"
click at [606, 294] on div "LAMINU MURTALA" at bounding box center [615, 299] width 313 height 31
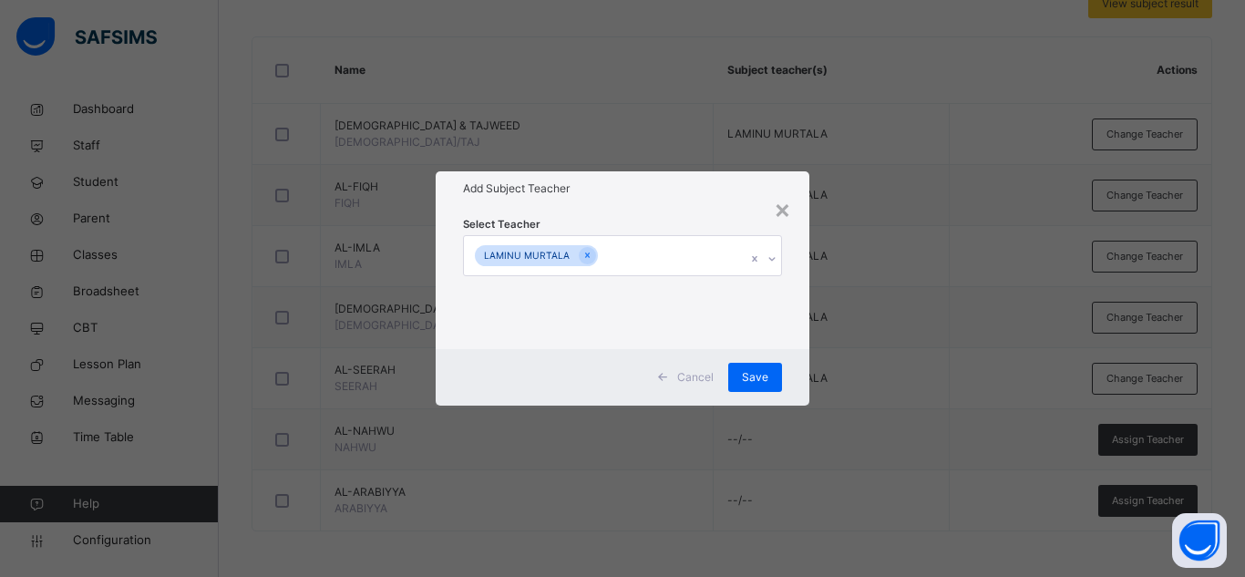
click at [675, 202] on div "Add Subject Teacher" at bounding box center [623, 188] width 374 height 35
click at [775, 387] on div "Save" at bounding box center [755, 377] width 54 height 29
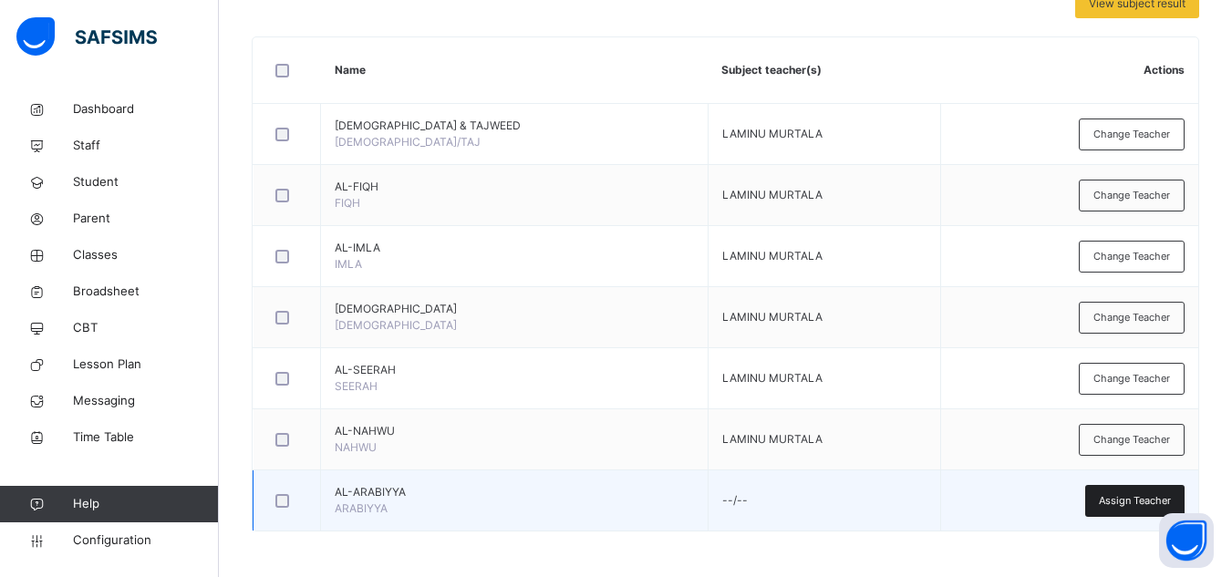
click at [1136, 490] on div "Assign Teacher" at bounding box center [1134, 501] width 99 height 32
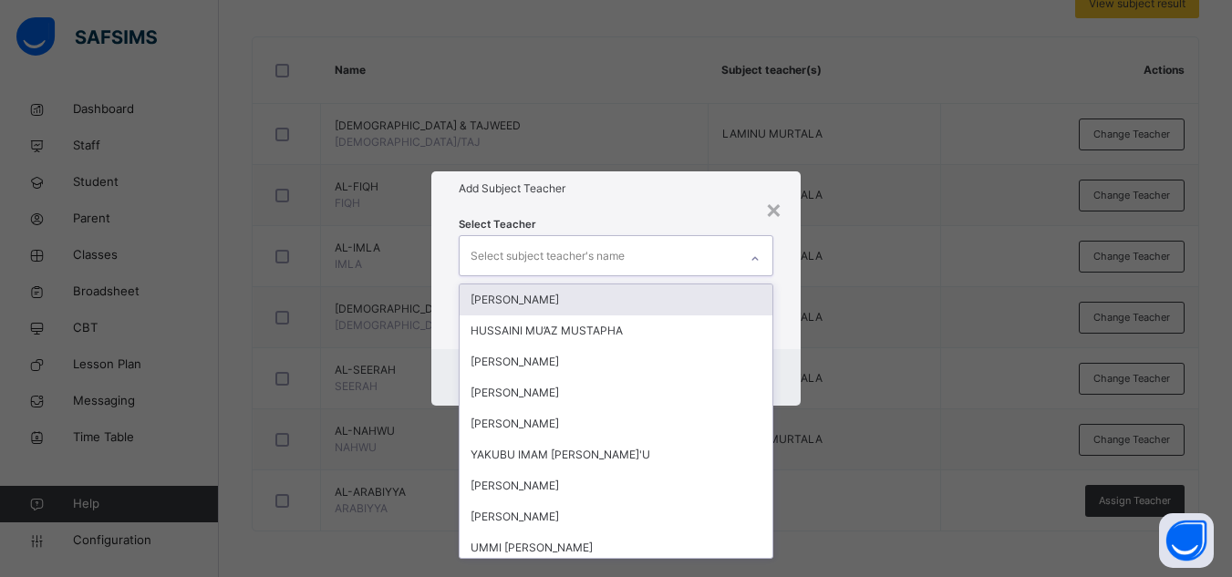
click at [641, 259] on div "Select subject teacher's name" at bounding box center [598, 255] width 278 height 38
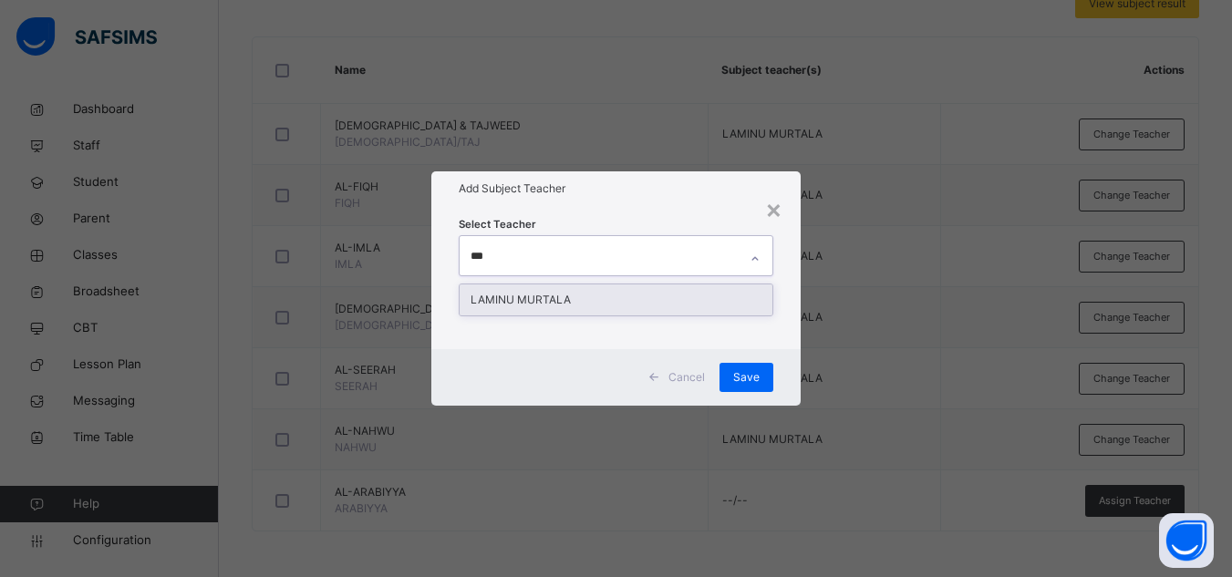
type input "****"
click at [569, 298] on div "LAMINU MURTALA" at bounding box center [615, 299] width 313 height 31
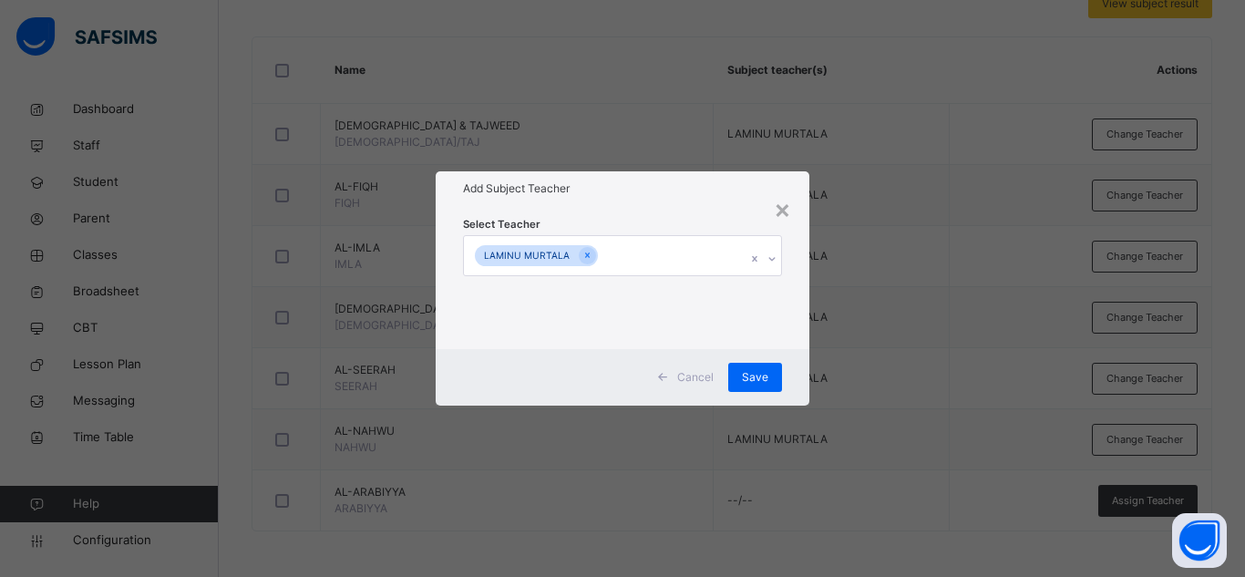
click at [647, 208] on div "Select Teacher [PERSON_NAME]" at bounding box center [623, 277] width 374 height 142
click at [752, 374] on span "Save" at bounding box center [755, 377] width 26 height 16
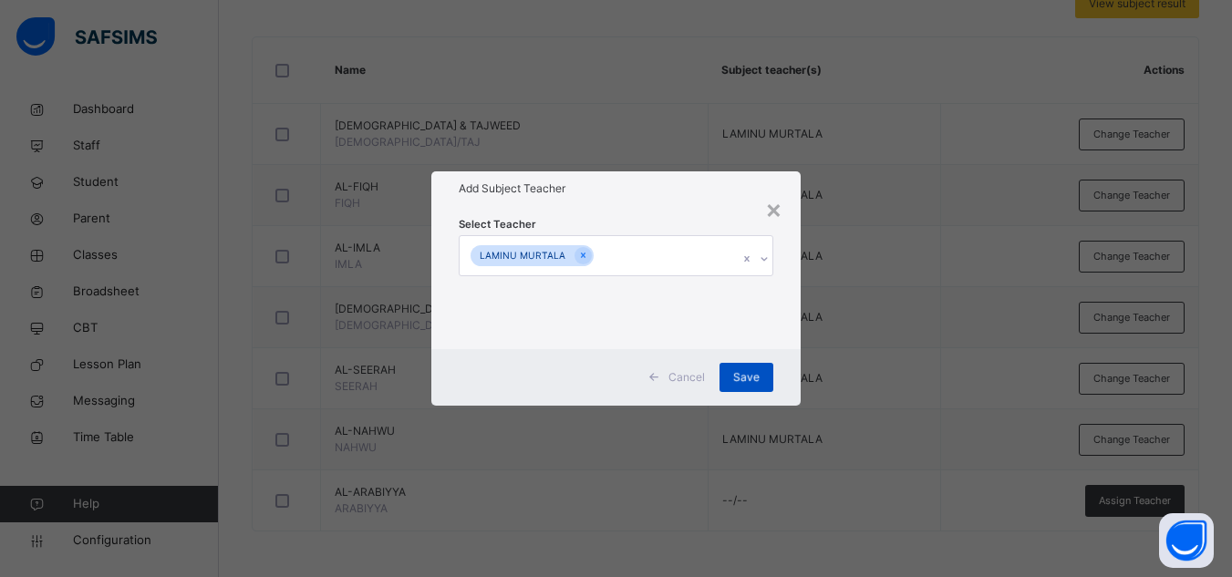
click at [738, 377] on div "Save" at bounding box center [746, 377] width 54 height 29
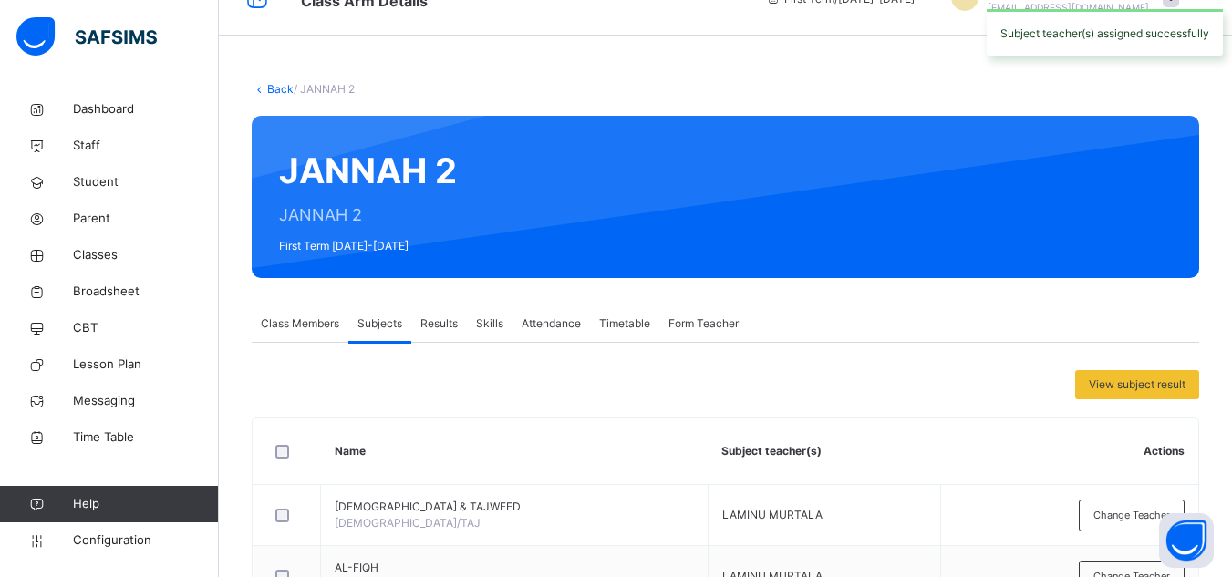
scroll to position [0, 0]
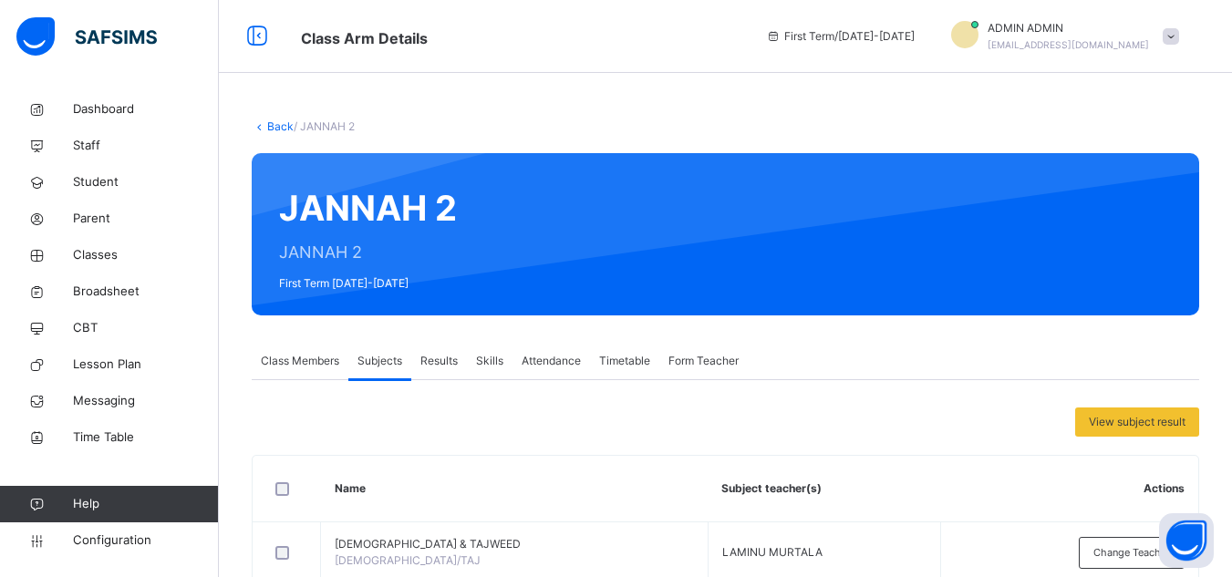
click at [322, 368] on span "Class Members" at bounding box center [300, 361] width 78 height 16
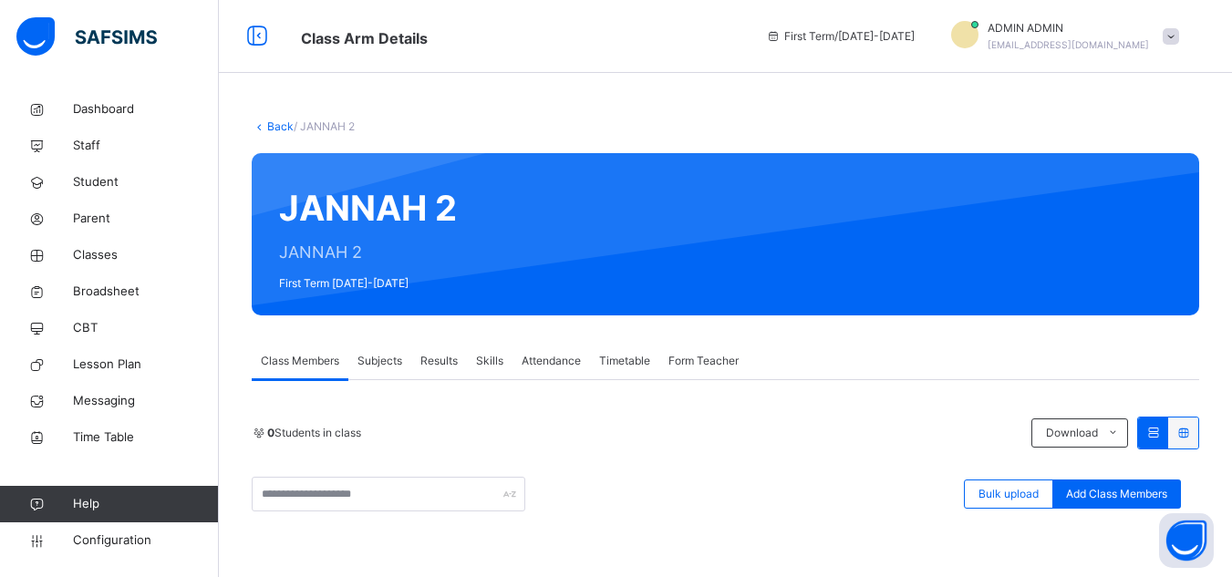
click at [386, 352] on div "Subjects" at bounding box center [379, 361] width 63 height 36
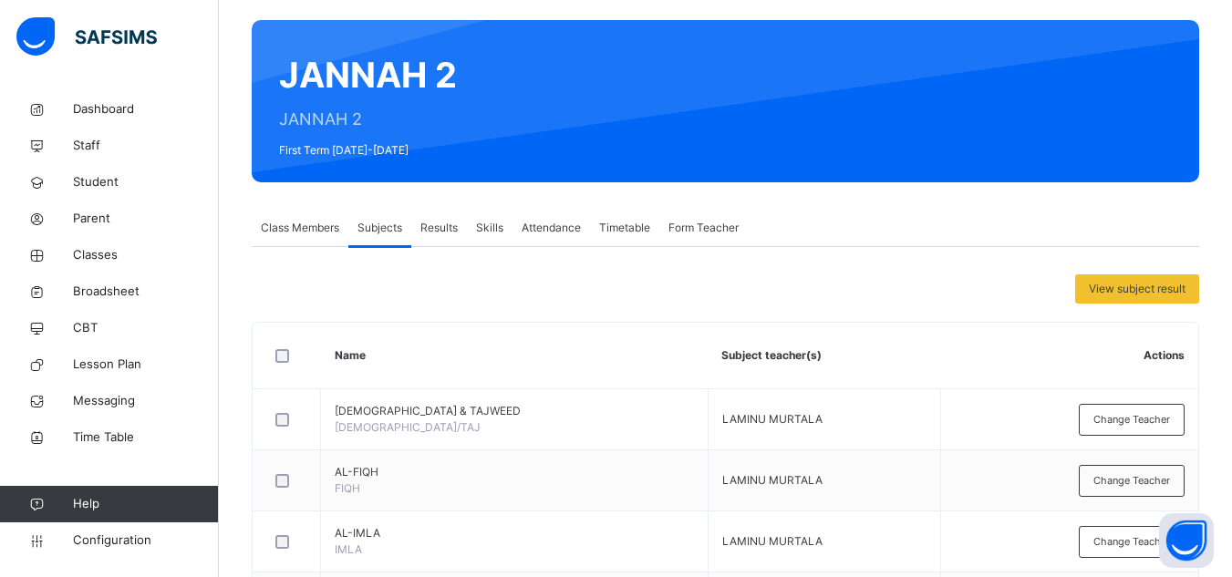
scroll to position [54, 0]
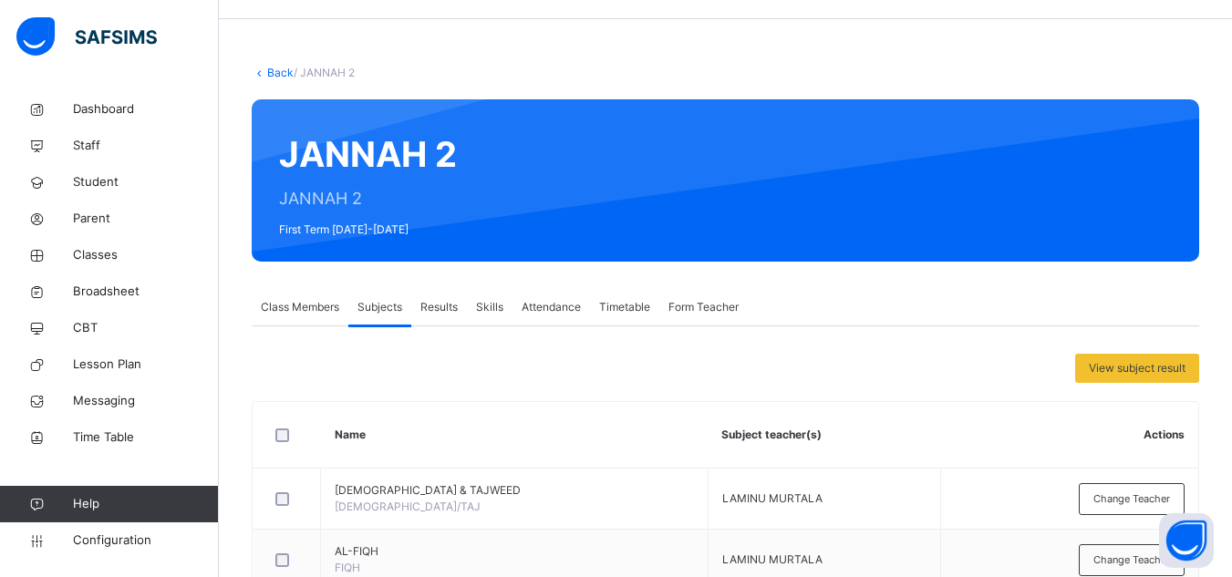
click at [264, 65] on div "Back / JANNAH 2" at bounding box center [725, 73] width 947 height 16
click at [268, 73] on link "Back" at bounding box center [280, 73] width 26 height 14
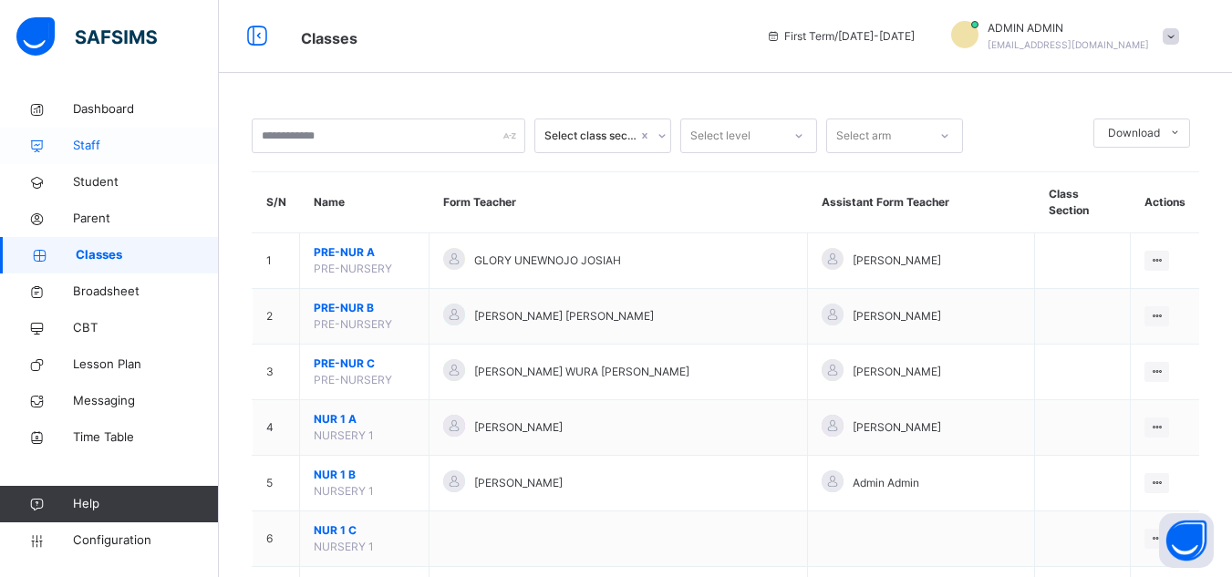
click at [86, 139] on span "Staff" at bounding box center [146, 146] width 146 height 18
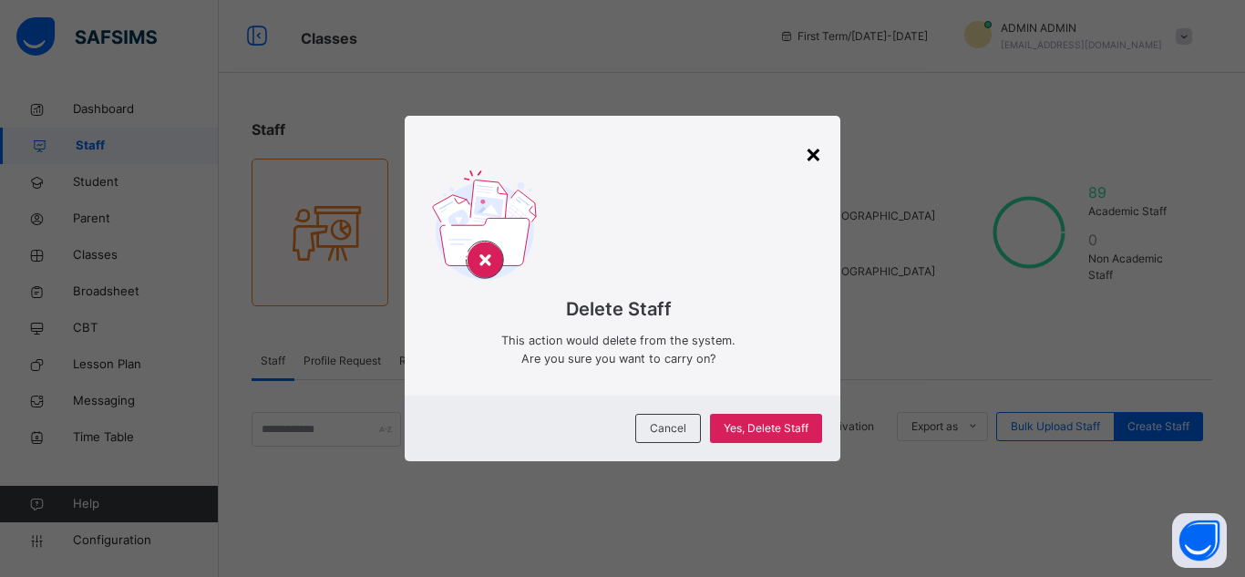
click at [809, 146] on div "×" at bounding box center [813, 153] width 17 height 38
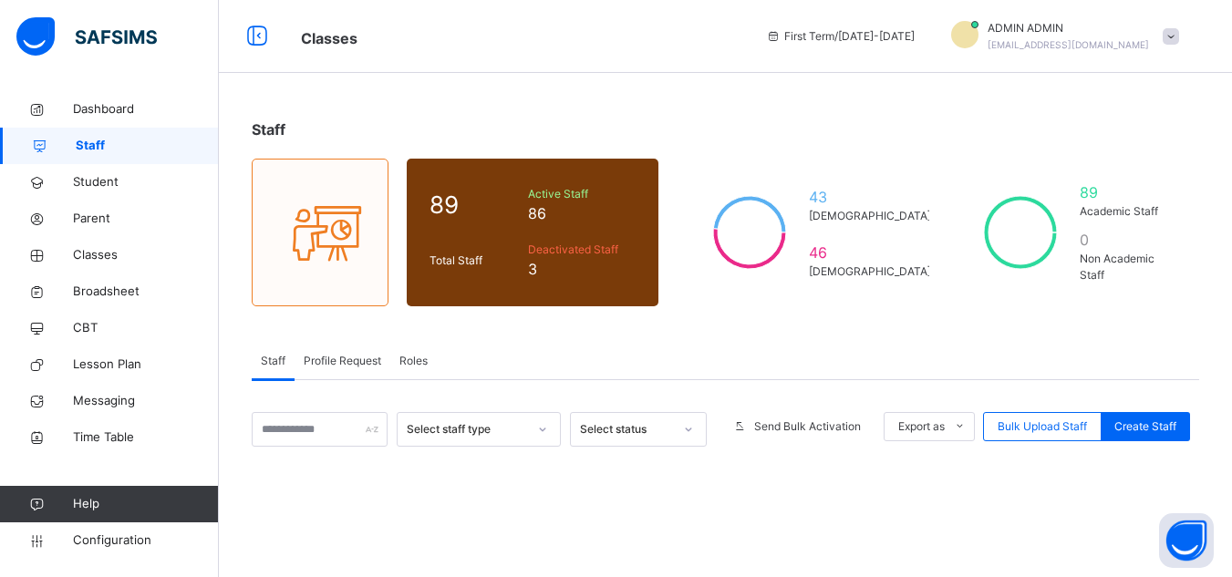
click at [129, 142] on span "Staff" at bounding box center [147, 146] width 143 height 18
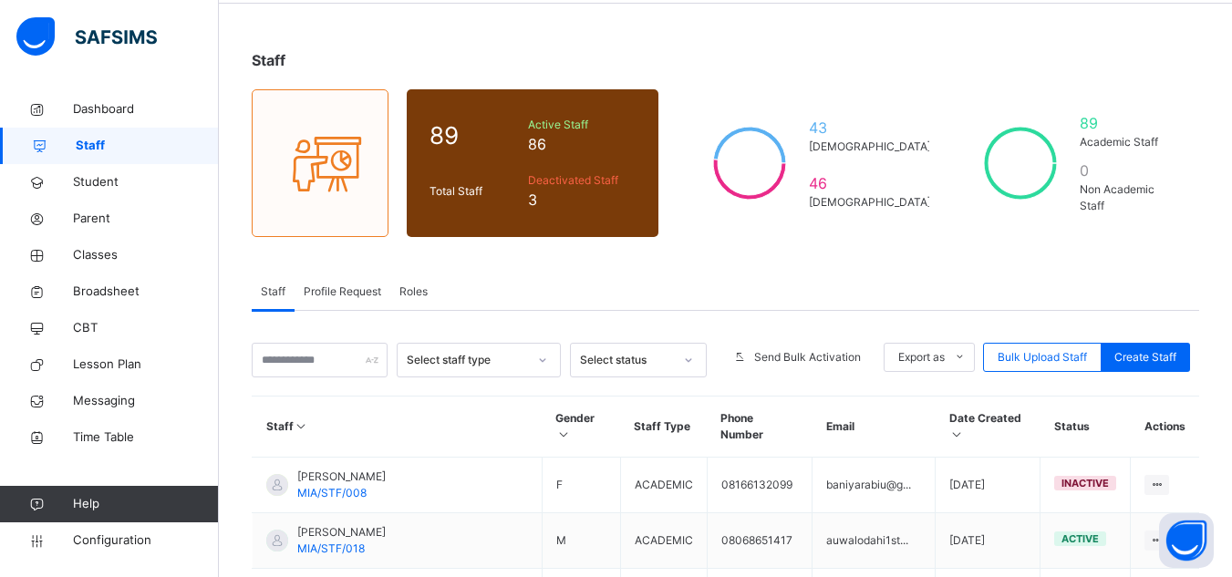
scroll to position [91, 0]
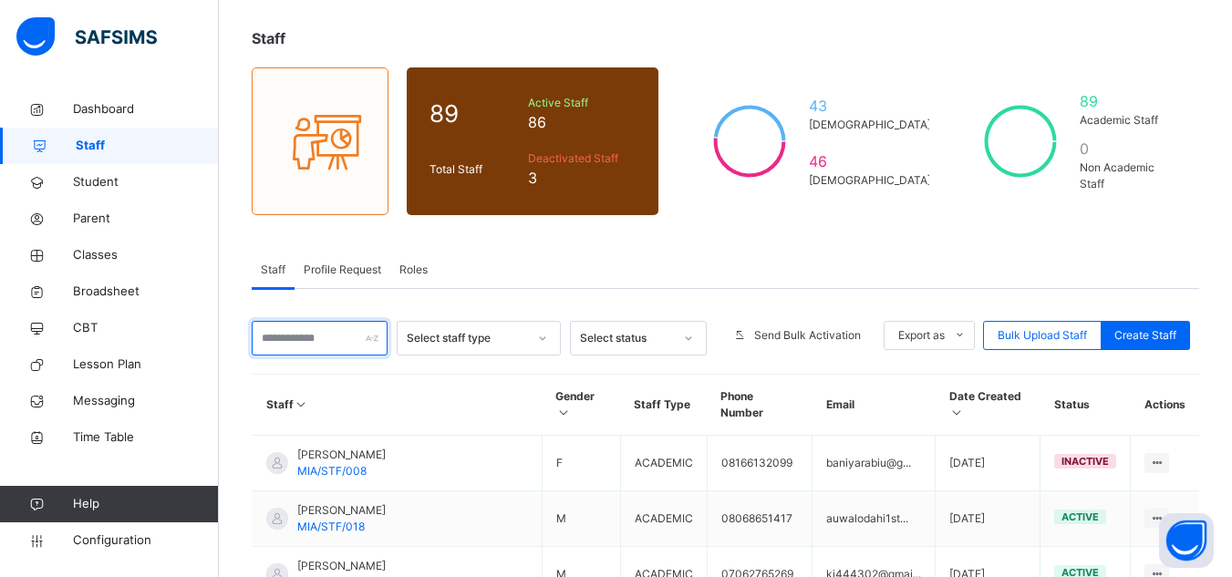
click at [334, 343] on input "text" at bounding box center [320, 338] width 136 height 35
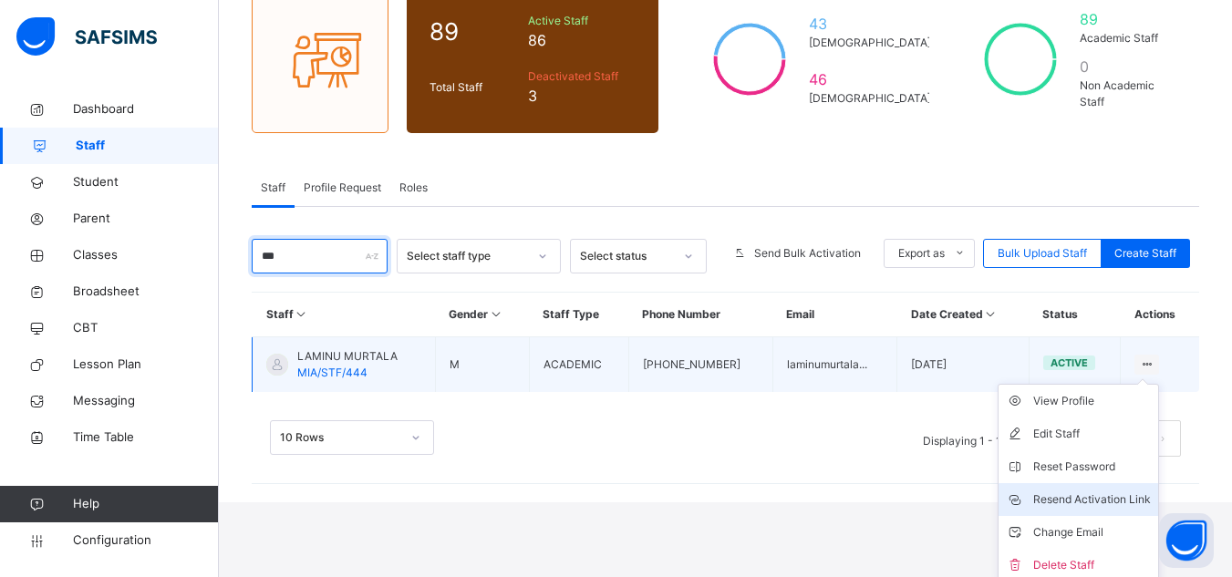
scroll to position [179, 0]
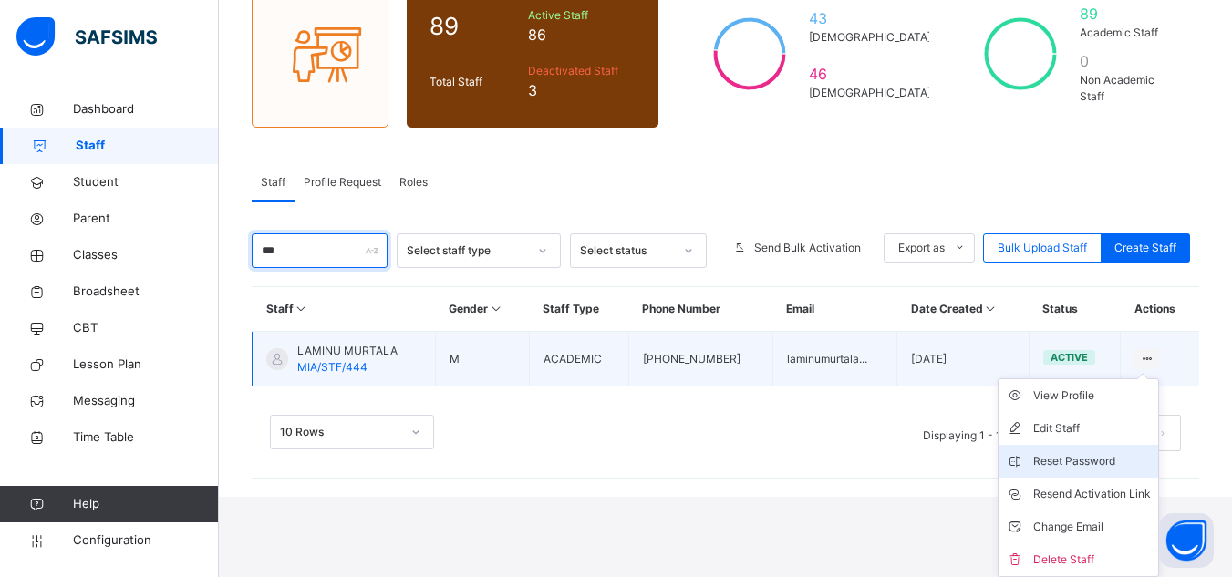
type input "***"
click at [1093, 459] on div "Reset Password" at bounding box center [1092, 461] width 118 height 18
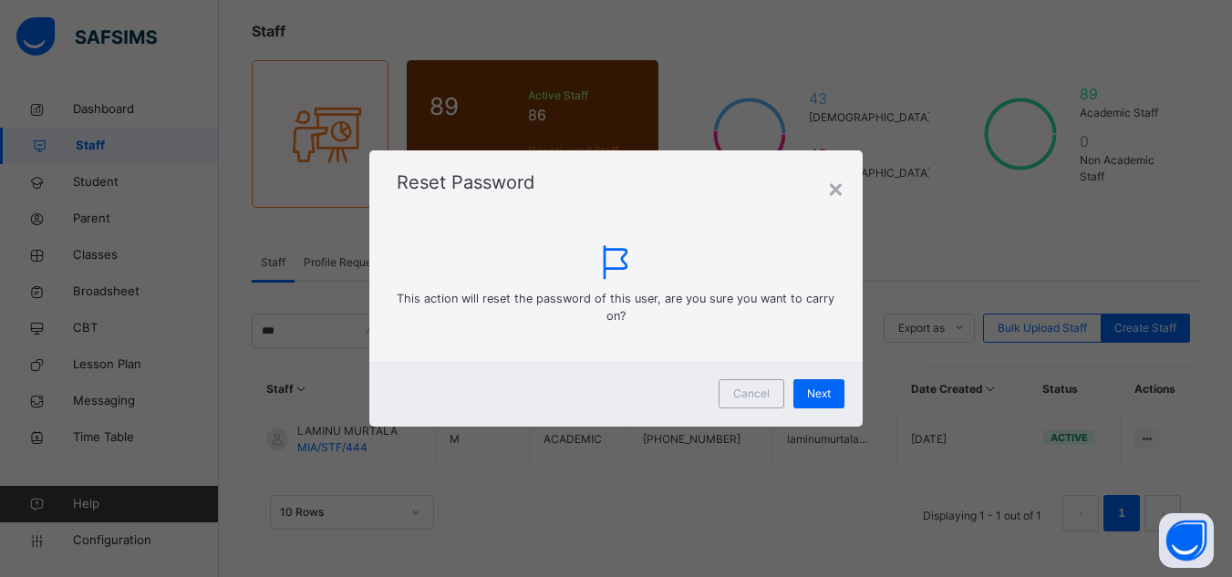
scroll to position [98, 0]
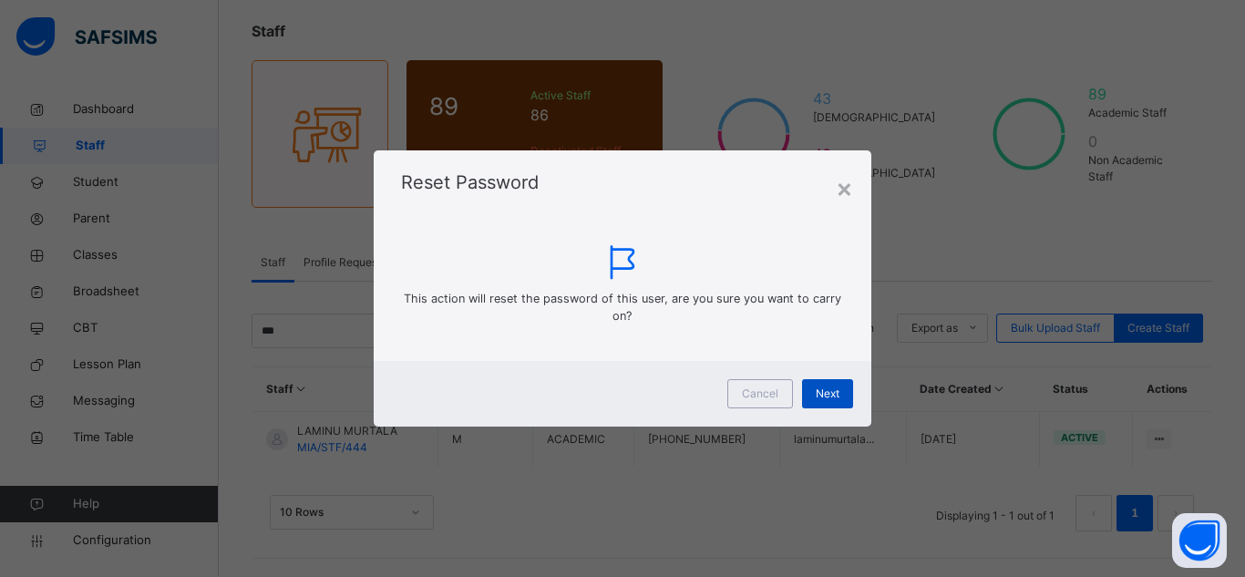
click at [832, 389] on span "Next" at bounding box center [828, 394] width 24 height 16
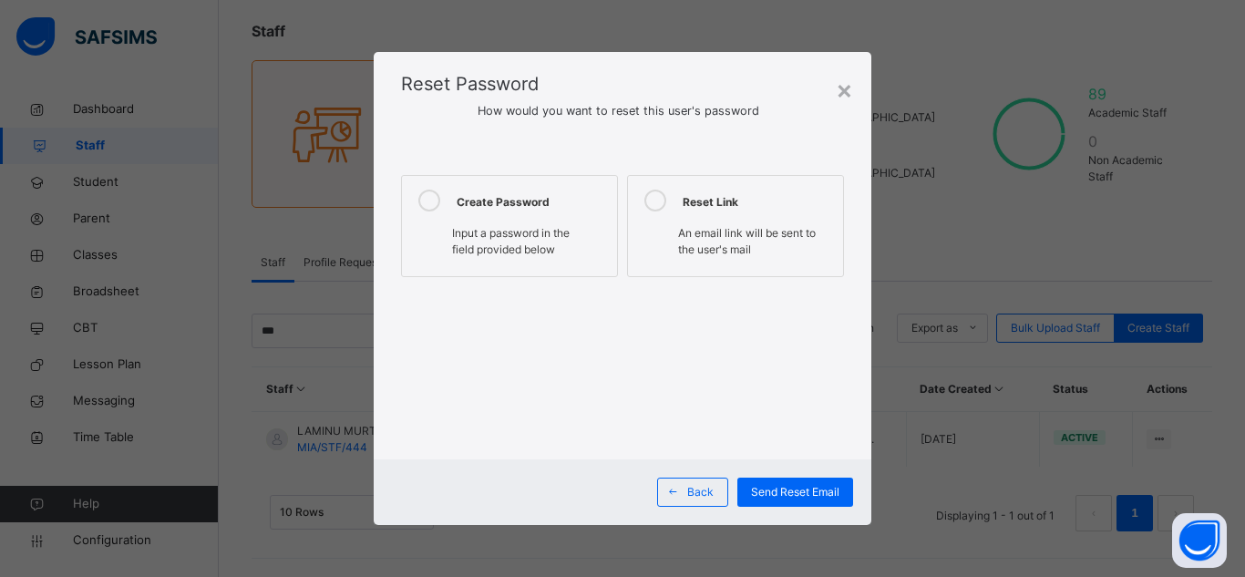
drag, startPoint x: 507, startPoint y: 222, endPoint x: 568, endPoint y: 274, distance: 80.8
click at [511, 230] on div "Input a password in the field provided below" at bounding box center [509, 242] width 197 height 42
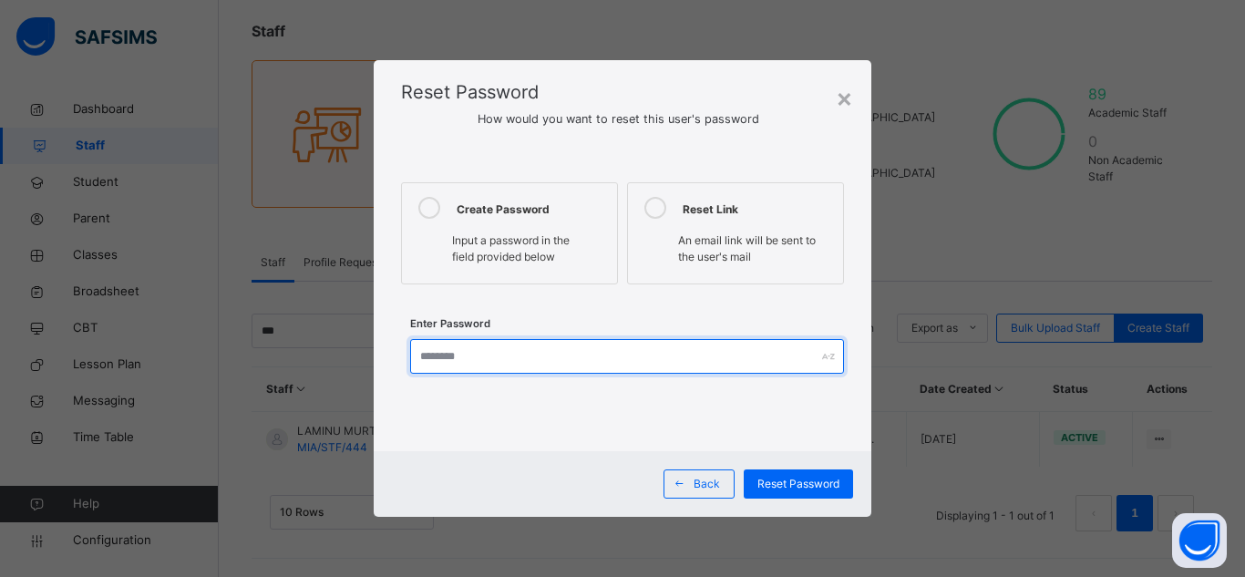
click at [557, 364] on input "text" at bounding box center [627, 356] width 434 height 35
type input "**********"
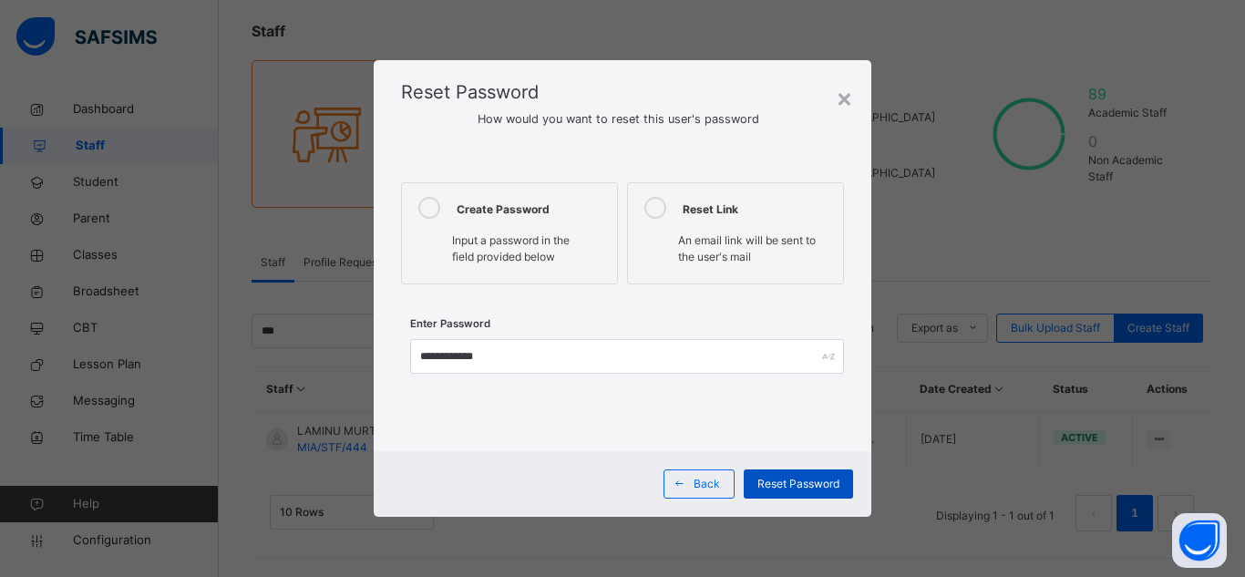
click at [835, 486] on span "Reset Password" at bounding box center [799, 484] width 82 height 16
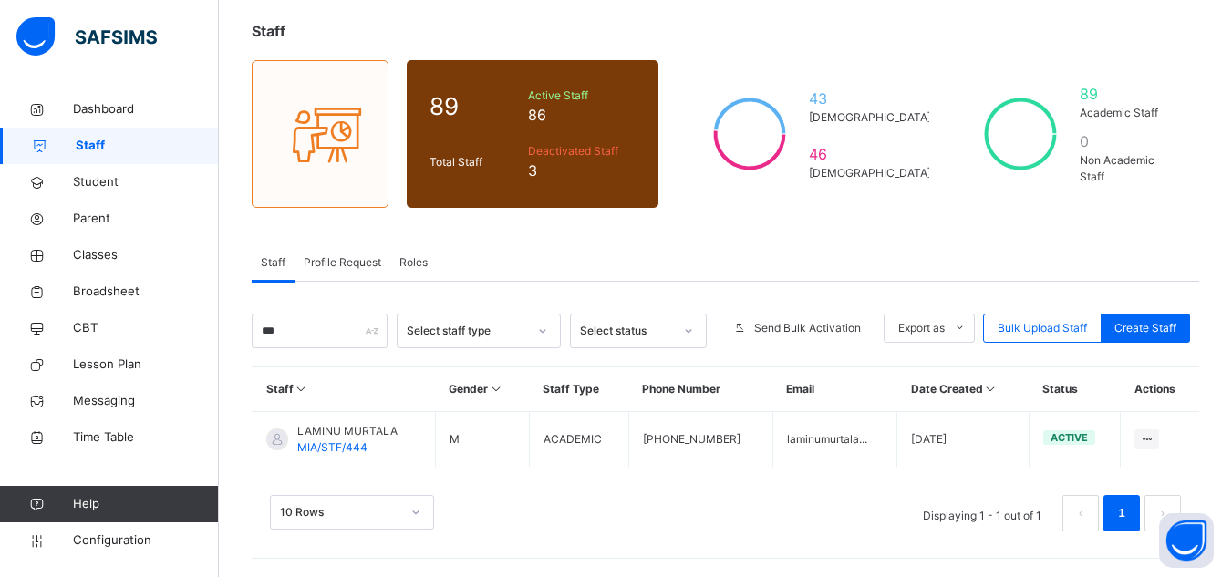
click at [793, 497] on div "10 Rows Displaying 1 - 1 out of 1 1" at bounding box center [725, 513] width 911 height 36
drag, startPoint x: 0, startPoint y: -48, endPoint x: 0, endPoint y: -26, distance: 21.9
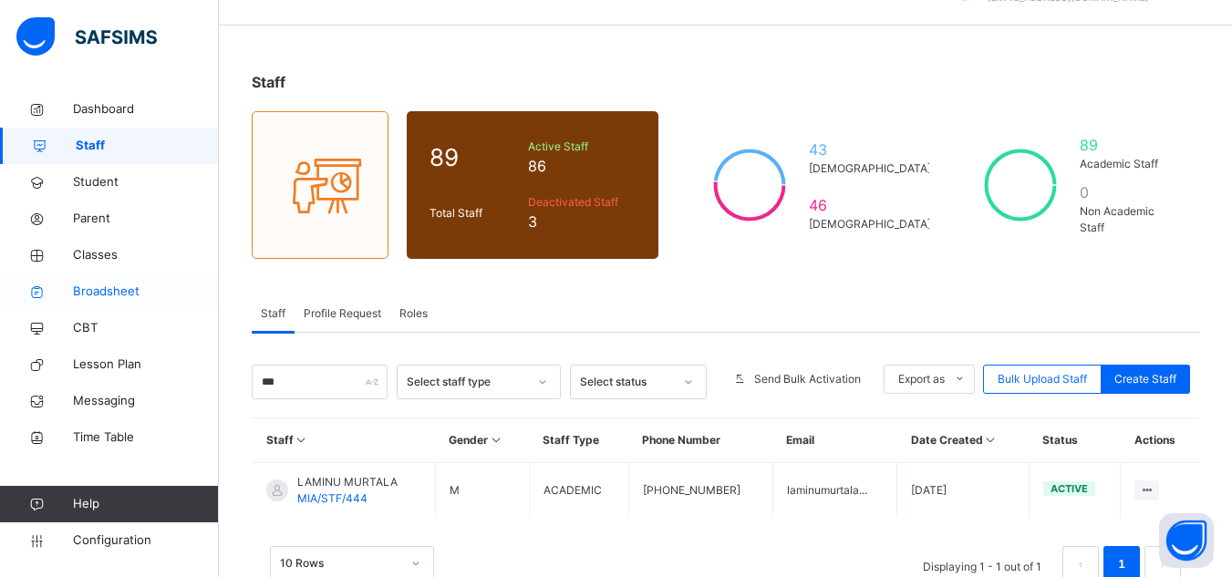
scroll to position [0, 0]
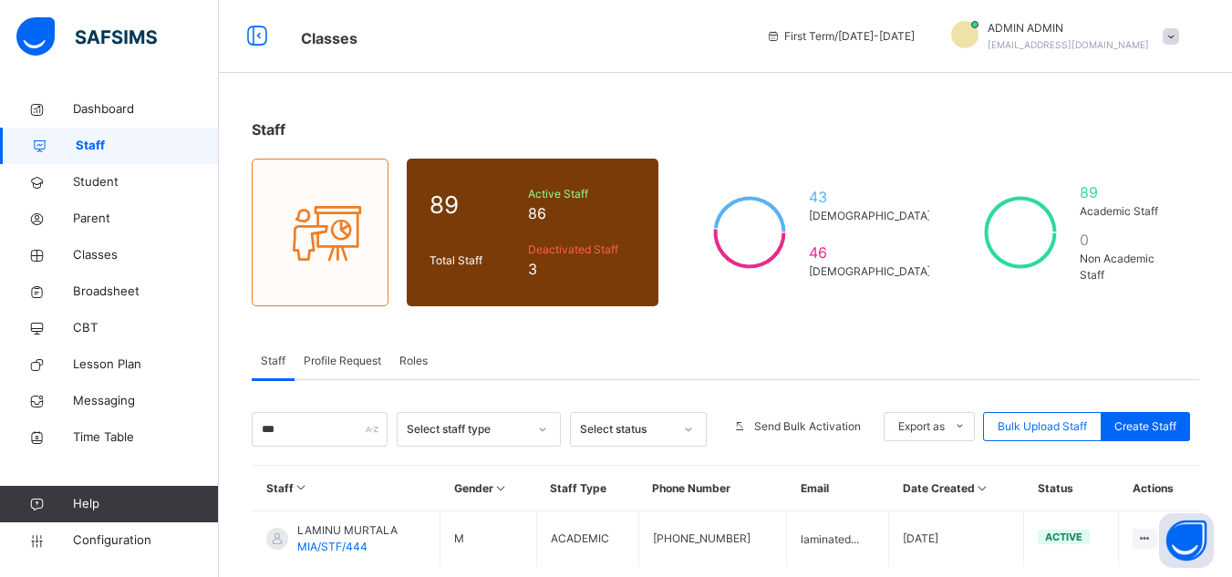
click at [773, 126] on div "Staff" at bounding box center [725, 130] width 947 height 22
click at [869, 119] on div "Staff" at bounding box center [725, 130] width 947 height 22
click at [710, 132] on div "Staff" at bounding box center [725, 130] width 947 height 22
click at [633, 106] on div "Staff 89 Total Staff Active Staff 86 Deactivated Staff 3 43 [DEMOGRAPHIC_DATA] …" at bounding box center [725, 383] width 1013 height 585
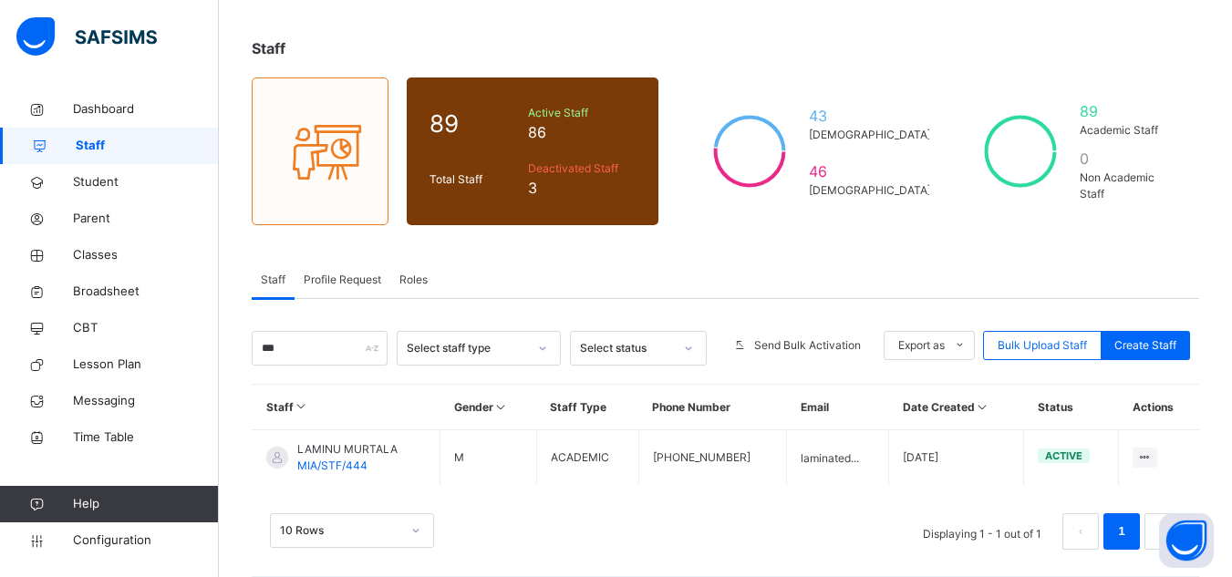
scroll to position [91, 0]
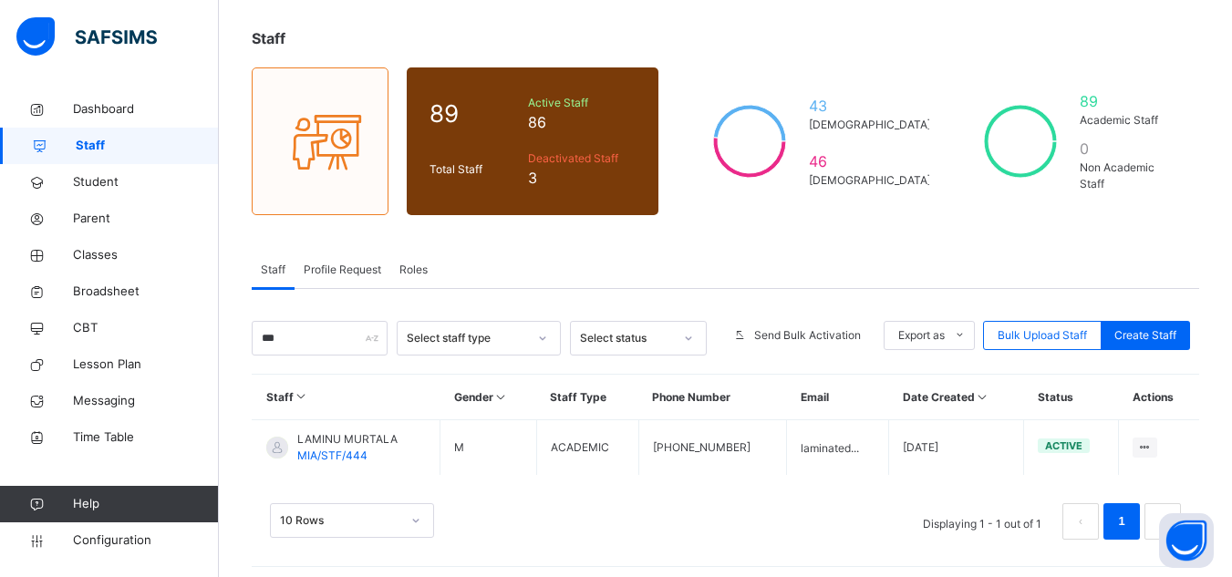
click at [667, 282] on div "Staff Profile Request Roles" at bounding box center [725, 270] width 947 height 37
click at [108, 254] on font "Classes" at bounding box center [95, 254] width 45 height 15
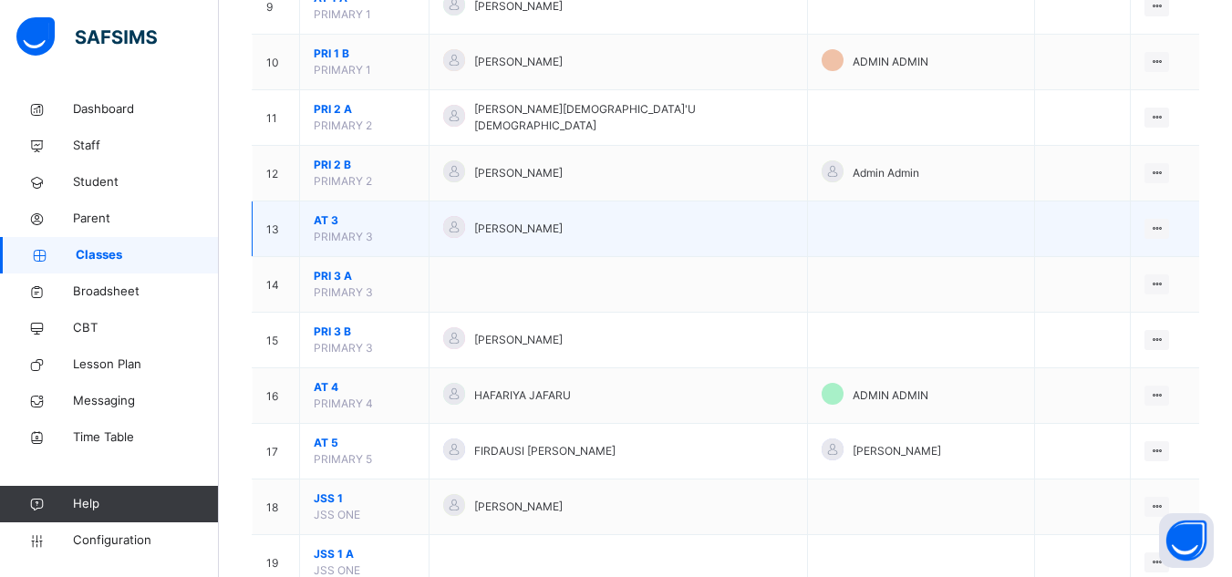
scroll to position [729, 0]
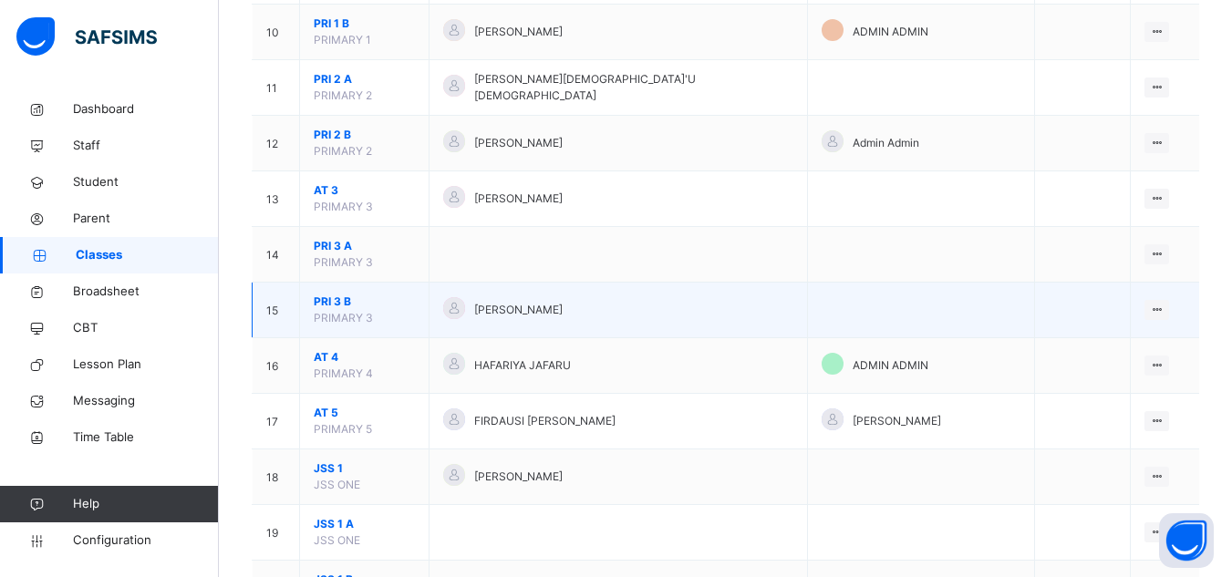
click at [338, 294] on font "PRI 3" at bounding box center [327, 301] width 27 height 14
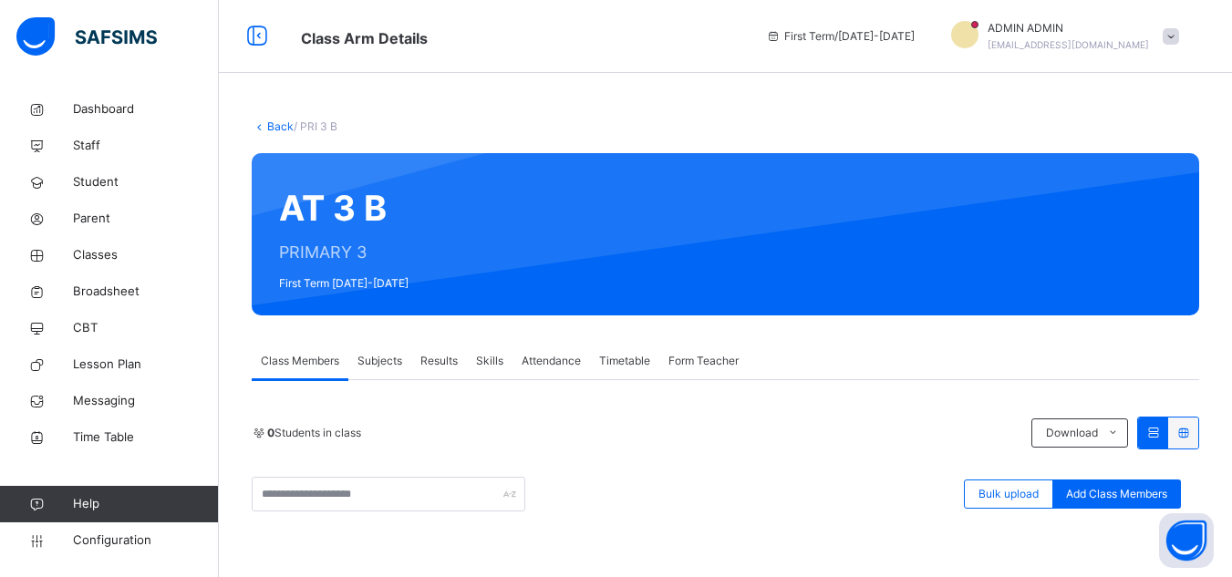
click at [389, 363] on span "Subjects" at bounding box center [379, 361] width 45 height 16
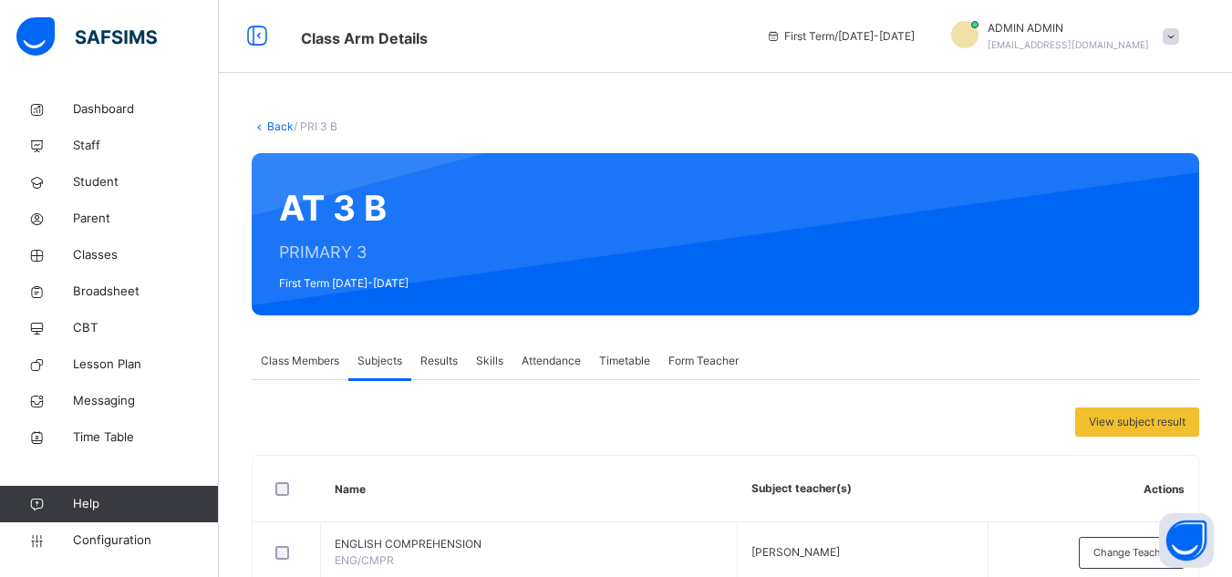
click at [286, 131] on link "Back" at bounding box center [280, 126] width 26 height 14
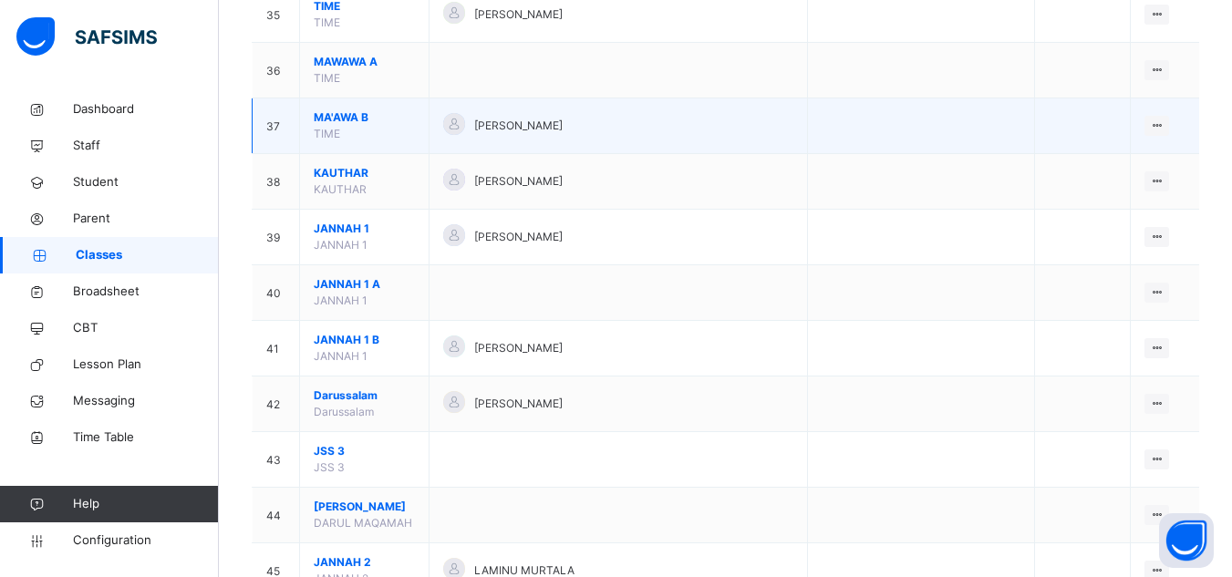
scroll to position [2244, 0]
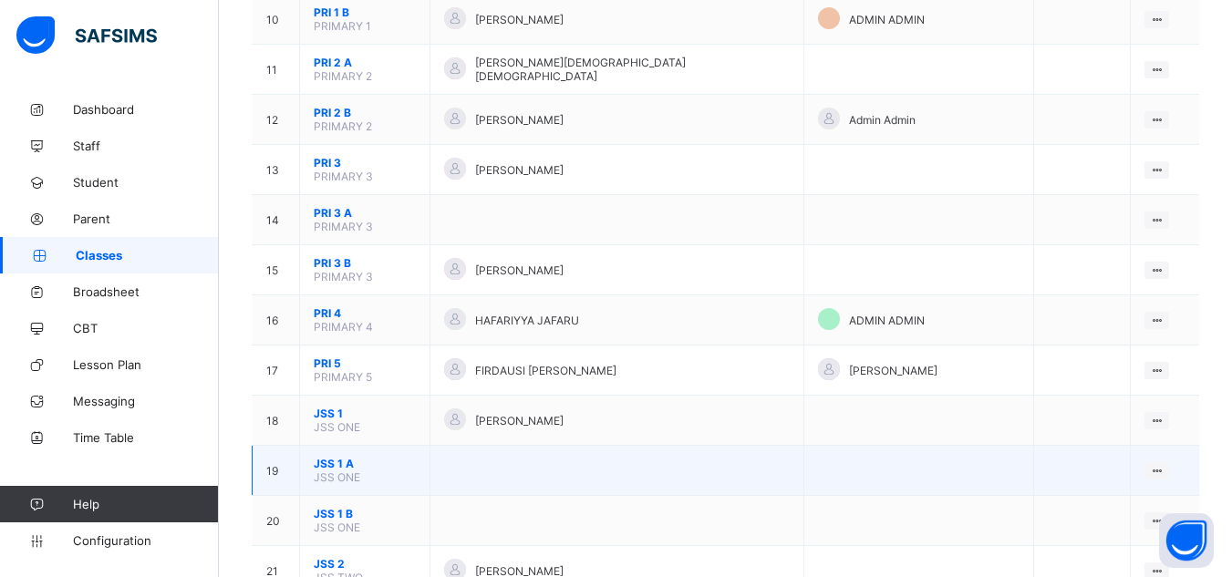
scroll to position [729, 0]
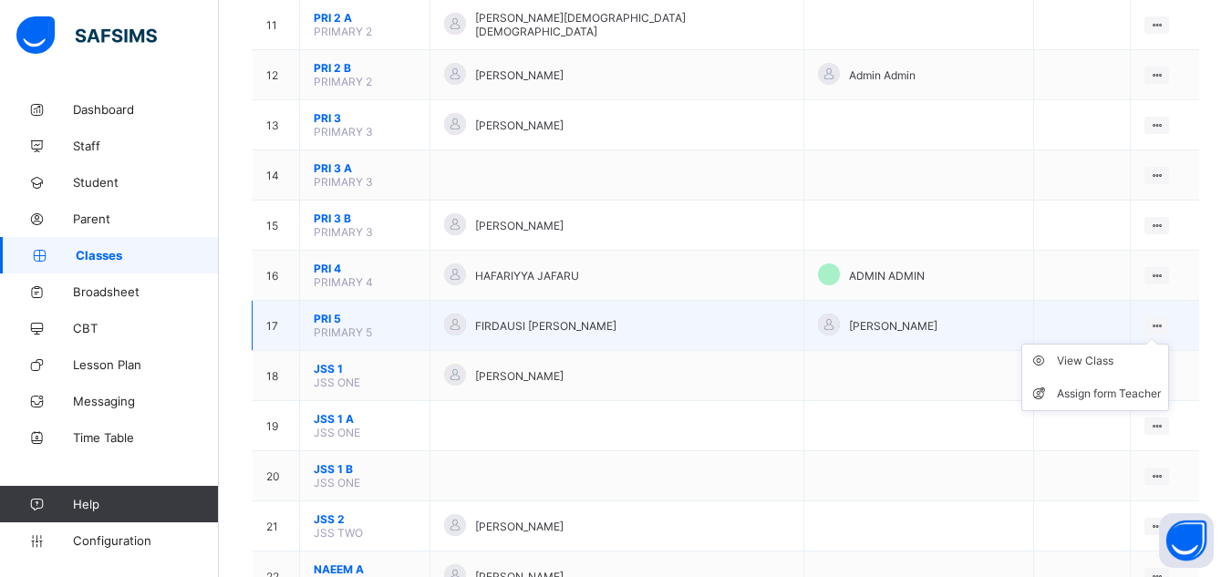
click at [1158, 344] on ul "View Class Assign form Teacher" at bounding box center [1095, 377] width 148 height 67
click at [333, 312] on span "PRI 5" at bounding box center [365, 319] width 102 height 14
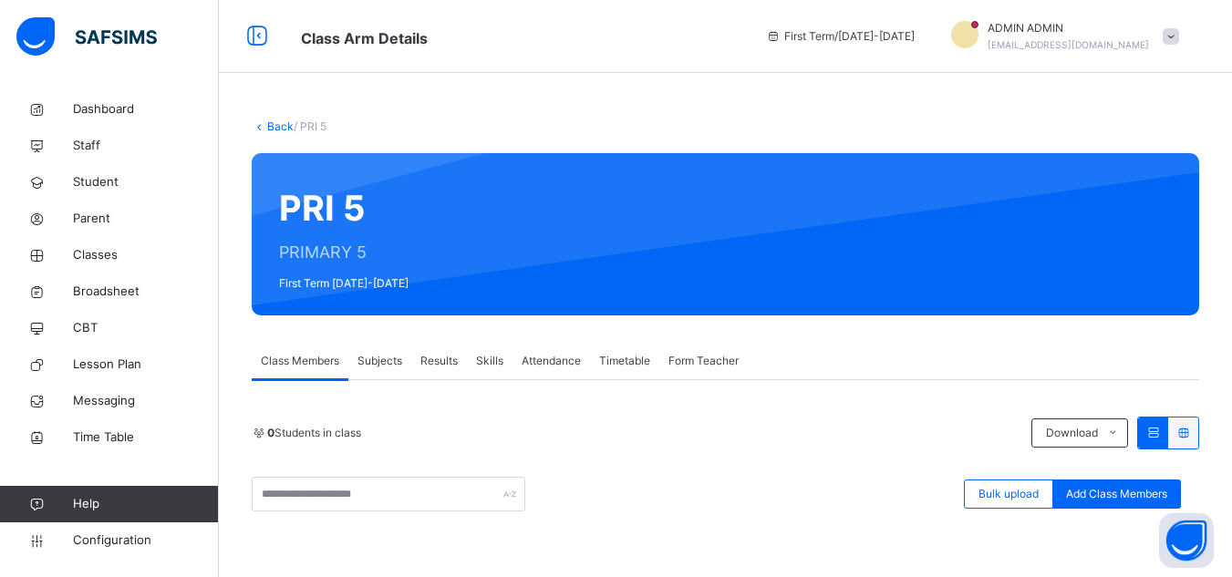
click at [351, 357] on div "Subjects" at bounding box center [379, 361] width 63 height 36
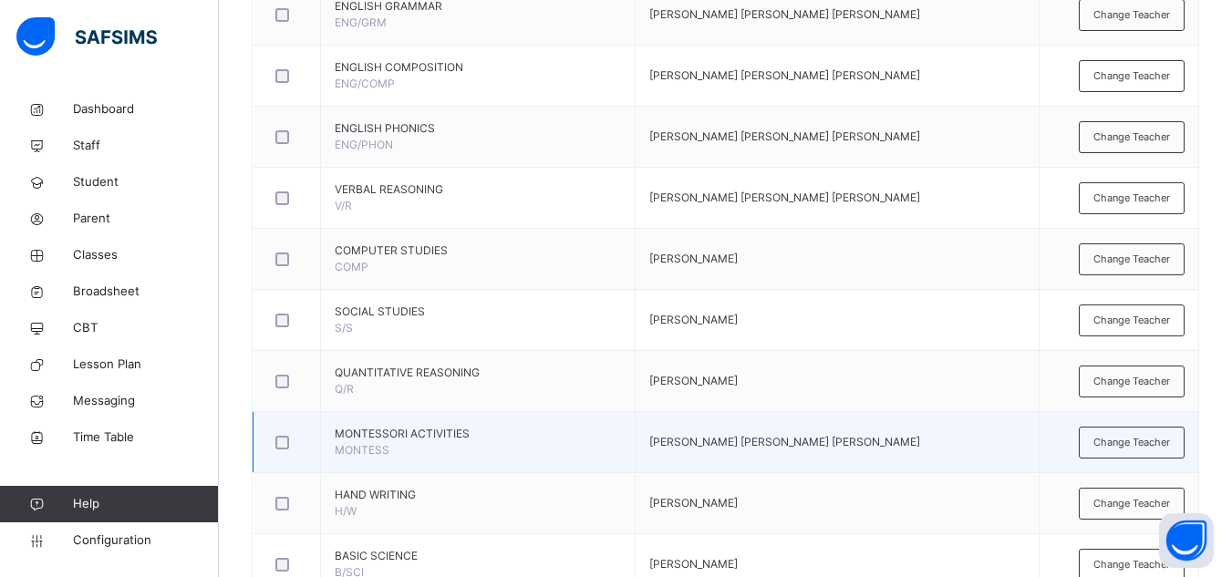
scroll to position [729, 0]
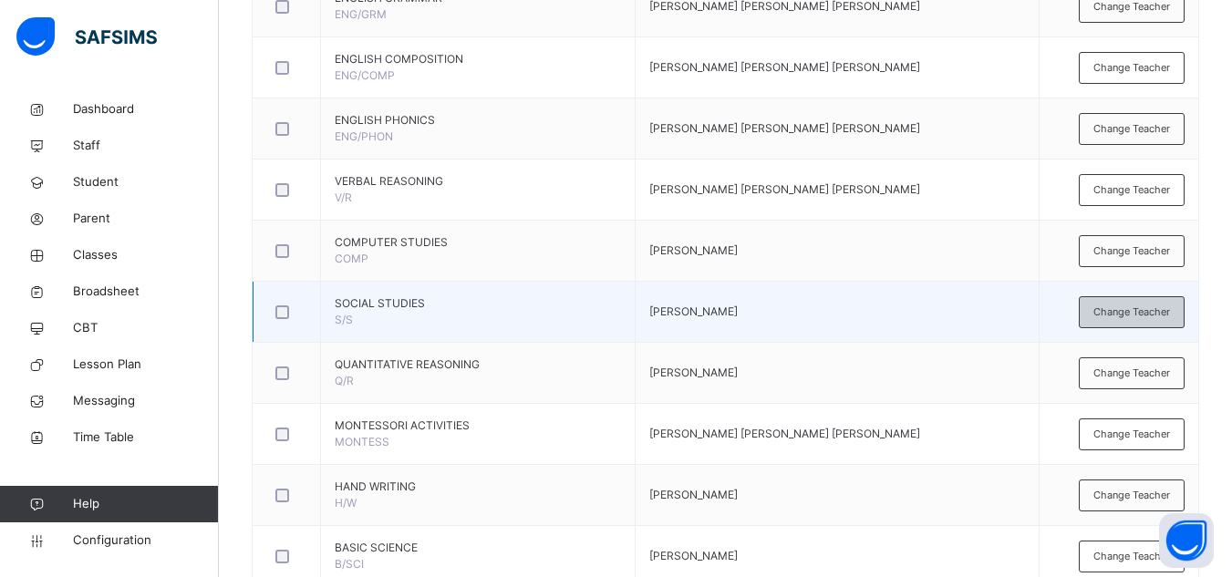
click at [1127, 310] on span "Change Teacher" at bounding box center [1131, 311] width 77 height 15
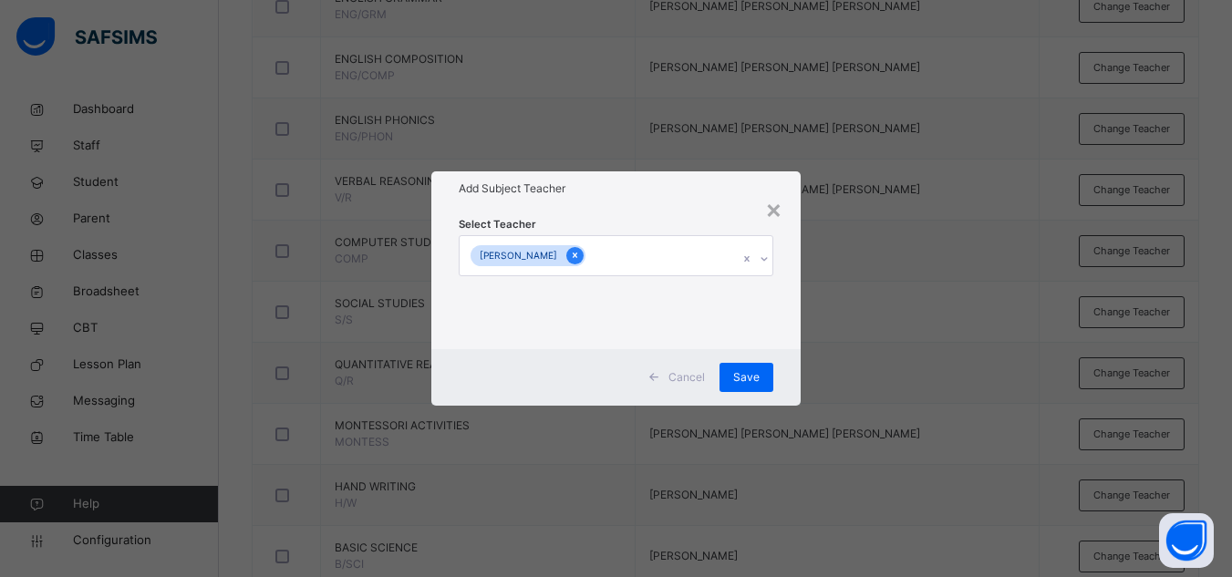
click at [580, 256] on icon at bounding box center [575, 255] width 10 height 13
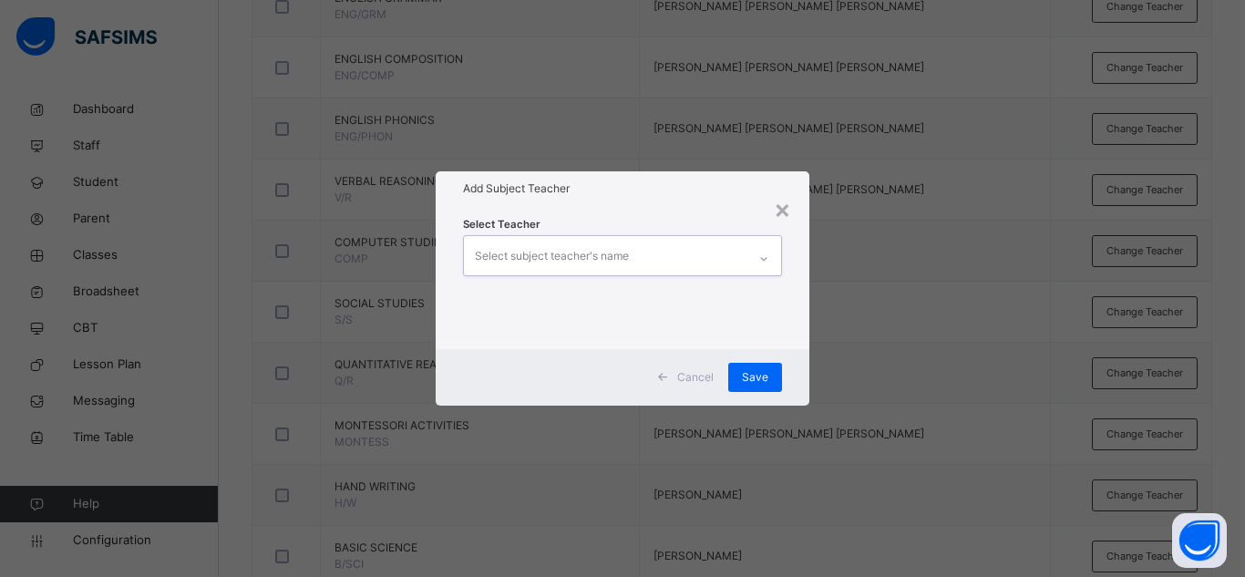
click at [595, 256] on div "Select subject teacher's name" at bounding box center [552, 256] width 154 height 35
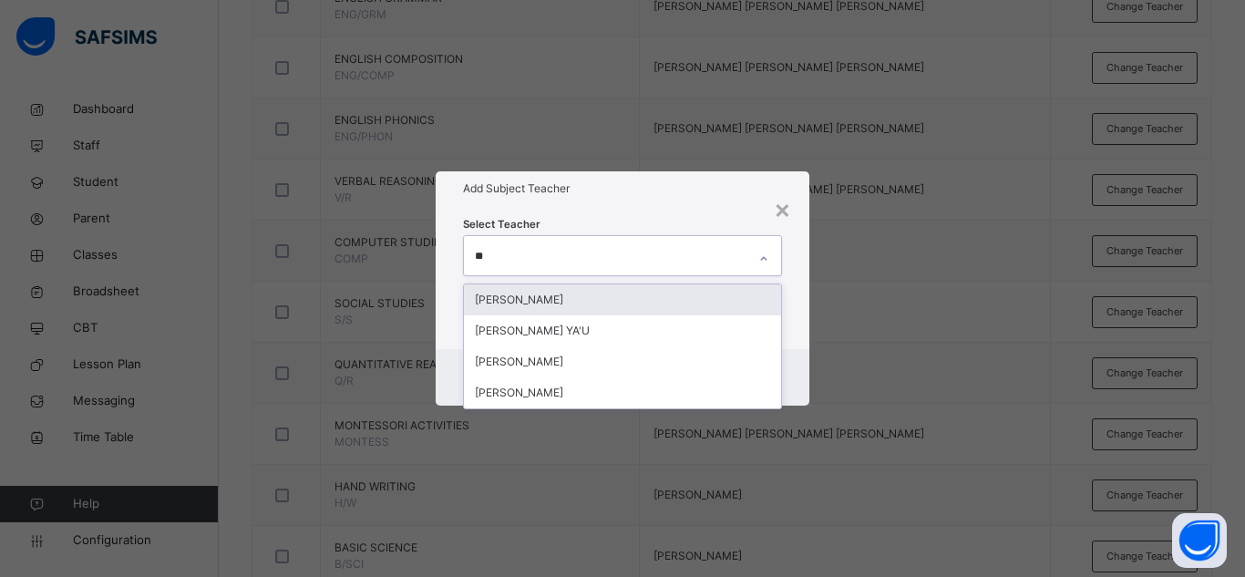
type input "*"
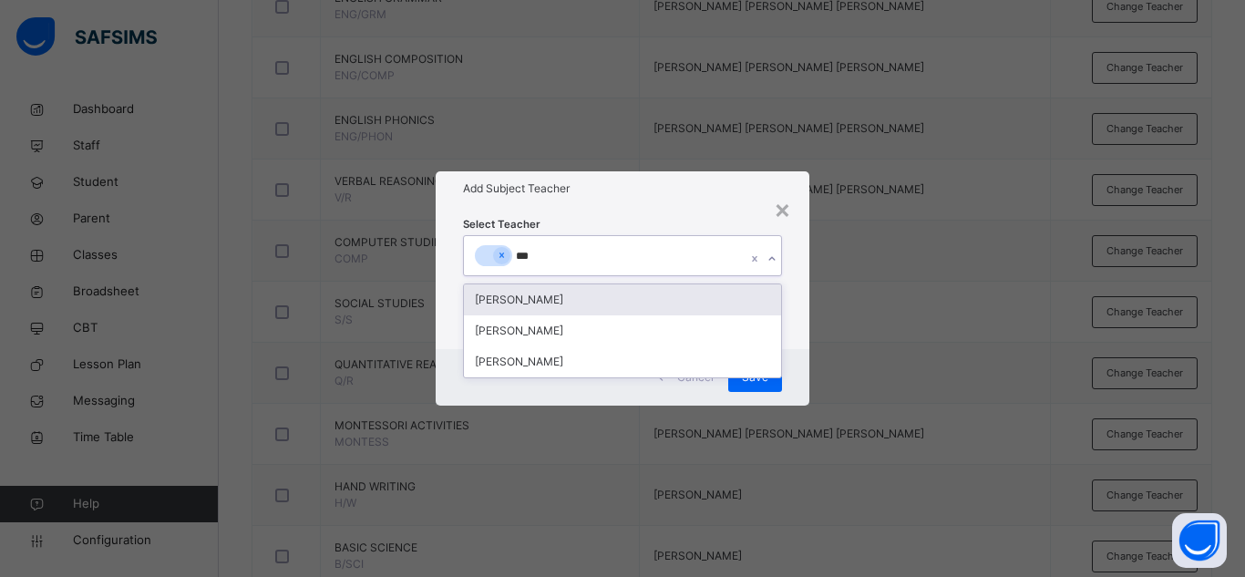
type input "****"
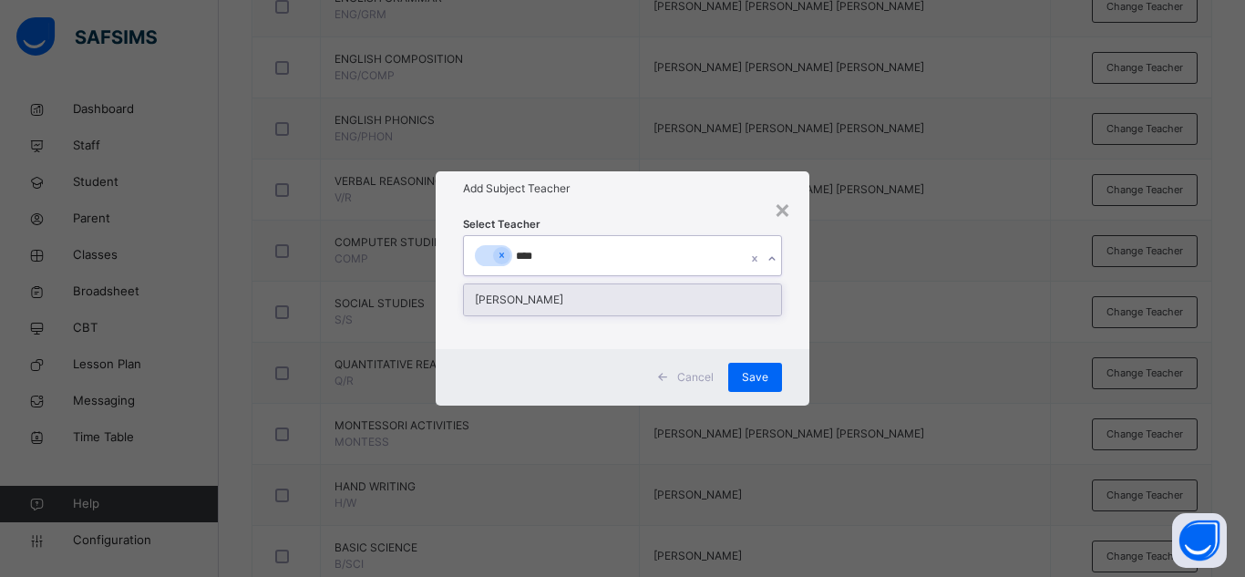
click at [496, 301] on div "[PERSON_NAME]" at bounding box center [622, 299] width 317 height 31
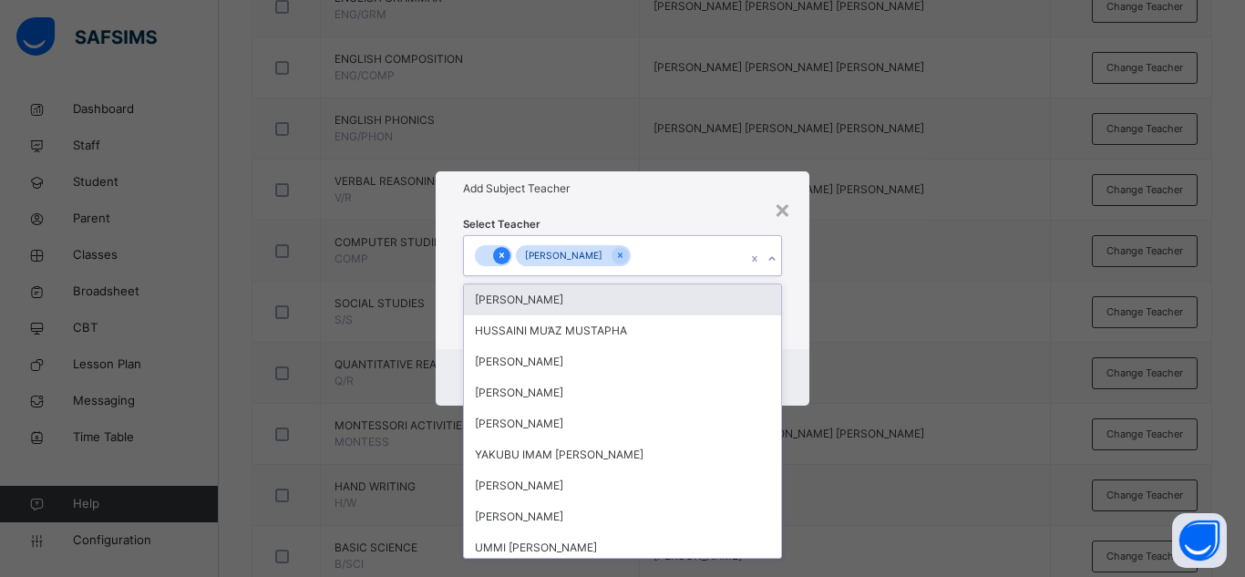
click at [504, 254] on icon at bounding box center [502, 255] width 10 height 13
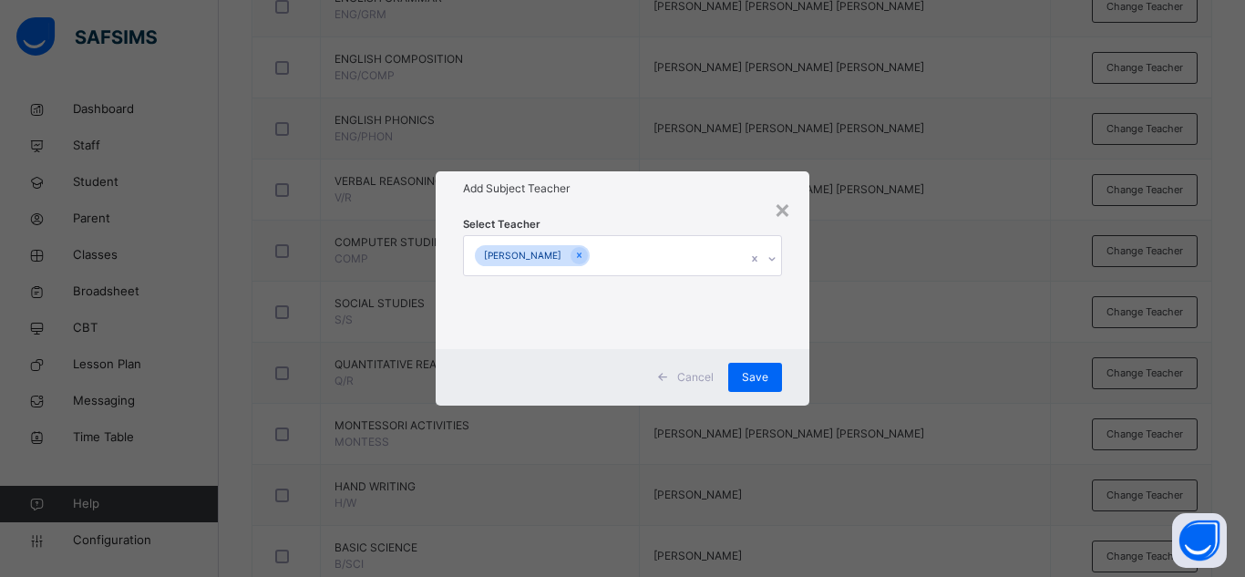
drag, startPoint x: 637, startPoint y: 225, endPoint x: 645, endPoint y: 232, distance: 11.0
click at [640, 228] on div "Select Teacher UMMASALMAH HUSSAINI" at bounding box center [622, 277] width 319 height 124
click at [749, 381] on span "Save" at bounding box center [755, 377] width 26 height 16
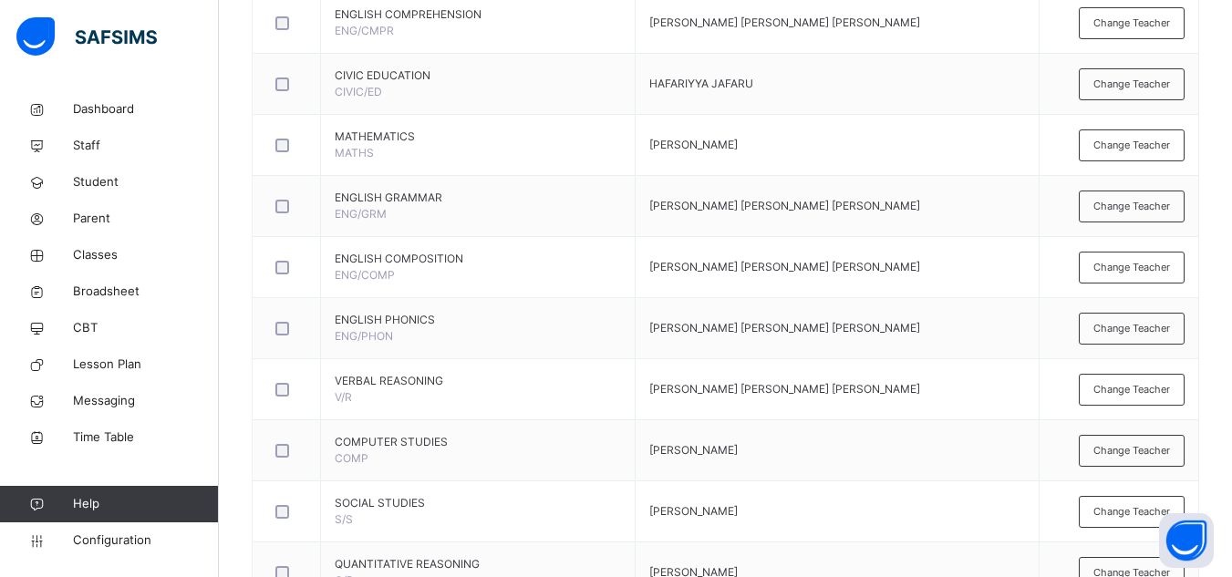
scroll to position [0, 0]
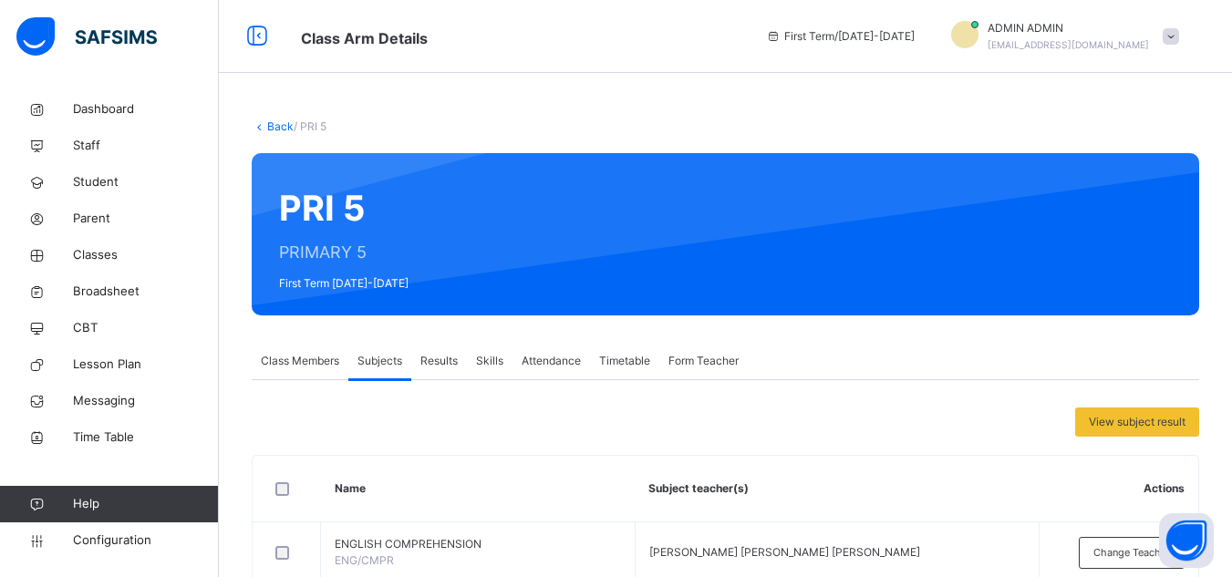
click at [277, 128] on link "Back" at bounding box center [280, 126] width 26 height 14
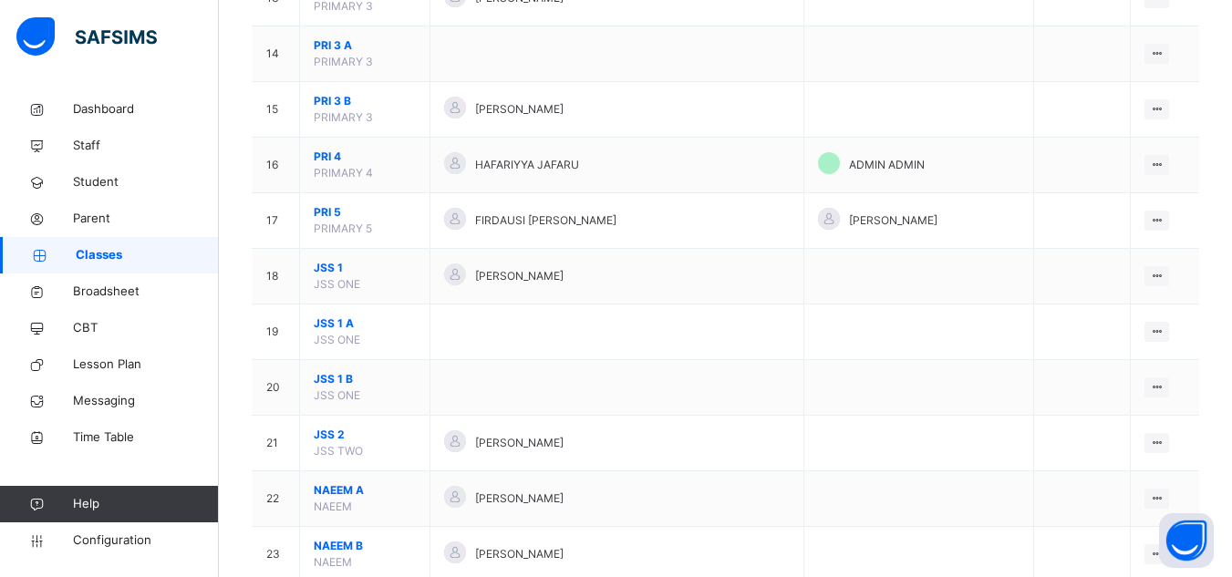
scroll to position [912, 0]
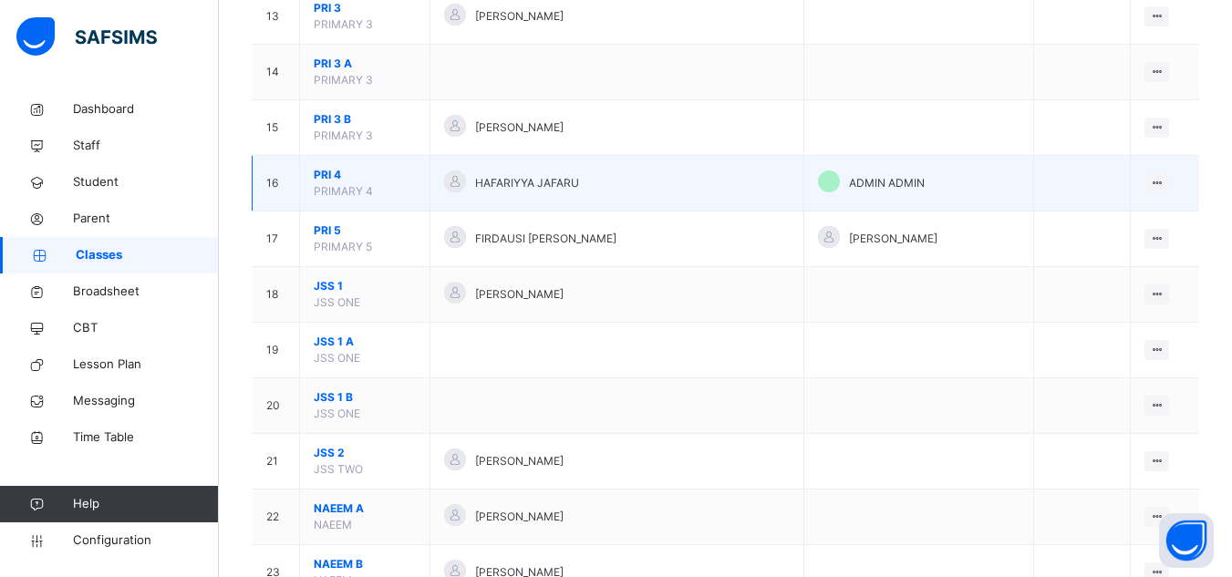
click at [343, 167] on span "PRI 4" at bounding box center [365, 175] width 102 height 16
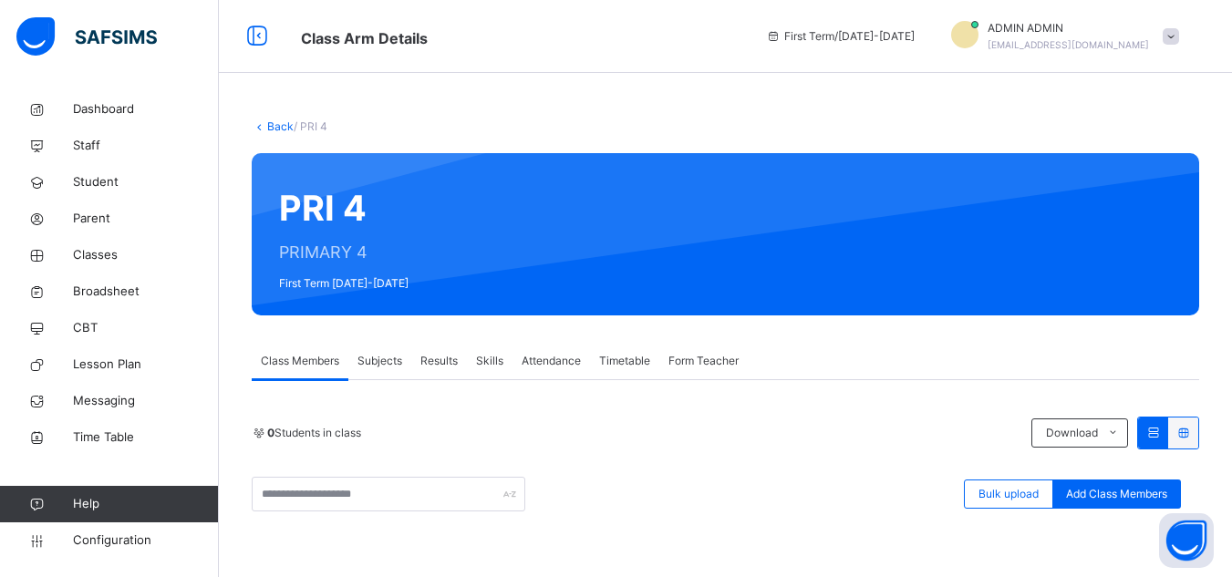
click at [374, 363] on span "Subjects" at bounding box center [379, 361] width 45 height 16
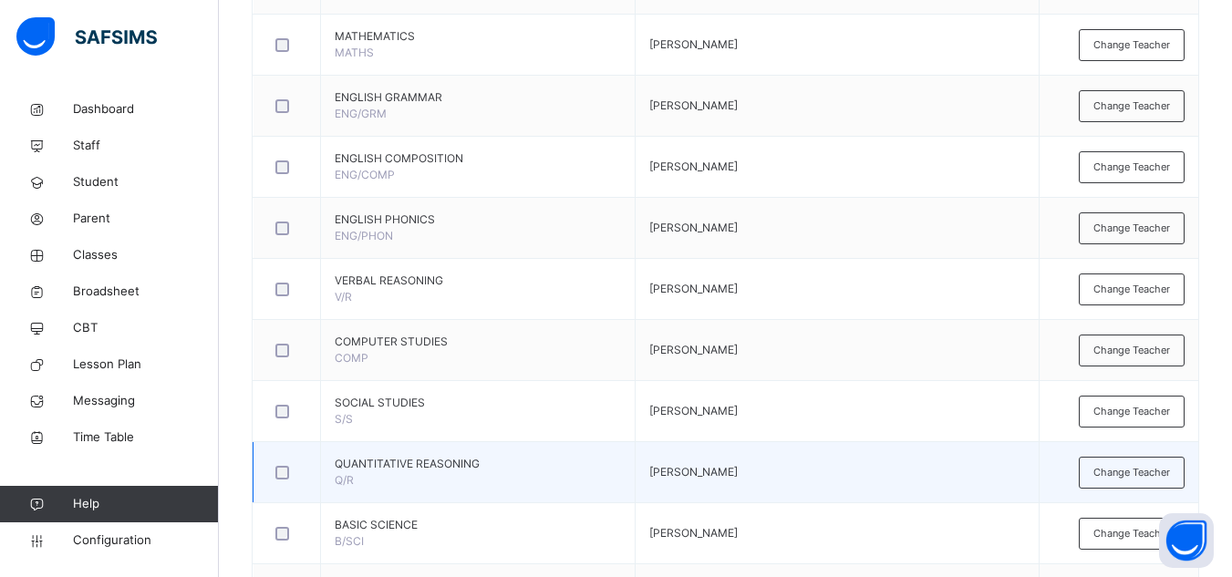
scroll to position [638, 0]
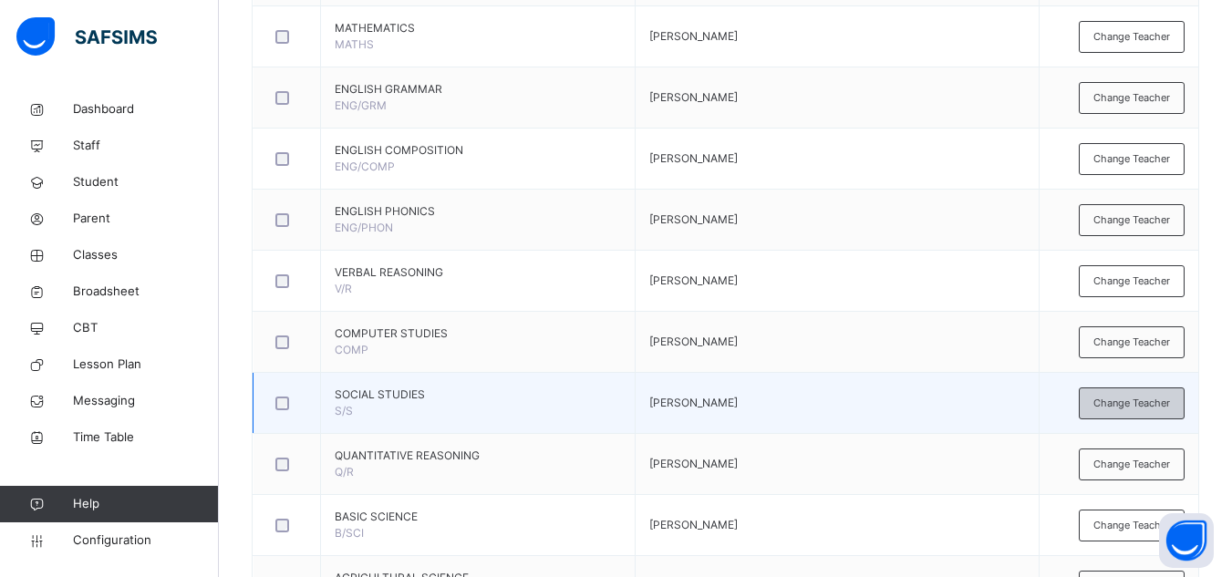
click at [1136, 398] on span "Change Teacher" at bounding box center [1131, 403] width 77 height 15
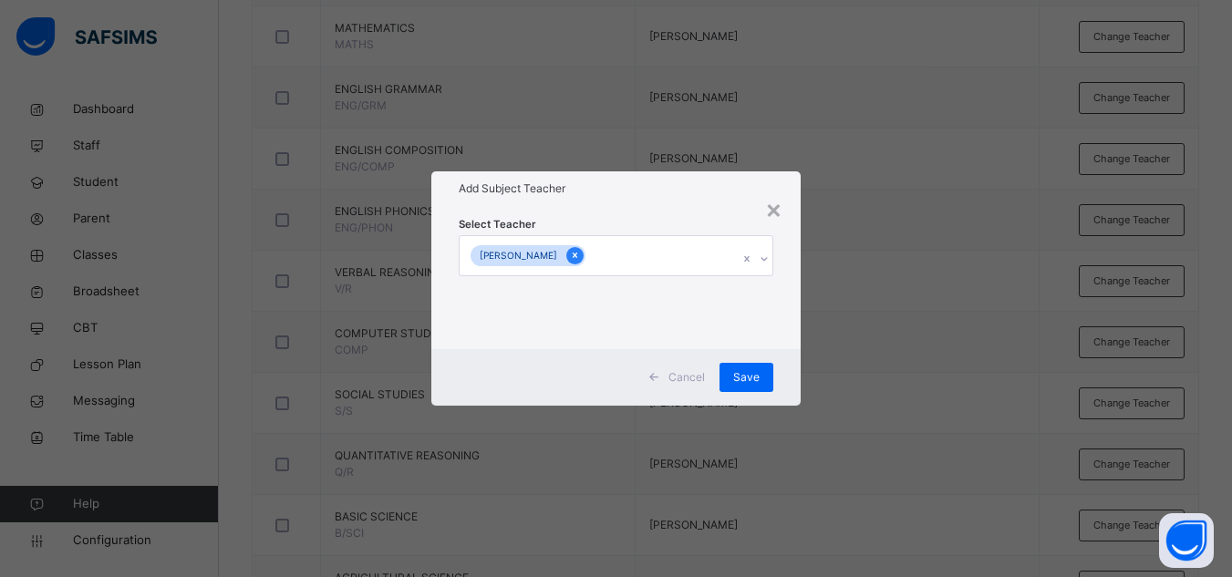
click at [577, 256] on icon at bounding box center [574, 255] width 5 height 5
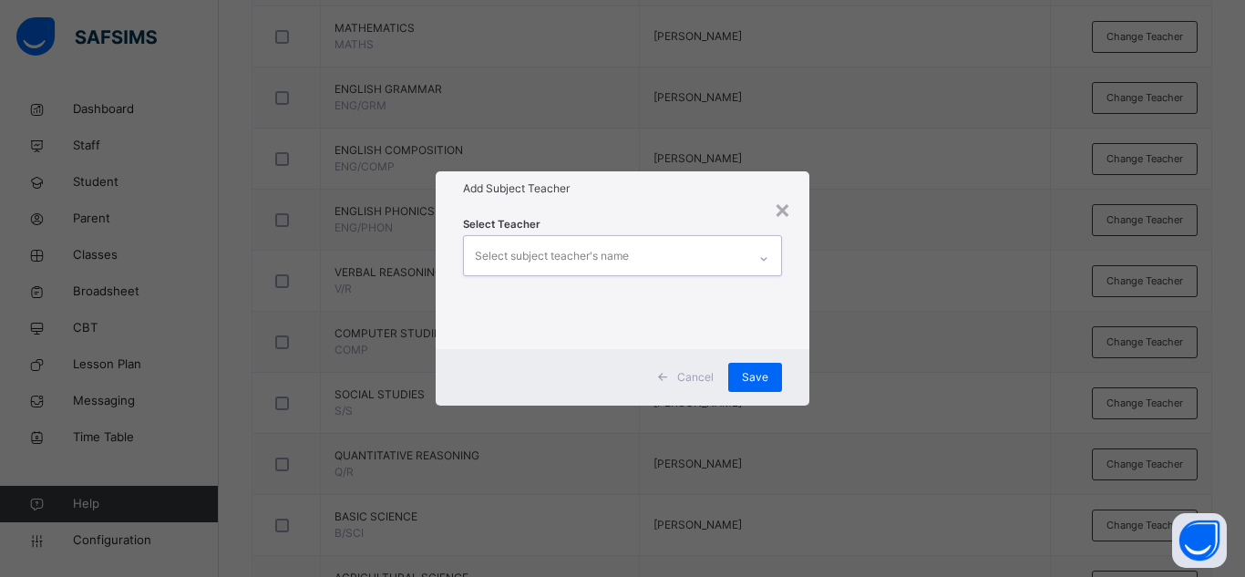
type input "*"
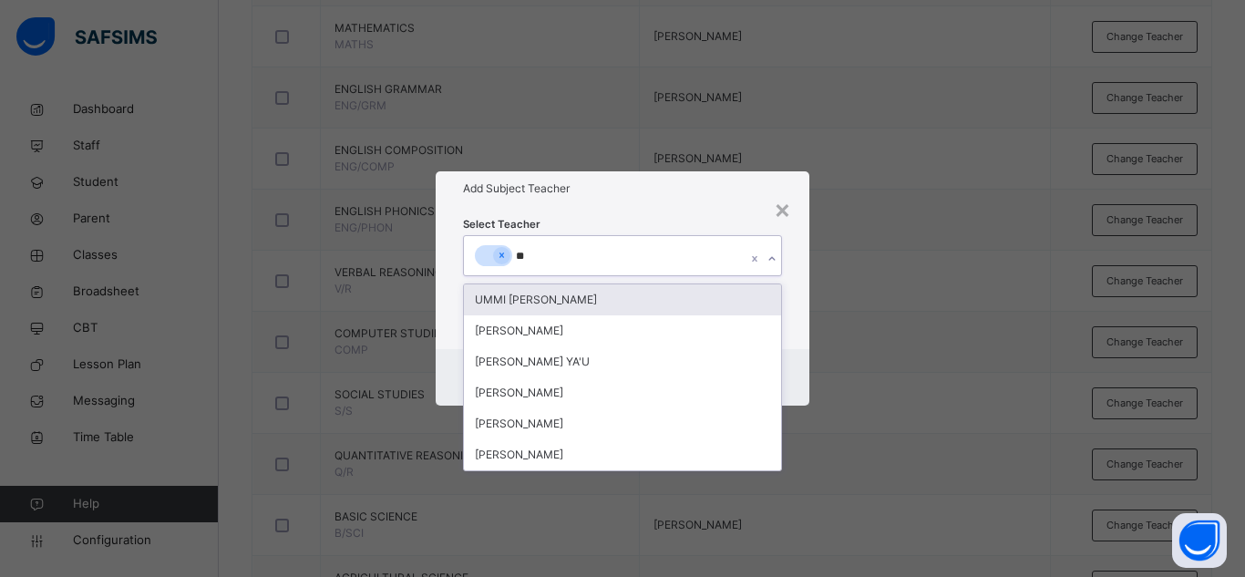
type input "***"
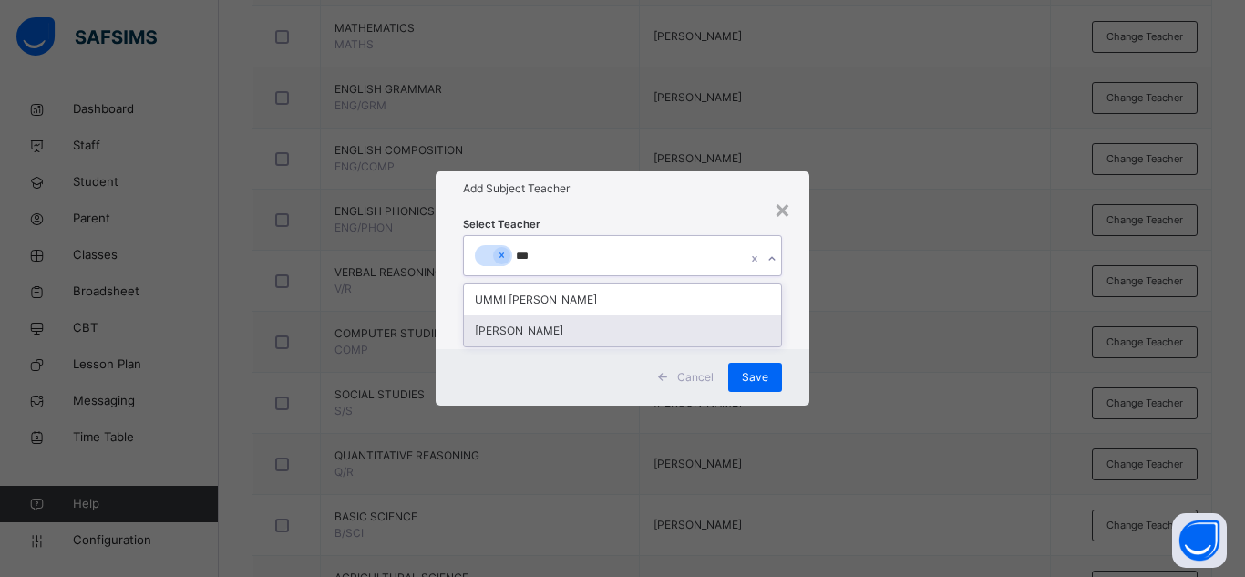
click at [583, 332] on div "[PERSON_NAME]" at bounding box center [622, 330] width 317 height 31
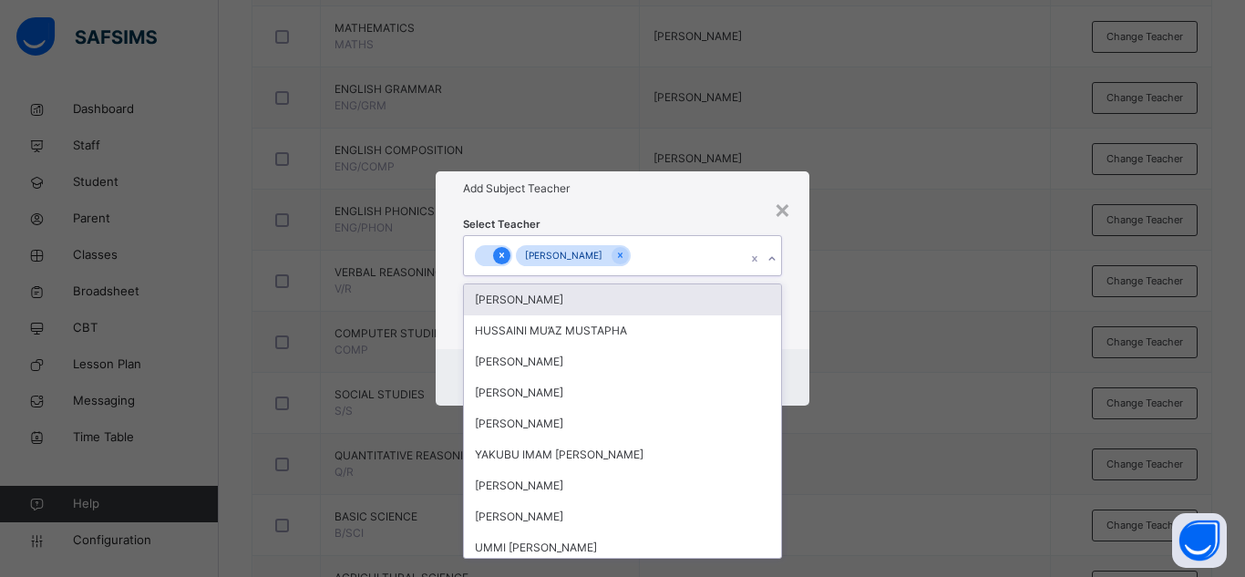
click at [500, 254] on icon at bounding box center [502, 255] width 10 height 13
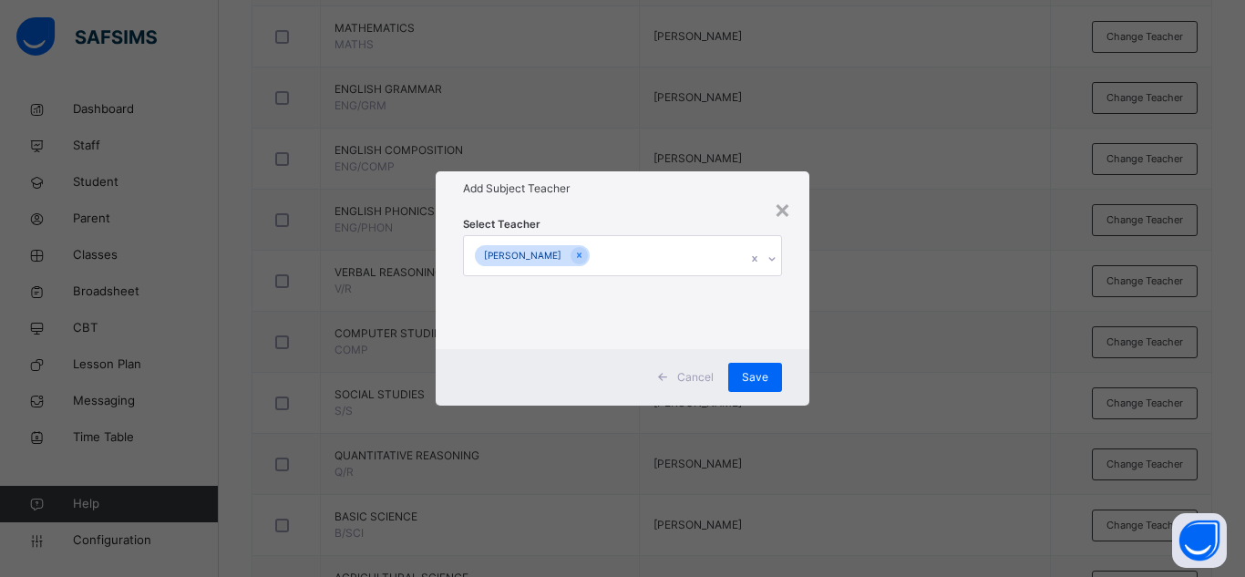
click at [573, 214] on div "Select Teacher UMMASALMAH HUSSAINI" at bounding box center [623, 277] width 374 height 142
click at [753, 385] on span "Save" at bounding box center [755, 377] width 26 height 16
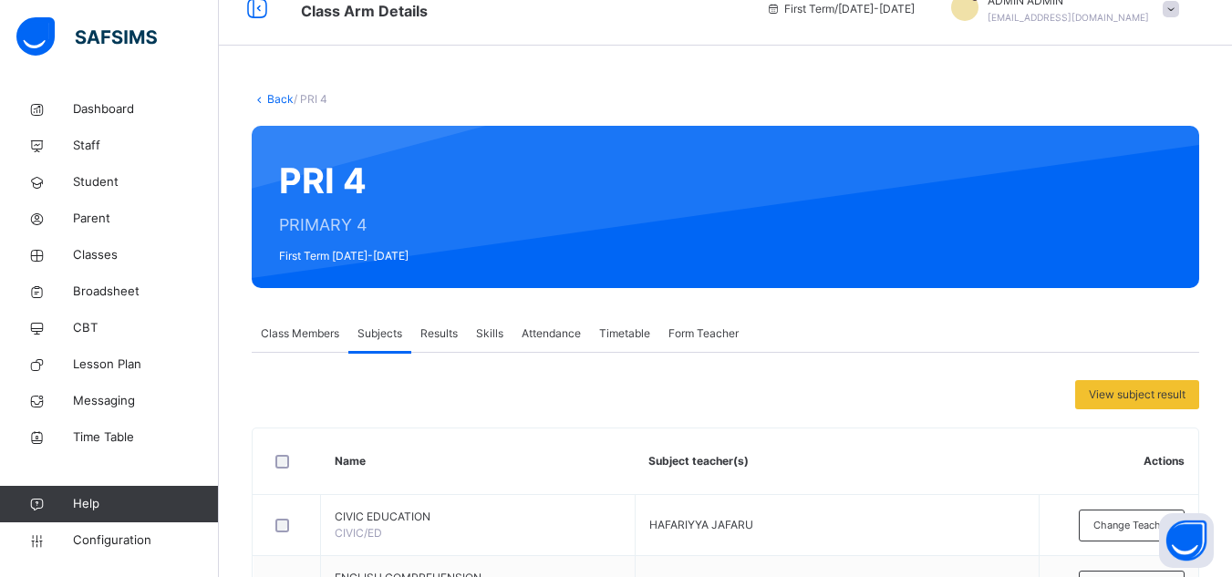
scroll to position [0, 0]
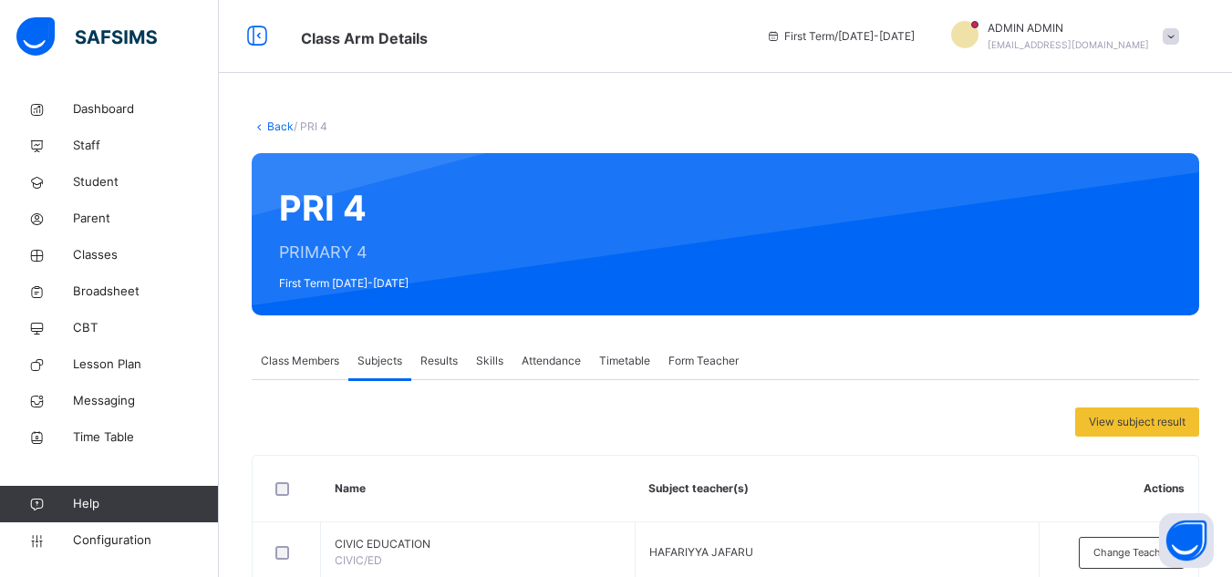
click at [276, 127] on link "Back" at bounding box center [280, 126] width 26 height 14
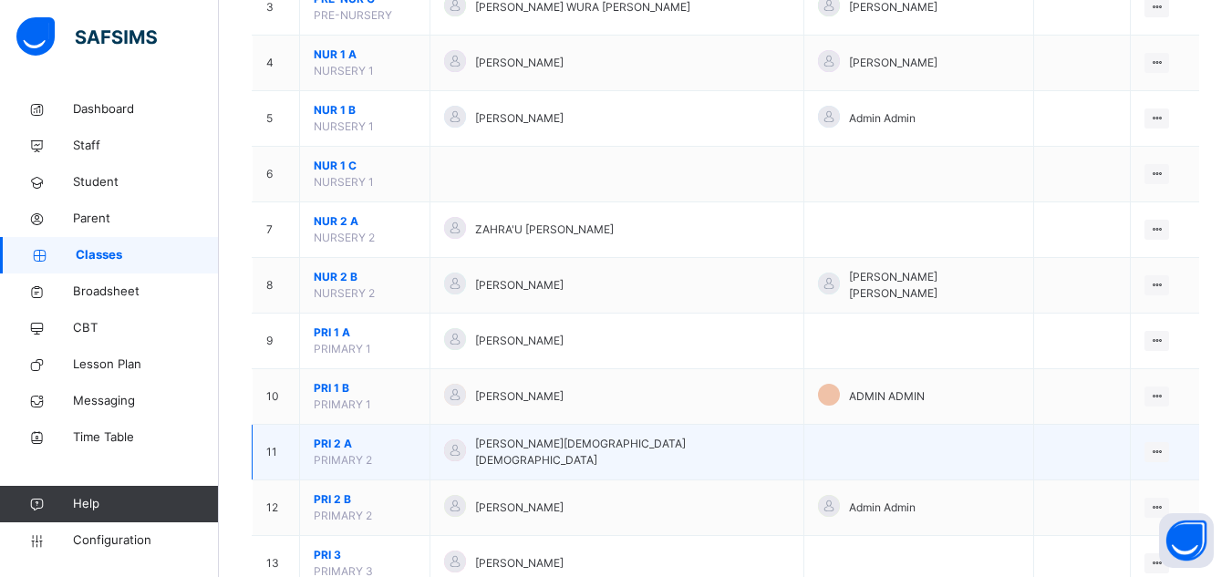
scroll to position [456, 0]
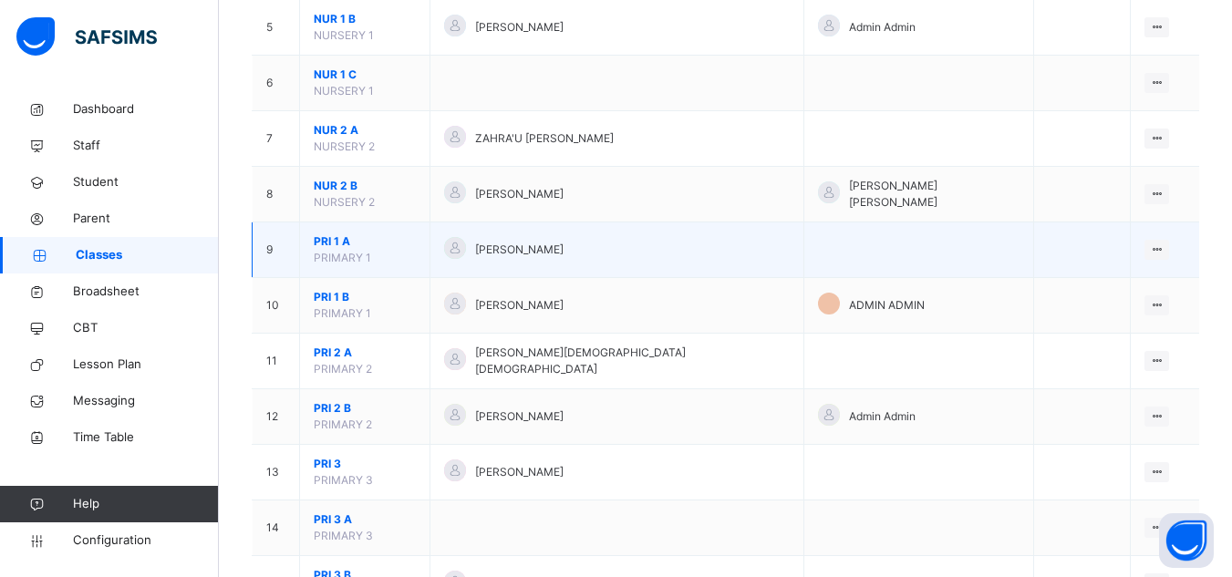
click at [347, 233] on span "PRI 1 A" at bounding box center [365, 241] width 102 height 16
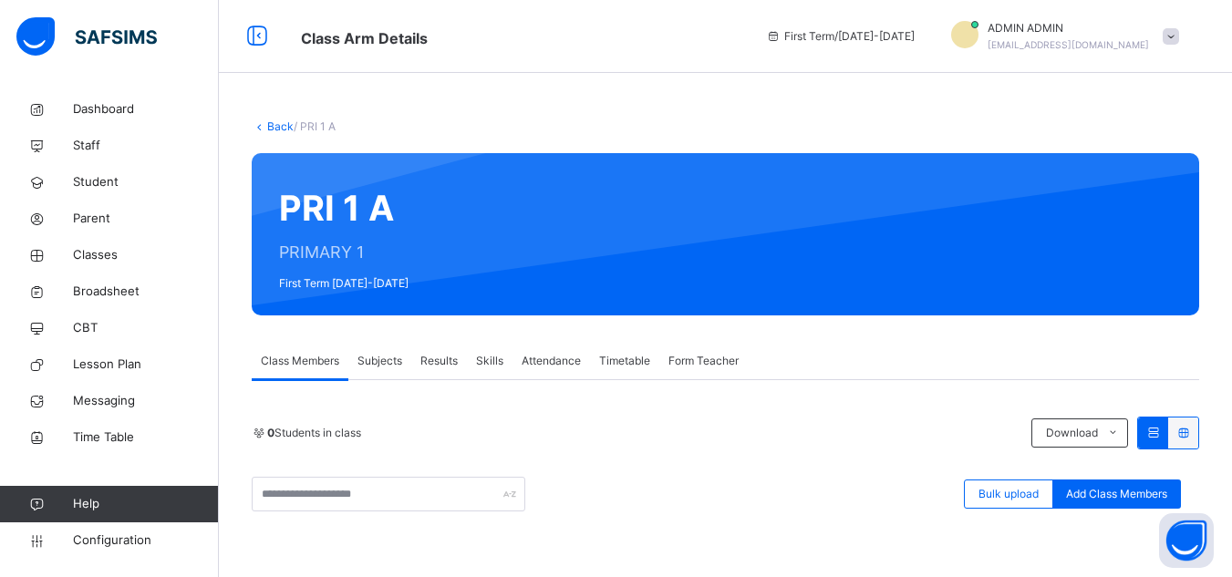
click at [389, 364] on span "Subjects" at bounding box center [379, 361] width 45 height 16
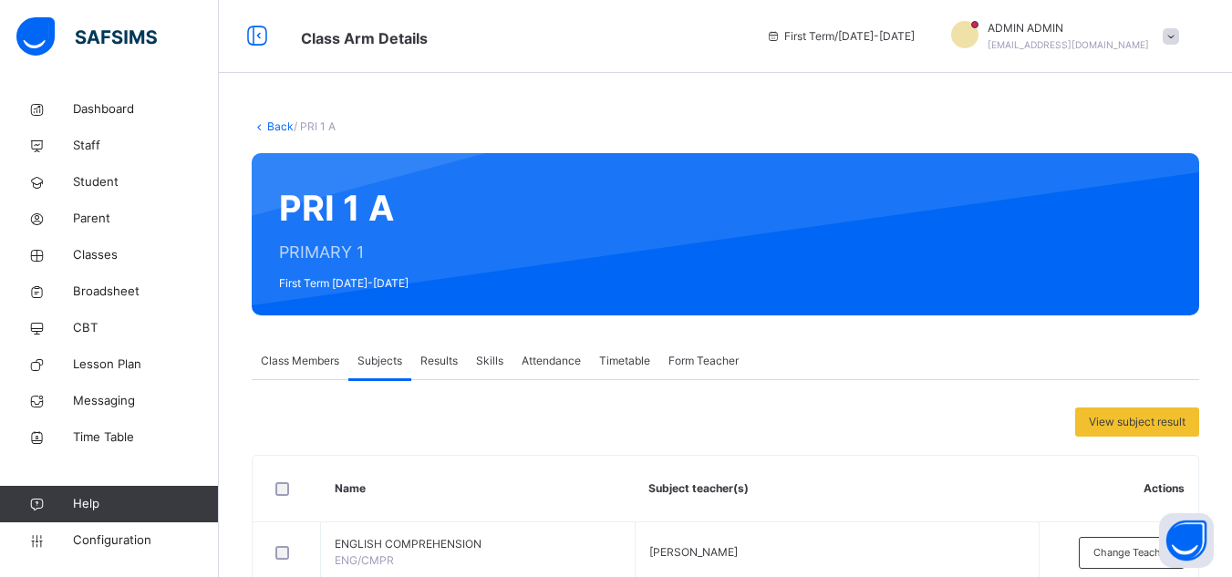
click at [282, 125] on link "Back" at bounding box center [280, 126] width 26 height 14
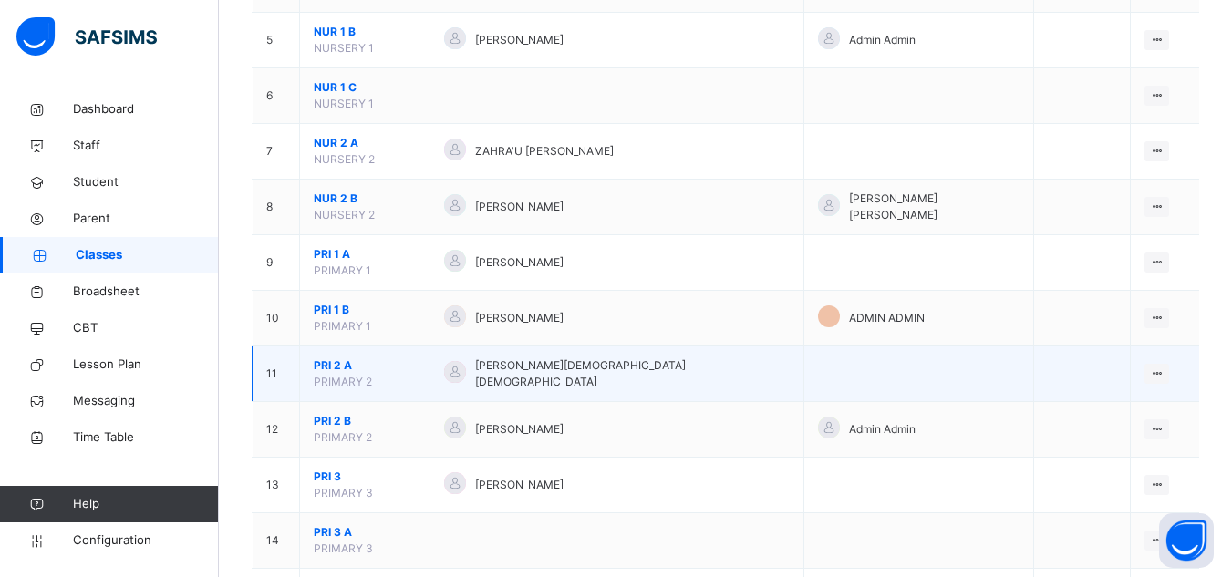
scroll to position [456, 0]
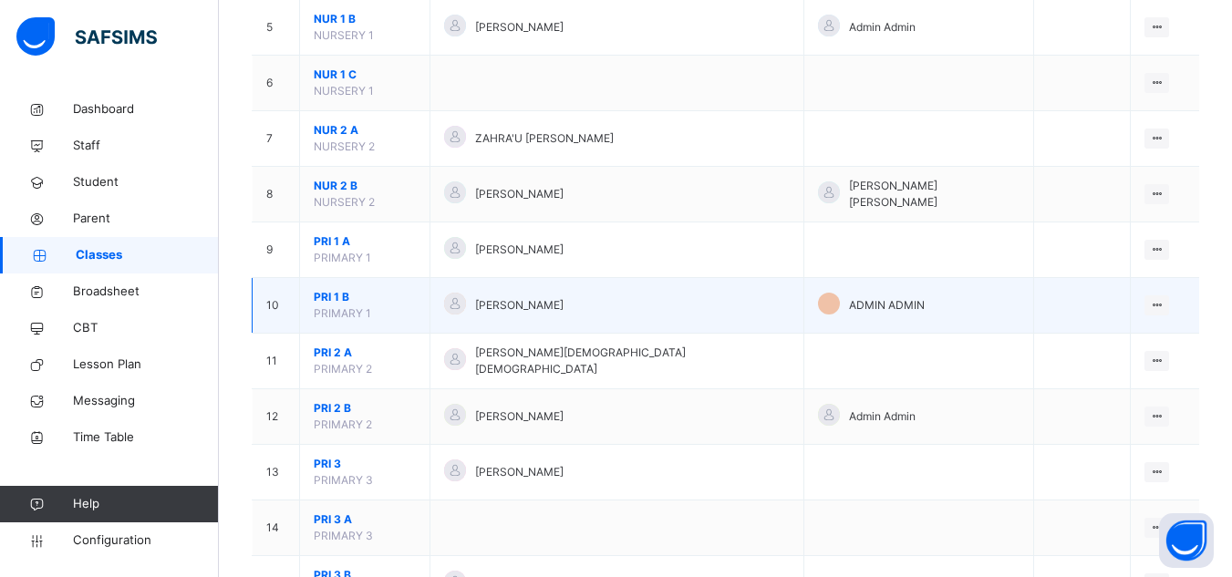
click at [336, 289] on span "PRI 1 B" at bounding box center [365, 297] width 102 height 16
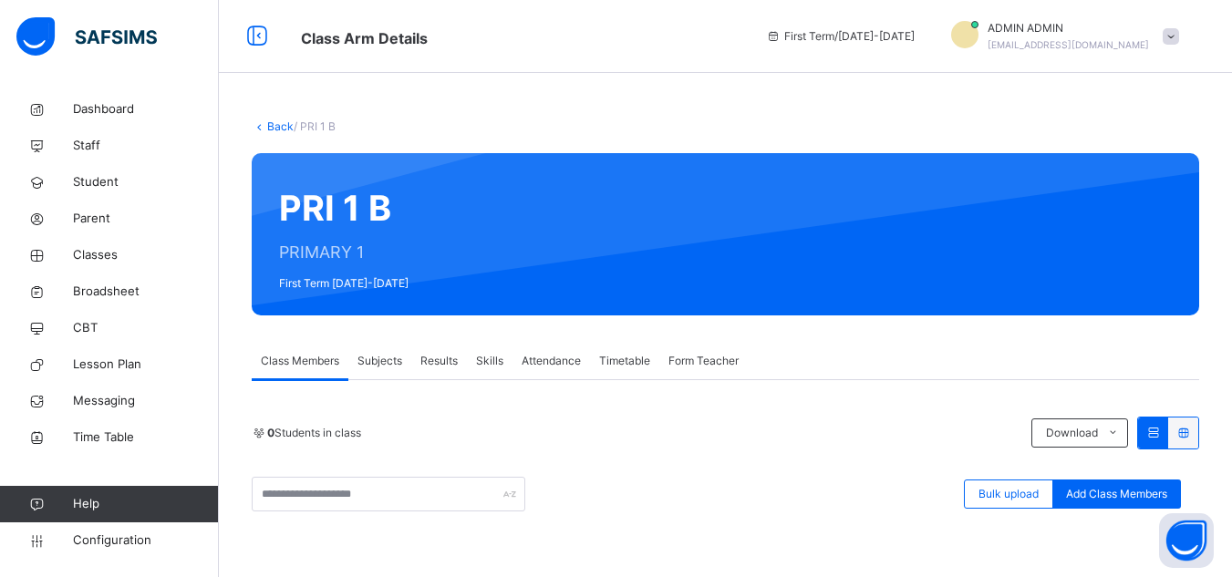
click at [387, 367] on span "Subjects" at bounding box center [379, 361] width 45 height 16
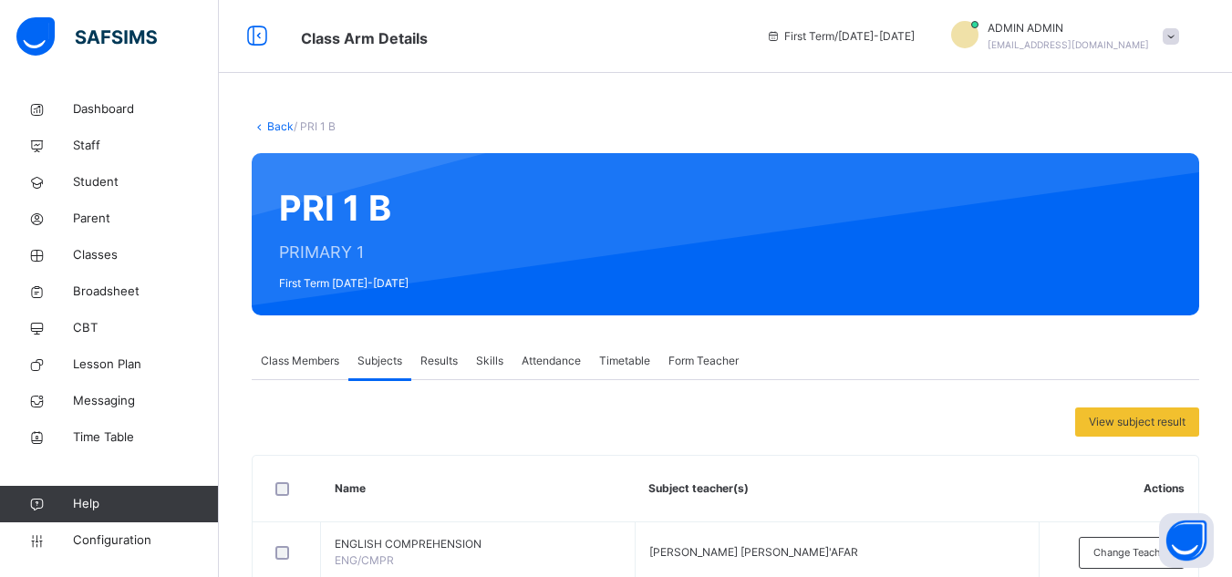
click at [279, 122] on link "Back" at bounding box center [280, 126] width 26 height 14
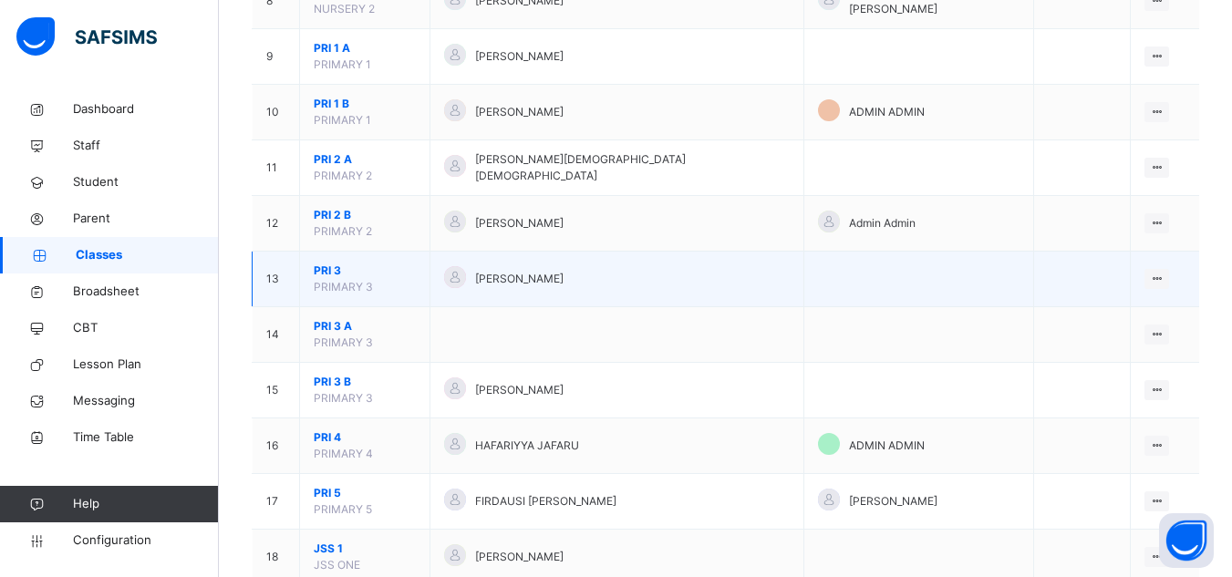
scroll to position [638, 0]
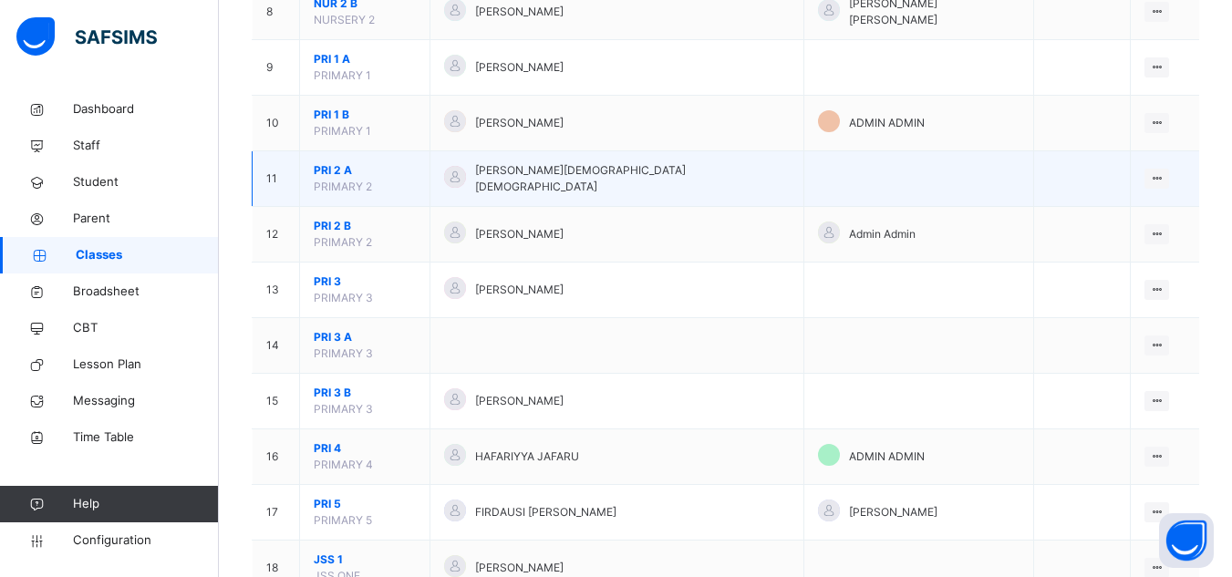
click at [333, 162] on span "PRI 2 A" at bounding box center [365, 170] width 102 height 16
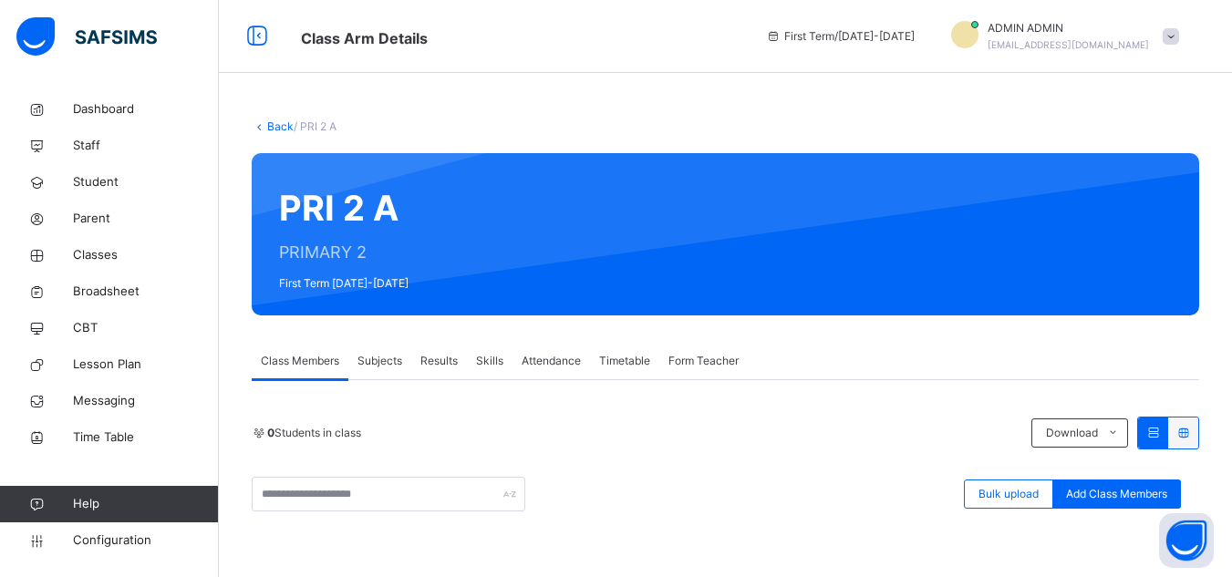
click at [396, 360] on span "Subjects" at bounding box center [379, 361] width 45 height 16
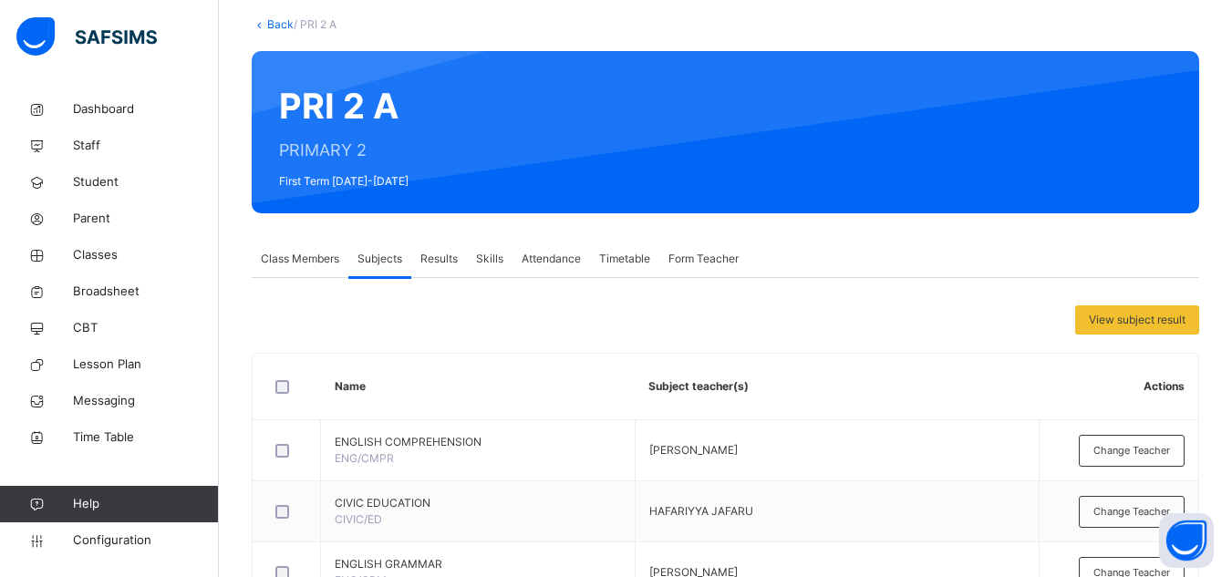
scroll to position [91, 0]
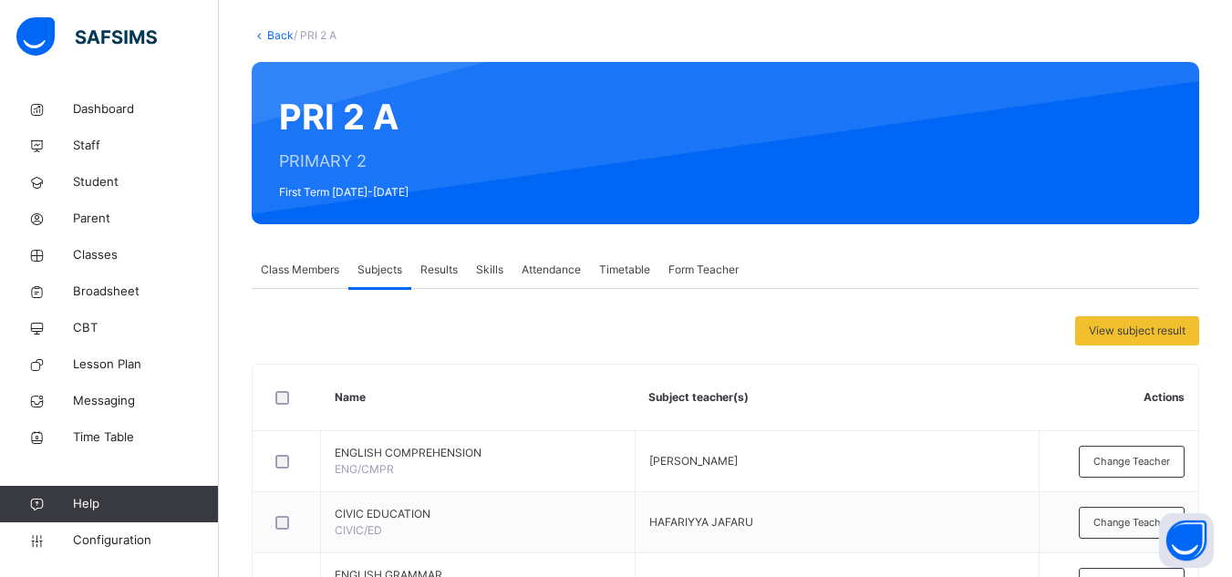
click at [281, 36] on link "Back" at bounding box center [280, 35] width 26 height 14
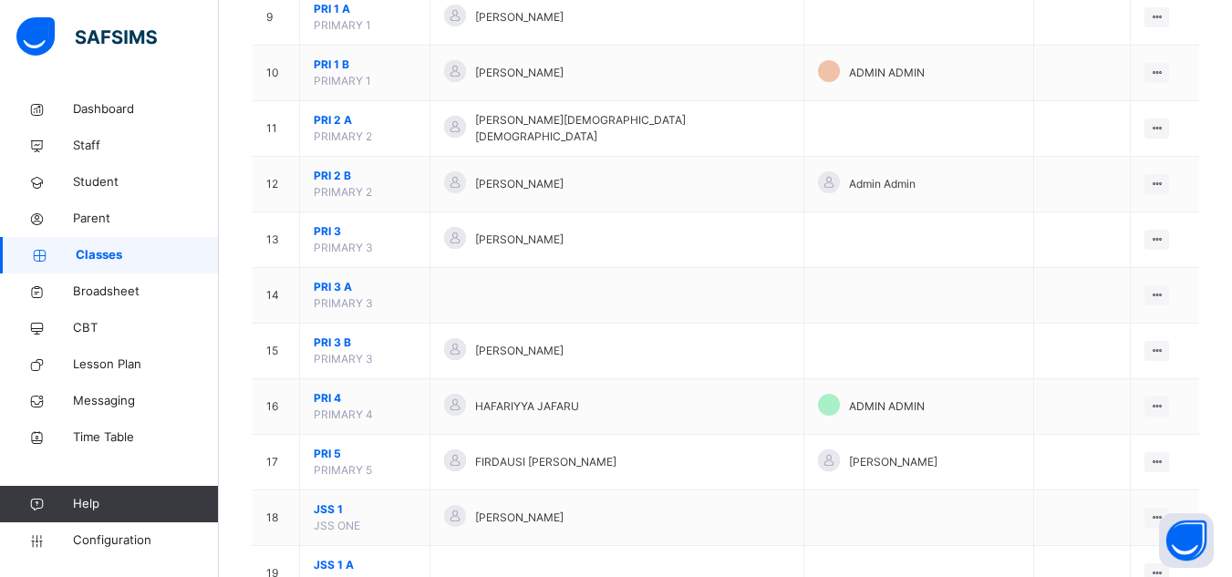
scroll to position [729, 0]
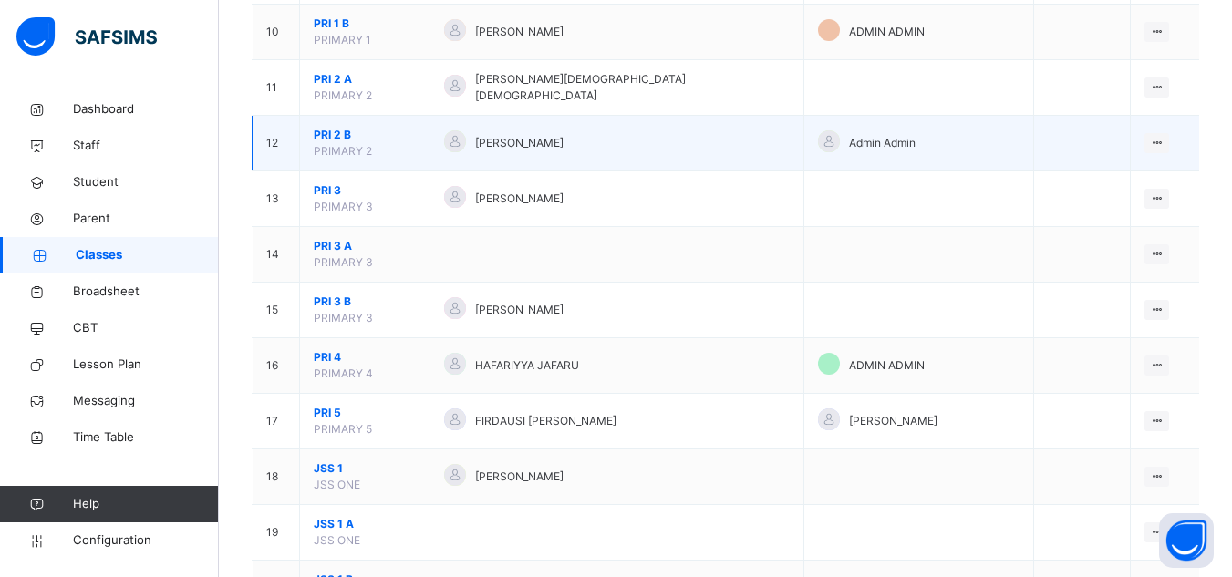
click at [344, 127] on span "PRI 2 B" at bounding box center [365, 135] width 102 height 16
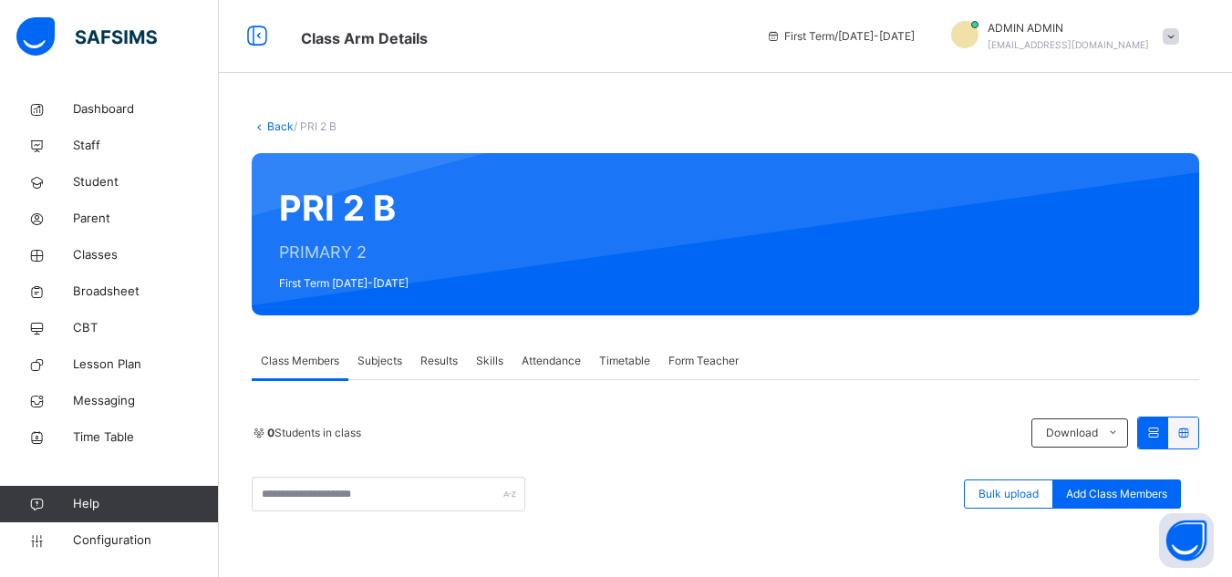
click at [376, 362] on span "Subjects" at bounding box center [379, 361] width 45 height 16
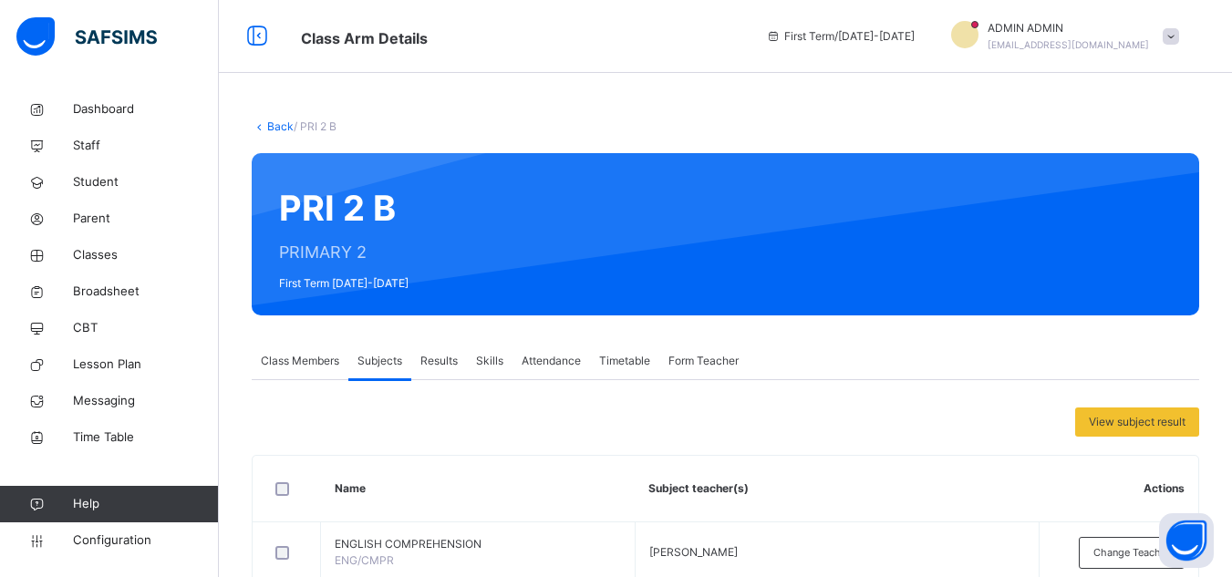
click at [285, 127] on link "Back" at bounding box center [280, 126] width 26 height 14
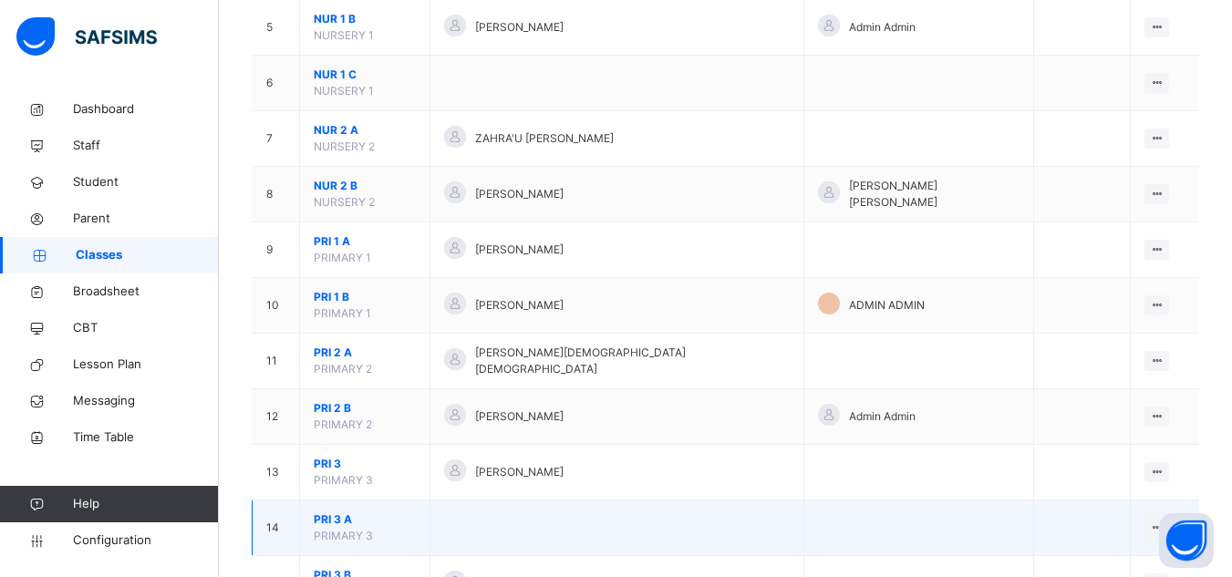
scroll to position [547, 0]
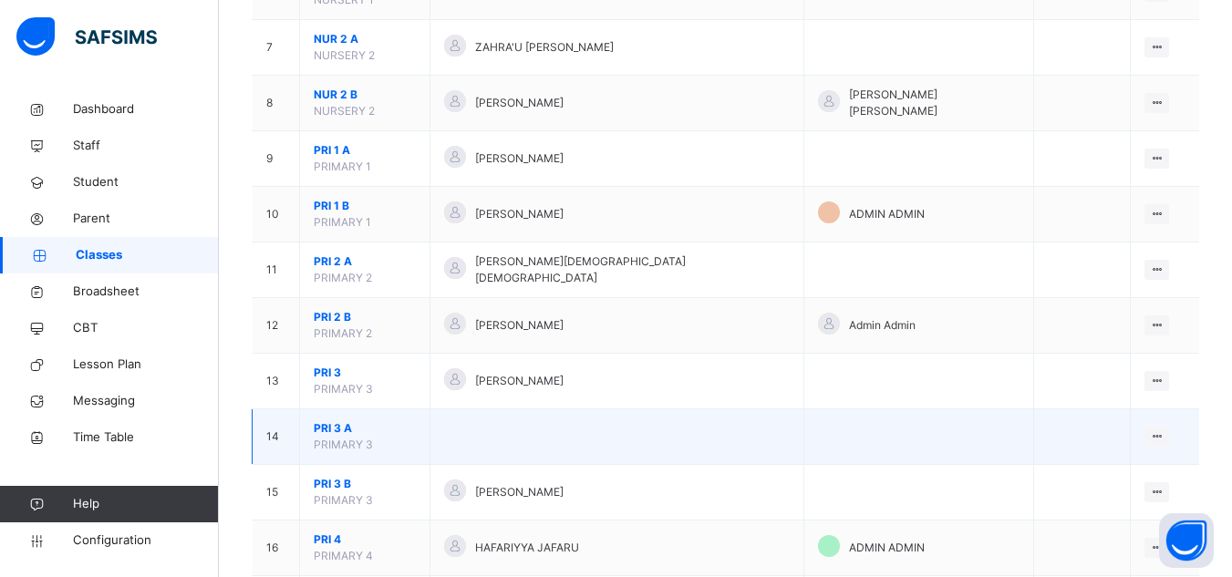
click at [332, 420] on span "PRI 3 A" at bounding box center [365, 428] width 102 height 16
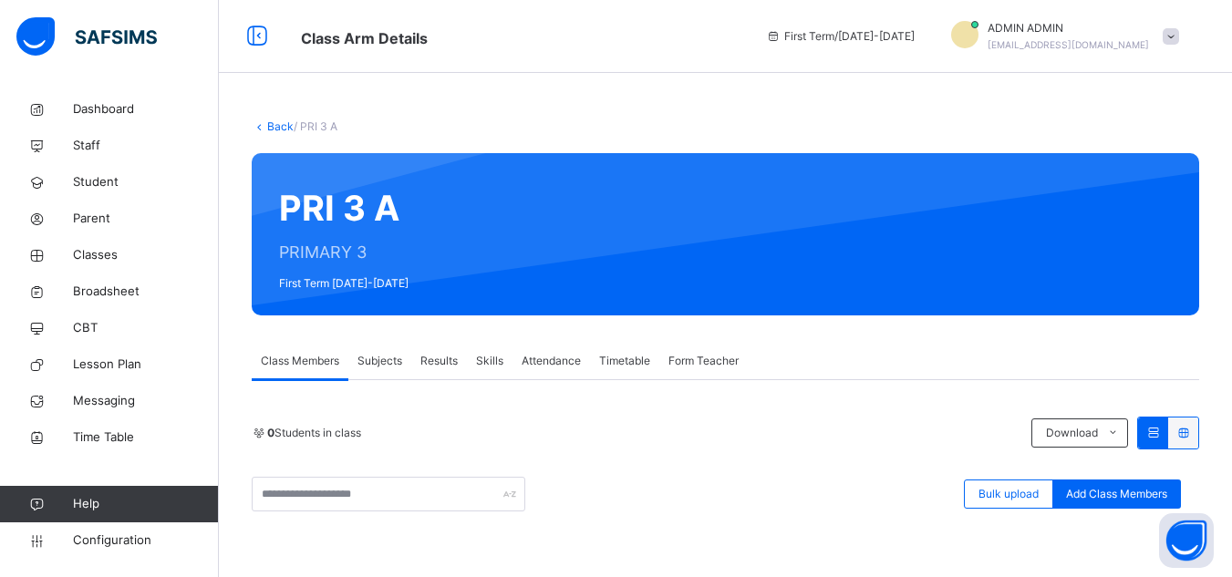
click at [379, 365] on span "Subjects" at bounding box center [379, 361] width 45 height 16
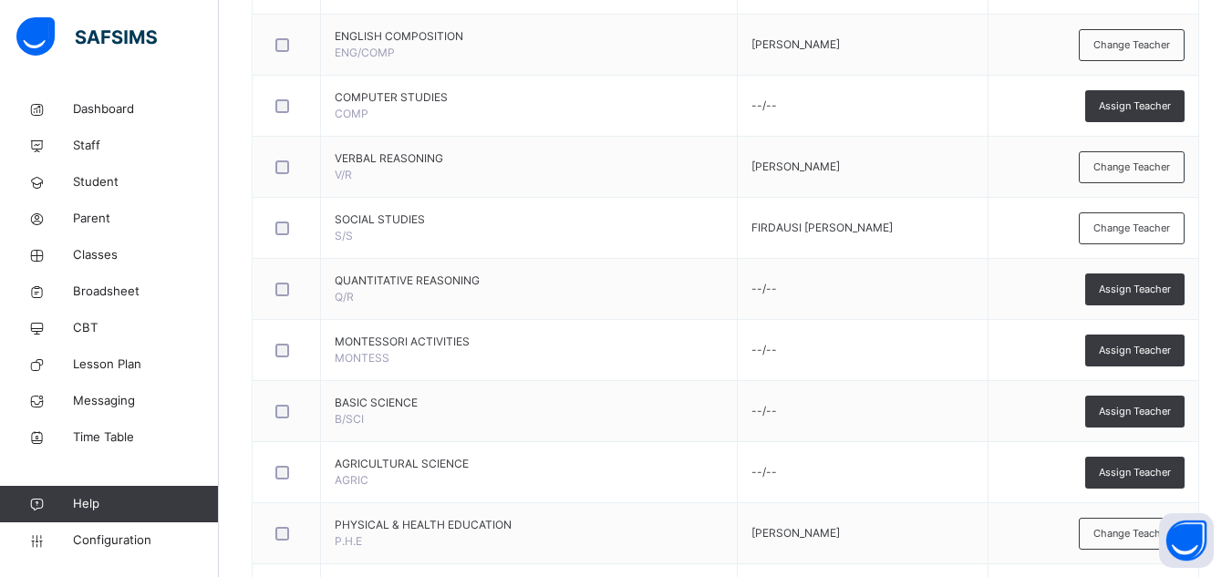
scroll to position [820, 0]
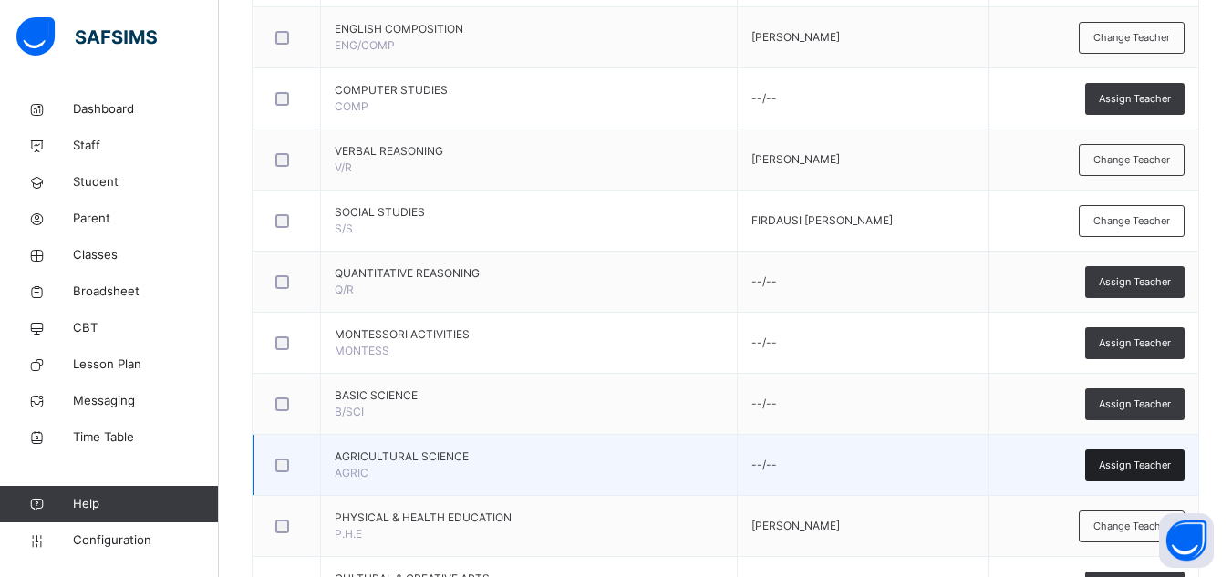
click at [1147, 461] on span "Assign Teacher" at bounding box center [1134, 465] width 72 height 15
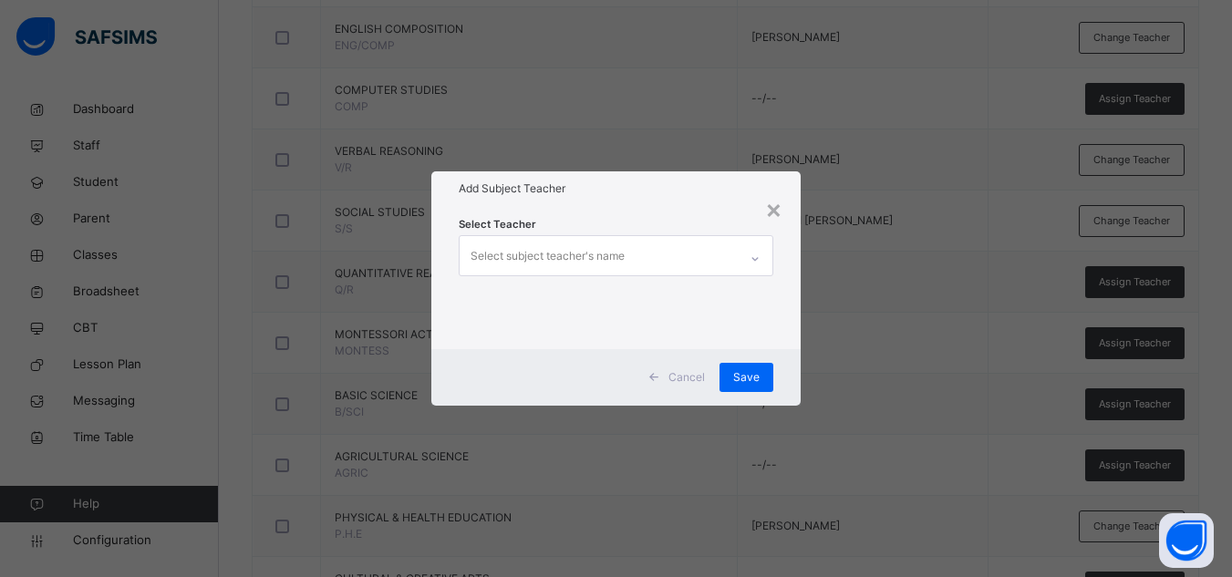
click at [655, 251] on div "Select subject teacher's name" at bounding box center [598, 255] width 278 height 38
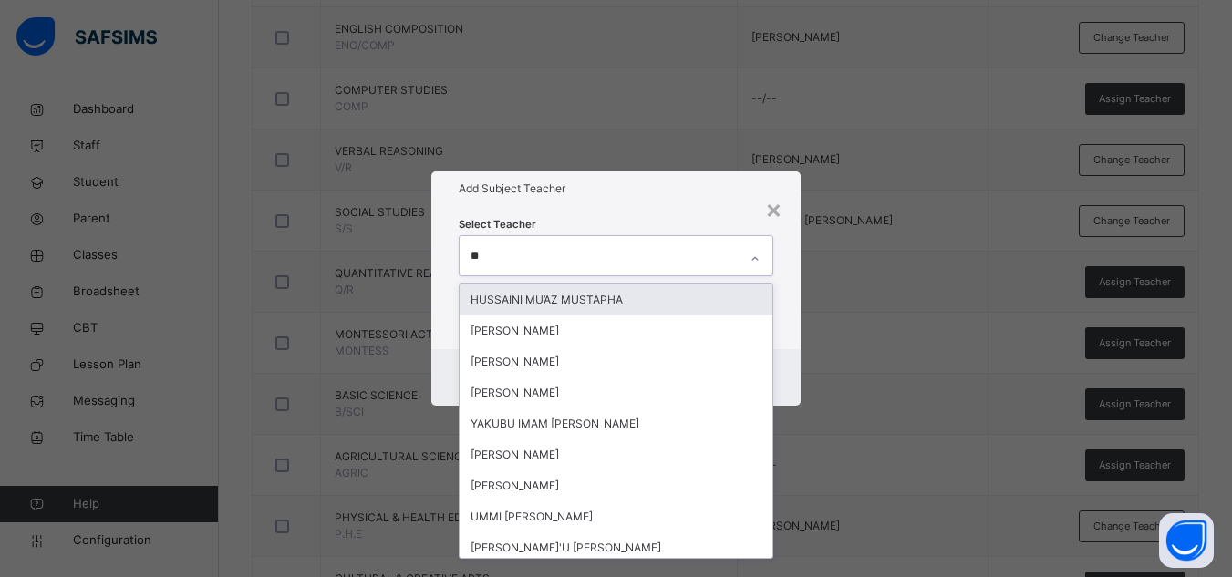
type input "***"
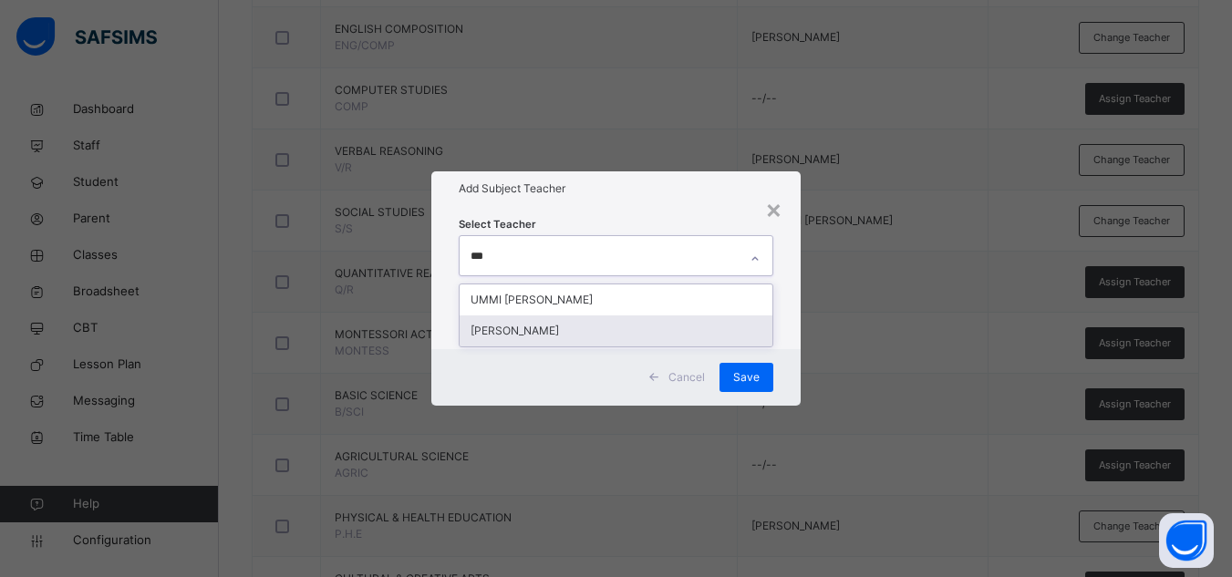
click at [591, 340] on div "[PERSON_NAME]" at bounding box center [615, 330] width 313 height 31
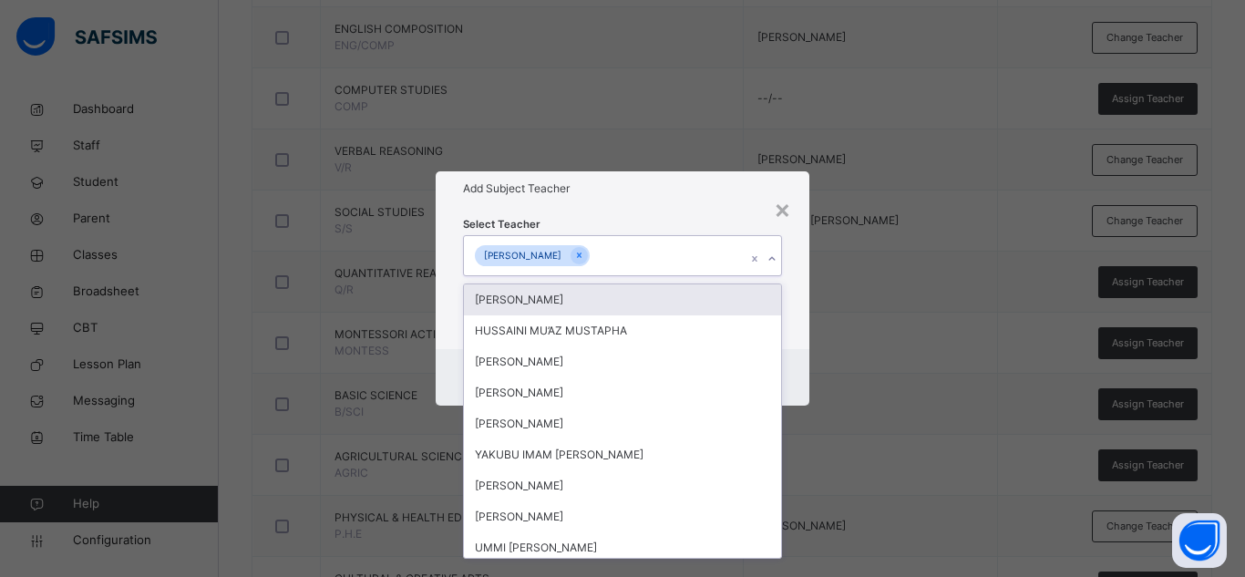
click at [644, 221] on div "Select Teacher option UMMASALMAH HUSSAINI, selected. option ADAM ISHAQ focused,…" at bounding box center [622, 277] width 319 height 124
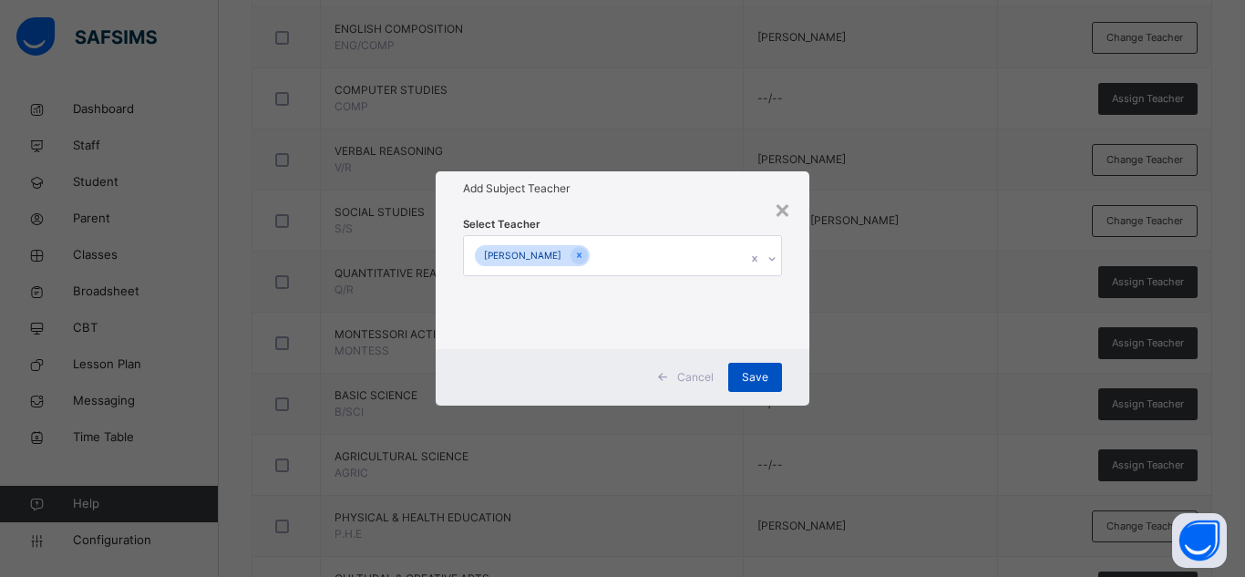
click at [757, 369] on span "Save" at bounding box center [755, 377] width 26 height 16
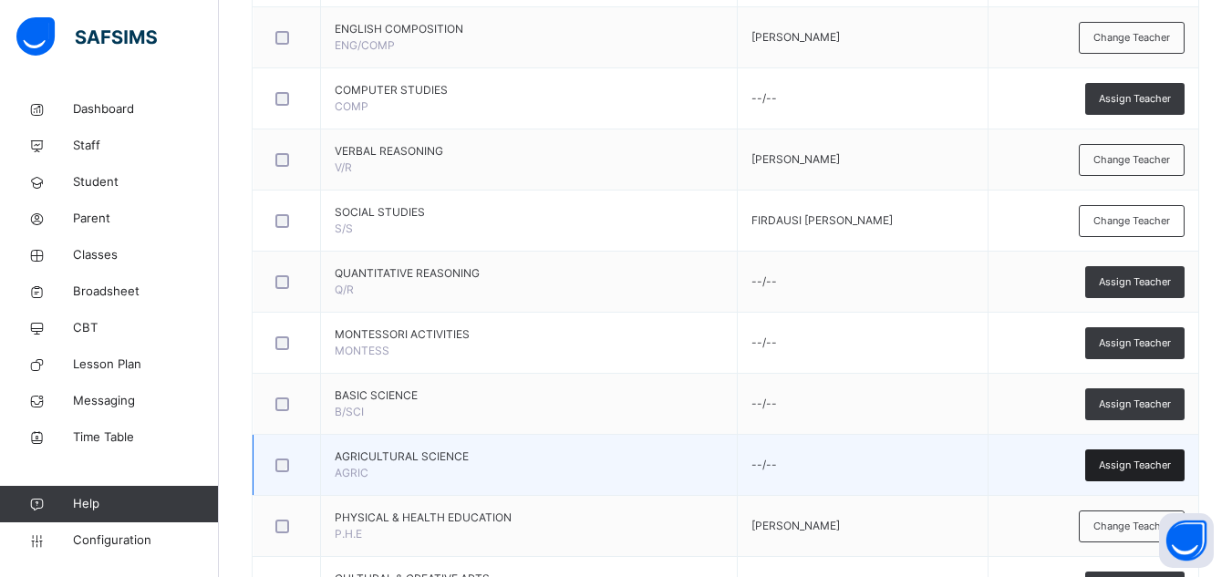
click at [1154, 464] on span "Assign Teacher" at bounding box center [1134, 465] width 72 height 15
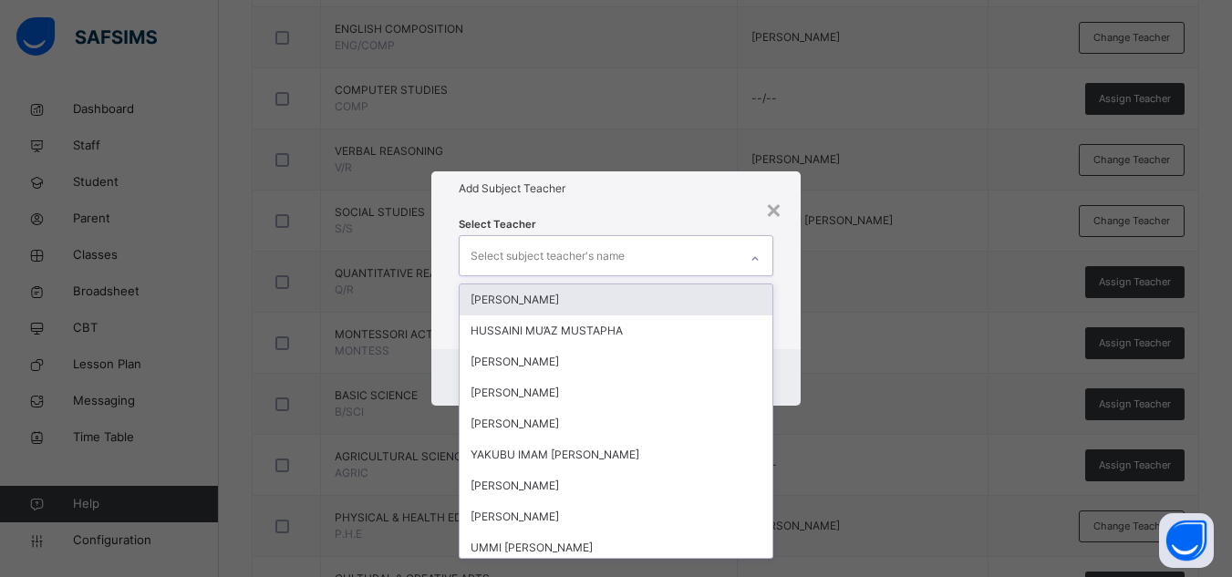
click at [622, 251] on div "Select subject teacher's name" at bounding box center [547, 256] width 154 height 35
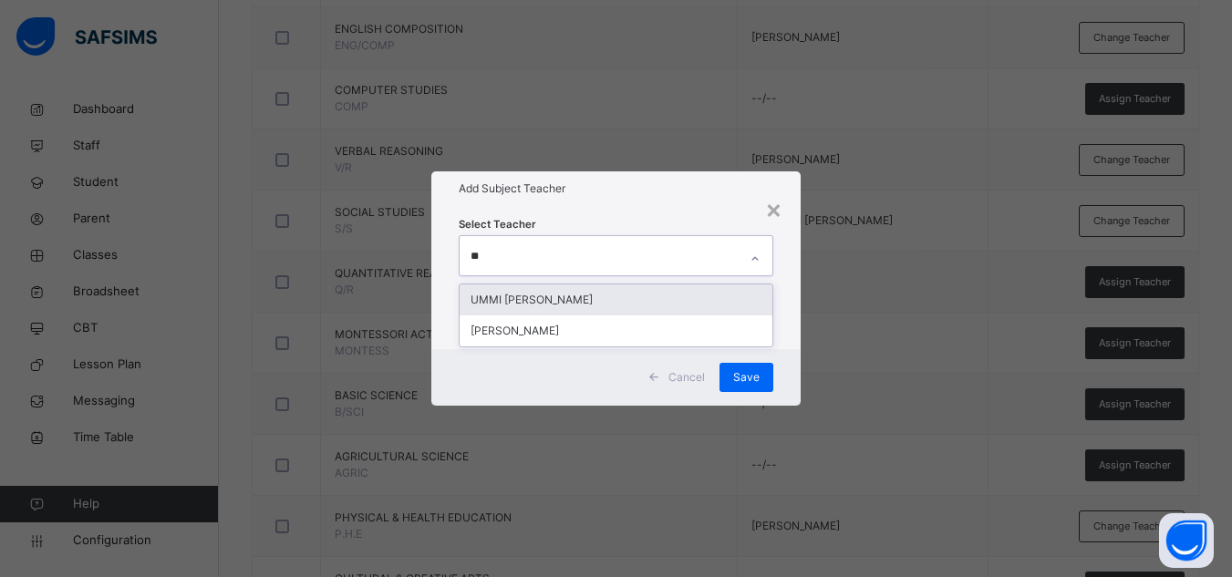
type input "***"
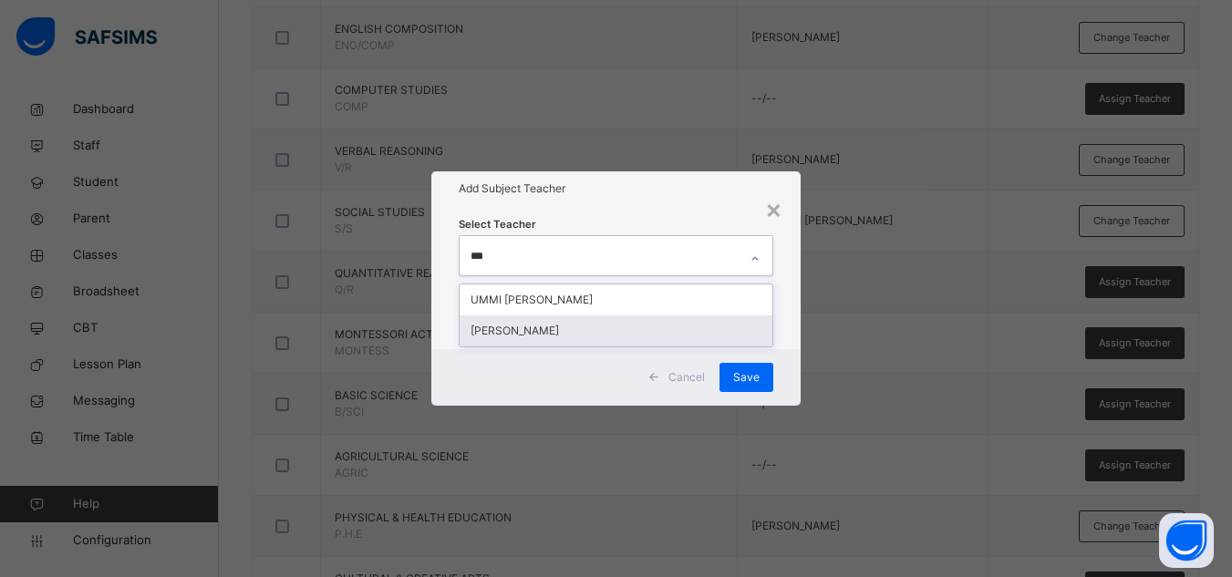
click at [586, 325] on div "[PERSON_NAME]" at bounding box center [615, 330] width 313 height 31
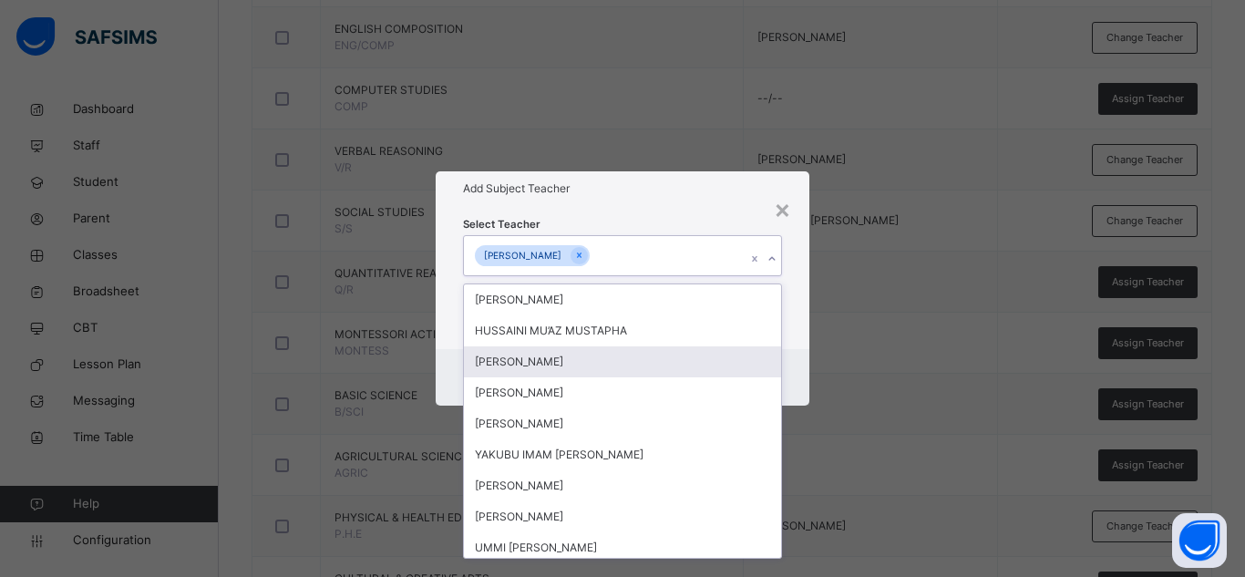
drag, startPoint x: 797, startPoint y: 304, endPoint x: 800, endPoint y: 314, distance: 9.8
click at [797, 306] on div "Select Teacher option UMMASALMAH HUSSAINI, selected. option MUBARAK KHALID ABDU…" at bounding box center [623, 277] width 374 height 142
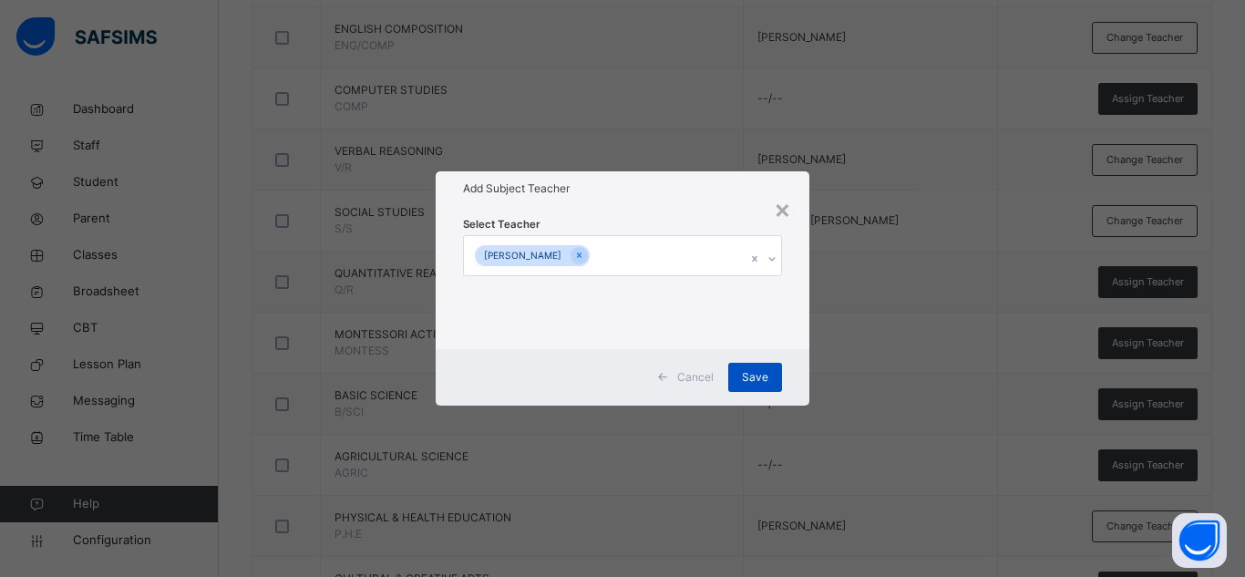
click at [759, 382] on span "Save" at bounding box center [755, 377] width 26 height 16
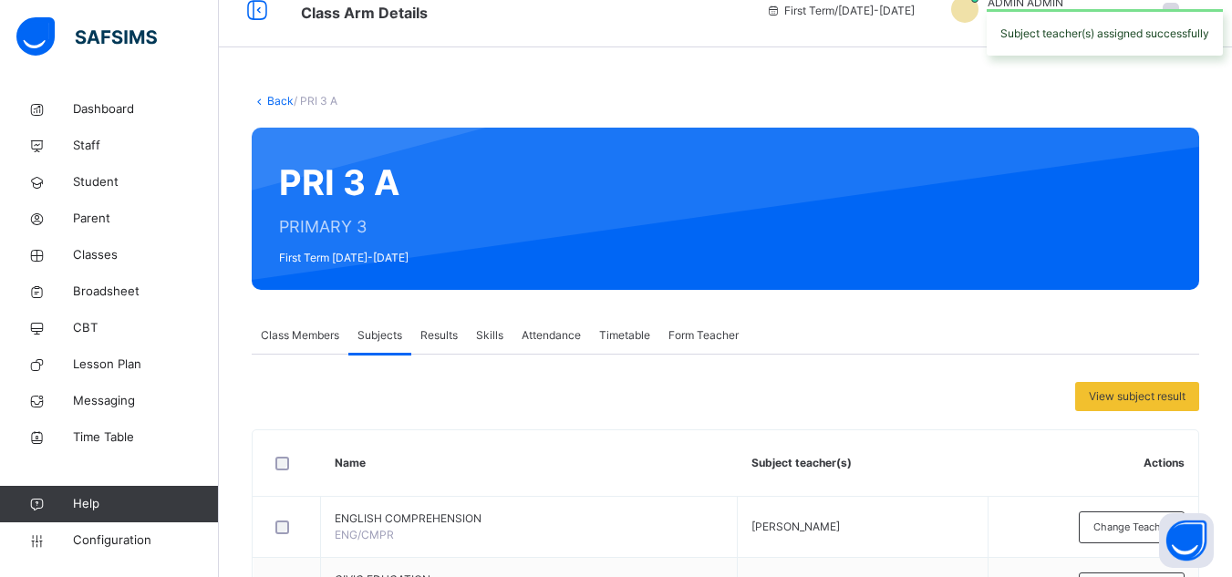
scroll to position [0, 0]
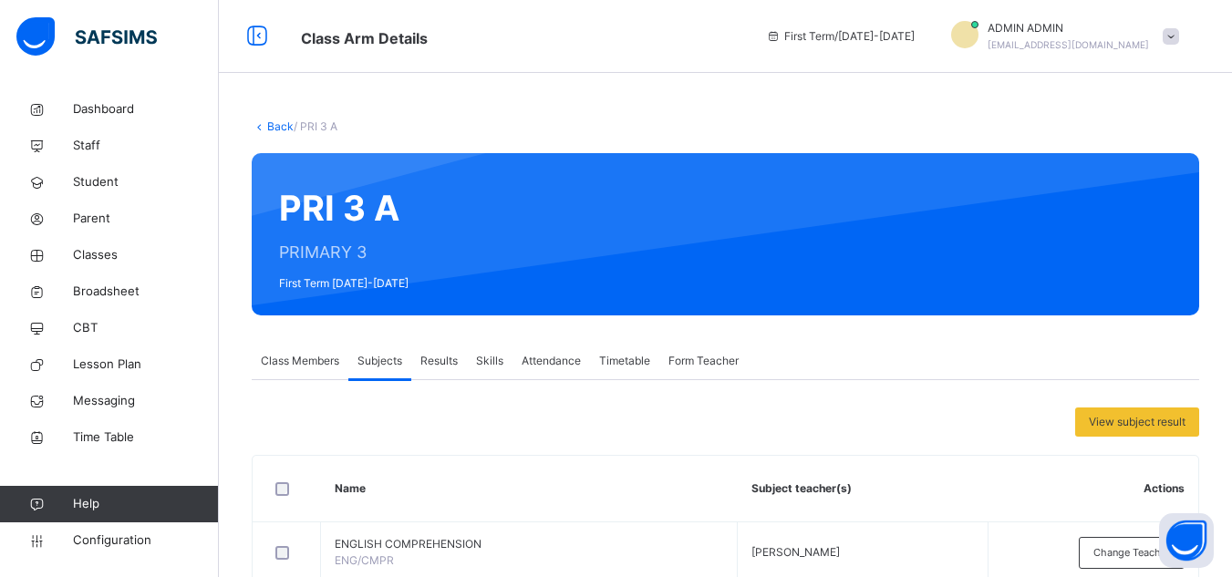
click at [279, 130] on link "Back" at bounding box center [280, 126] width 26 height 14
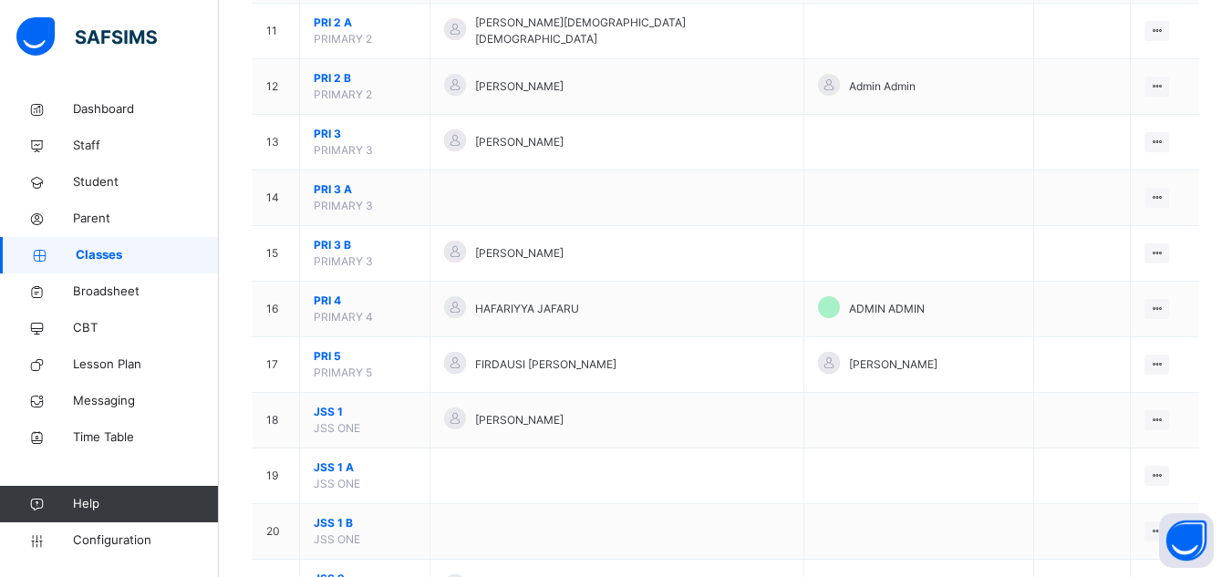
scroll to position [820, 0]
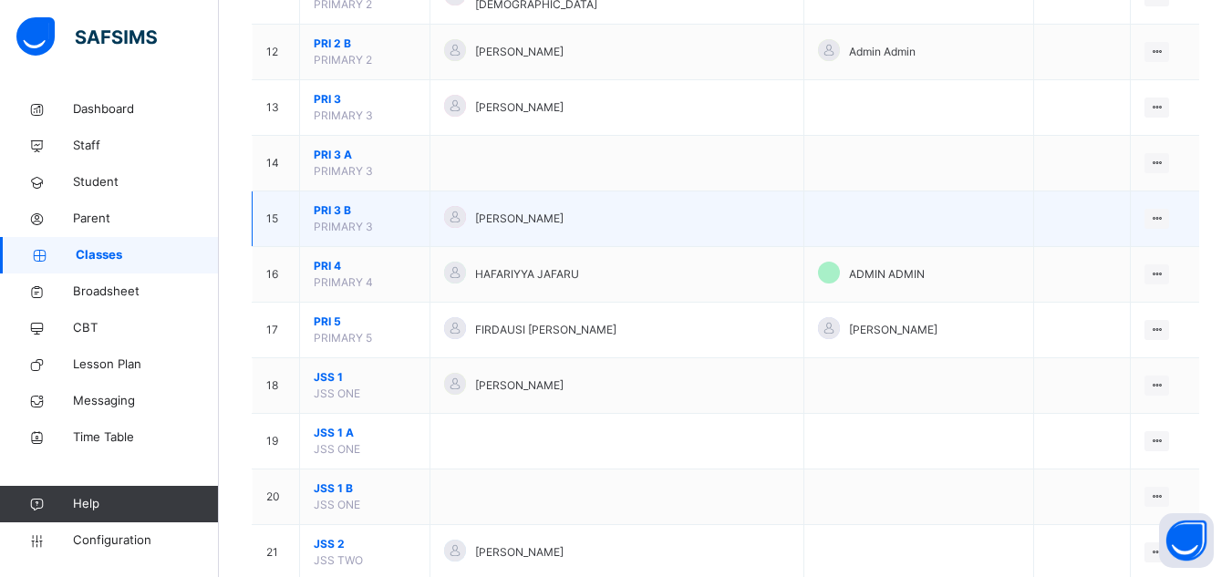
click at [336, 202] on span "PRI 3 B" at bounding box center [365, 210] width 102 height 16
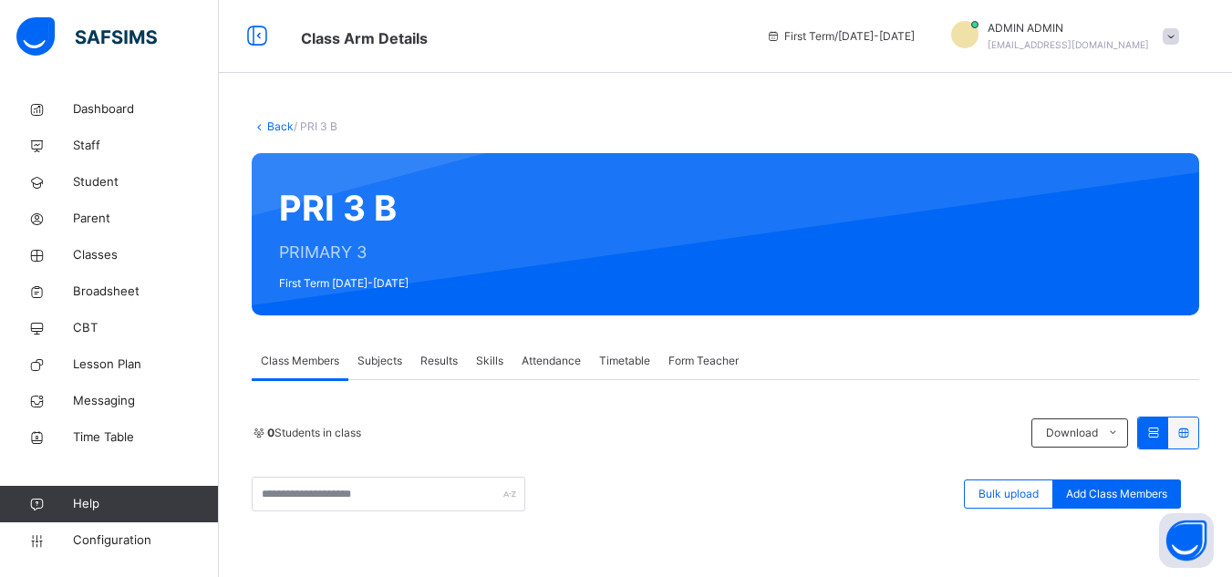
click at [385, 350] on div "Subjects" at bounding box center [379, 361] width 63 height 36
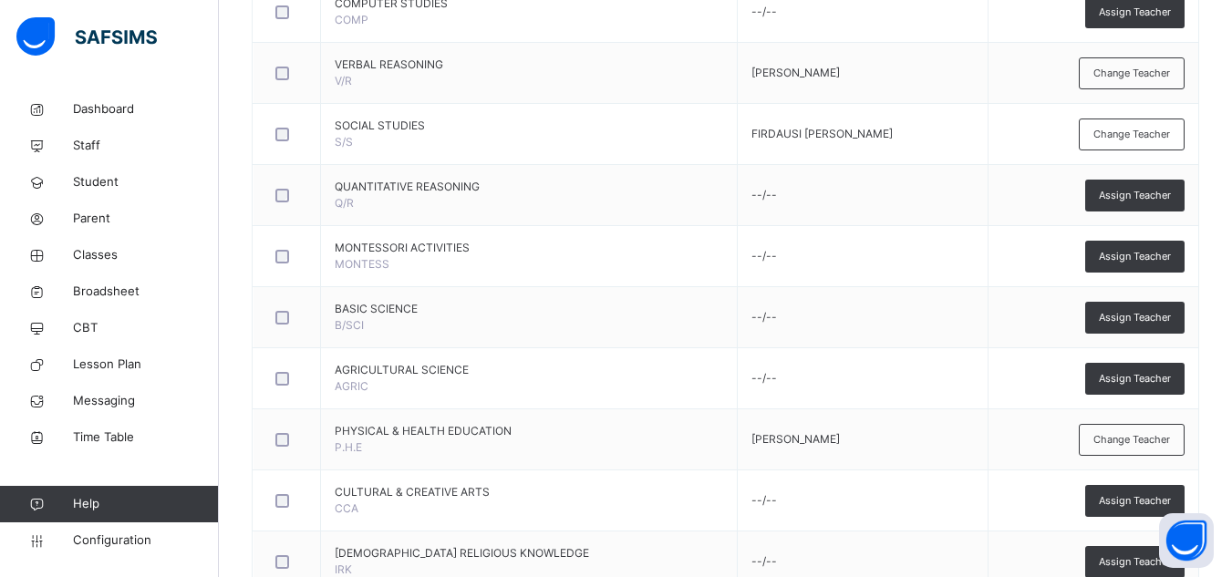
scroll to position [912, 0]
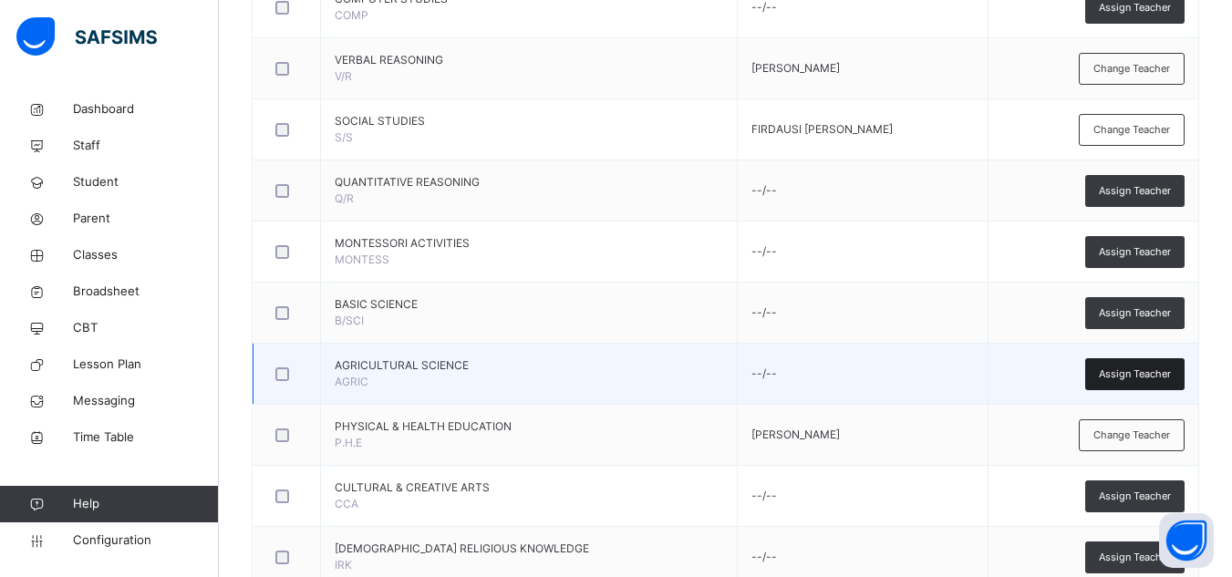
click at [1142, 372] on span "Assign Teacher" at bounding box center [1134, 373] width 72 height 15
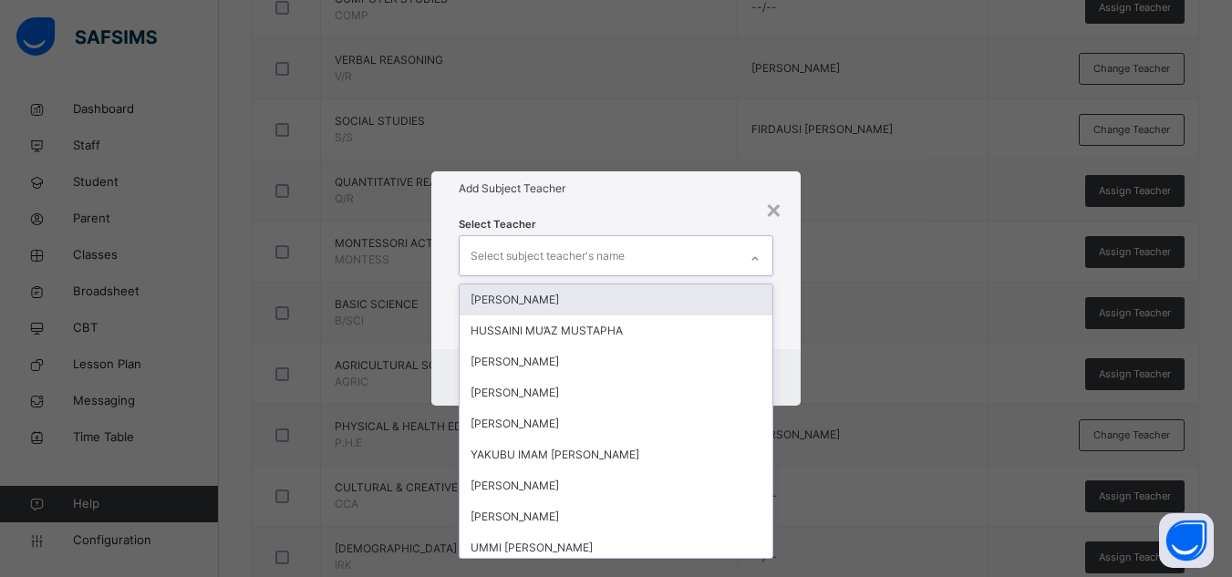
click at [644, 246] on div "Select subject teacher's name" at bounding box center [598, 255] width 278 height 38
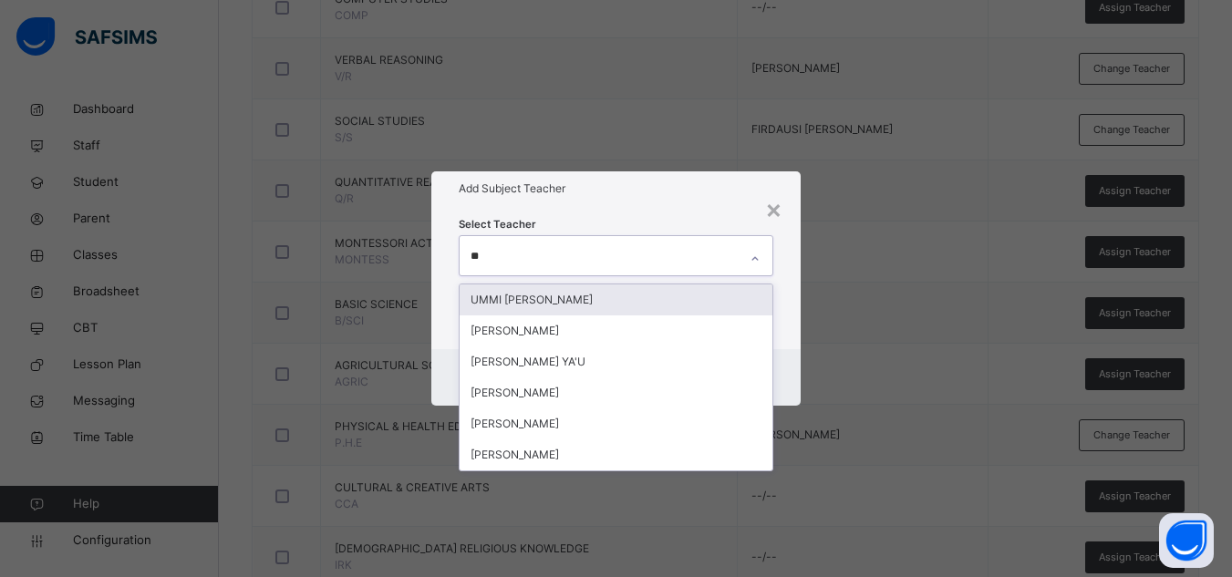
type input "***"
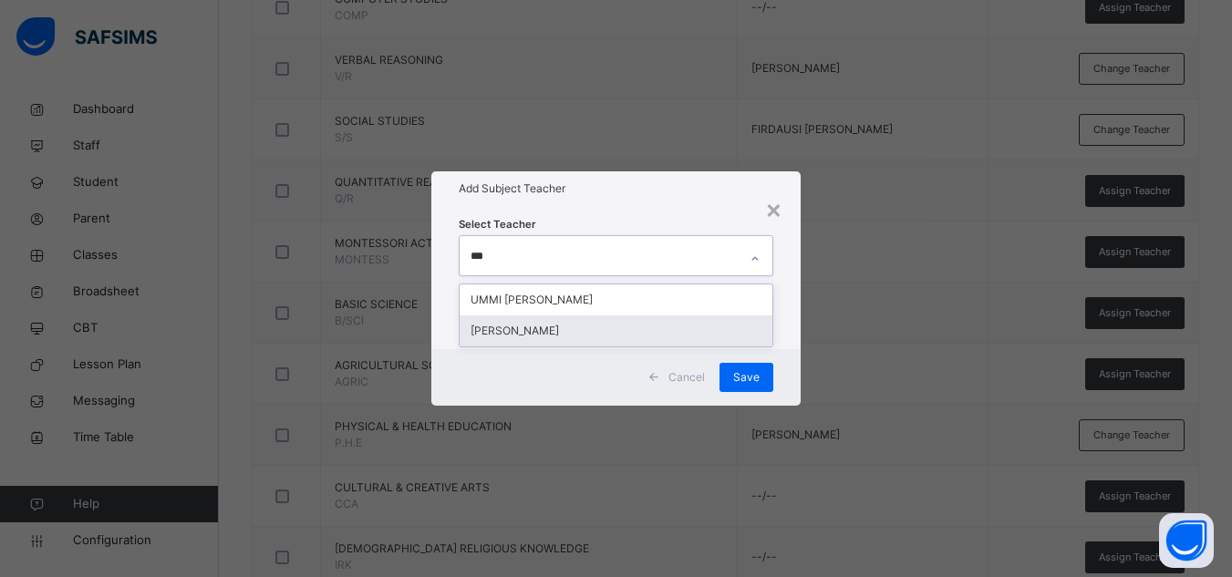
click at [609, 332] on div "[PERSON_NAME]" at bounding box center [615, 330] width 313 height 31
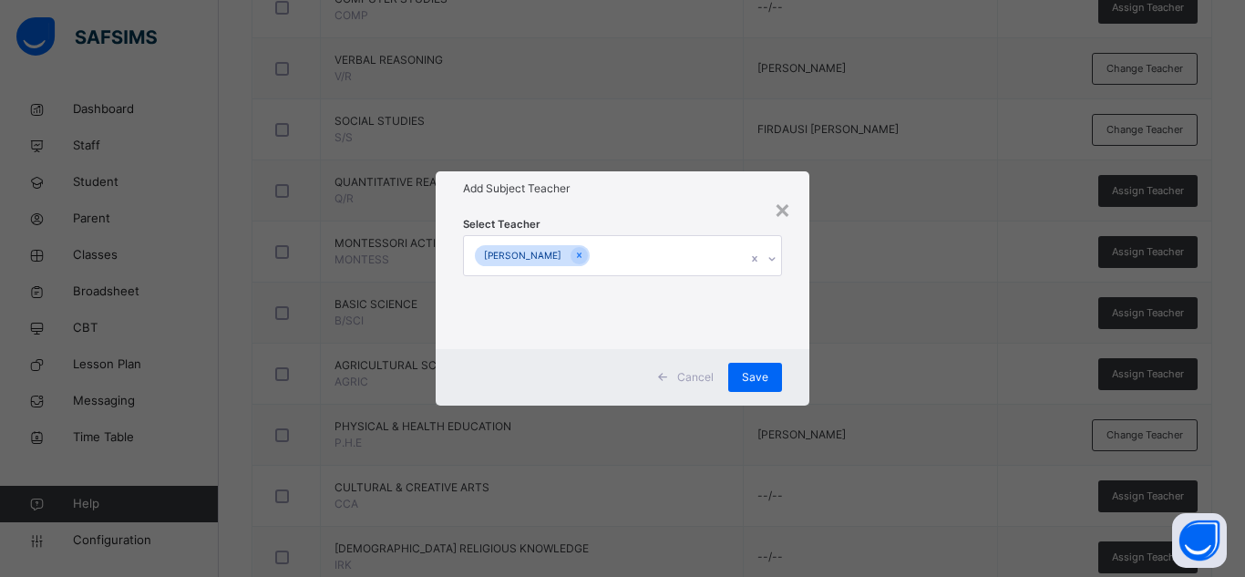
drag, startPoint x: 789, startPoint y: 292, endPoint x: 784, endPoint y: 341, distance: 49.5
click at [789, 293] on div "Select Teacher UMMASALMAH HUSSAINI" at bounding box center [623, 277] width 374 height 142
click at [767, 373] on span "Save" at bounding box center [755, 377] width 26 height 16
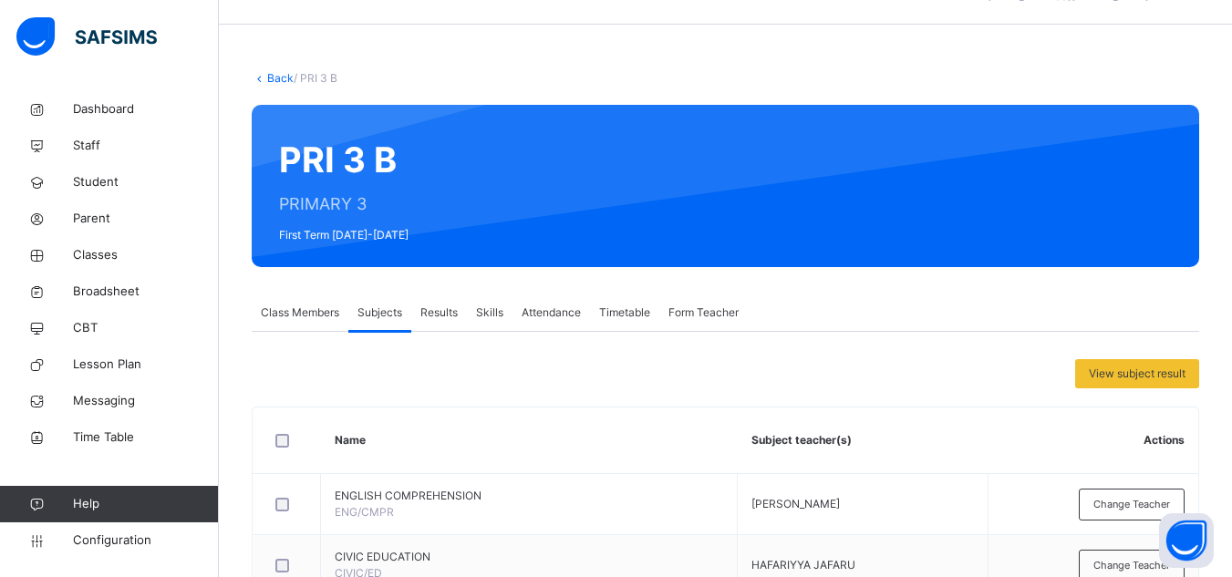
scroll to position [0, 0]
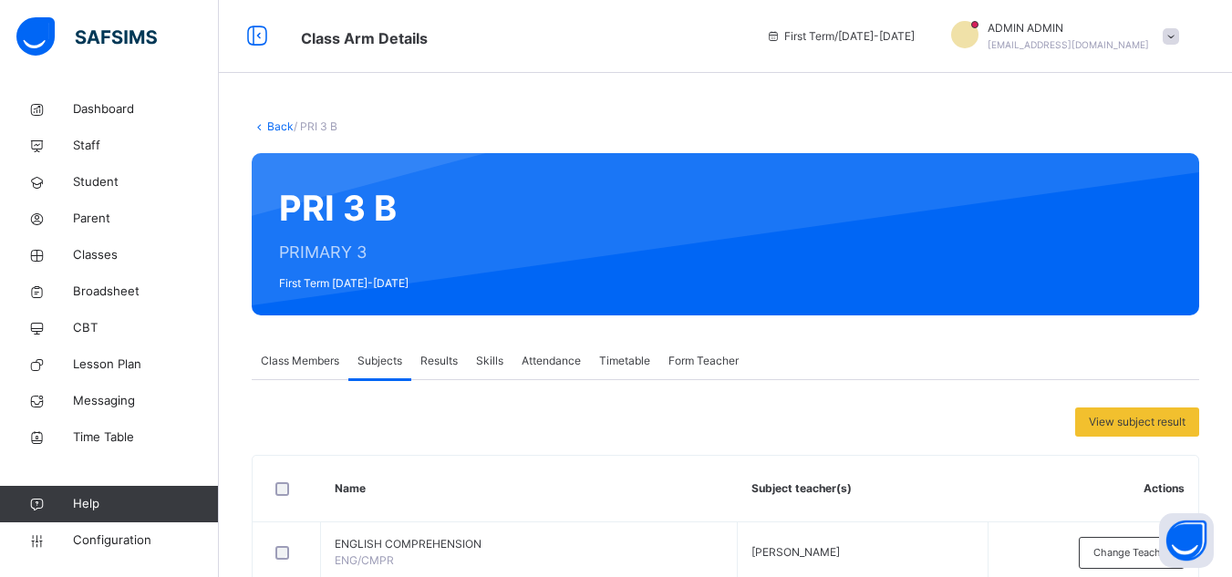
click at [284, 128] on link "Back" at bounding box center [280, 126] width 26 height 14
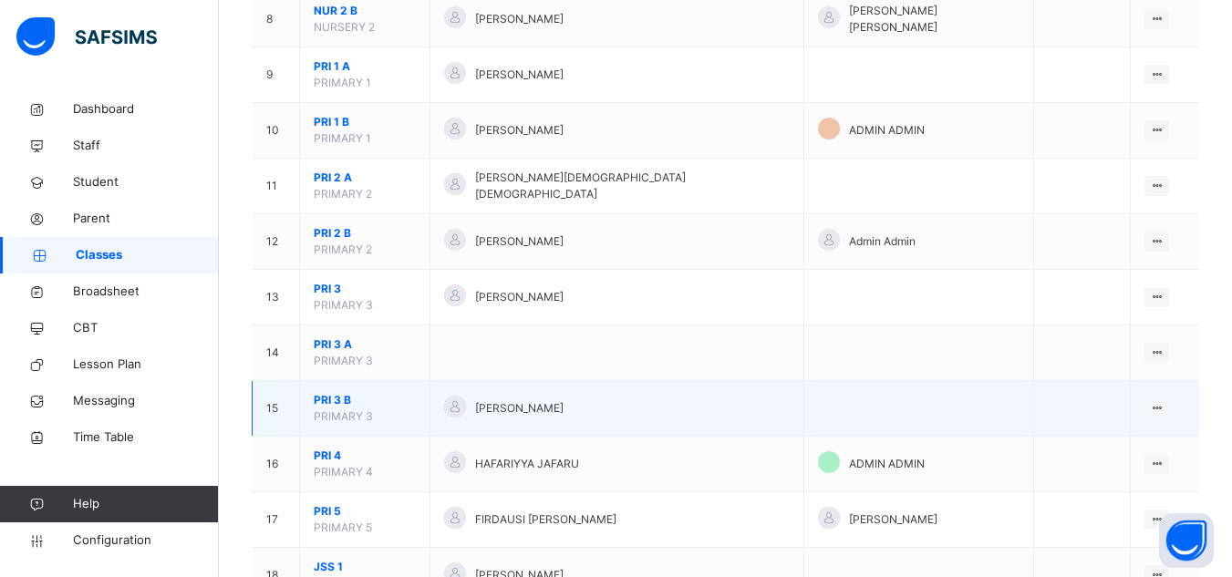
scroll to position [638, 0]
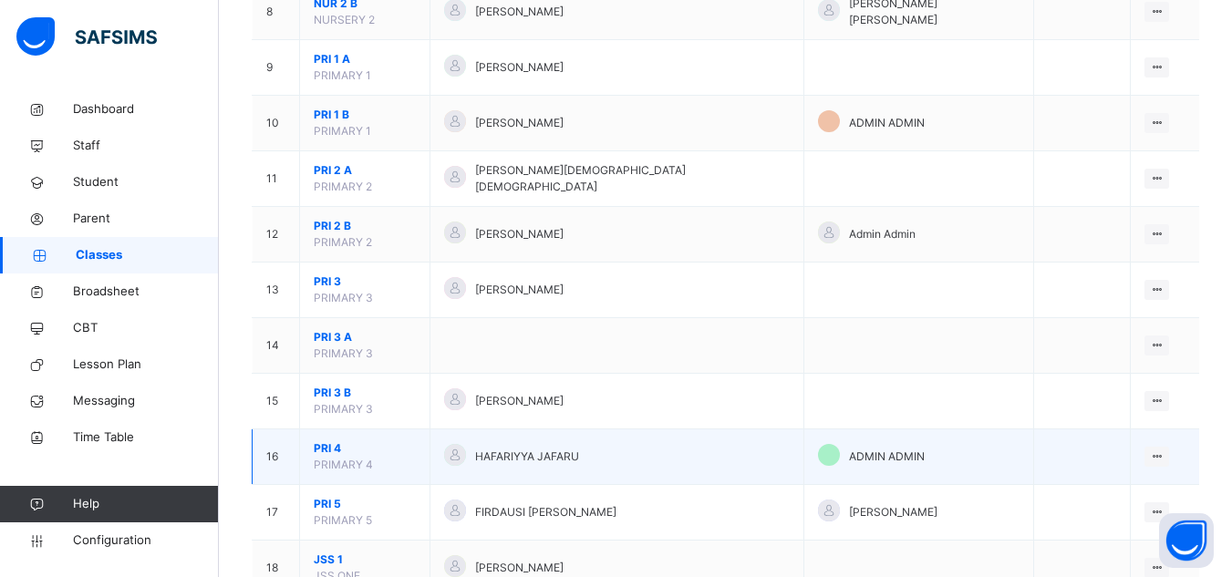
click at [333, 440] on span "PRI 4" at bounding box center [365, 448] width 102 height 16
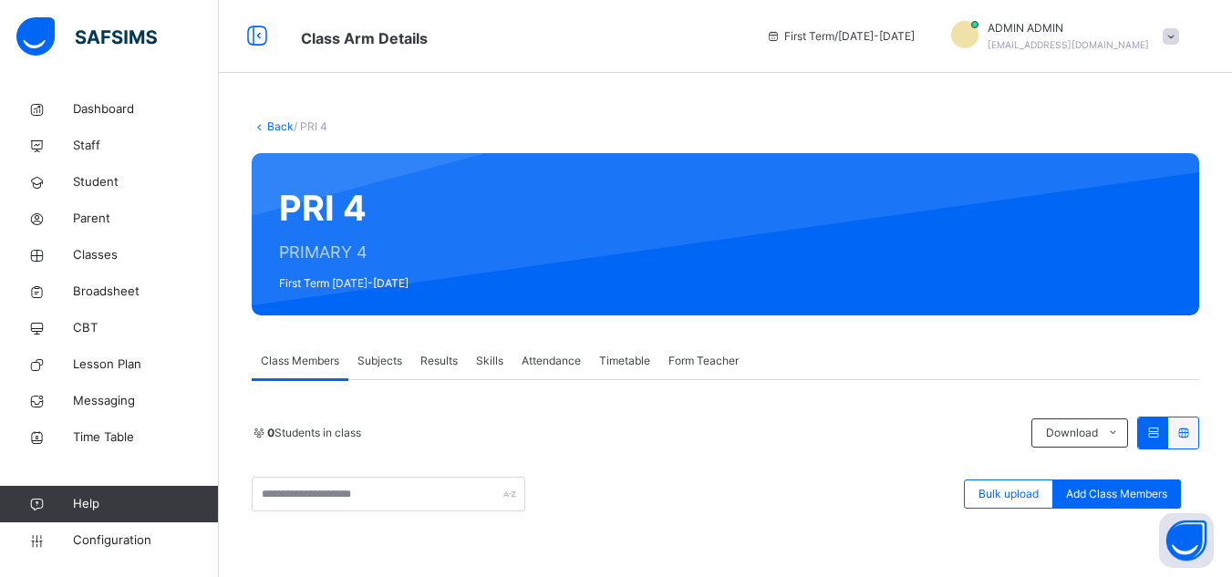
click at [385, 359] on span "Subjects" at bounding box center [379, 361] width 45 height 16
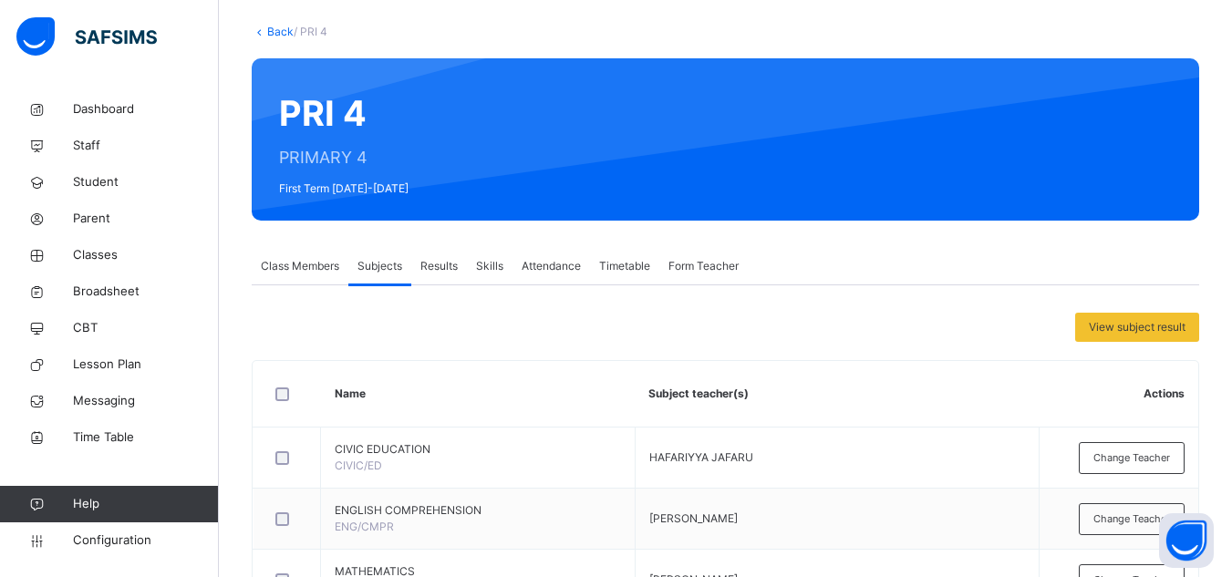
scroll to position [91, 0]
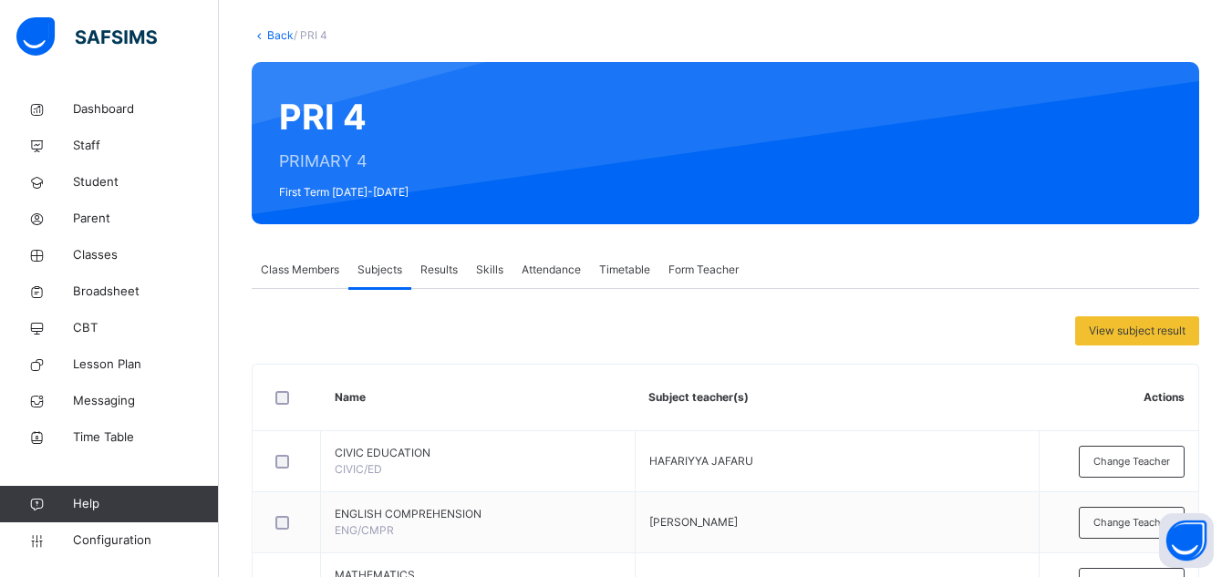
drag, startPoint x: 284, startPoint y: 41, endPoint x: 298, endPoint y: 50, distance: 17.2
click at [284, 40] on link "Back" at bounding box center [280, 35] width 26 height 14
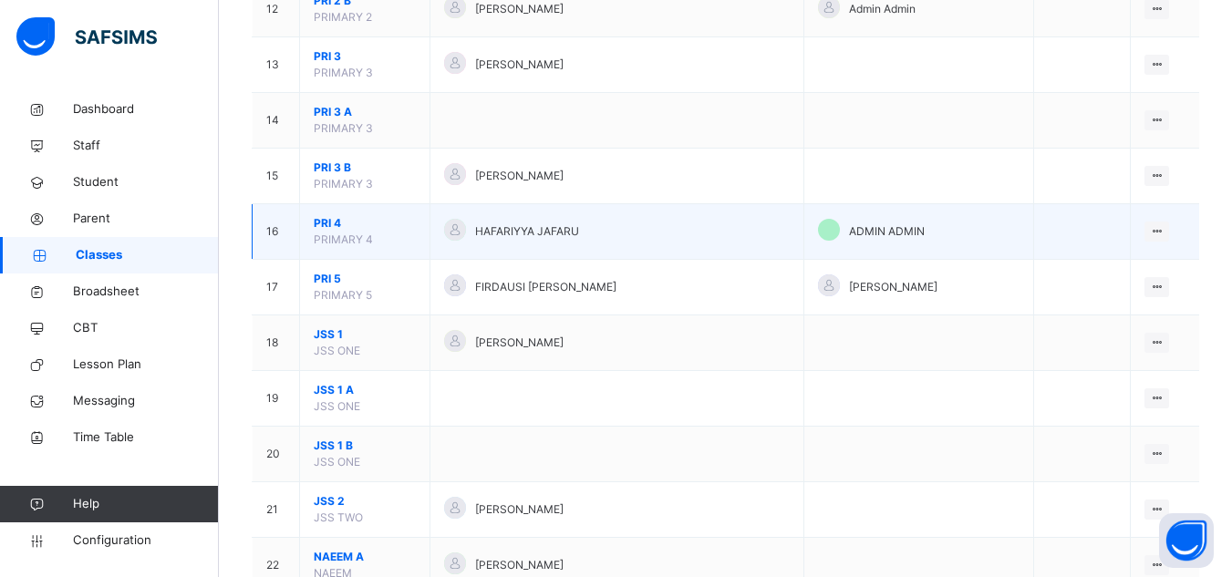
scroll to position [1003, 0]
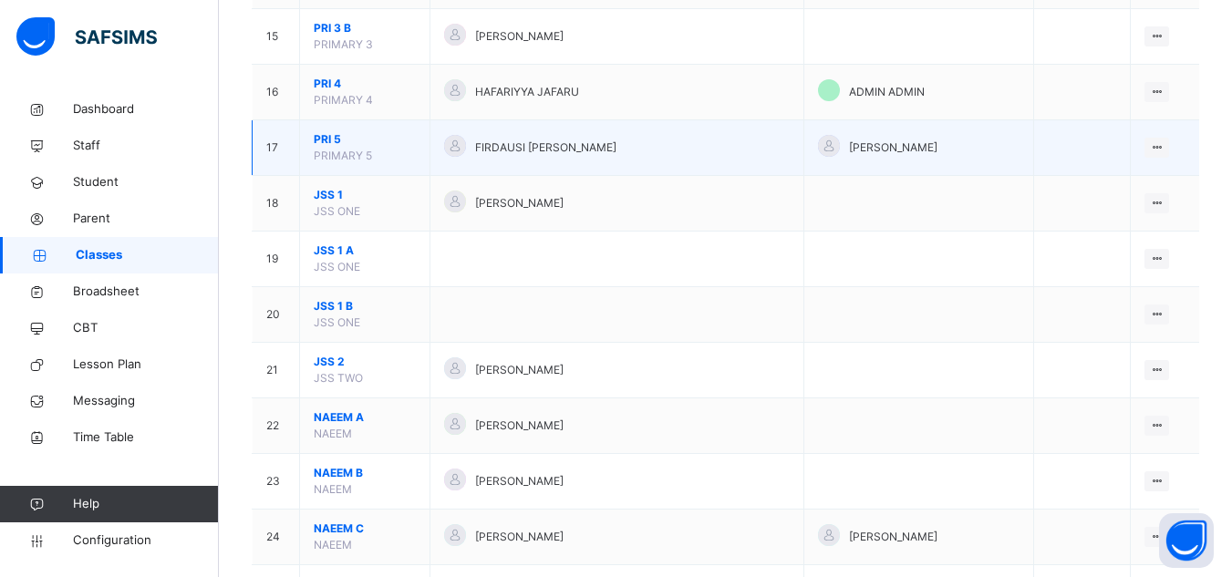
click at [339, 131] on span "PRI 5" at bounding box center [365, 139] width 102 height 16
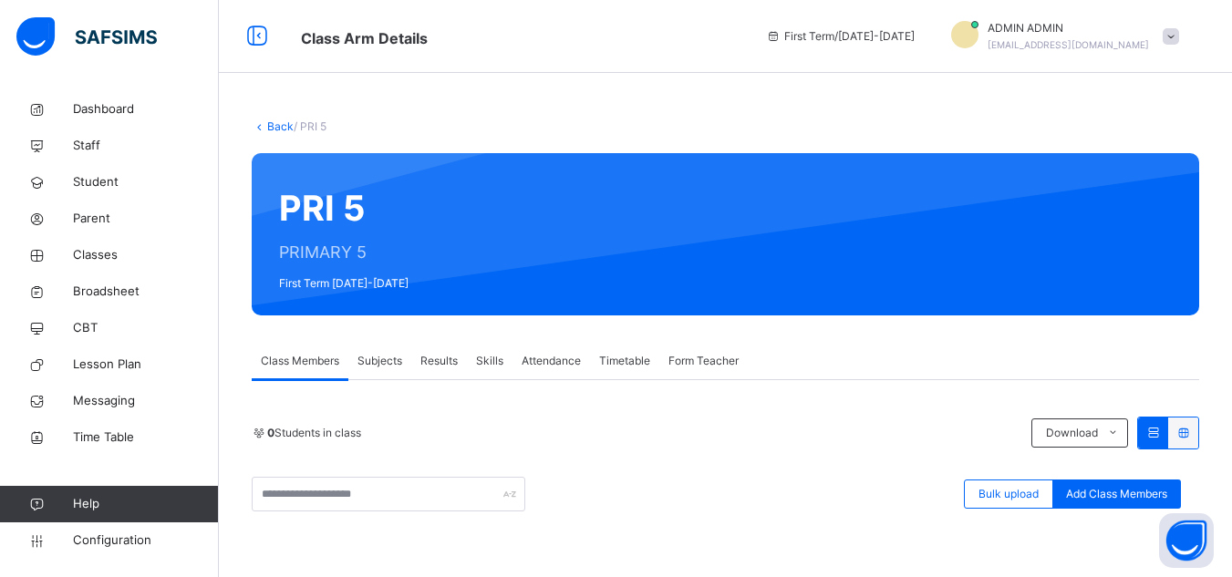
click at [377, 358] on span "Subjects" at bounding box center [379, 361] width 45 height 16
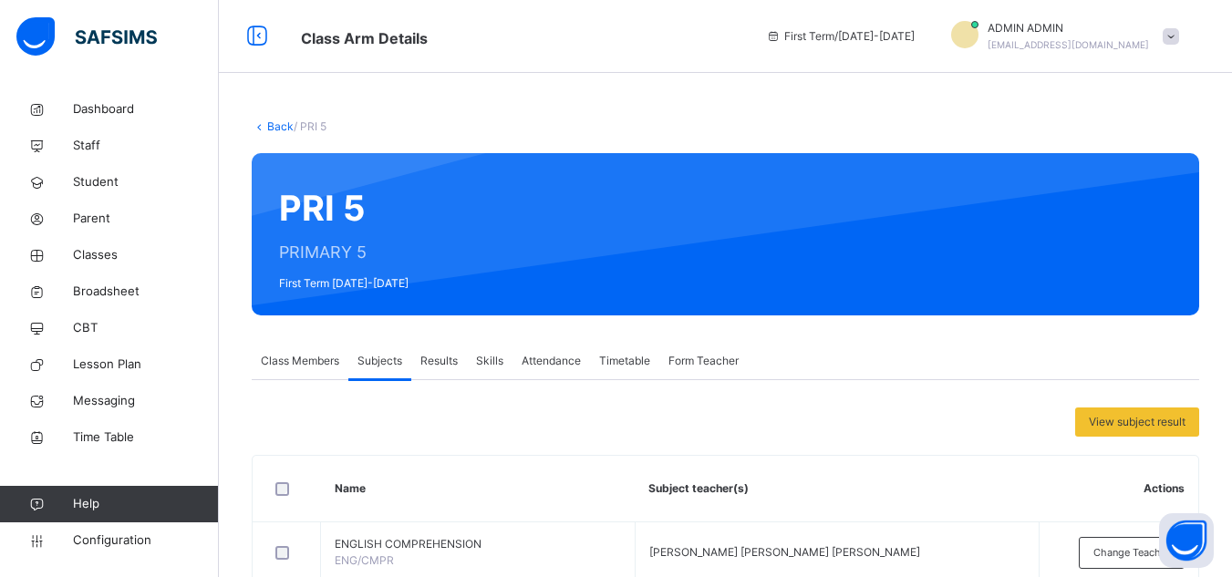
click at [276, 132] on link "Back" at bounding box center [280, 126] width 26 height 14
